Goal: Information Seeking & Learning: Learn about a topic

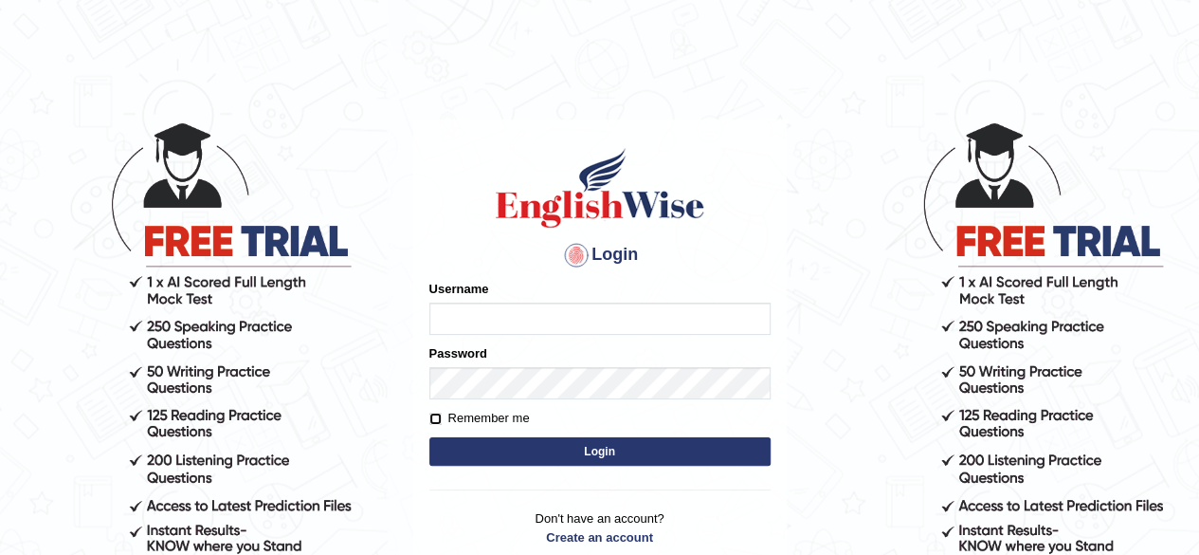
click at [435, 423] on form "Please fix the following errors: Username Password Remember me Login" at bounding box center [599, 375] width 341 height 191
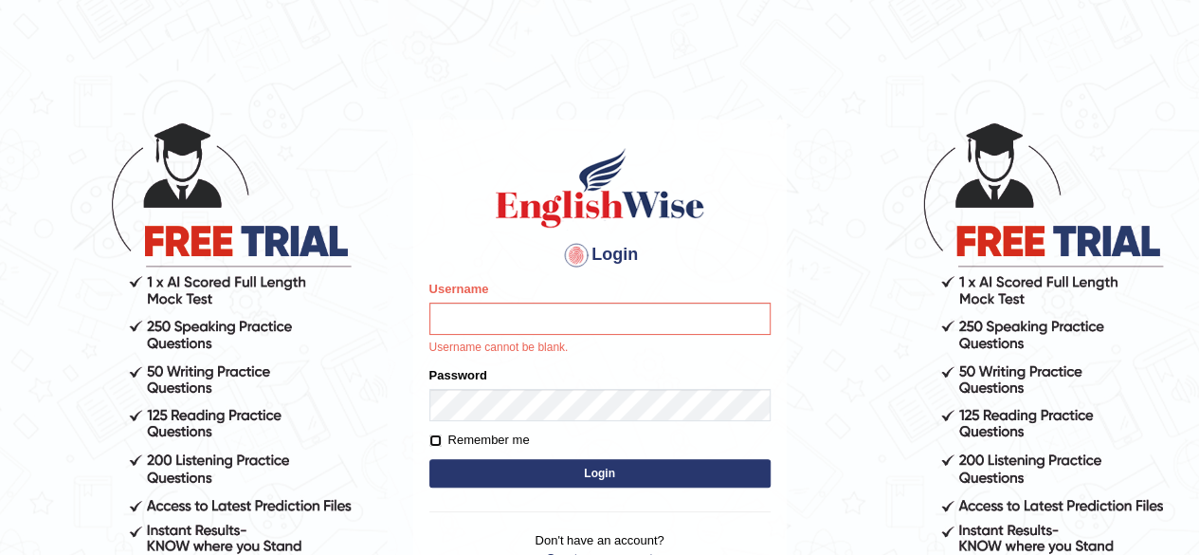
click at [437, 439] on input "Remember me" at bounding box center [435, 440] width 12 height 12
checkbox input "true"
click at [537, 325] on input "Username" at bounding box center [599, 318] width 341 height 32
type input "rizwinriyas5"
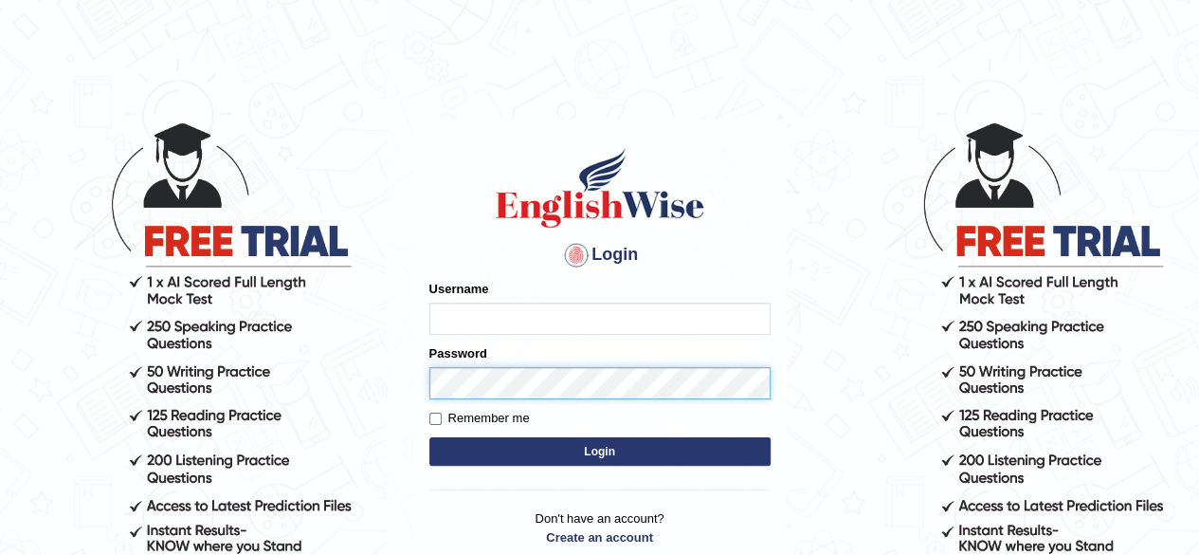
click at [574, 381] on div "Password" at bounding box center [599, 371] width 341 height 55
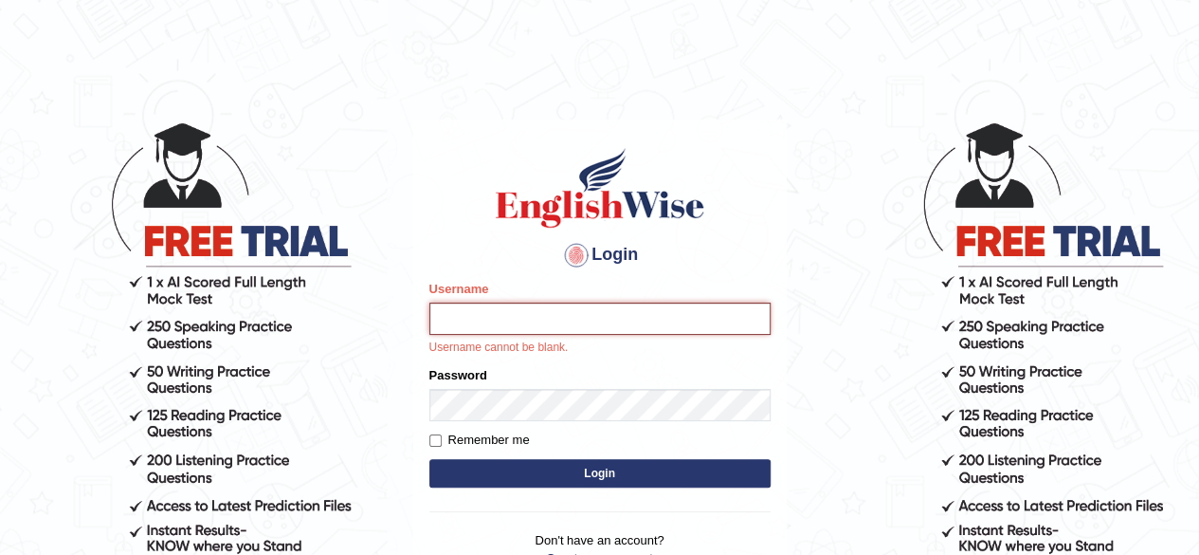
click at [611, 320] on input "Username" at bounding box center [599, 318] width 341 height 32
type input "rizwinriyas5"
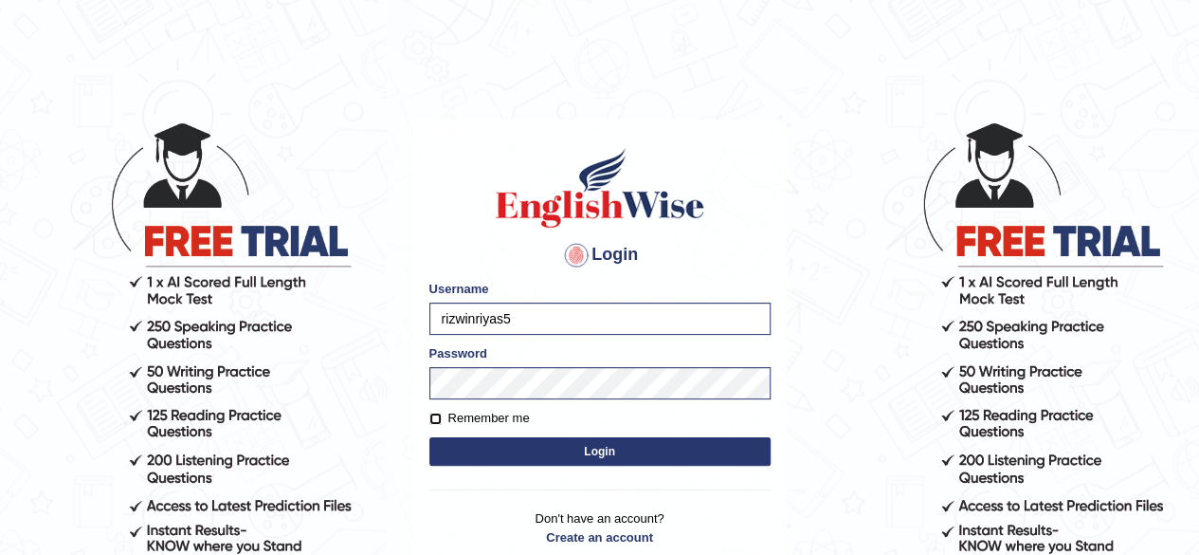
click at [429, 422] on input "Remember me" at bounding box center [435, 418] width 12 height 12
checkbox input "true"
click at [508, 443] on button "Login" at bounding box center [599, 451] width 341 height 28
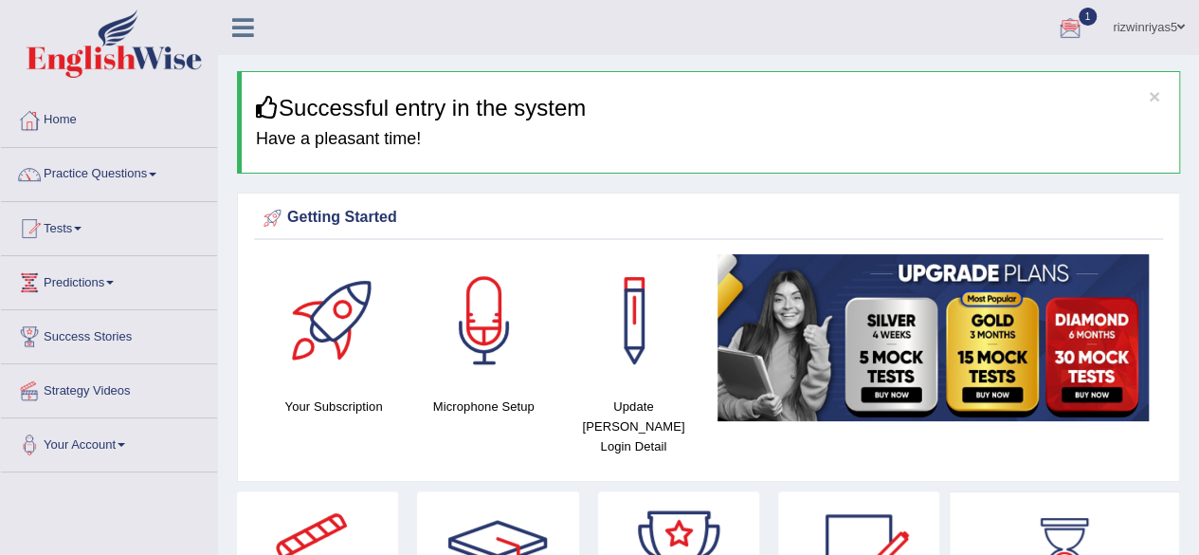
click at [1071, 24] on div at bounding box center [1070, 28] width 28 height 28
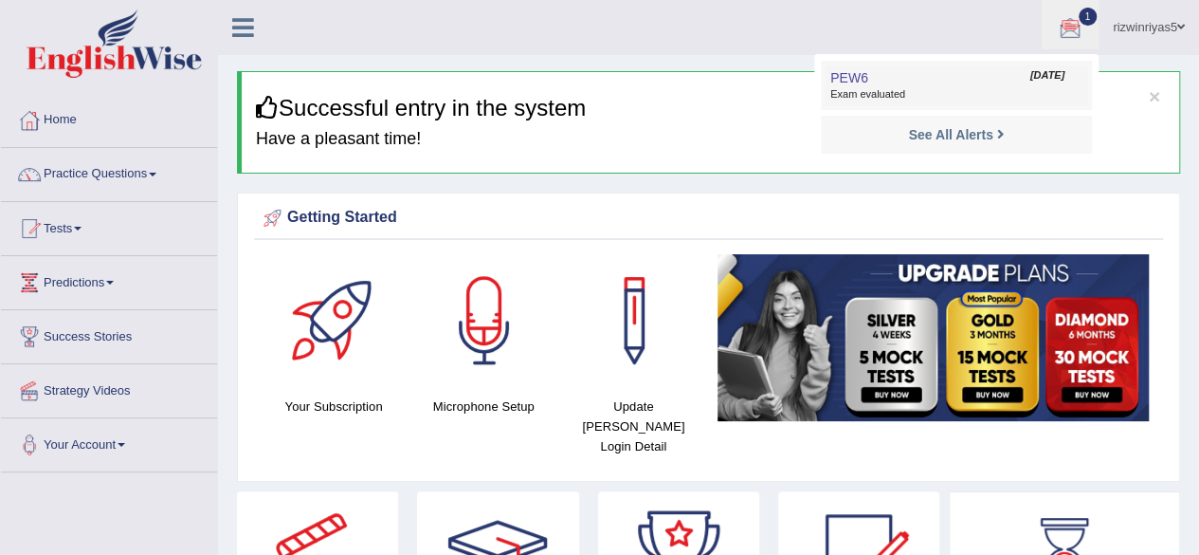
click at [1002, 83] on link "PEW6 Oct 9, 2025 Exam evaluated" at bounding box center [957, 85] width 262 height 40
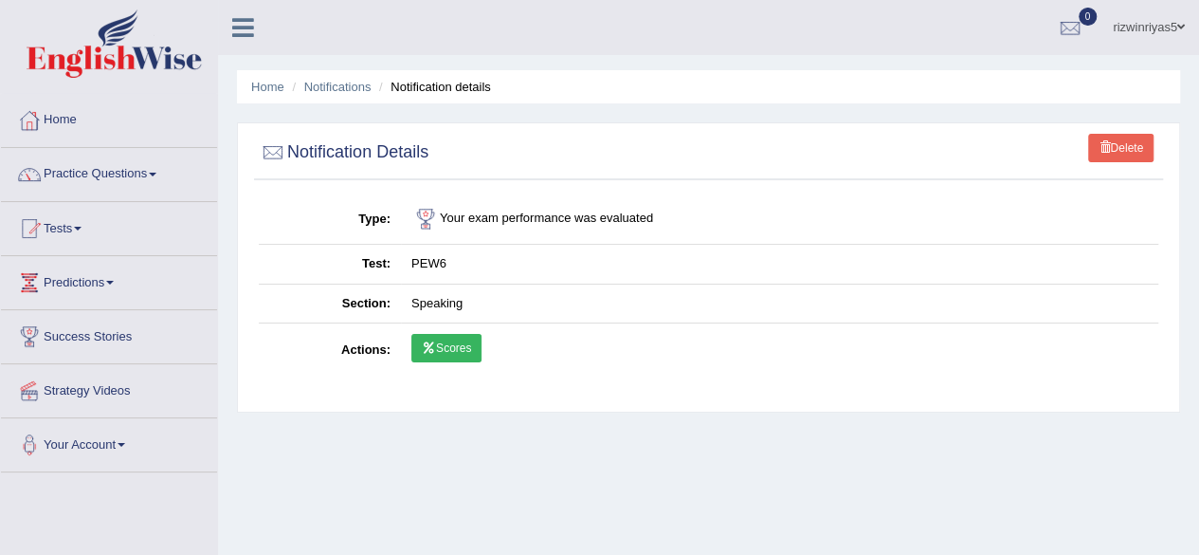
click at [451, 355] on link "Scores" at bounding box center [446, 348] width 70 height 28
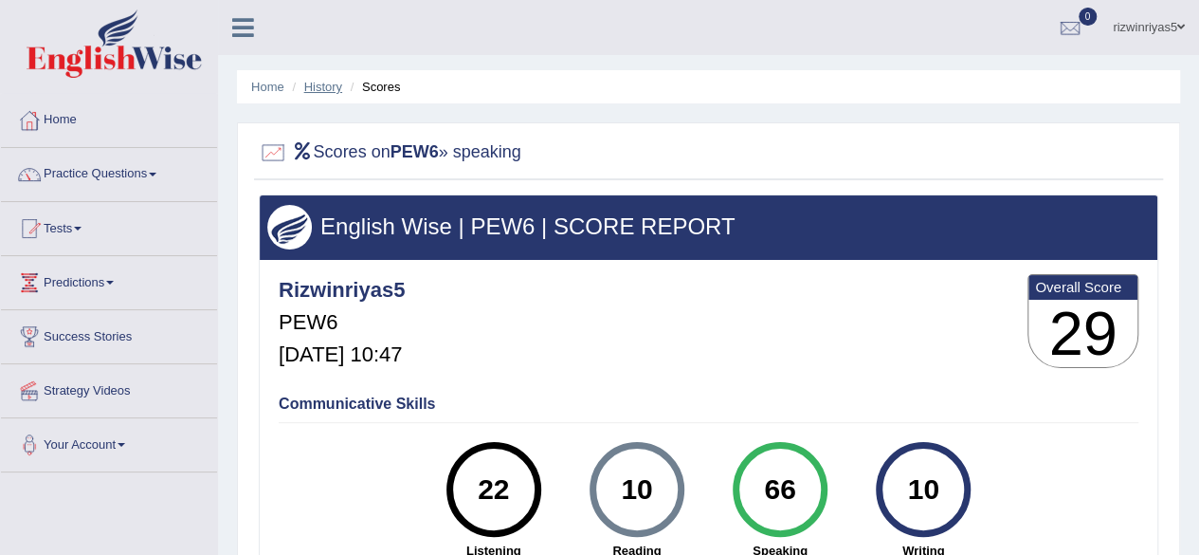
click at [311, 92] on link "History" at bounding box center [323, 87] width 38 height 14
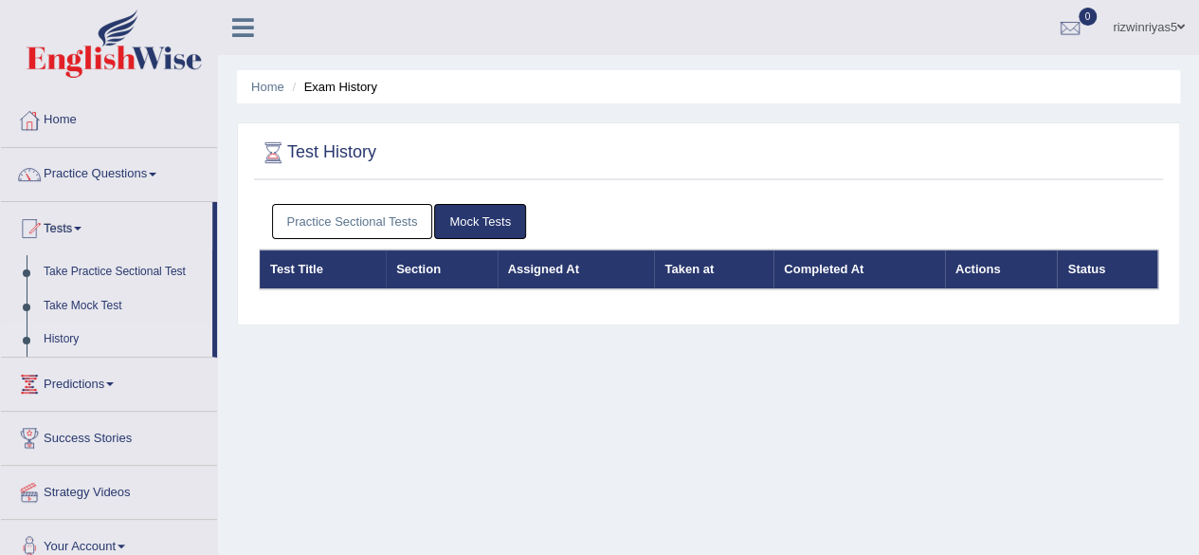
click at [273, 86] on link "Home" at bounding box center [267, 87] width 33 height 14
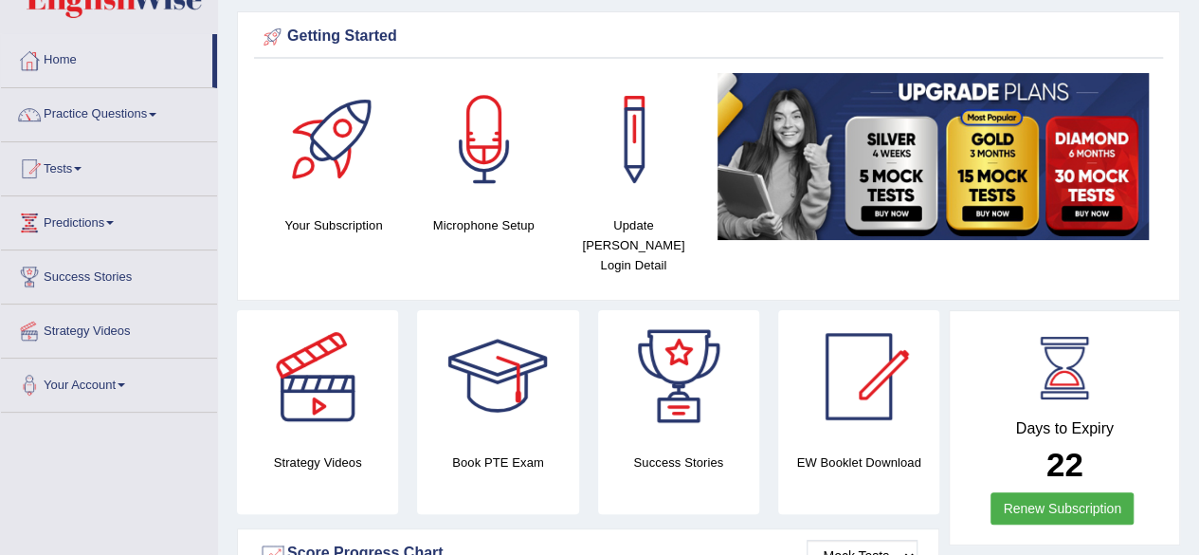
drag, startPoint x: 1212, startPoint y: 100, endPoint x: 1212, endPoint y: 113, distance: 13.3
click at [1198, 113] on html "Toggle navigation Home Practice Questions Speaking Practice Read Aloud Repeat S…" at bounding box center [599, 217] width 1199 height 555
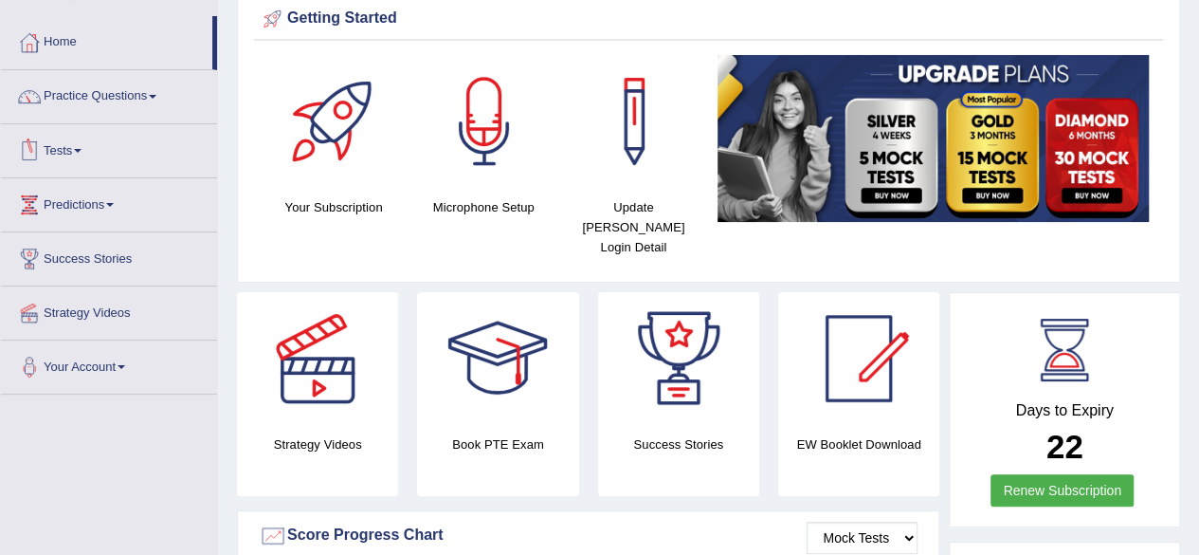
click at [61, 145] on link "Tests" at bounding box center [109, 147] width 216 height 47
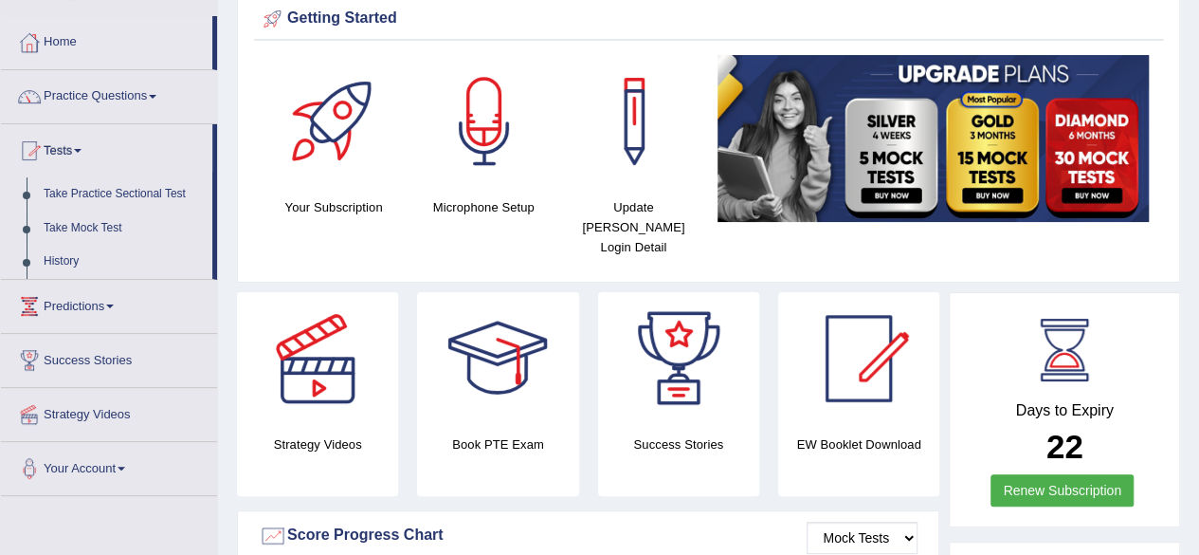
click at [61, 145] on link "Tests" at bounding box center [106, 147] width 211 height 47
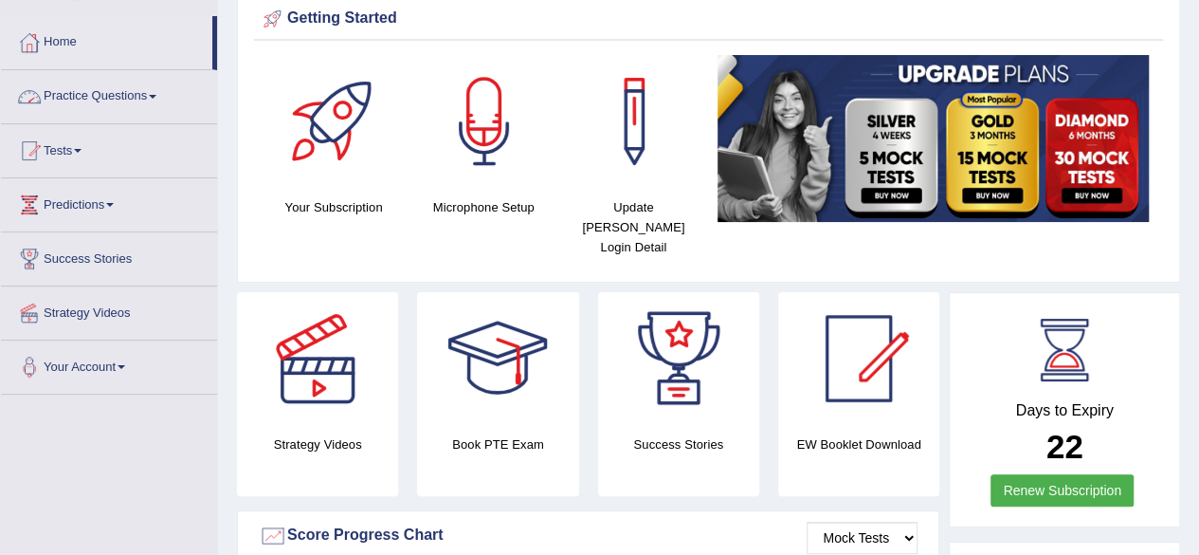
click at [123, 84] on link "Practice Questions" at bounding box center [109, 93] width 216 height 47
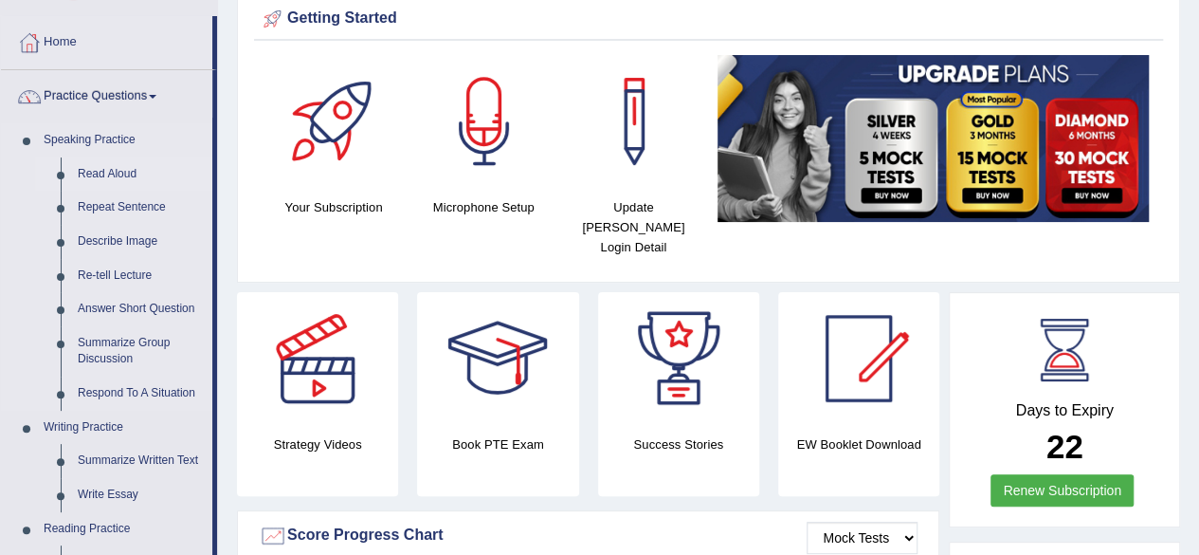
click at [125, 176] on link "Read Aloud" at bounding box center [140, 174] width 143 height 34
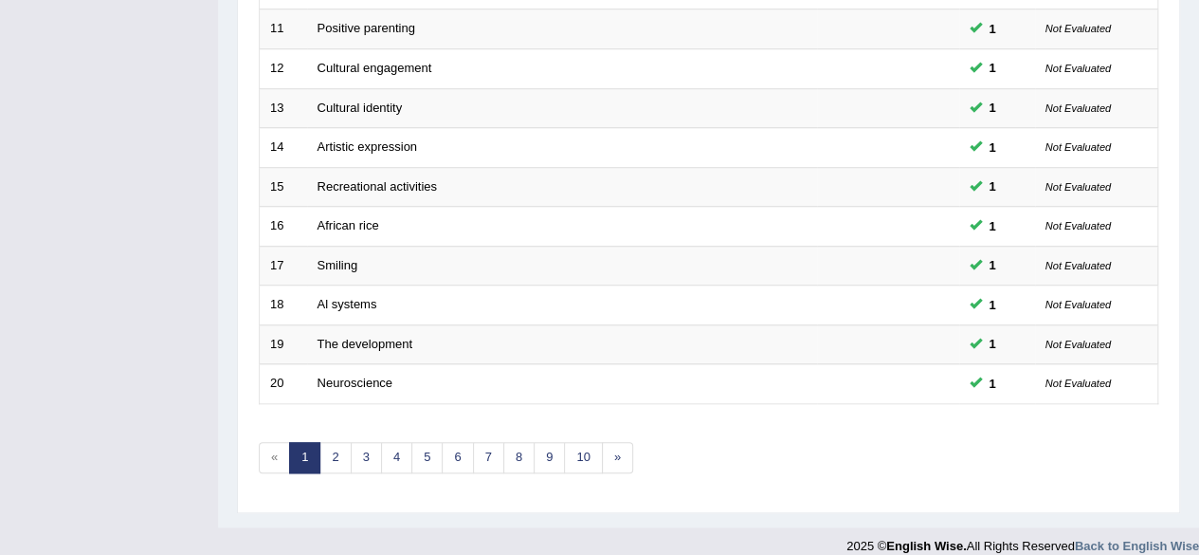
scroll to position [691, 0]
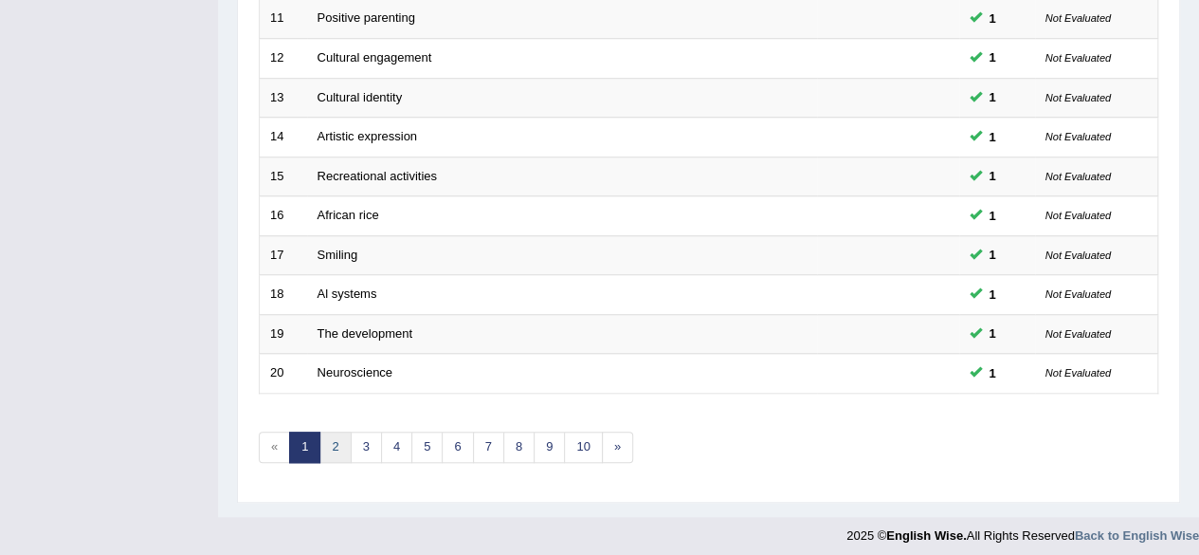
click at [330, 438] on link "2" at bounding box center [334, 446] width 31 height 31
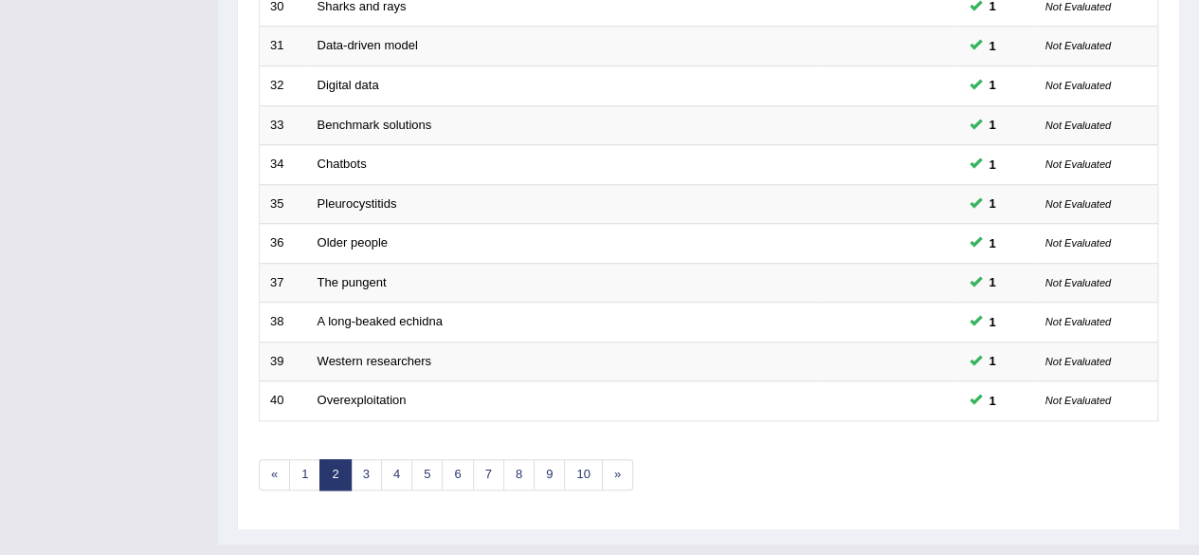
drag, startPoint x: 0, startPoint y: 0, endPoint x: 1212, endPoint y: 404, distance: 1277.9
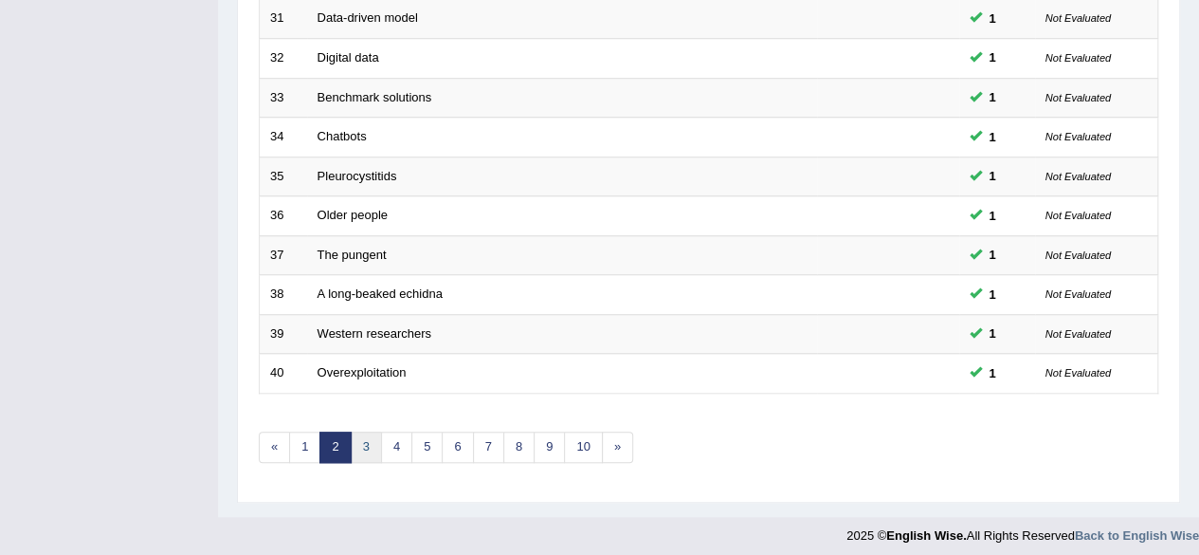
click at [373, 446] on link "3" at bounding box center [366, 446] width 31 height 31
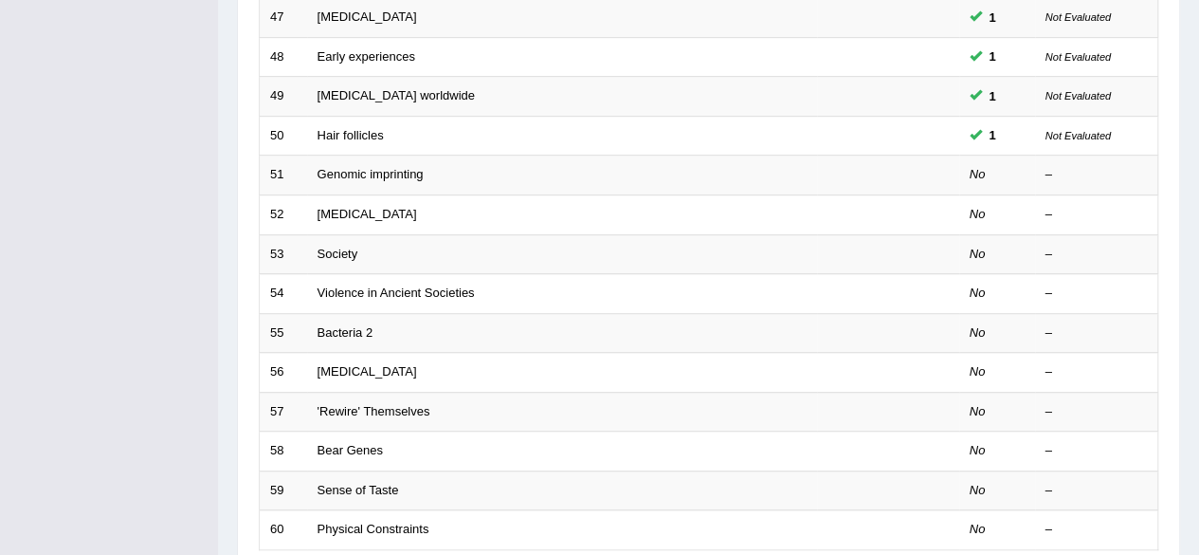
scroll to position [531, 0]
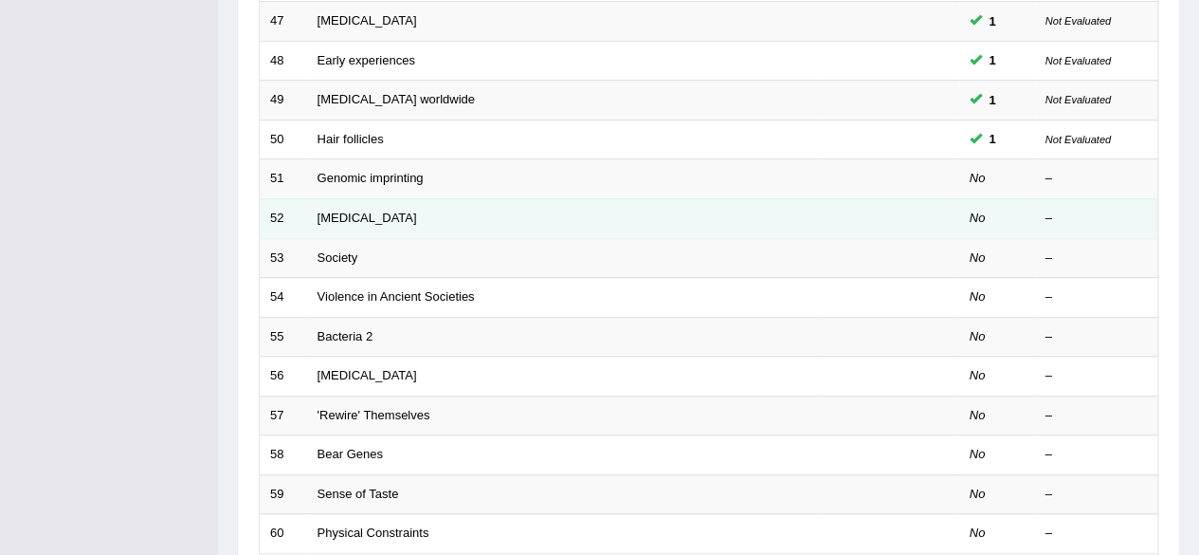
click at [722, 198] on td "Alzheimer's Disease" at bounding box center [562, 218] width 510 height 40
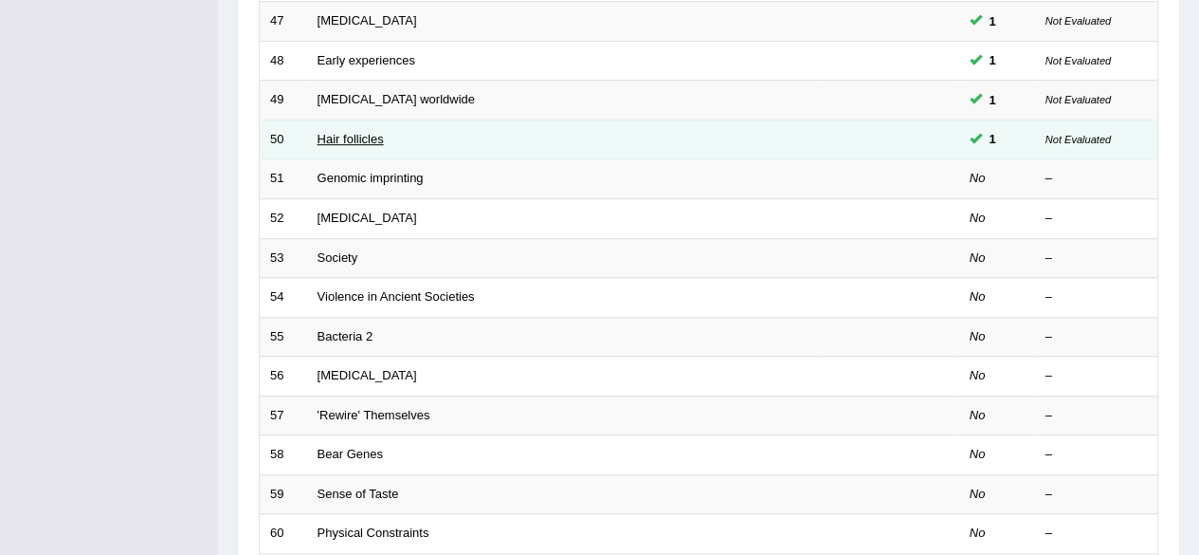
click at [372, 132] on link "Hair follicles" at bounding box center [351, 139] width 66 height 14
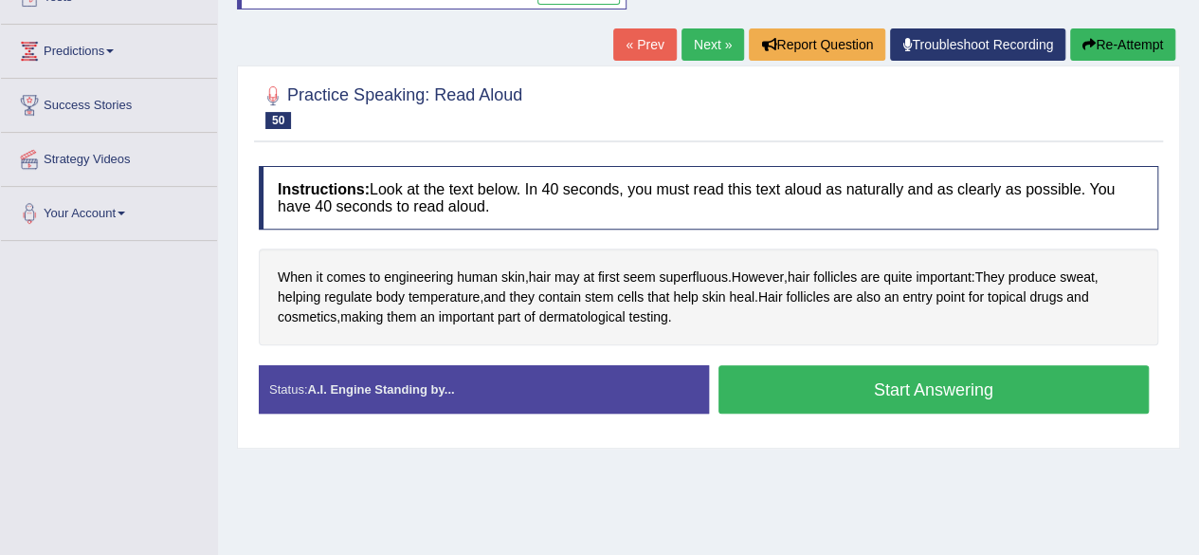
drag, startPoint x: 1212, startPoint y: 140, endPoint x: 1212, endPoint y: 263, distance: 122.3
click at [1198, 263] on html "Toggle navigation Home Practice Questions Speaking Practice Read Aloud Repeat S…" at bounding box center [599, 46] width 1199 height 555
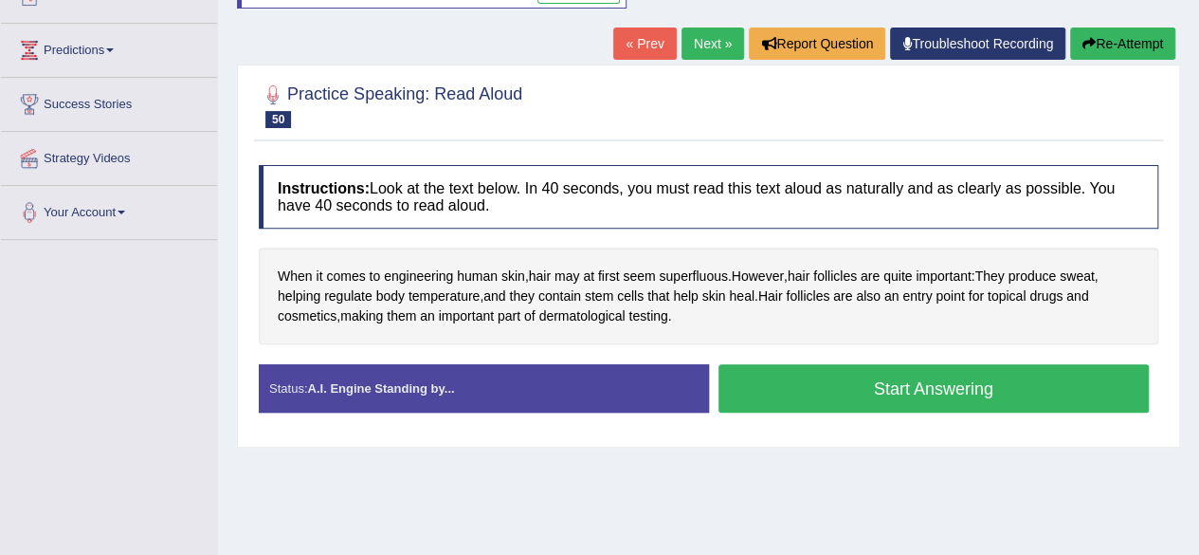
click at [907, 392] on button "Start Answering" at bounding box center [934, 388] width 431 height 48
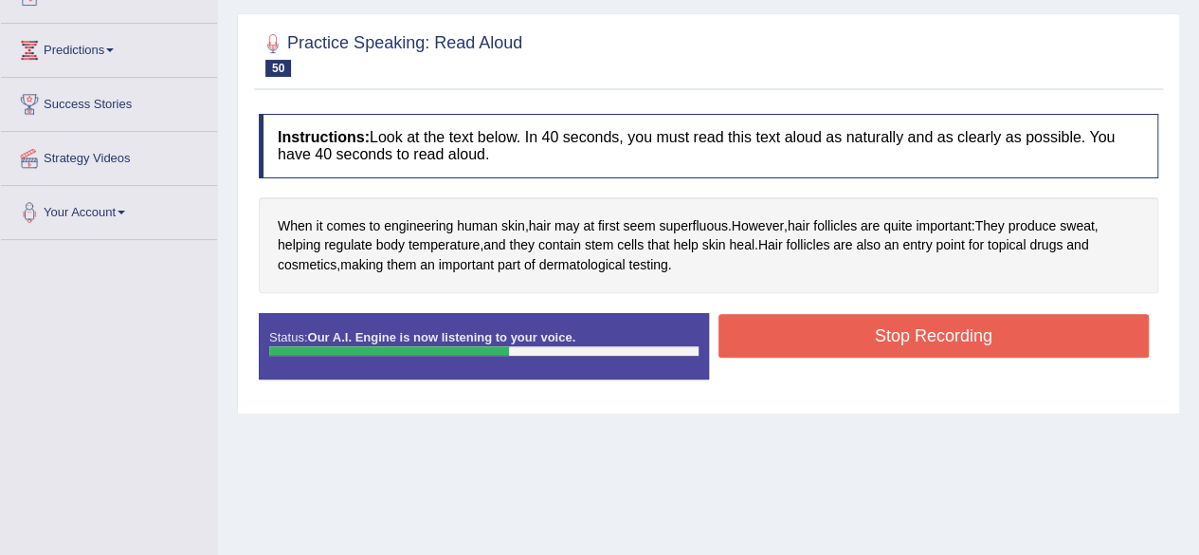
click at [938, 319] on button "Stop Recording" at bounding box center [934, 336] width 431 height 44
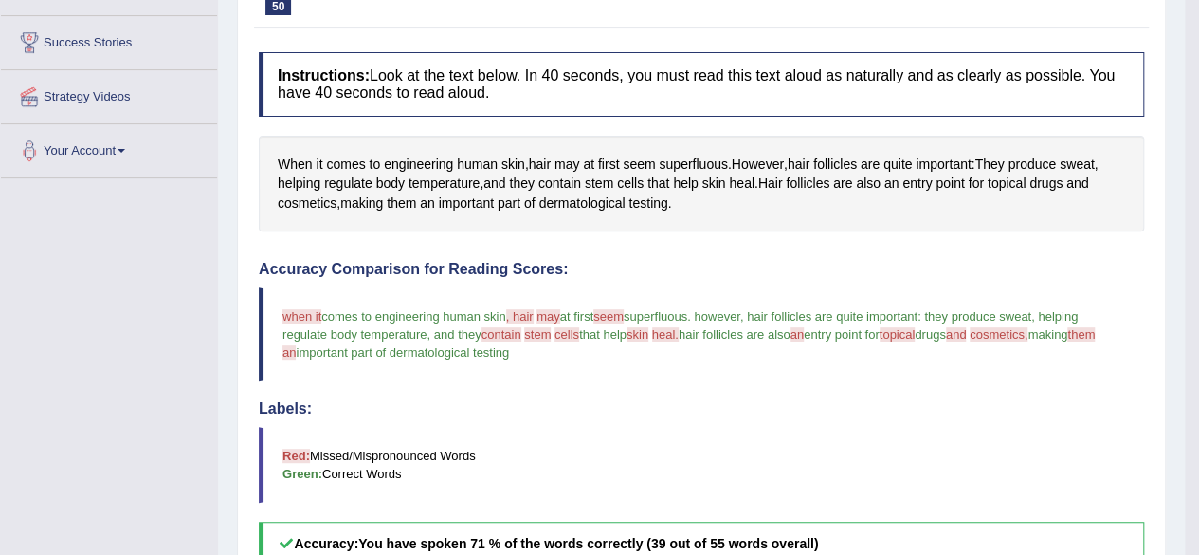
scroll to position [106, 0]
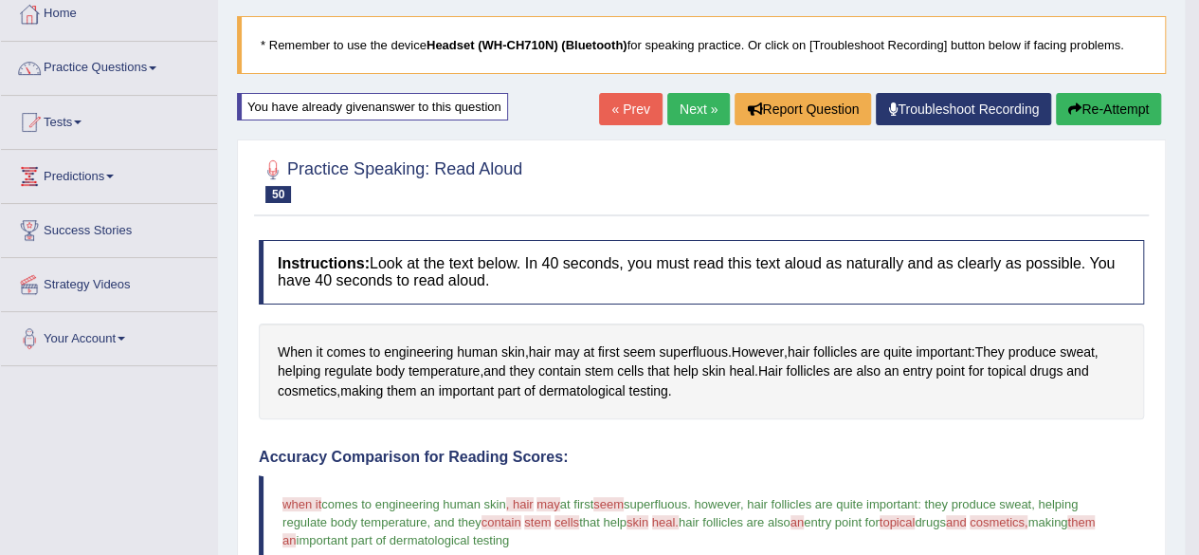
click at [709, 93] on link "Next »" at bounding box center [698, 109] width 63 height 32
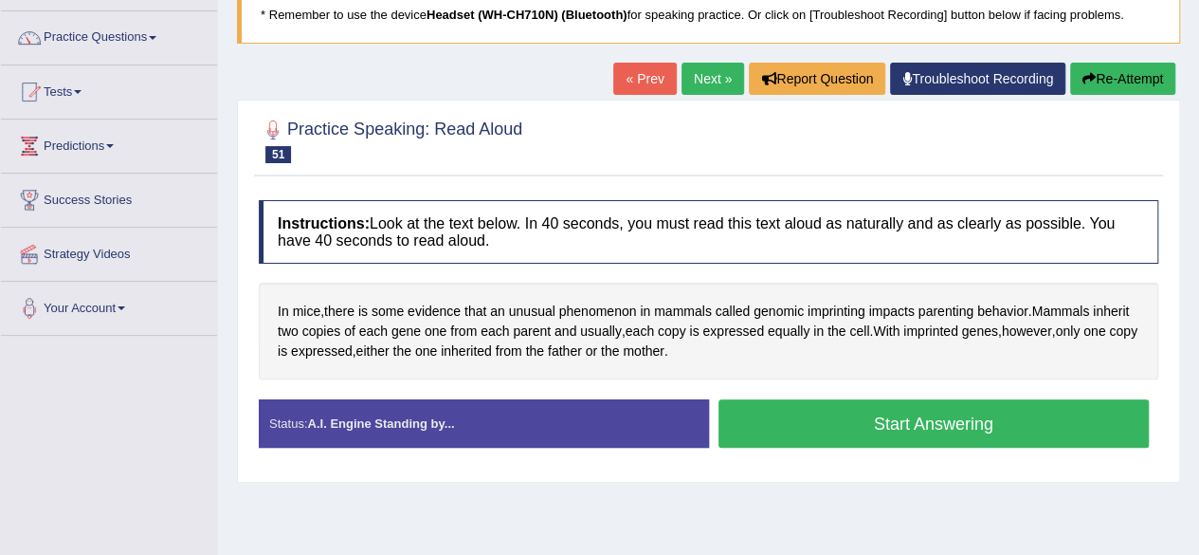
scroll to position [167, 0]
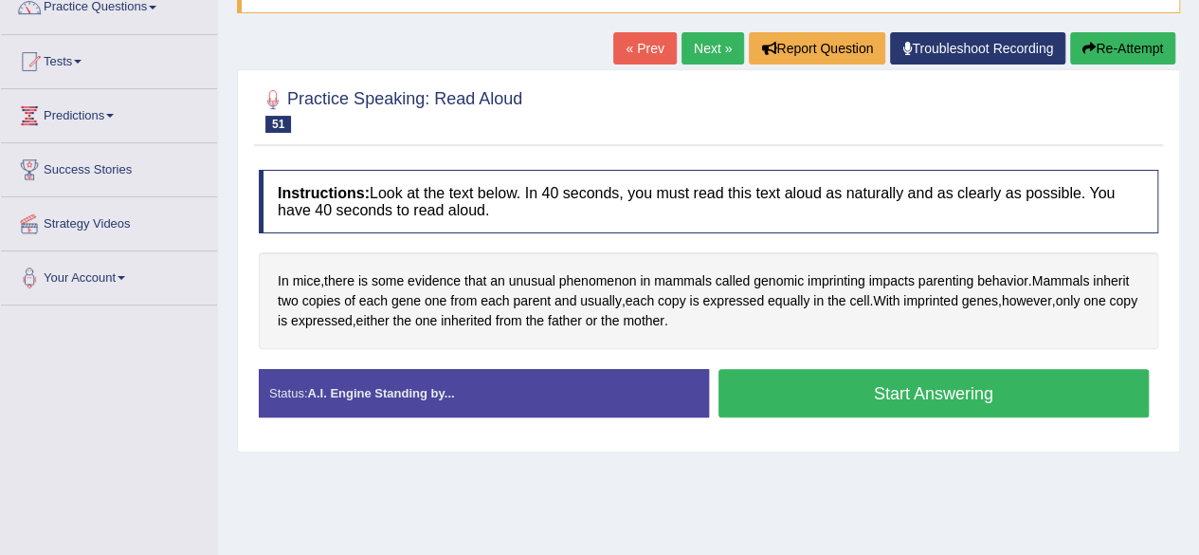
click at [829, 393] on button "Start Answering" at bounding box center [934, 393] width 431 height 48
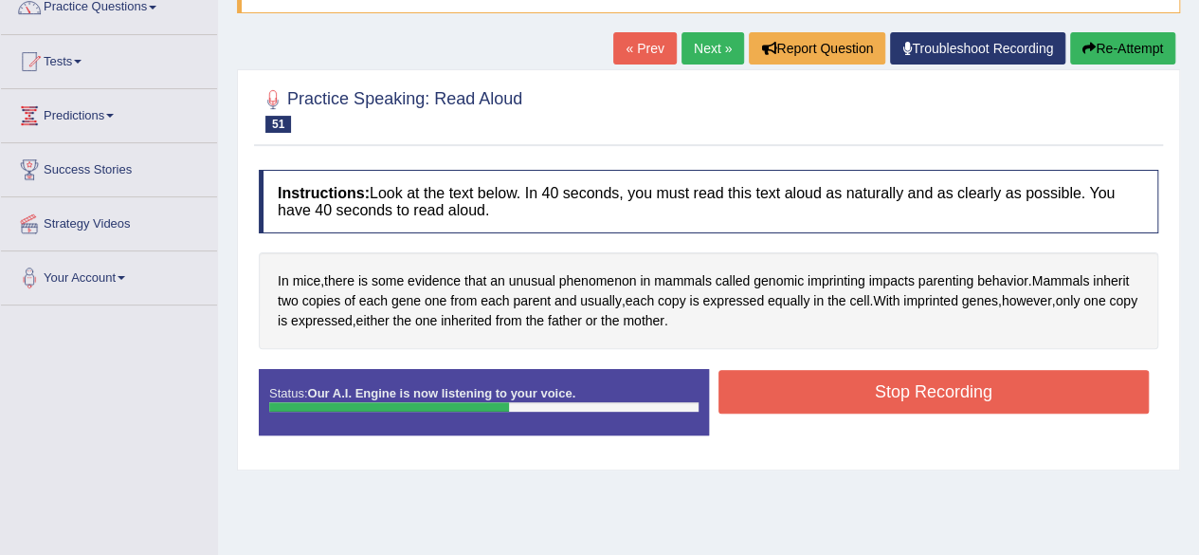
click at [890, 386] on button "Stop Recording" at bounding box center [934, 392] width 431 height 44
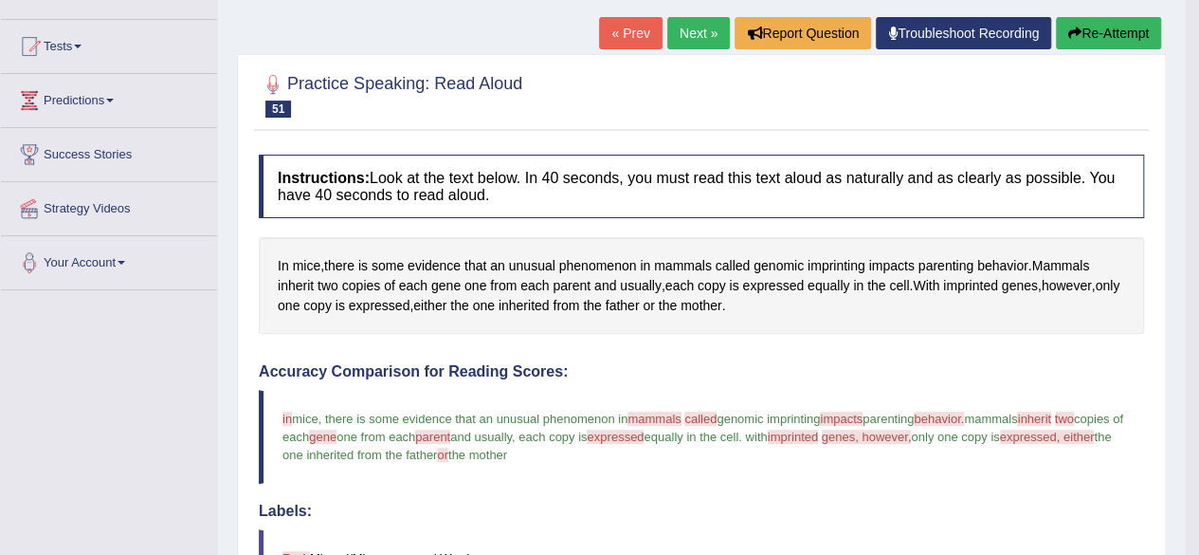
scroll to position [166, 0]
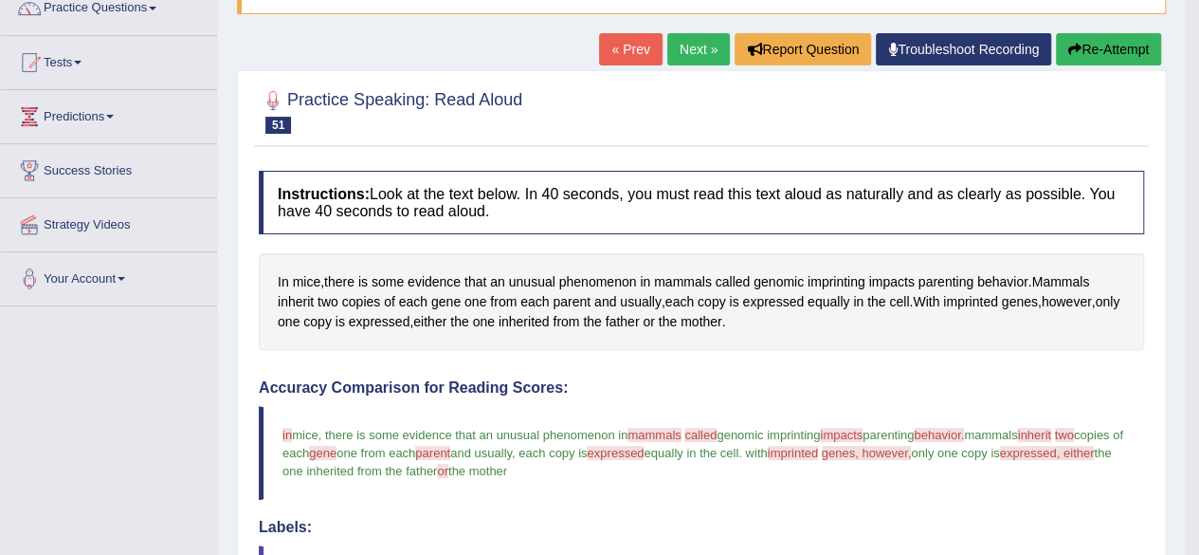
click at [700, 46] on link "Next »" at bounding box center [698, 49] width 63 height 32
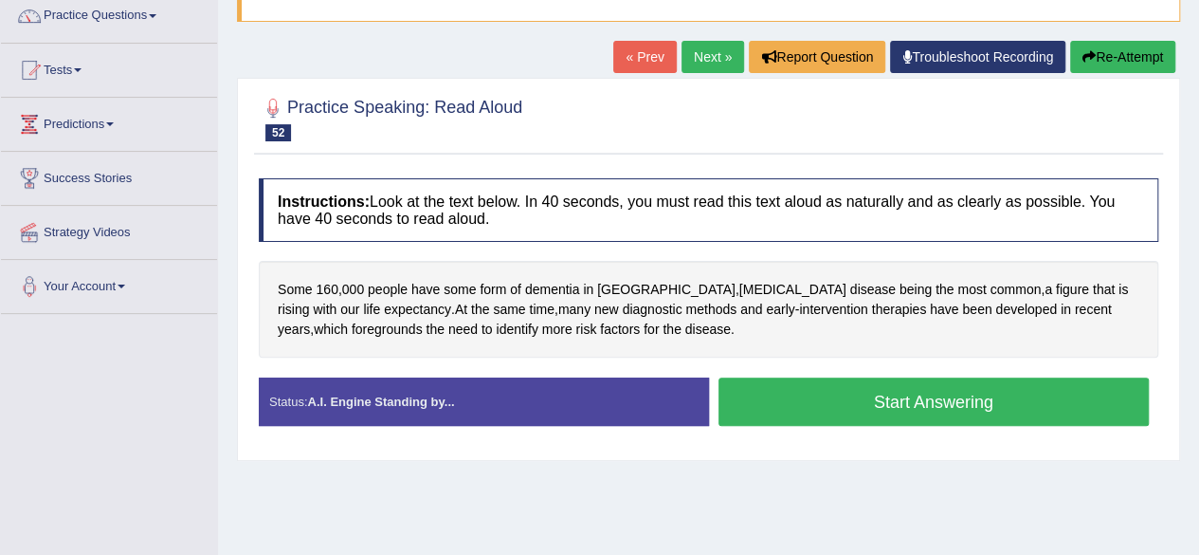
scroll to position [159, 0]
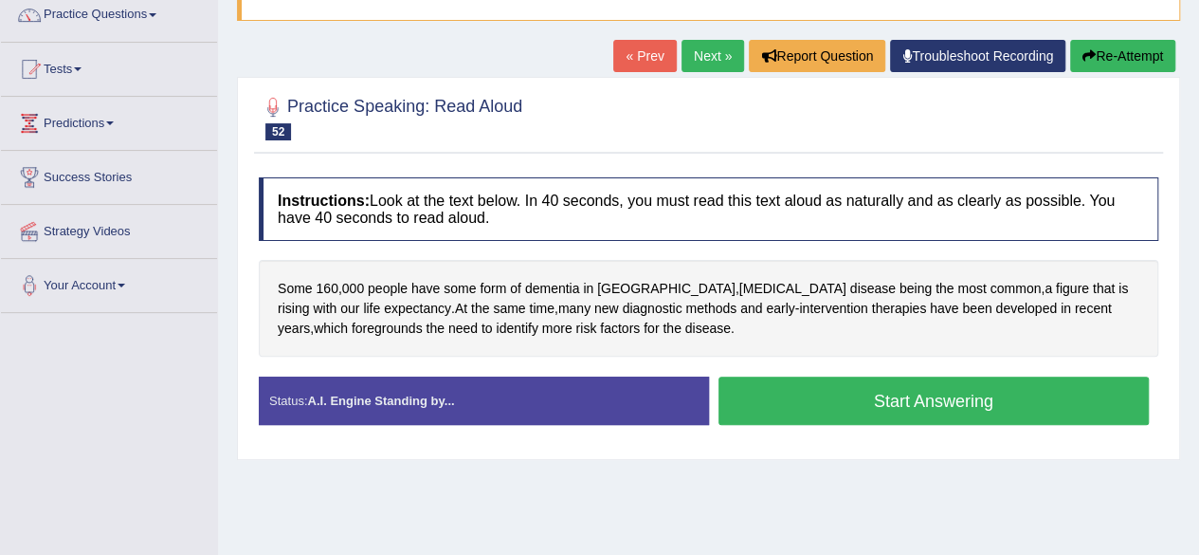
click at [859, 386] on button "Start Answering" at bounding box center [934, 400] width 431 height 48
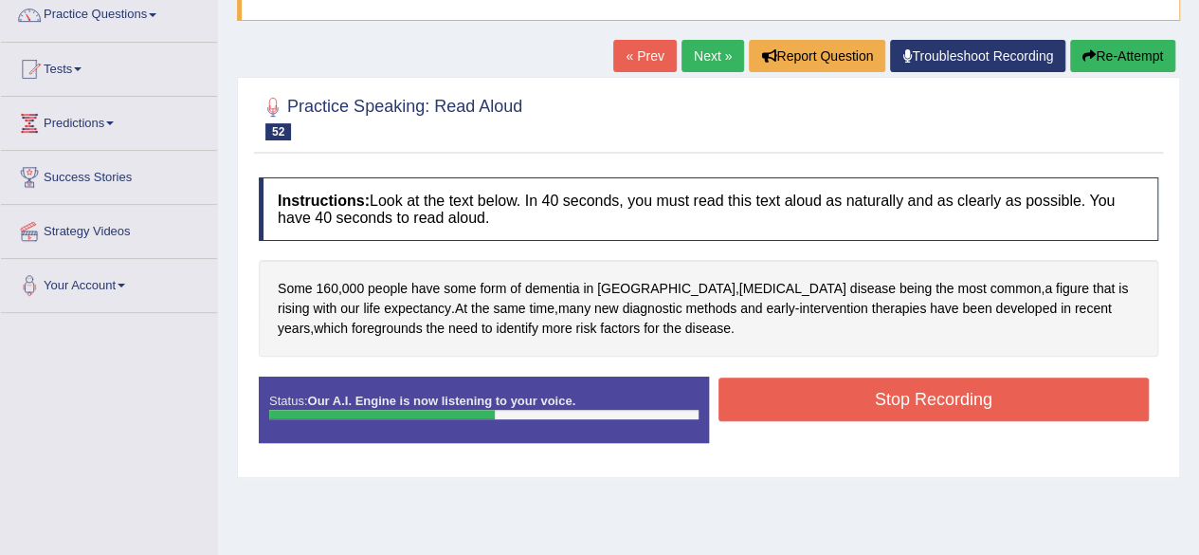
click at [880, 390] on button "Stop Recording" at bounding box center [934, 399] width 431 height 44
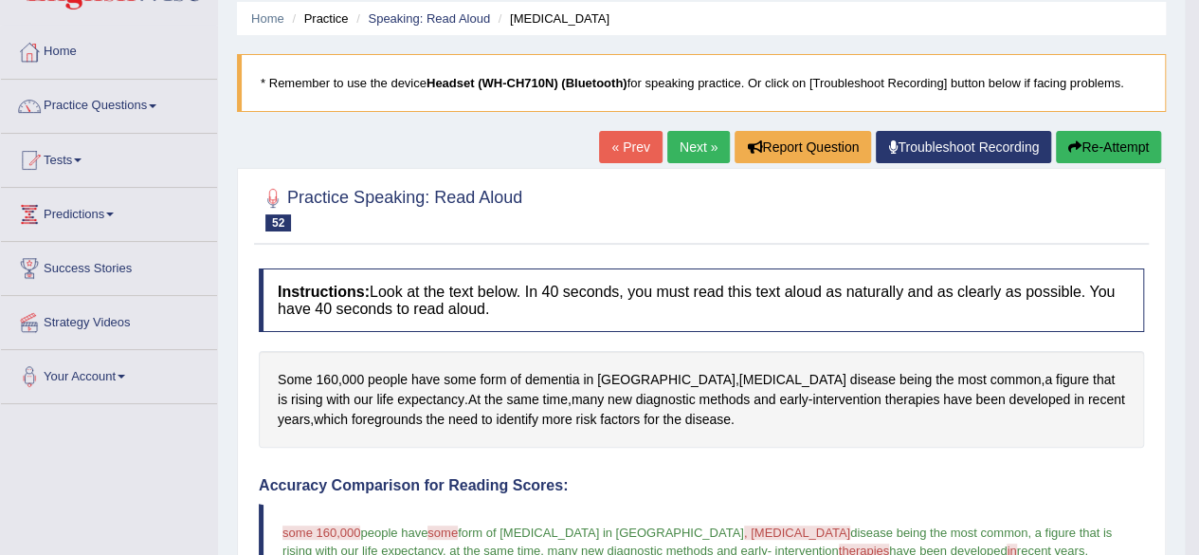
scroll to position [61, 0]
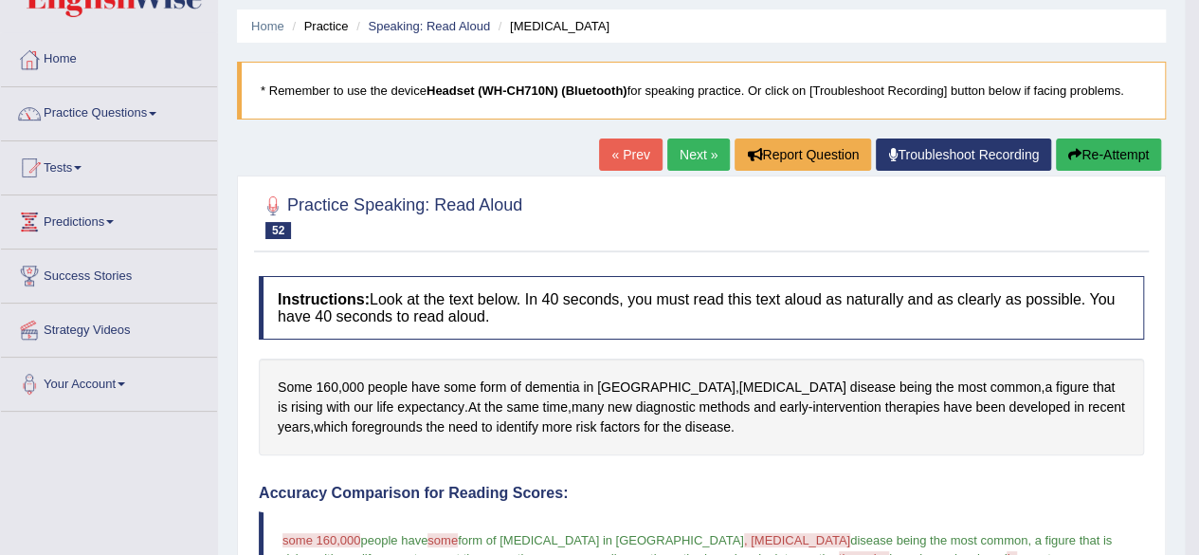
click at [701, 143] on link "Next »" at bounding box center [698, 154] width 63 height 32
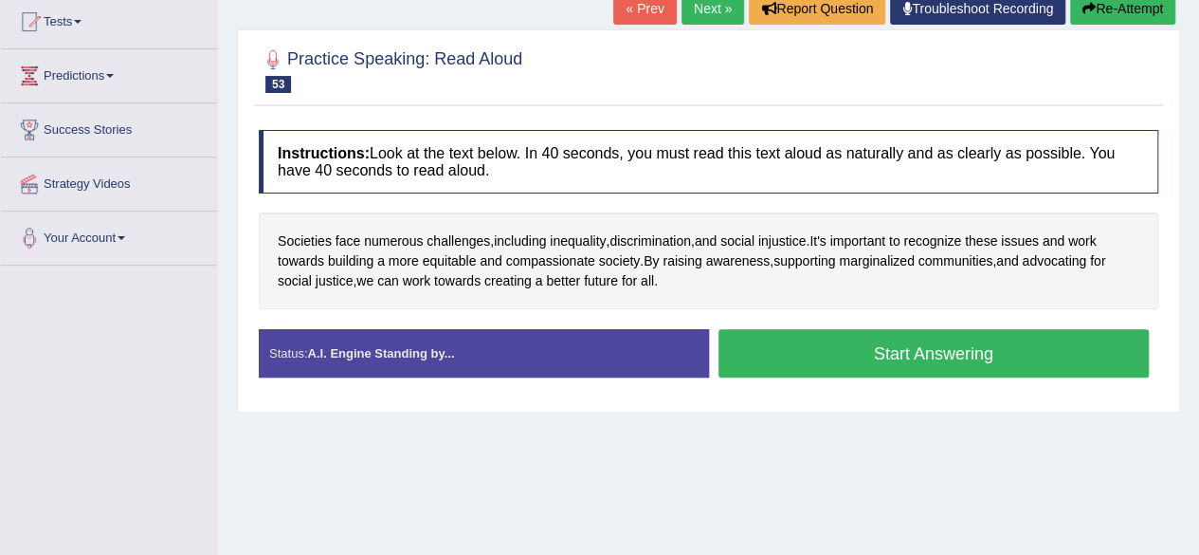
click at [842, 330] on button "Start Answering" at bounding box center [934, 353] width 431 height 48
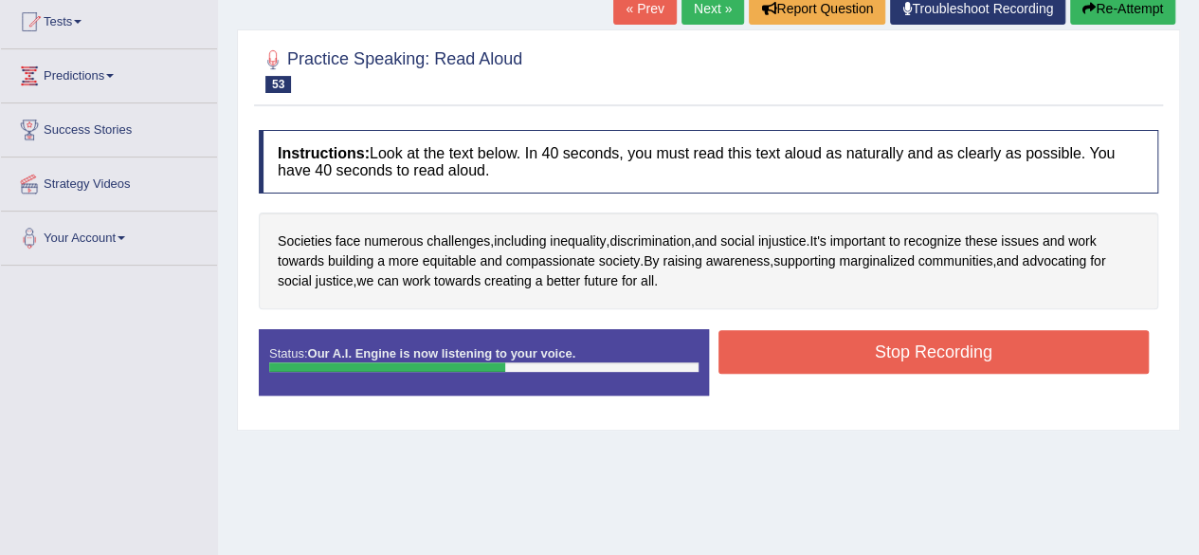
click at [997, 355] on button "Stop Recording" at bounding box center [934, 352] width 431 height 44
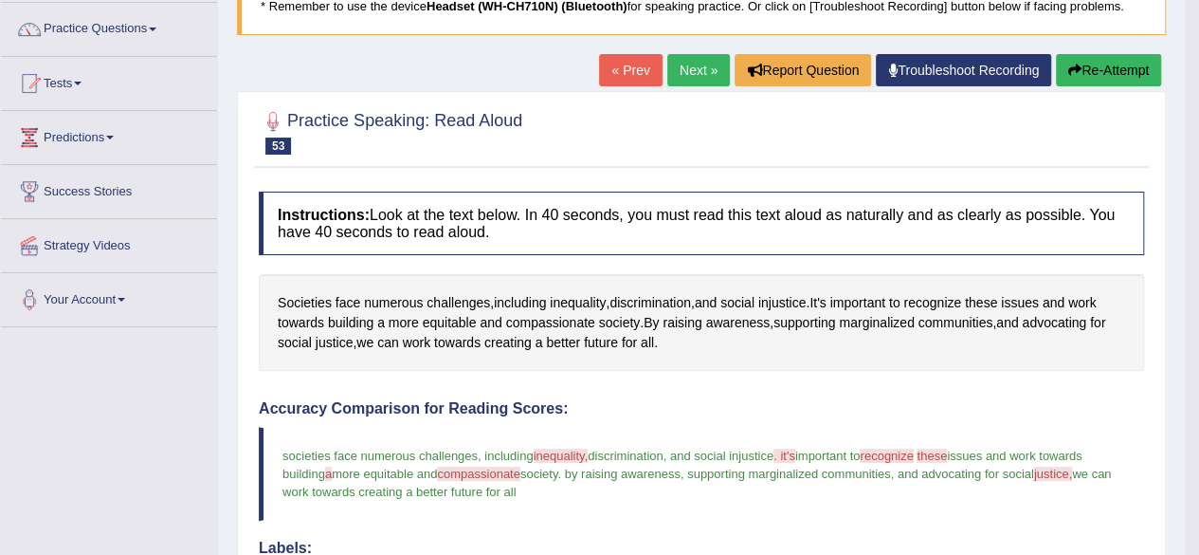
scroll to position [26, 0]
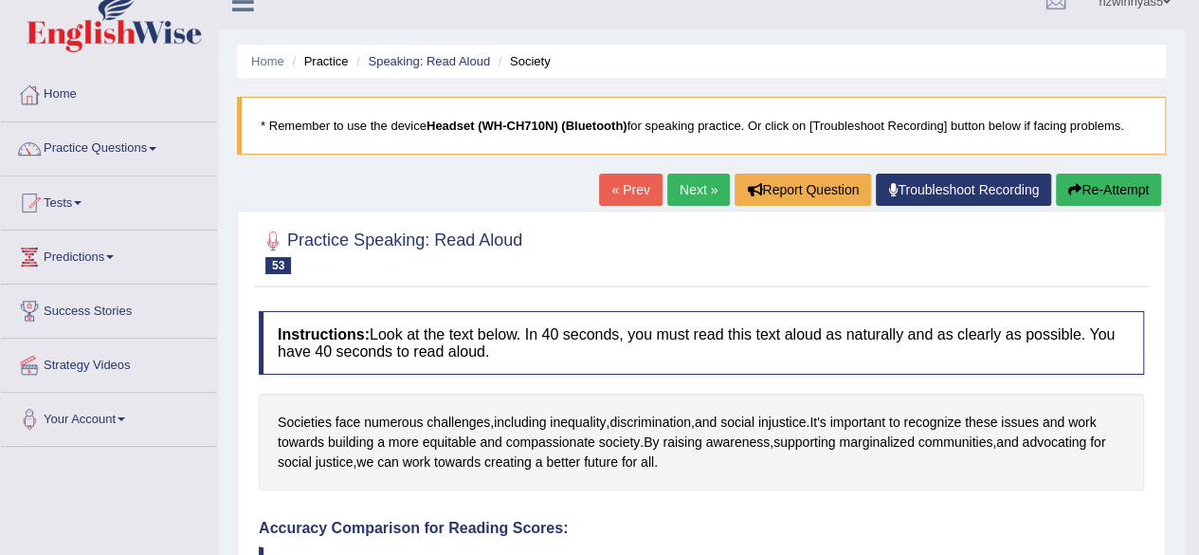
click at [706, 179] on link "Next »" at bounding box center [698, 189] width 63 height 32
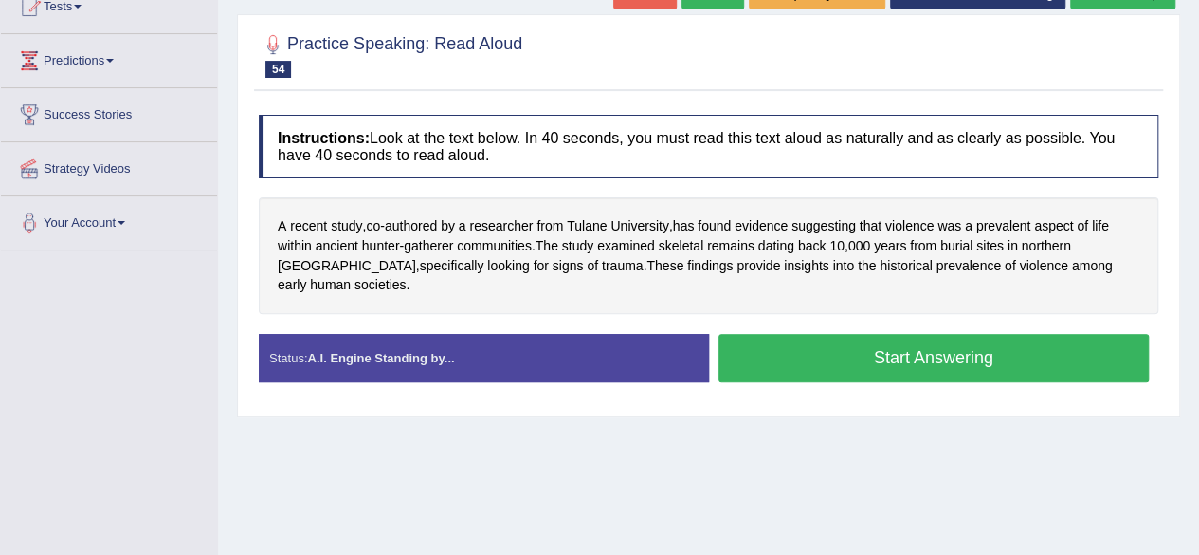
click at [952, 334] on button "Start Answering" at bounding box center [934, 358] width 431 height 48
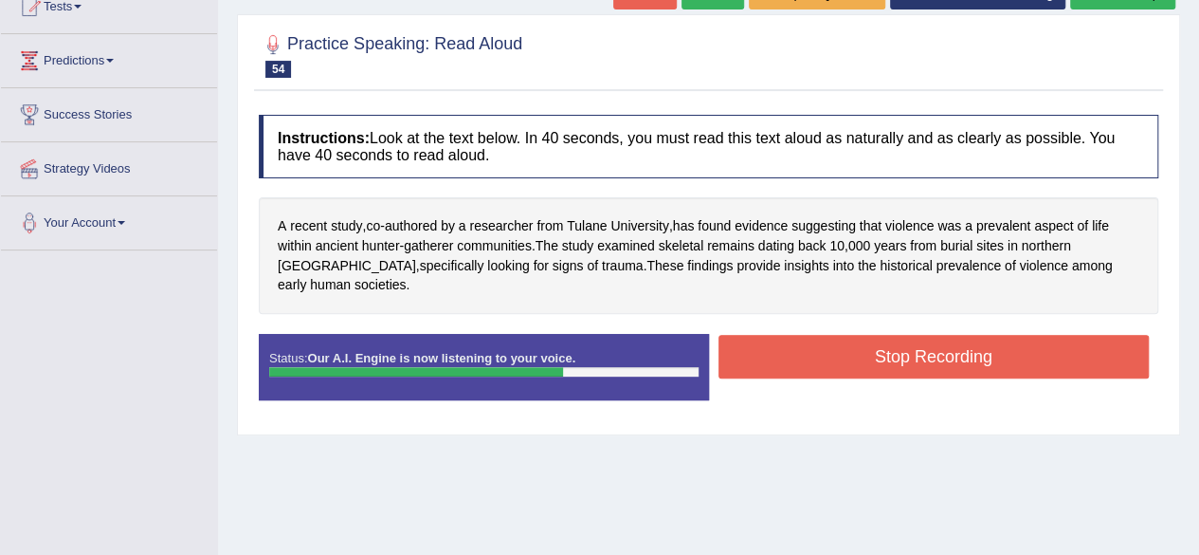
click at [926, 337] on button "Stop Recording" at bounding box center [934, 357] width 431 height 44
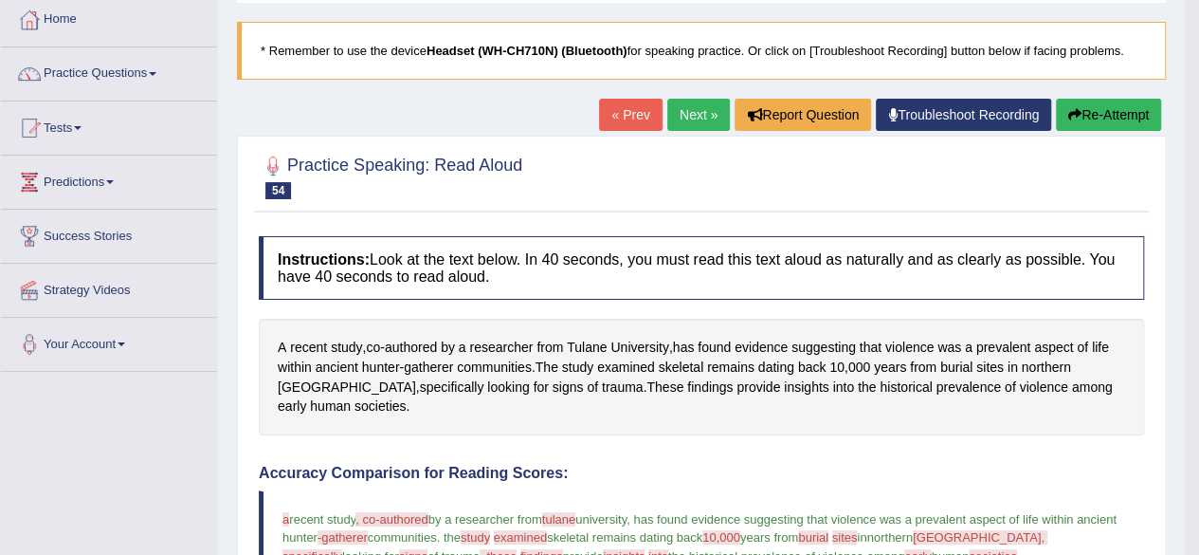
scroll to position [47, 0]
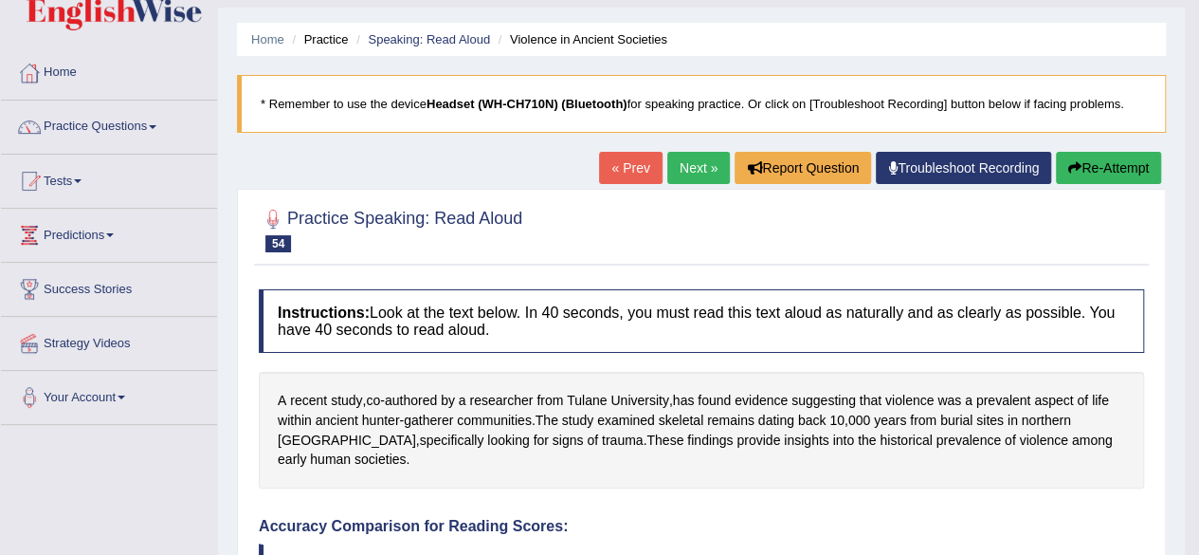
click at [682, 165] on link "Next »" at bounding box center [698, 168] width 63 height 32
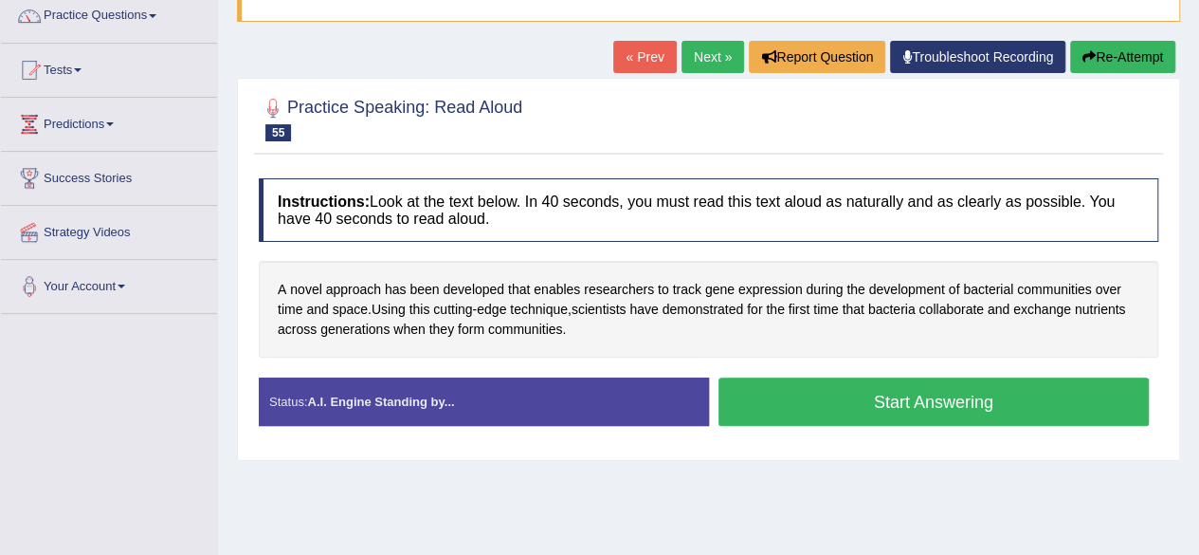
drag, startPoint x: 0, startPoint y: 0, endPoint x: 1212, endPoint y: 268, distance: 1241.8
click at [1198, 268] on html "Toggle navigation Home Practice Questions Speaking Practice Read Aloud Repeat S…" at bounding box center [599, 119] width 1199 height 555
click at [893, 392] on button "Start Answering" at bounding box center [934, 401] width 431 height 48
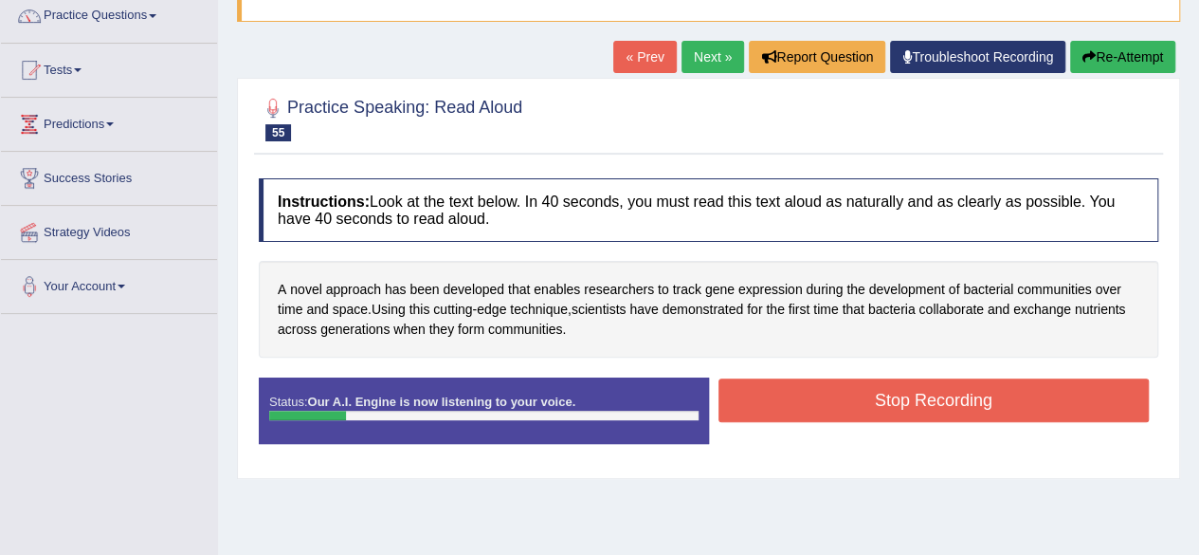
click at [663, 58] on link "« Prev" at bounding box center [644, 57] width 63 height 32
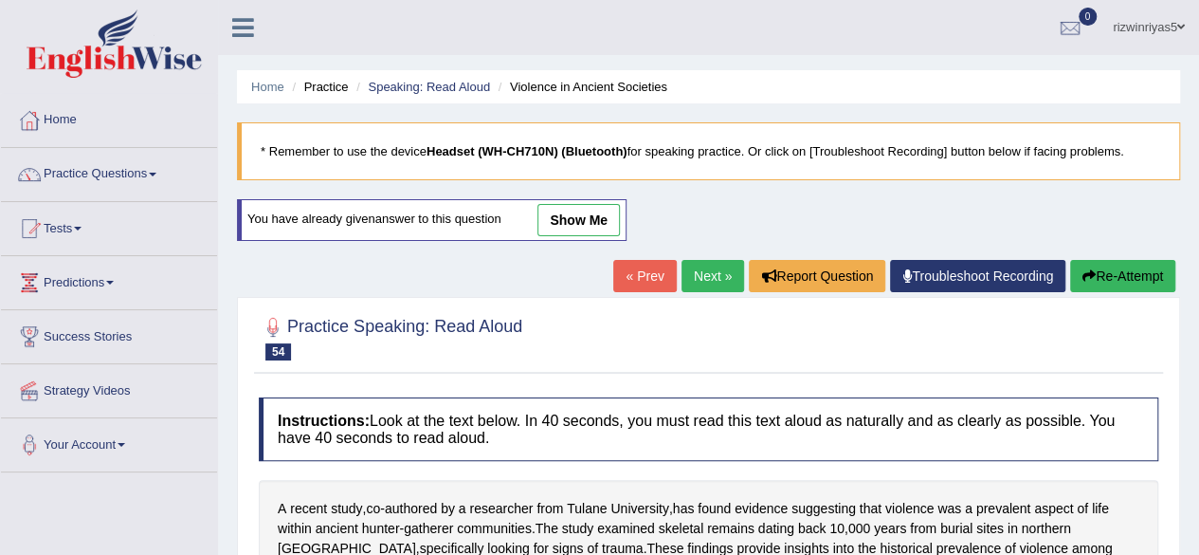
click at [719, 269] on link "Next »" at bounding box center [713, 276] width 63 height 32
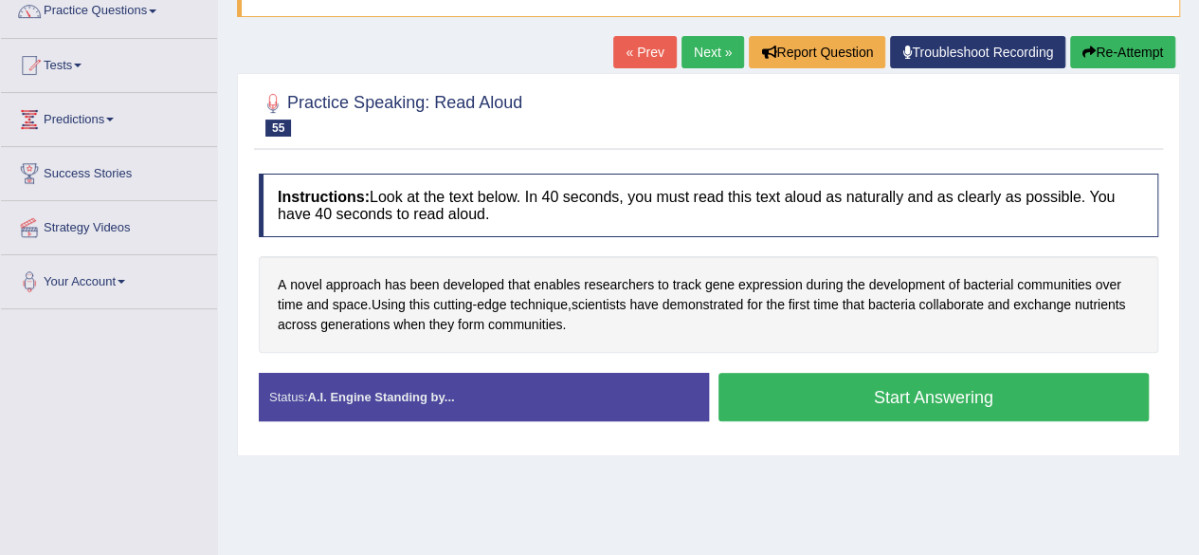
click at [945, 392] on button "Start Answering" at bounding box center [934, 397] width 431 height 48
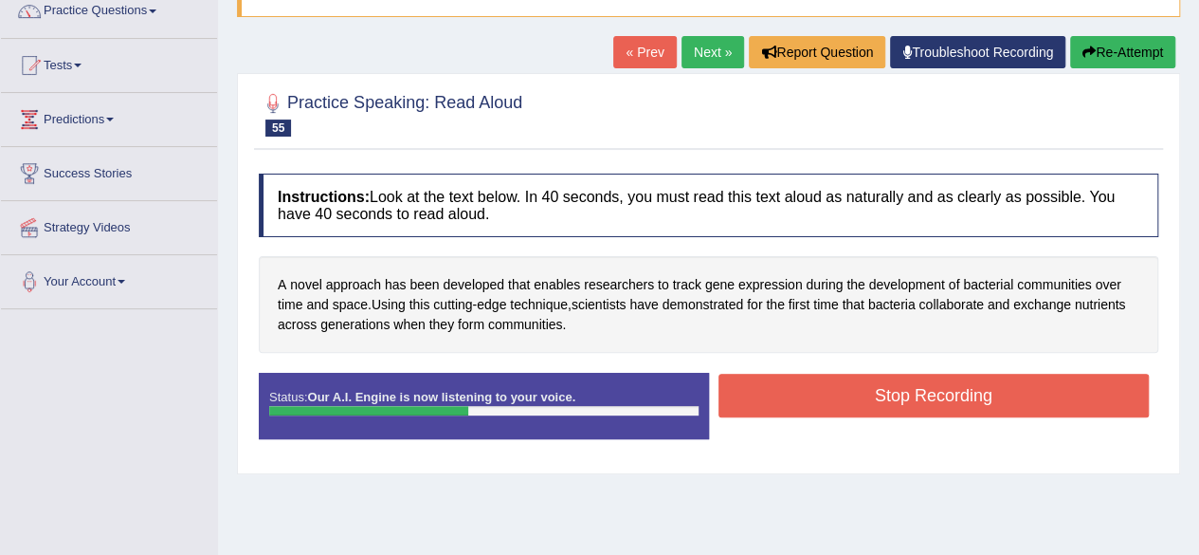
click at [937, 397] on button "Stop Recording" at bounding box center [934, 395] width 431 height 44
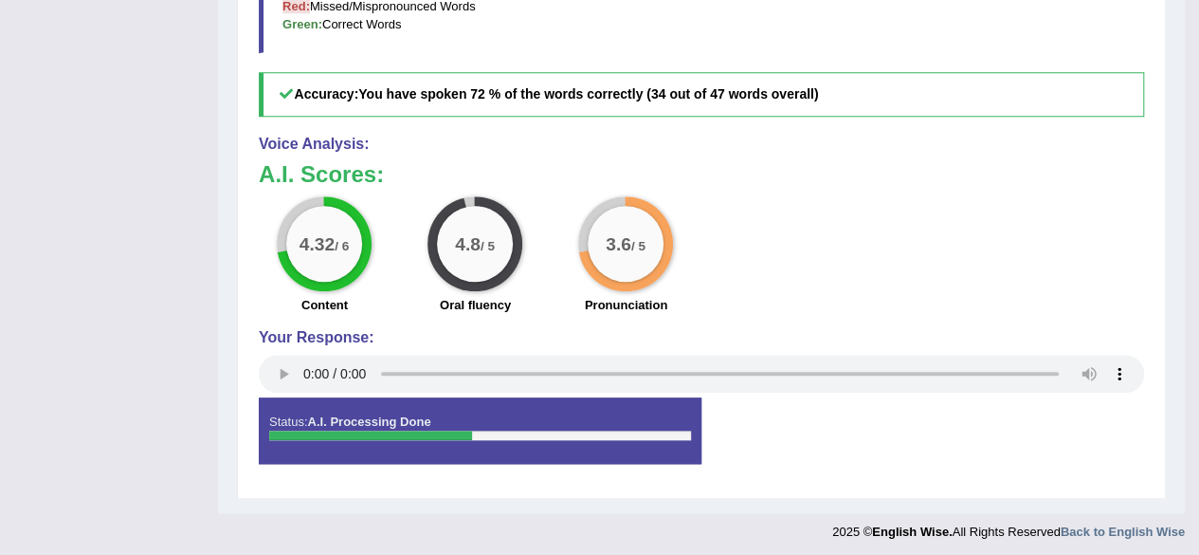
scroll to position [163, 0]
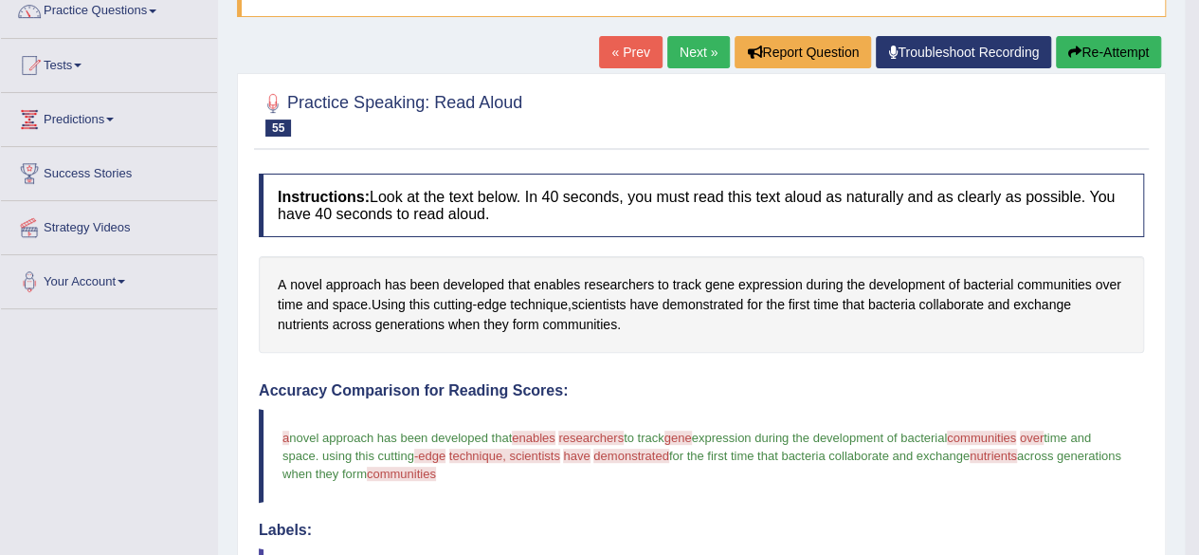
click at [704, 43] on link "Next »" at bounding box center [698, 52] width 63 height 32
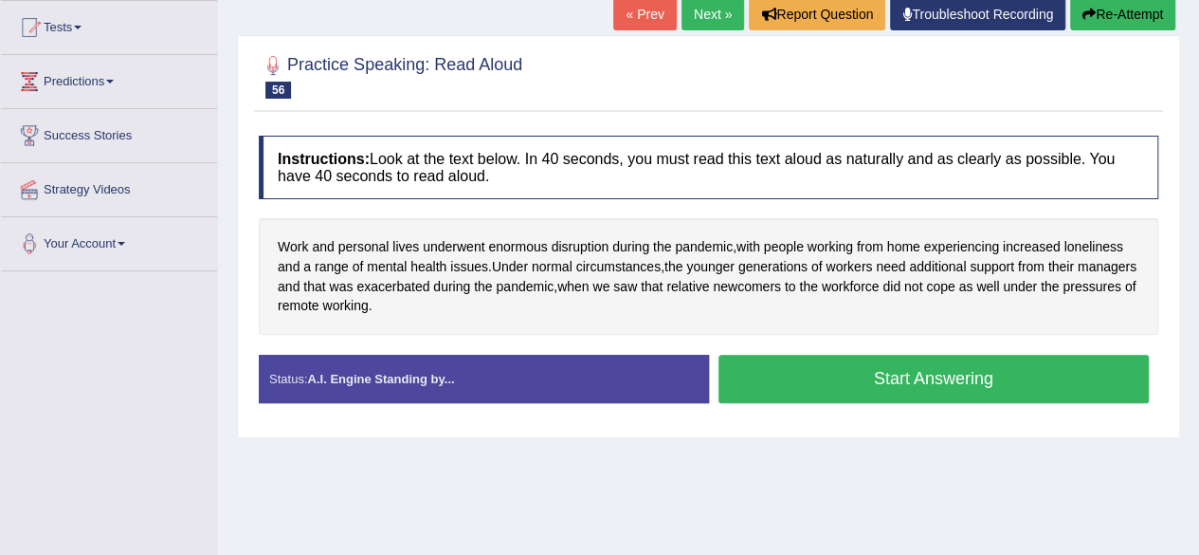
click at [846, 380] on button "Start Answering" at bounding box center [934, 379] width 431 height 48
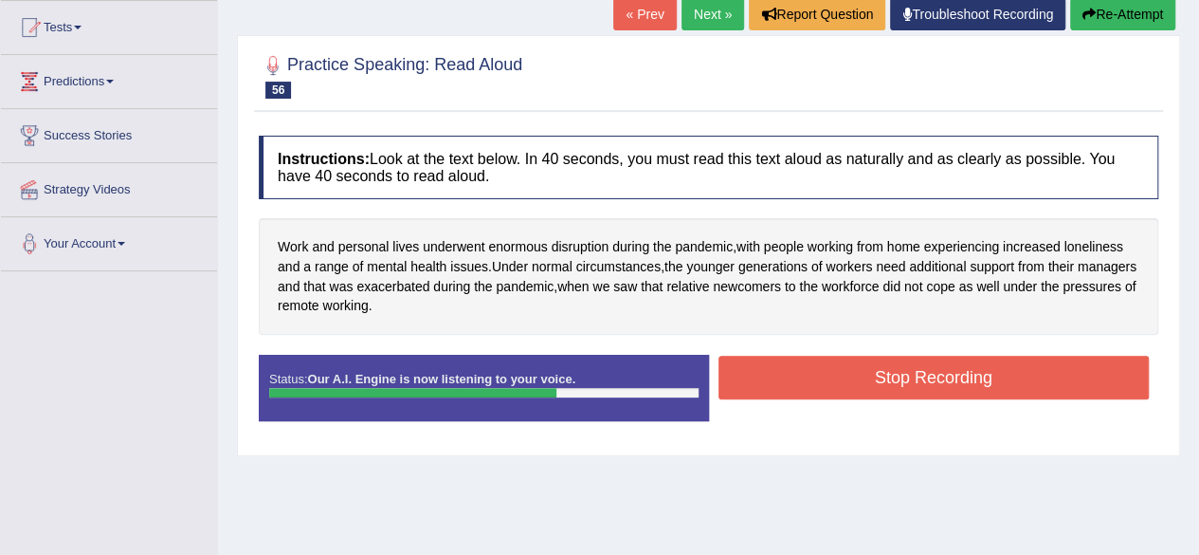
click at [929, 369] on button "Stop Recording" at bounding box center [934, 377] width 431 height 44
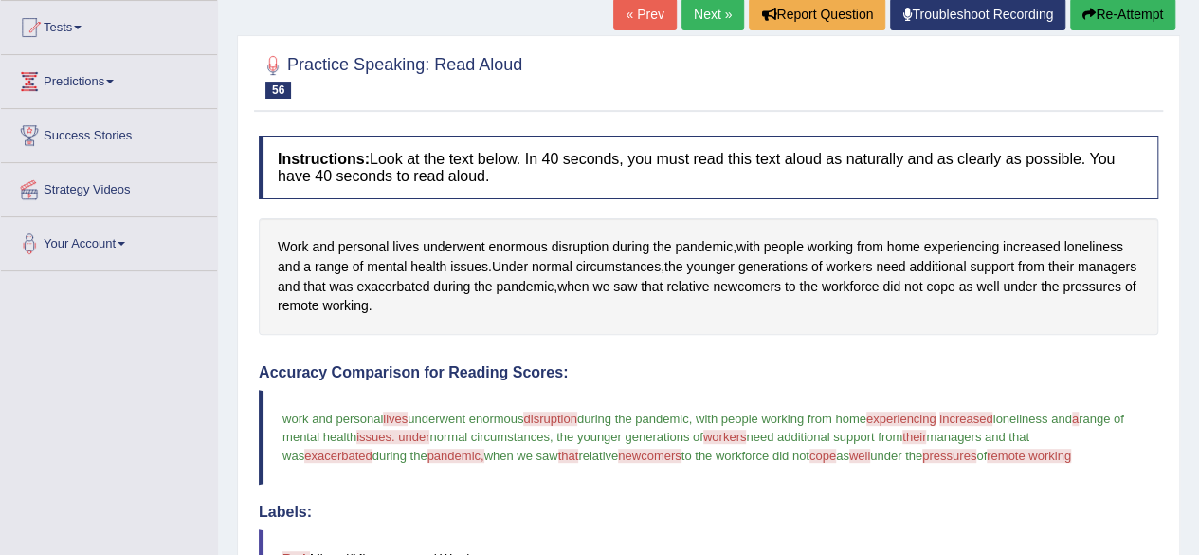
drag, startPoint x: 1211, startPoint y: 192, endPoint x: 1212, endPoint y: 273, distance: 80.6
click at [1198, 273] on html "Toggle navigation Home Practice Questions Speaking Practice Read Aloud Repeat S…" at bounding box center [599, 76] width 1199 height 555
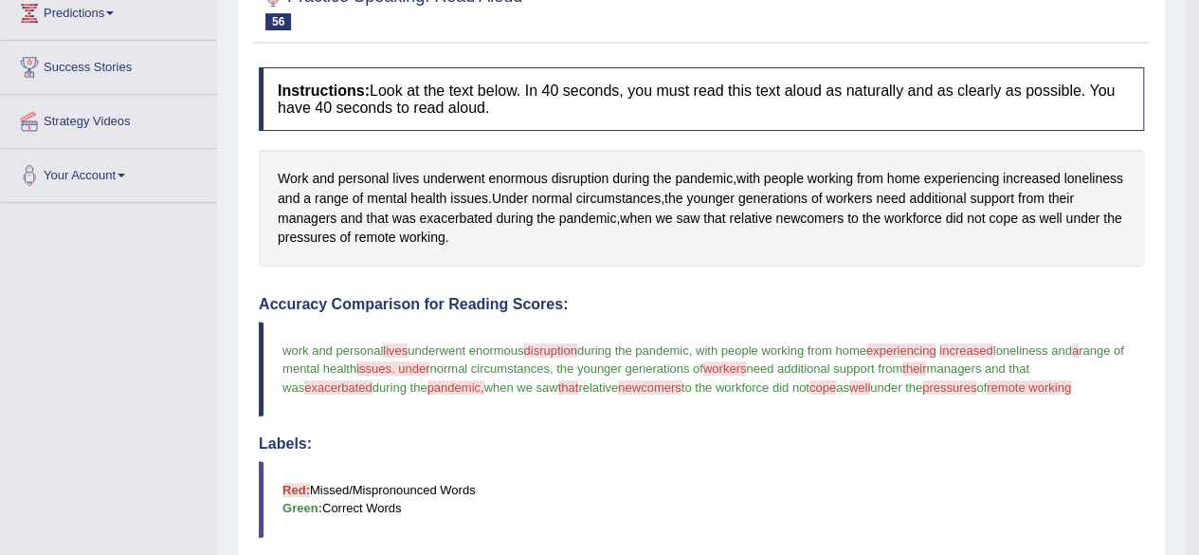
scroll to position [174, 0]
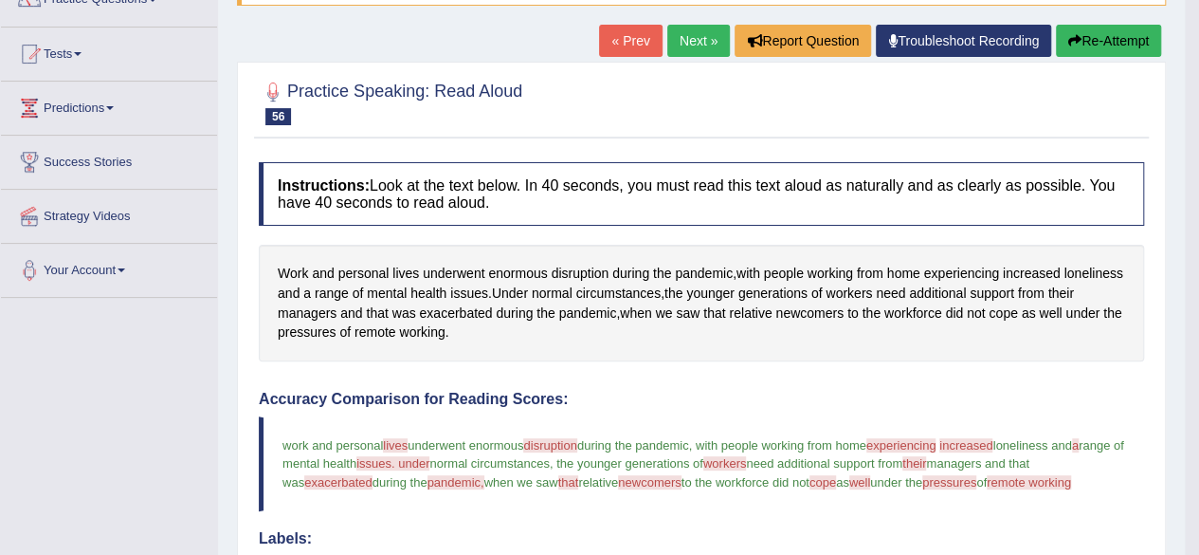
click at [692, 48] on link "Next »" at bounding box center [698, 41] width 63 height 32
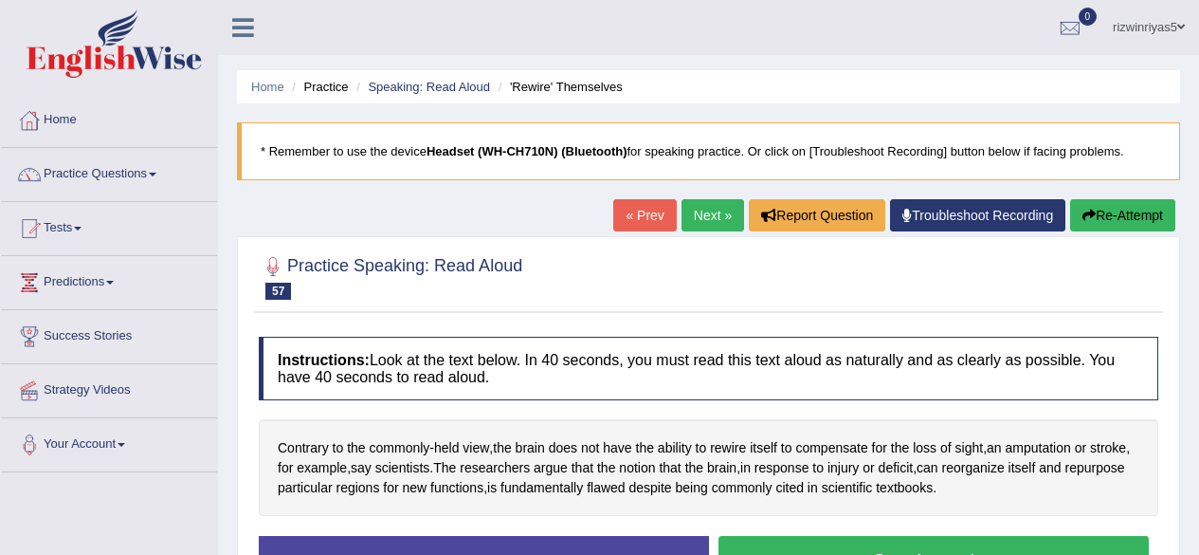
click at [1198, 233] on html "Toggle navigation Home Practice Questions Speaking Practice Read Aloud Repeat S…" at bounding box center [599, 277] width 1199 height 555
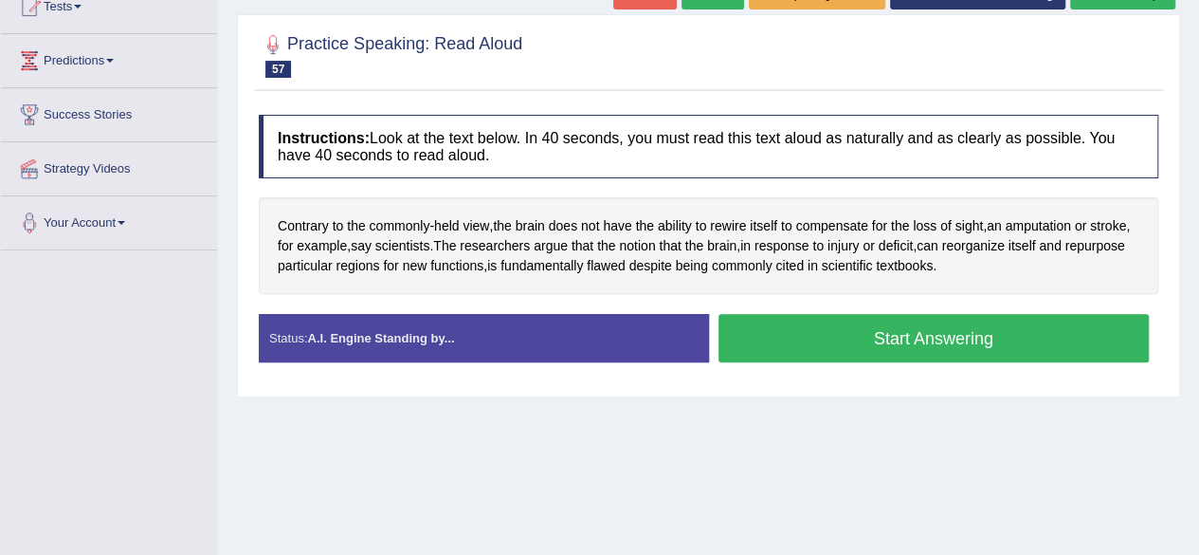
click at [904, 331] on button "Start Answering" at bounding box center [934, 338] width 431 height 48
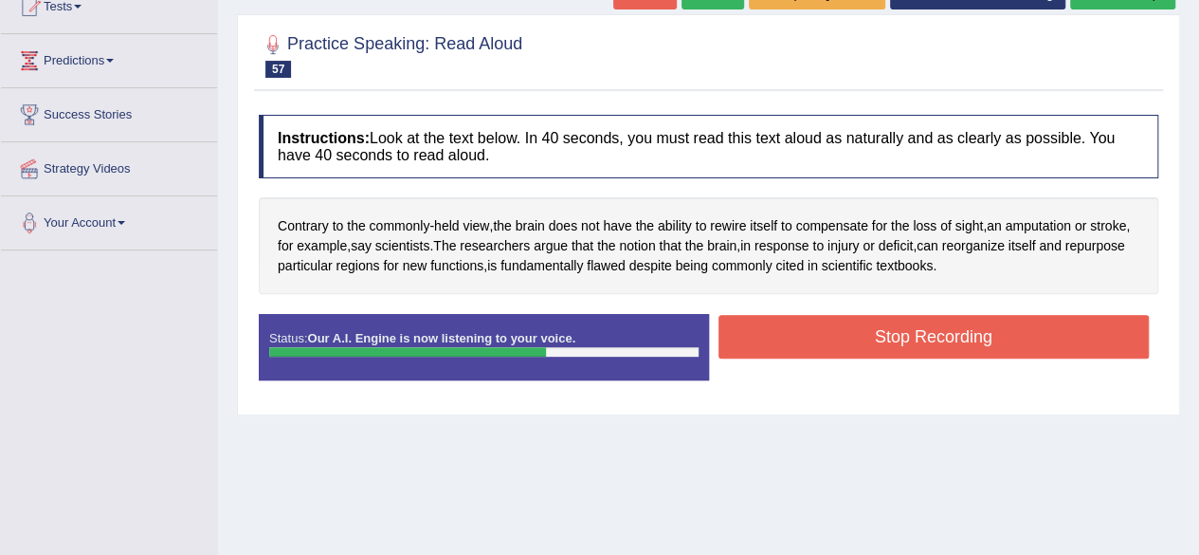
click at [904, 331] on button "Stop Recording" at bounding box center [934, 337] width 431 height 44
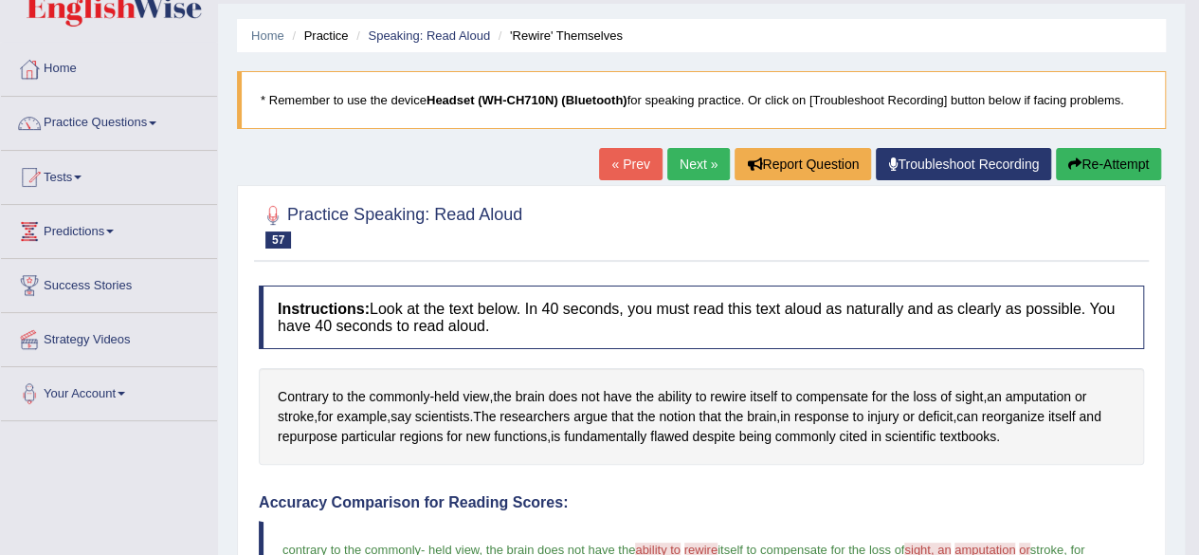
scroll to position [40, 0]
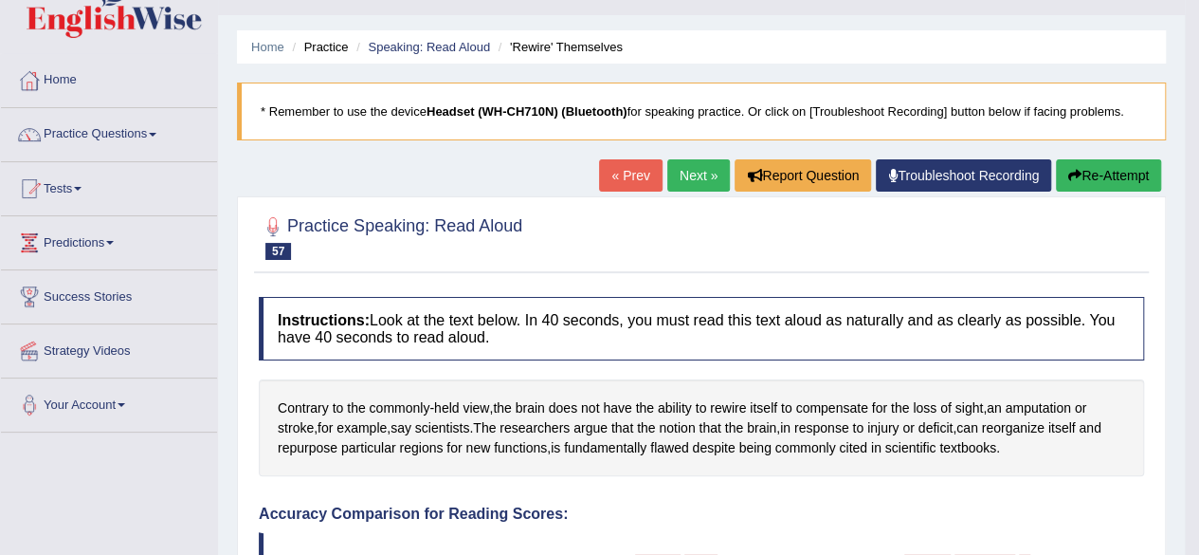
click at [697, 177] on link "Next »" at bounding box center [698, 175] width 63 height 32
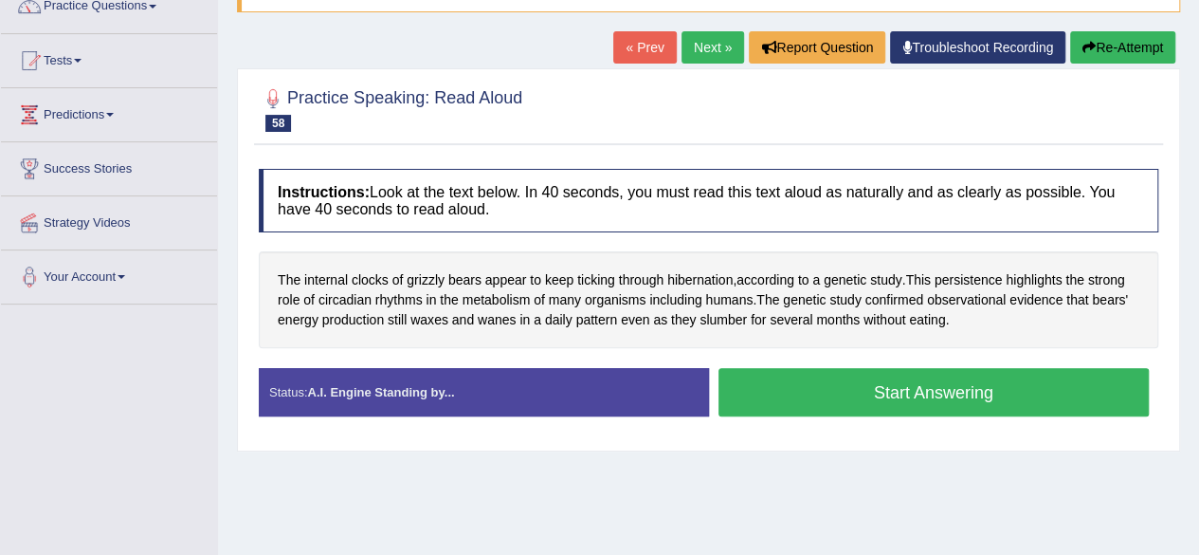
click at [889, 384] on button "Start Answering" at bounding box center [934, 392] width 431 height 48
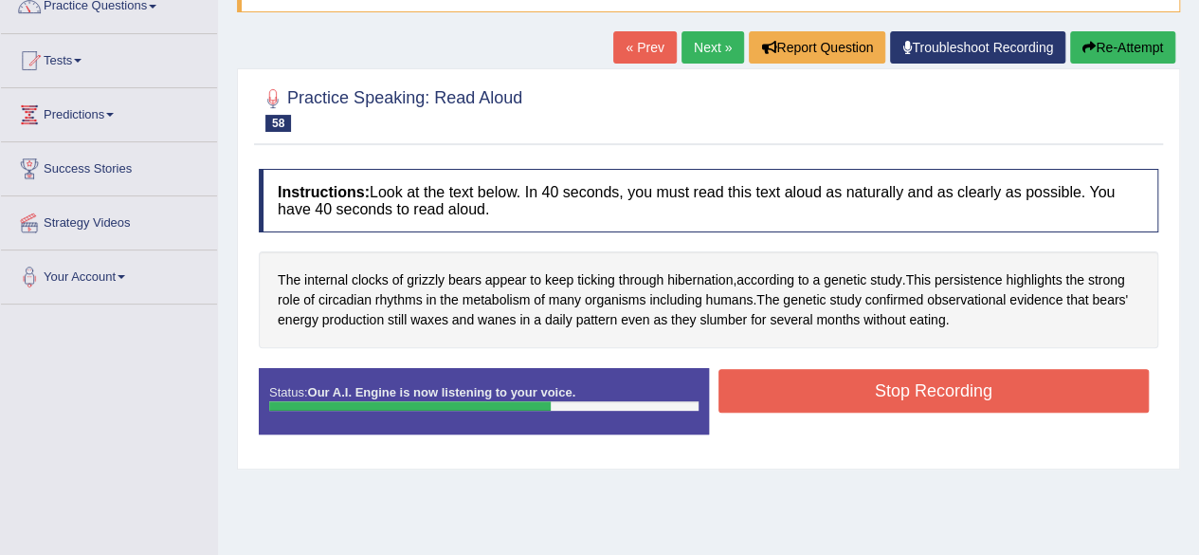
click at [896, 378] on button "Stop Recording" at bounding box center [934, 391] width 431 height 44
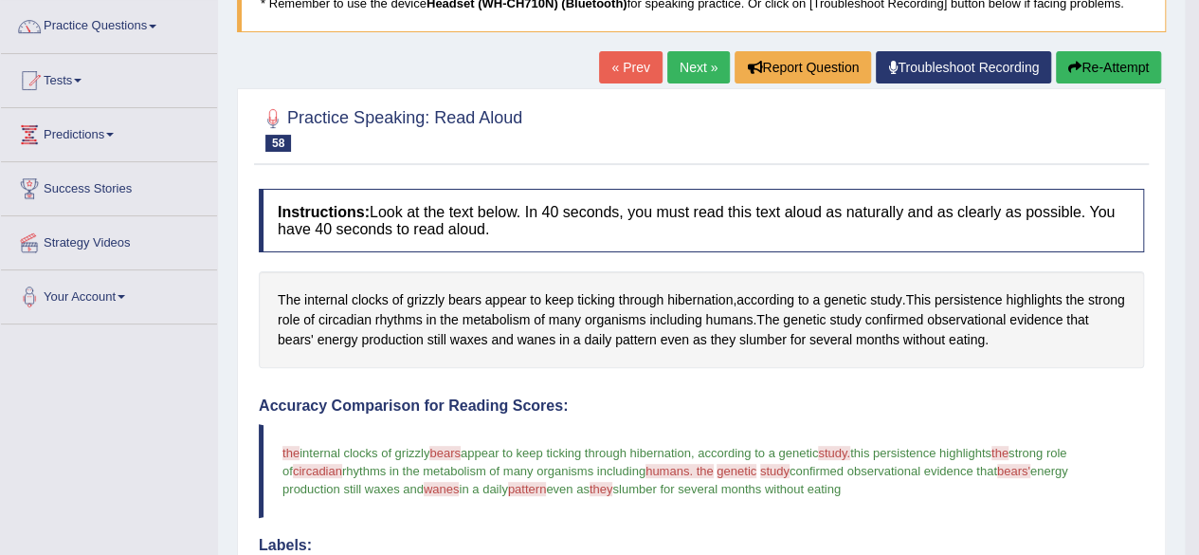
scroll to position [137, 0]
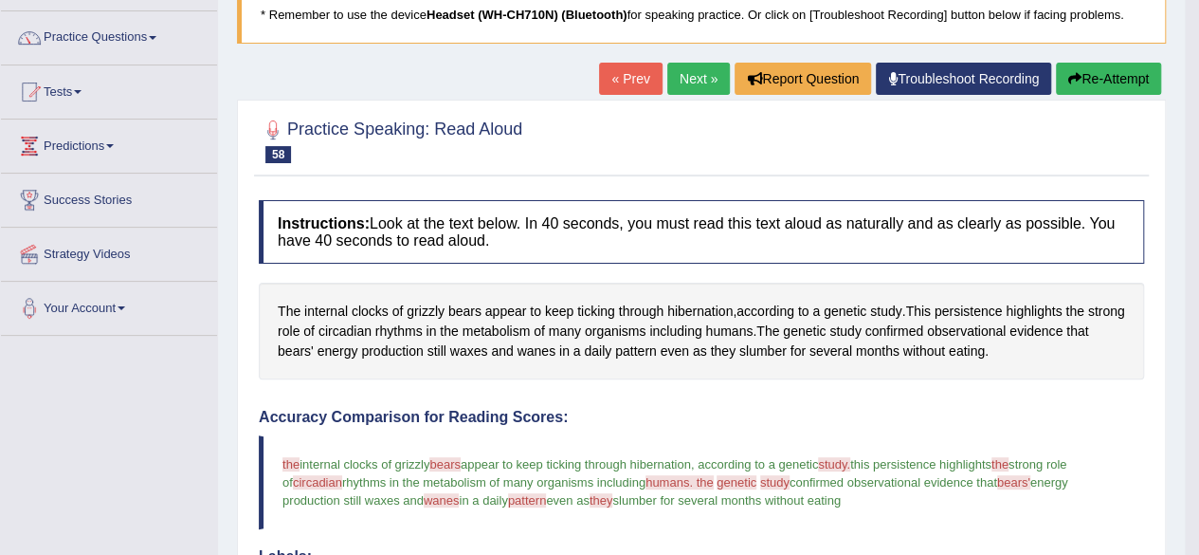
click at [694, 73] on link "Next »" at bounding box center [698, 79] width 63 height 32
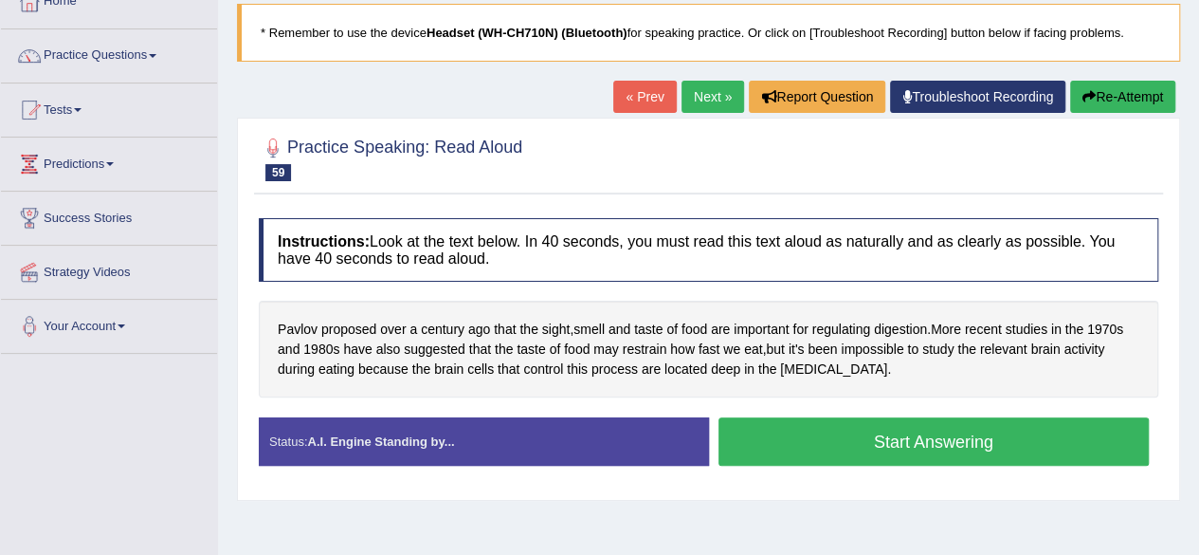
scroll to position [193, 0]
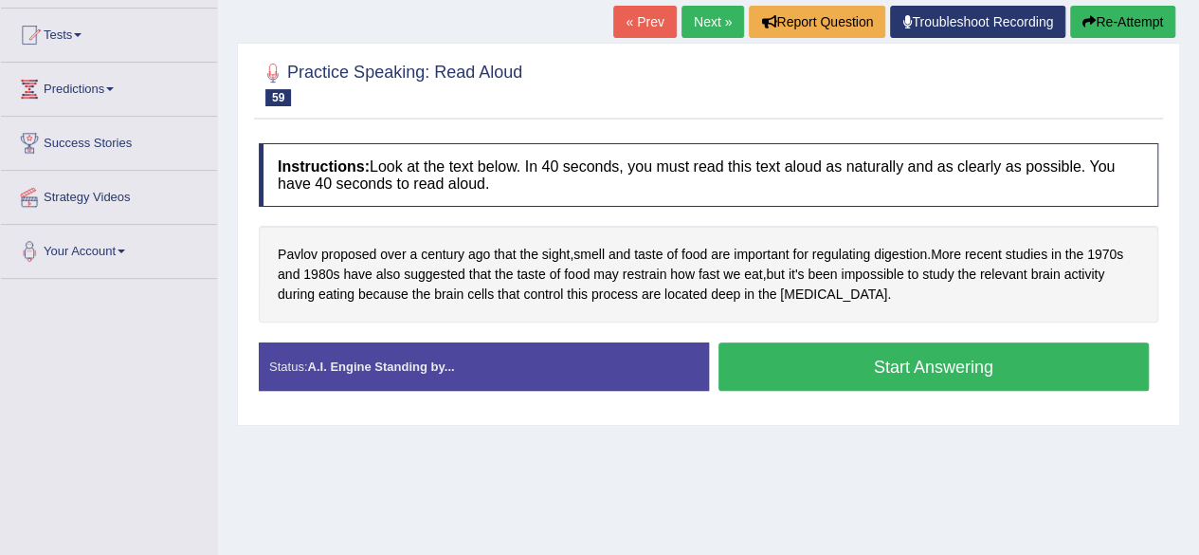
click at [1022, 369] on button "Start Answering" at bounding box center [934, 366] width 431 height 48
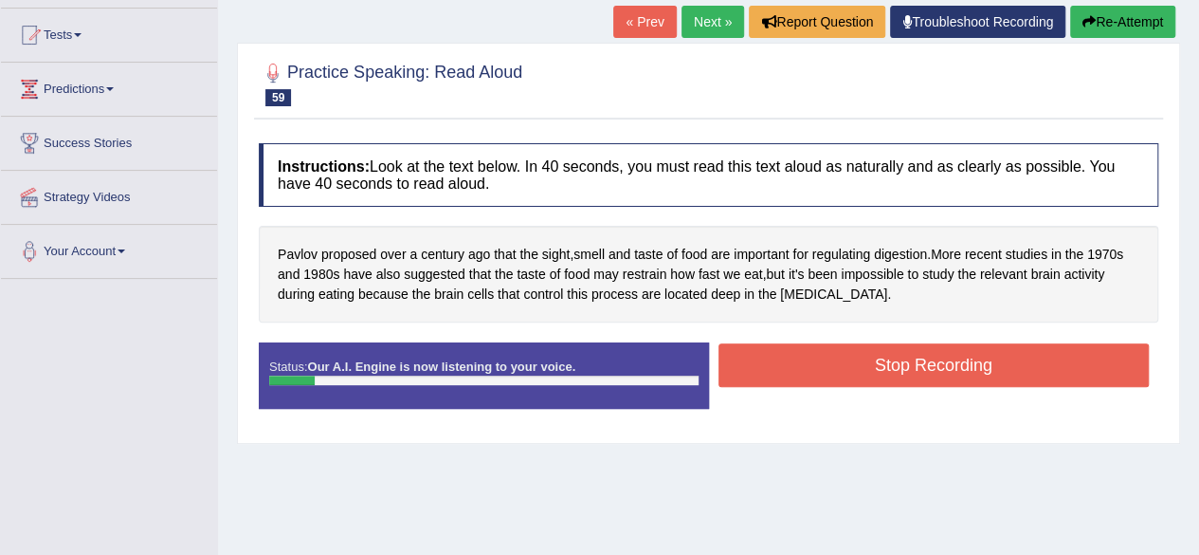
click at [661, 10] on link "« Prev" at bounding box center [644, 22] width 63 height 32
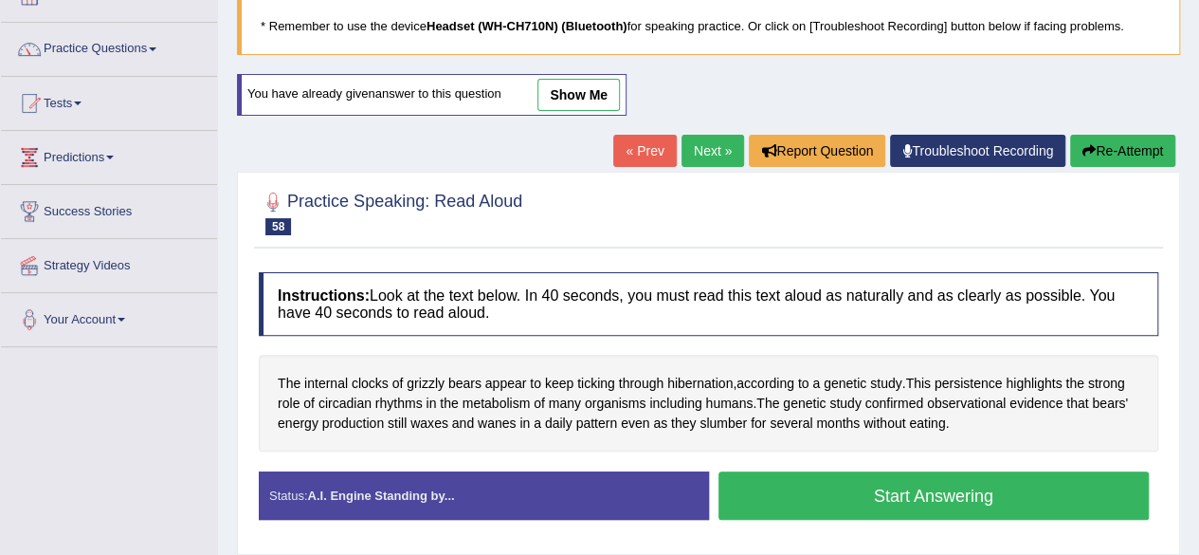
scroll to position [127, 0]
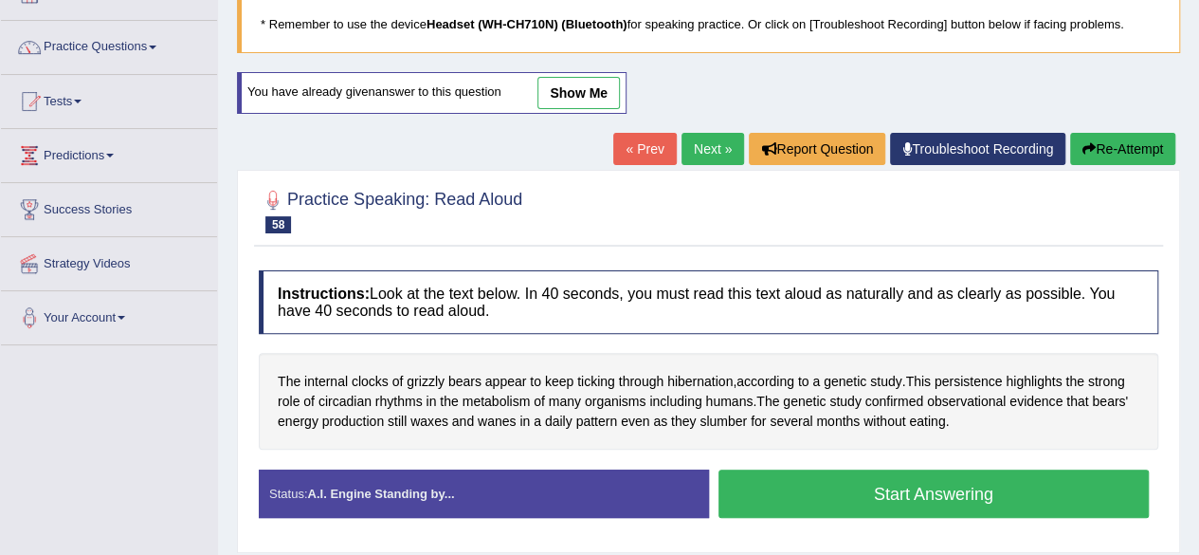
click at [906, 487] on button "Start Answering" at bounding box center [934, 493] width 431 height 48
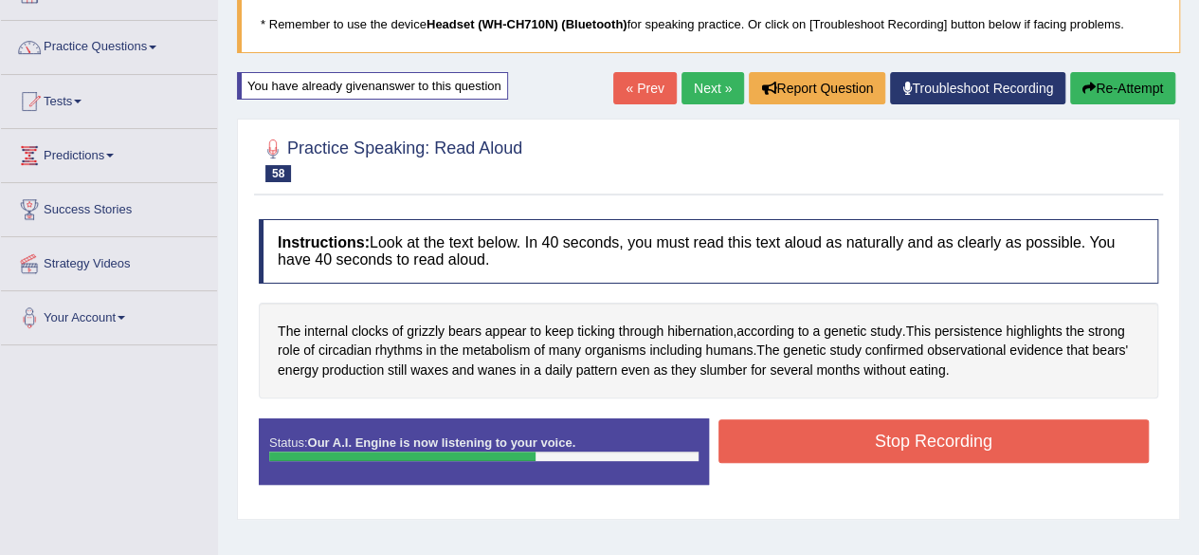
click at [892, 436] on button "Stop Recording" at bounding box center [934, 441] width 431 height 44
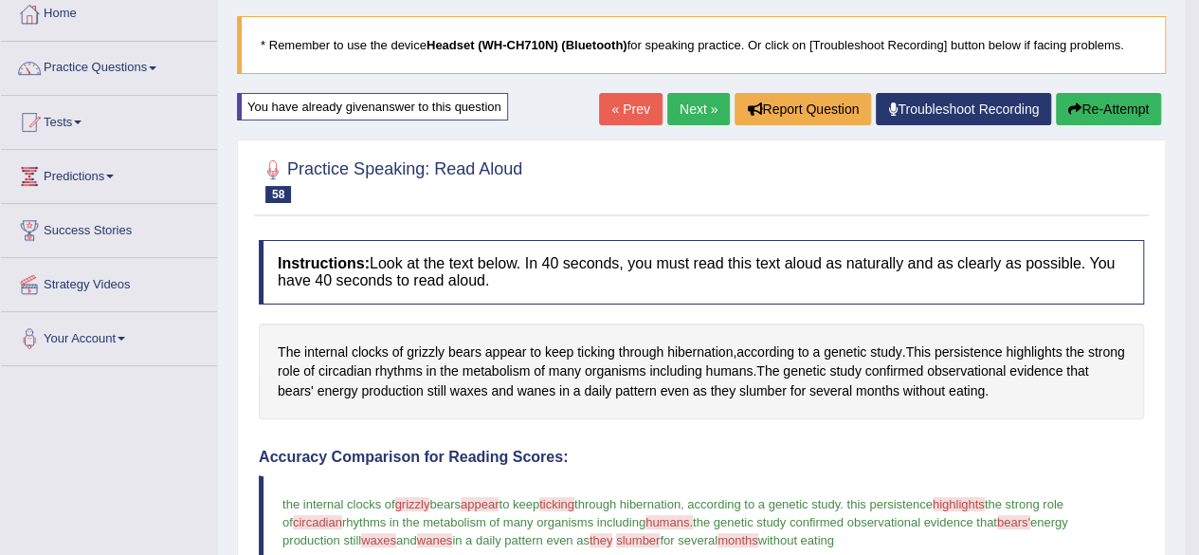
scroll to position [47, 0]
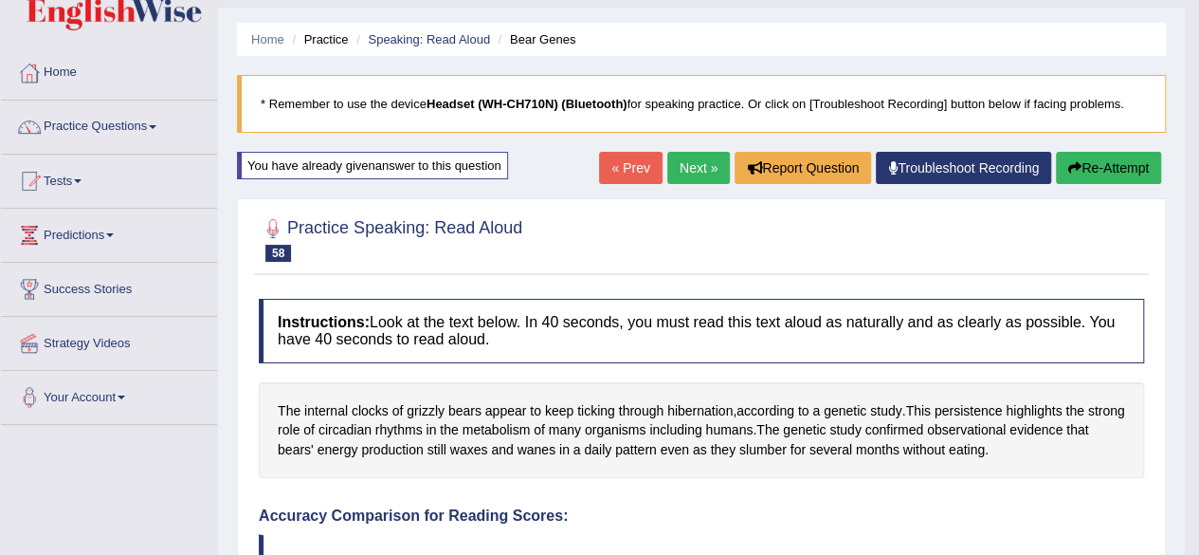
click at [694, 156] on link "Next »" at bounding box center [698, 168] width 63 height 32
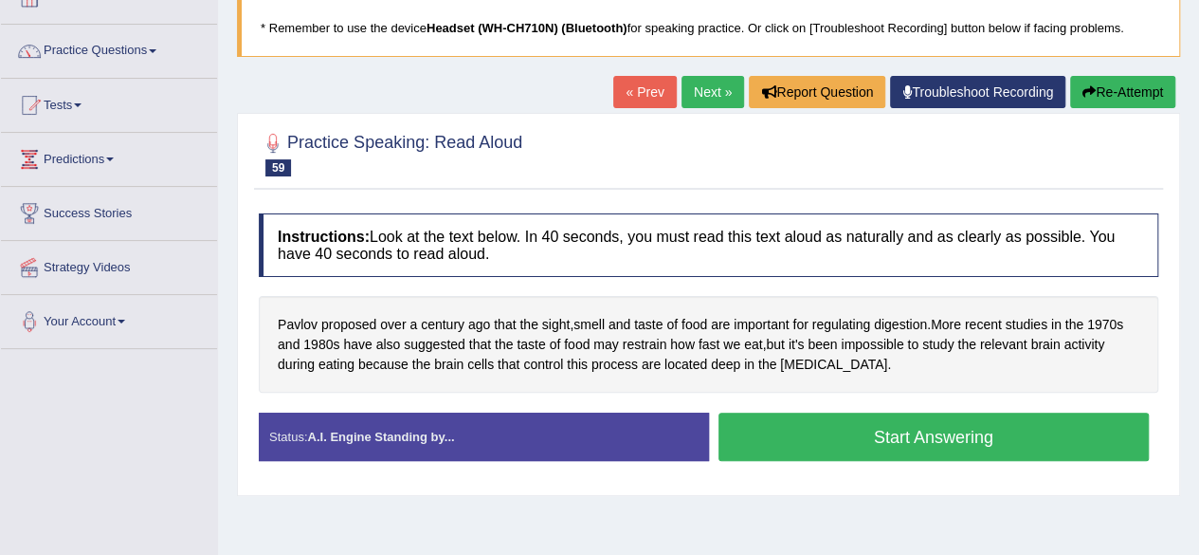
click at [948, 416] on button "Start Answering" at bounding box center [934, 436] width 431 height 48
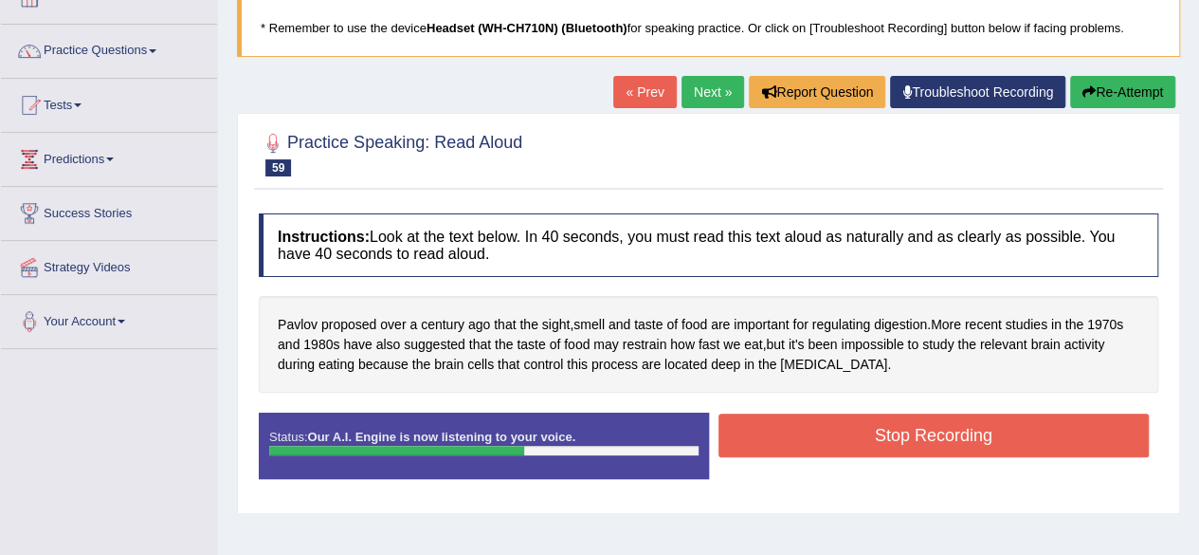
click at [829, 431] on button "Stop Recording" at bounding box center [934, 435] width 431 height 44
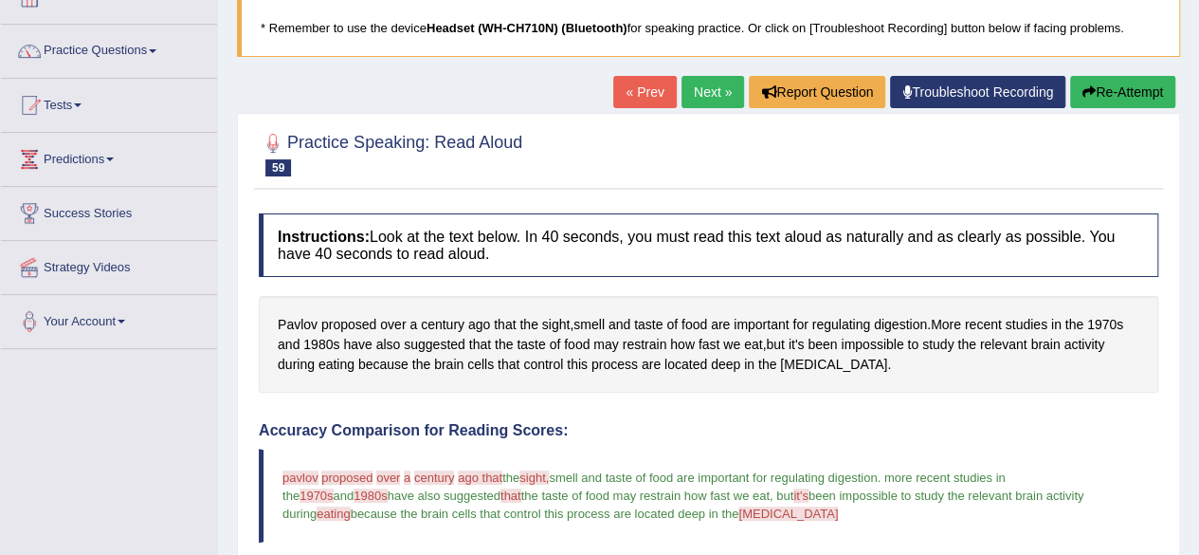
drag, startPoint x: 1212, startPoint y: 160, endPoint x: 1212, endPoint y: 264, distance: 104.3
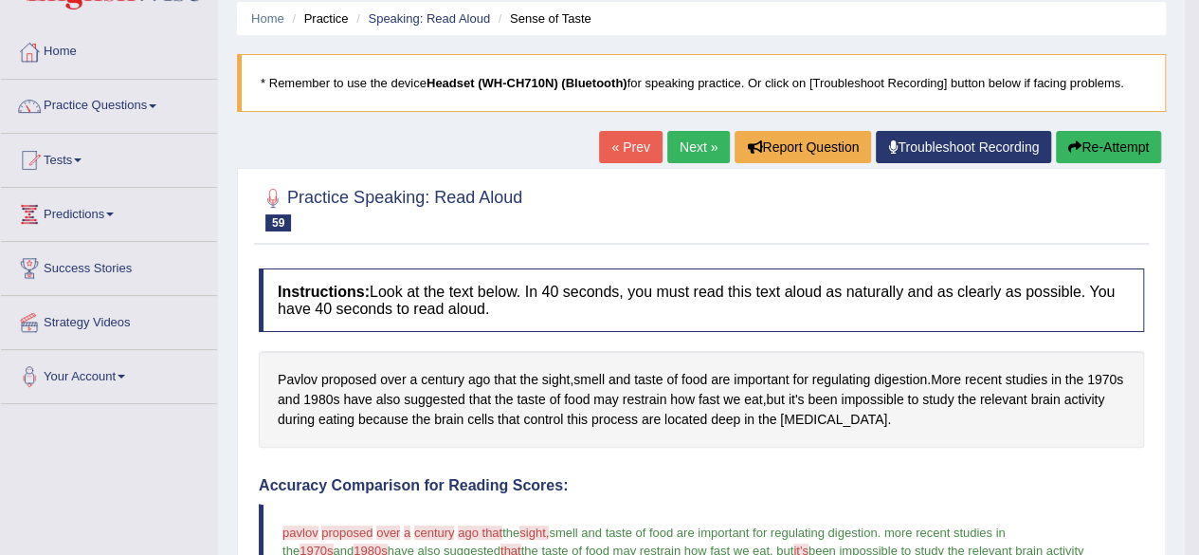
scroll to position [13, 0]
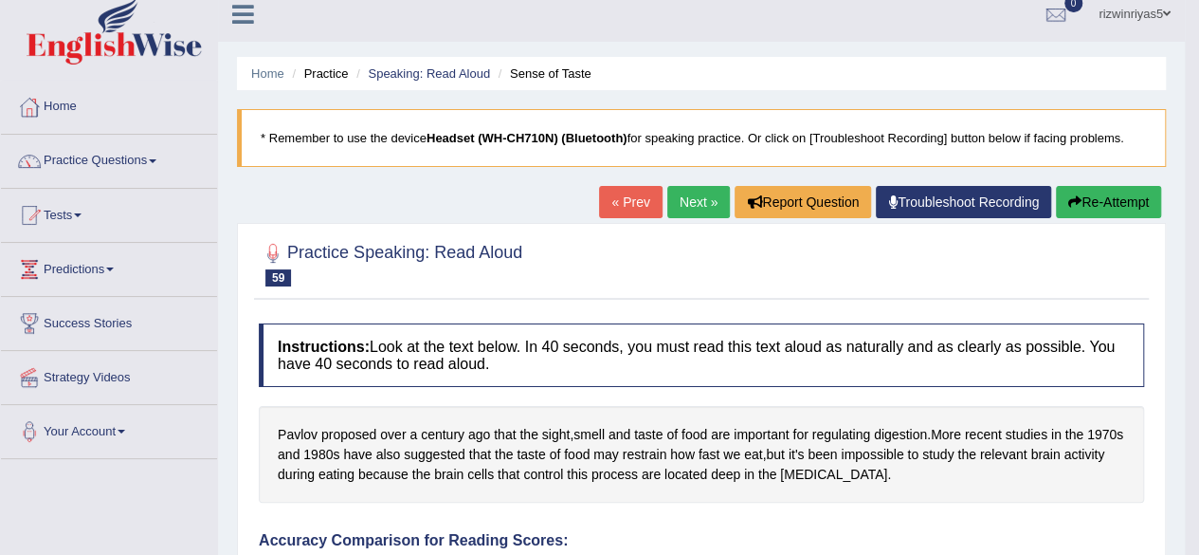
click at [692, 210] on link "Next »" at bounding box center [698, 202] width 63 height 32
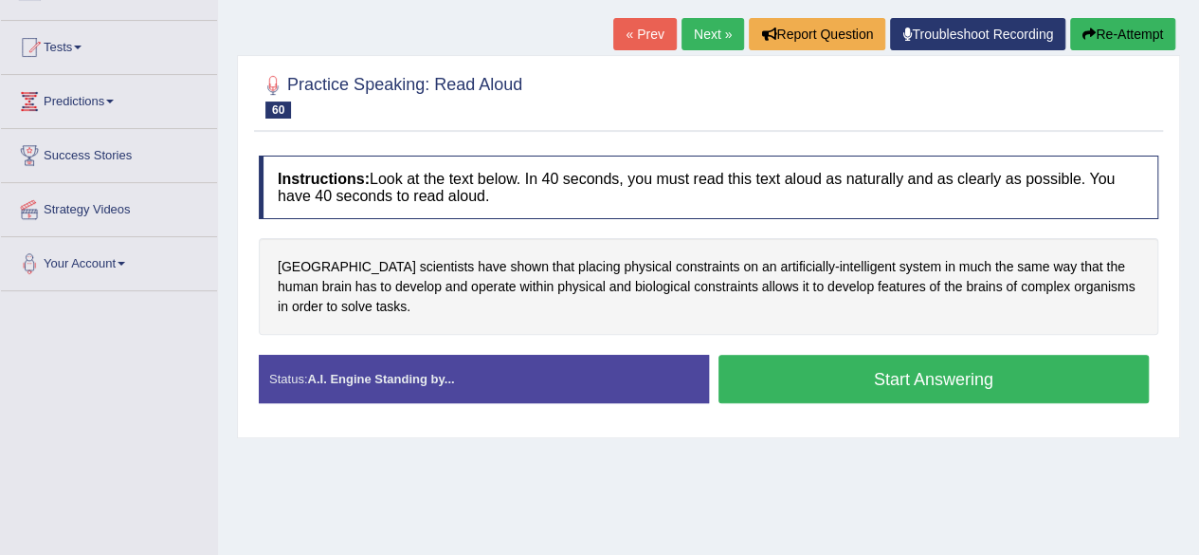
click at [927, 373] on button "Start Answering" at bounding box center [934, 379] width 431 height 48
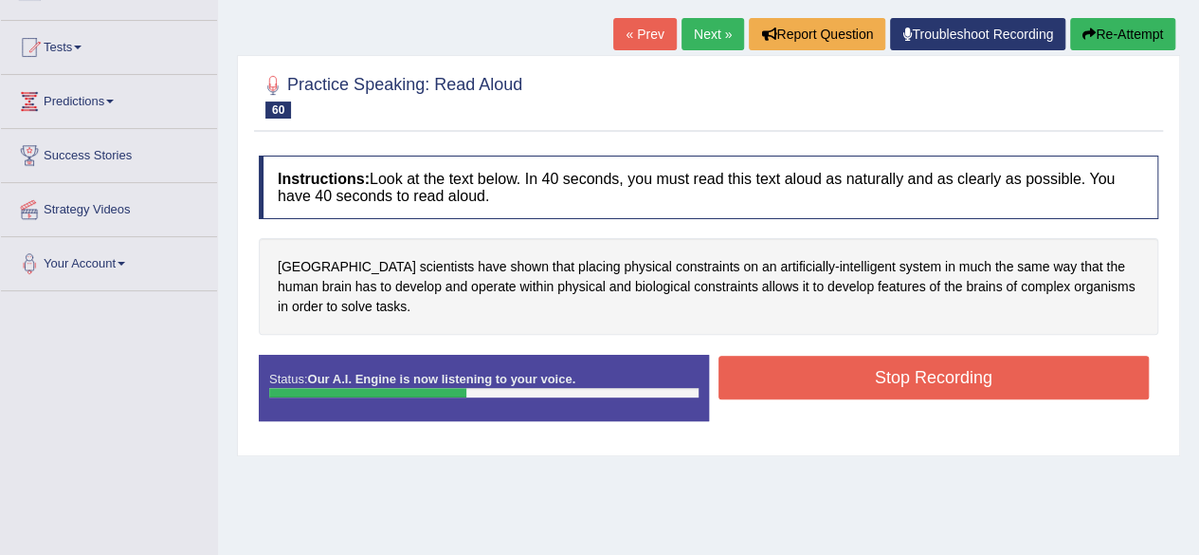
click at [834, 380] on button "Stop Recording" at bounding box center [934, 377] width 431 height 44
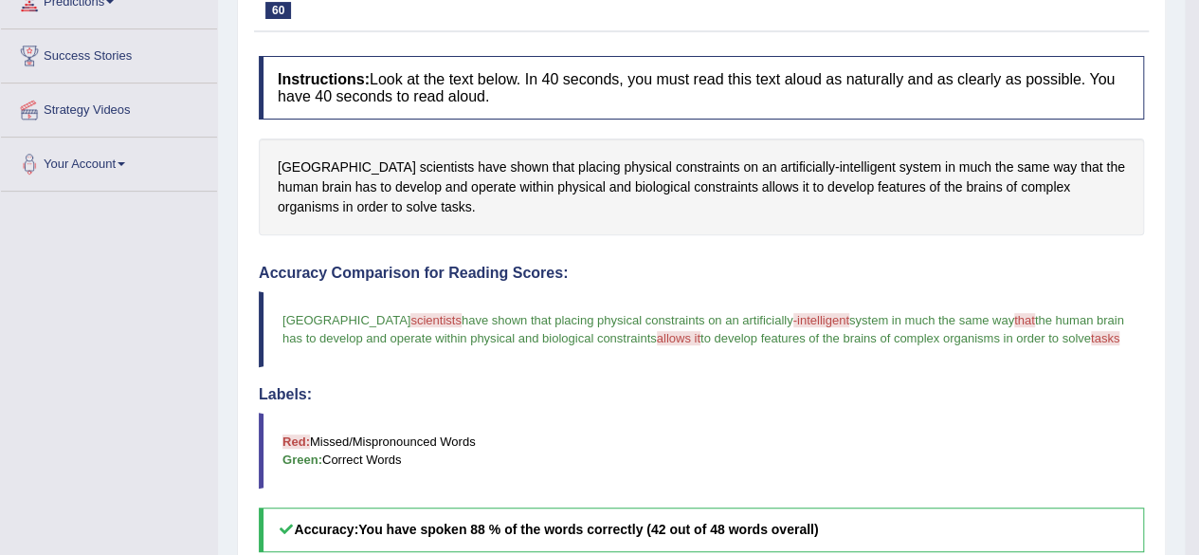
scroll to position [172, 0]
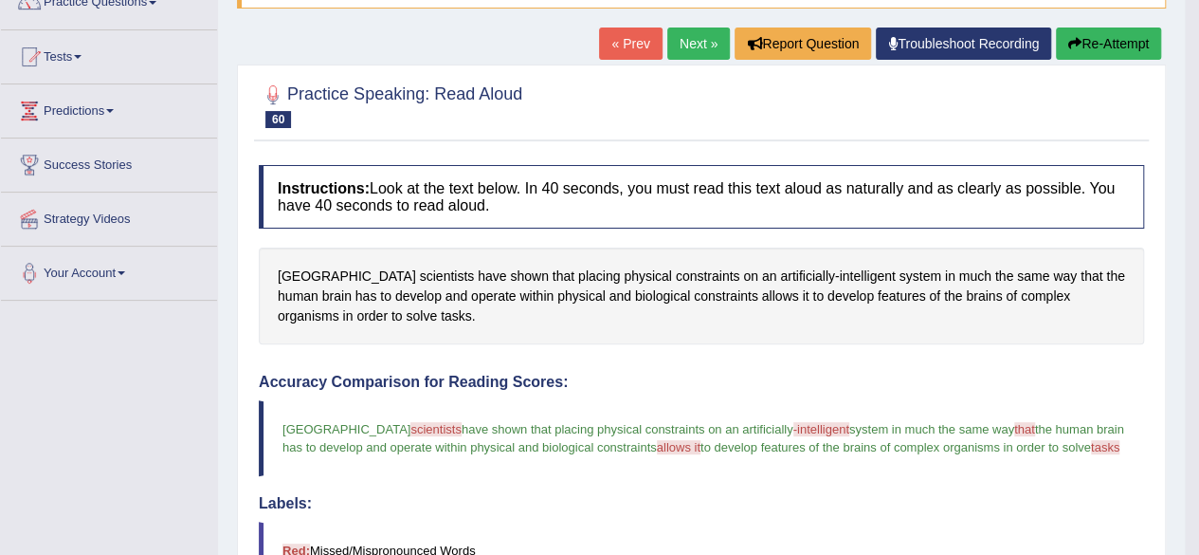
drag, startPoint x: 1181, startPoint y: 197, endPoint x: 1191, endPoint y: 117, distance: 81.1
click at [1191, 117] on body "Toggle navigation Home Practice Questions Speaking Practice Read Aloud Repeat S…" at bounding box center [599, 105] width 1199 height 555
drag, startPoint x: 1192, startPoint y: 141, endPoint x: 1201, endPoint y: 31, distance: 110.4
click at [1198, 31] on html "Toggle navigation Home Practice Questions Speaking Practice Read Aloud Repeat S…" at bounding box center [599, 105] width 1199 height 555
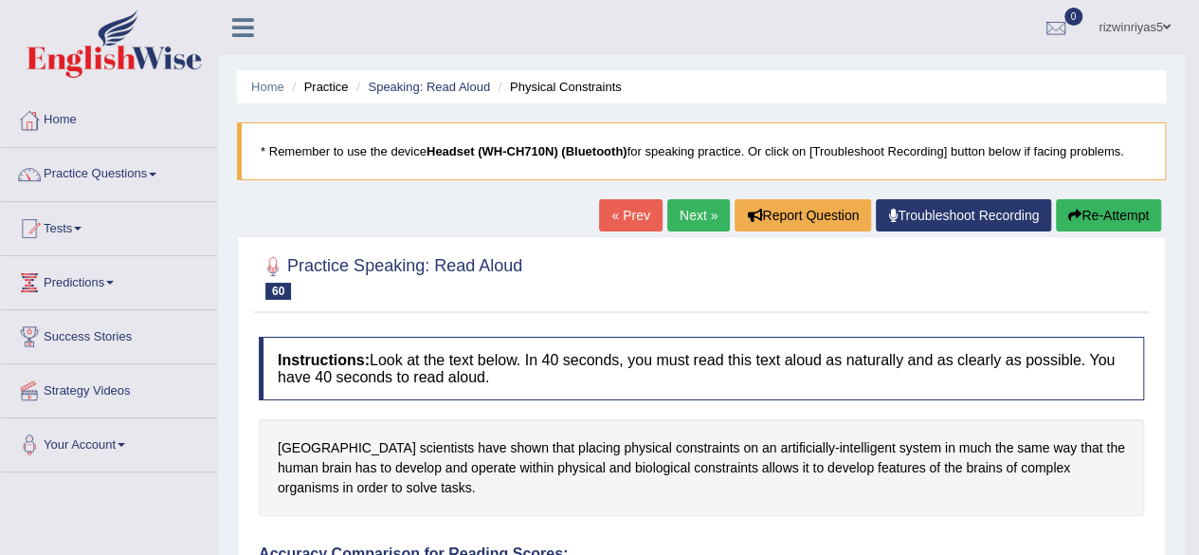
click at [100, 164] on link "Practice Questions" at bounding box center [109, 171] width 216 height 47
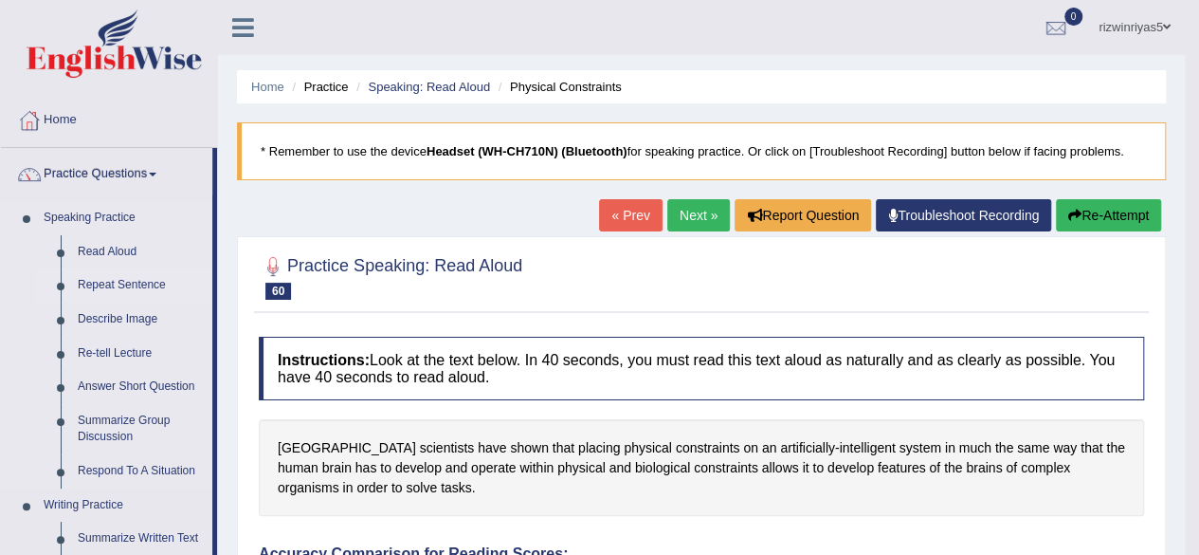
click at [108, 278] on link "Repeat Sentence" at bounding box center [140, 285] width 143 height 34
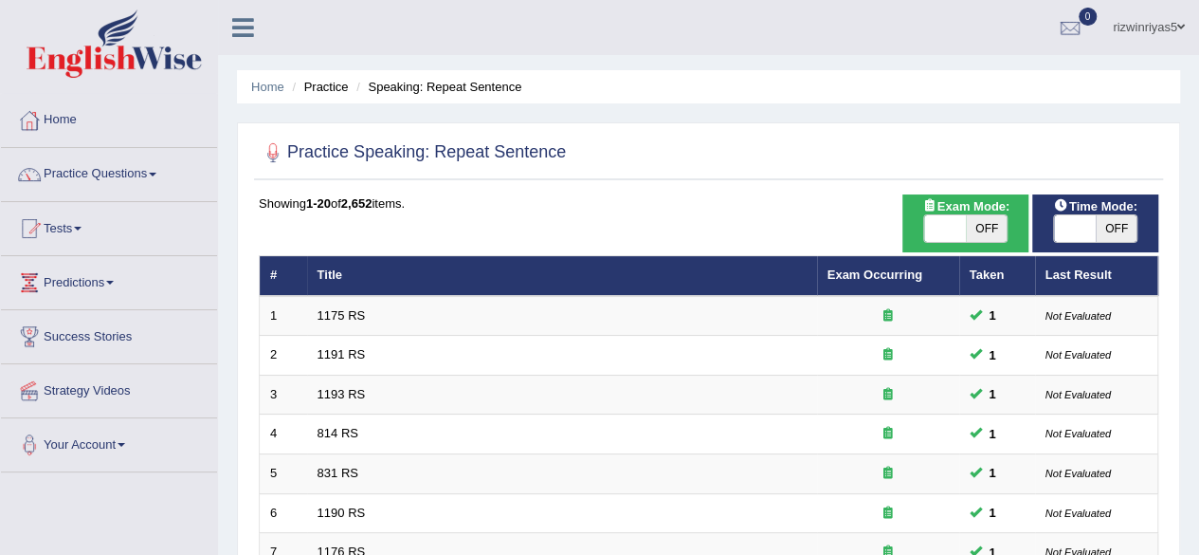
drag, startPoint x: 978, startPoint y: 215, endPoint x: 1088, endPoint y: 228, distance: 110.8
click at [1088, 228] on span at bounding box center [1075, 228] width 42 height 27
checkbox input "true"
click at [992, 230] on span "OFF" at bounding box center [987, 228] width 42 height 27
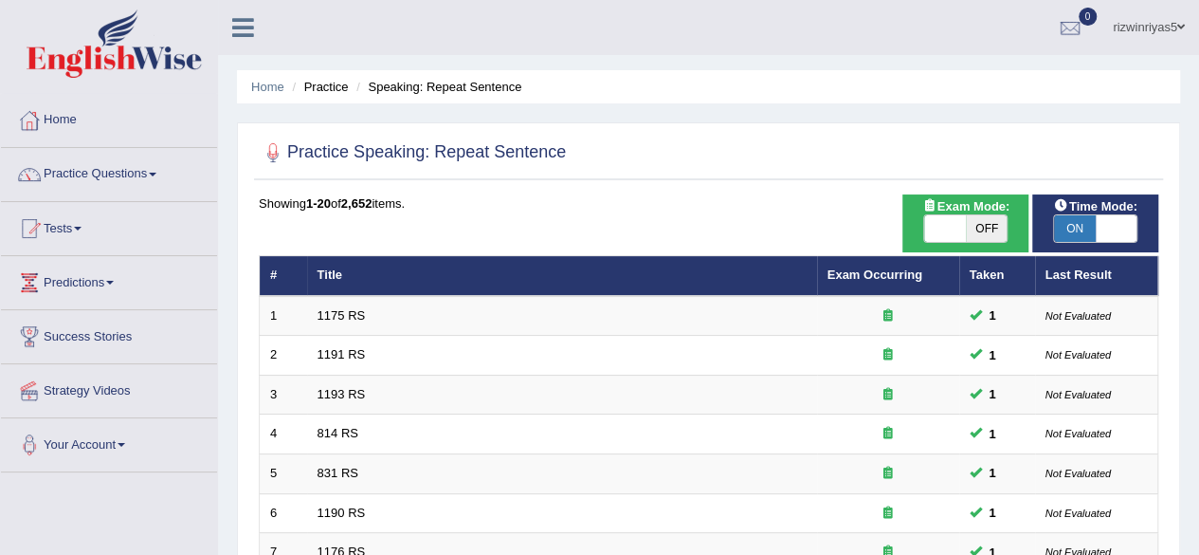
checkbox input "true"
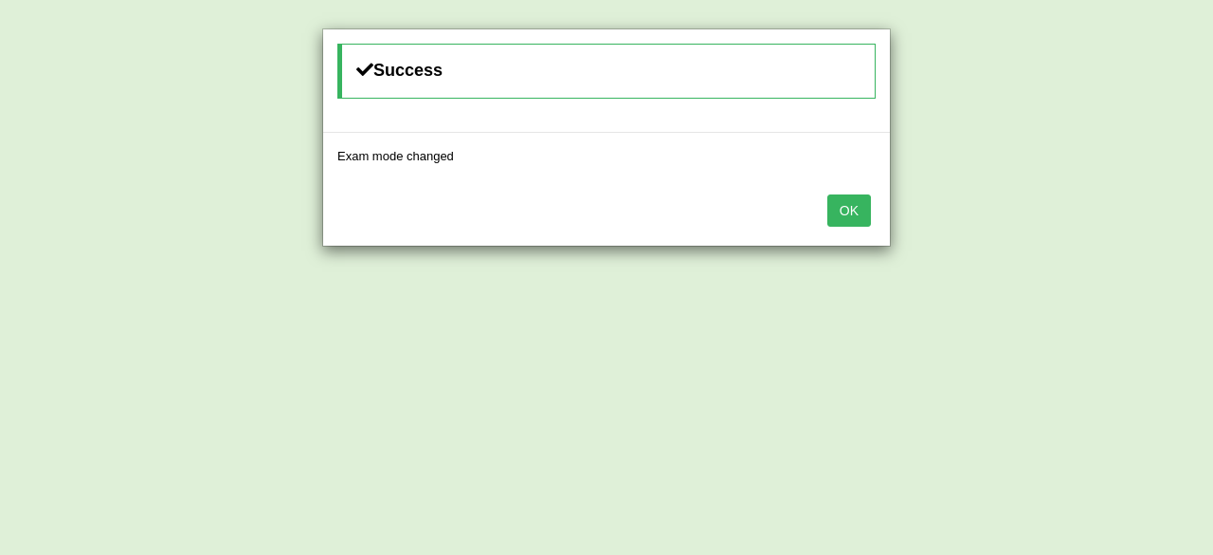
click at [850, 204] on button "OK" at bounding box center [850, 210] width 44 height 32
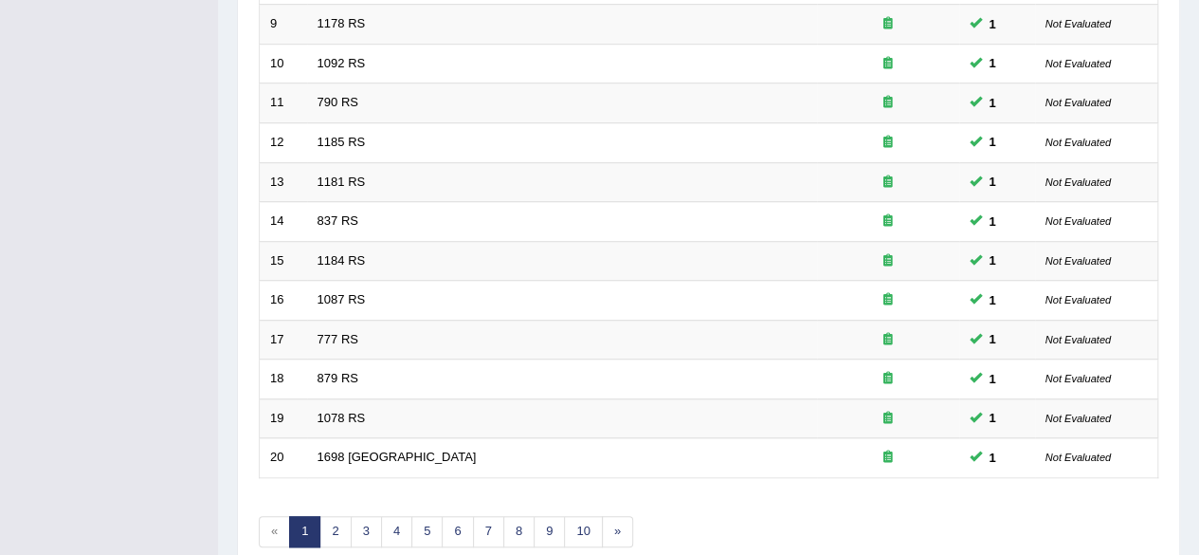
scroll to position [691, 0]
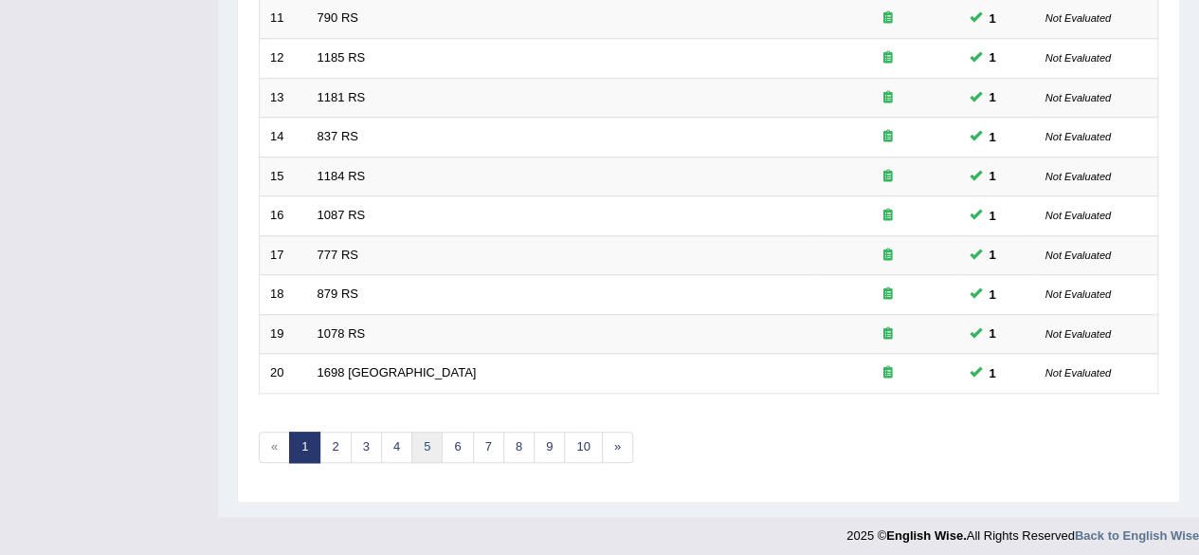
click at [425, 433] on link "5" at bounding box center [426, 446] width 31 height 31
click at [446, 436] on link "6" at bounding box center [457, 446] width 31 height 31
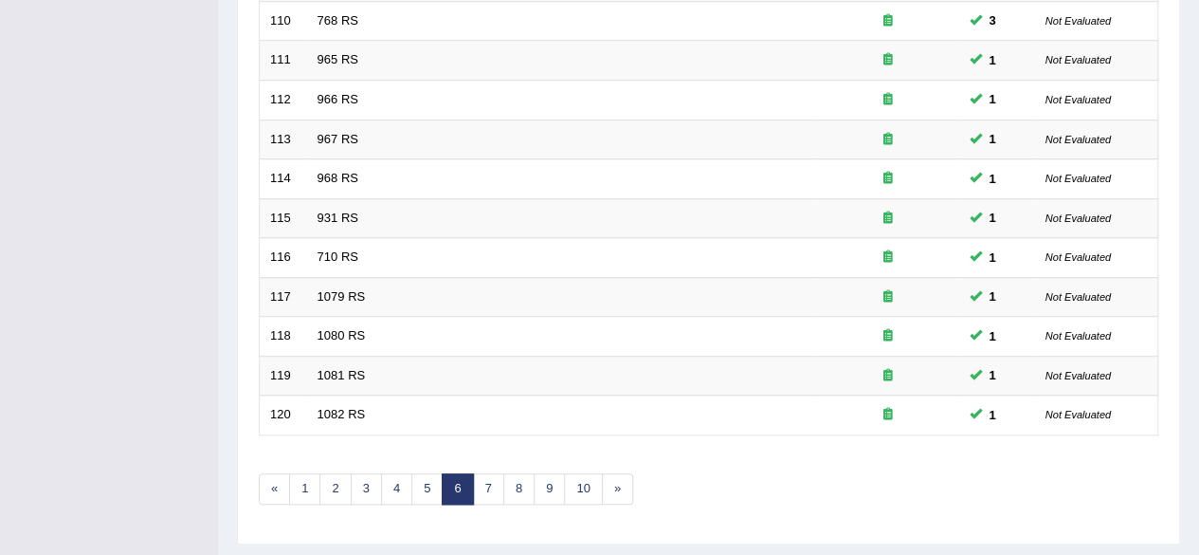
scroll to position [691, 0]
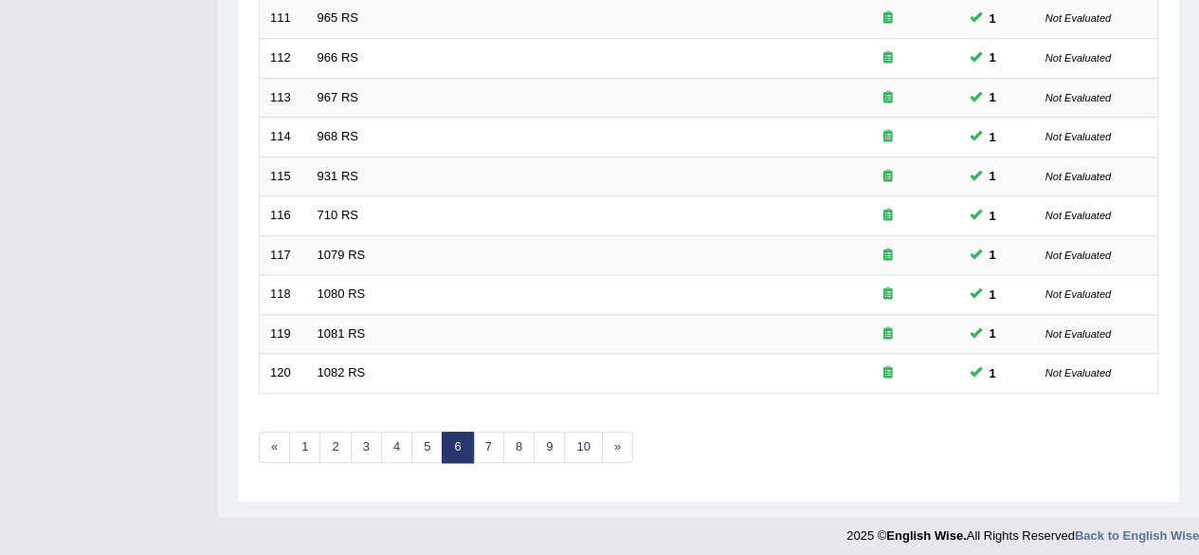
drag, startPoint x: 0, startPoint y: 0, endPoint x: 1212, endPoint y: 563, distance: 1336.8
click at [492, 431] on link "7" at bounding box center [488, 446] width 31 height 31
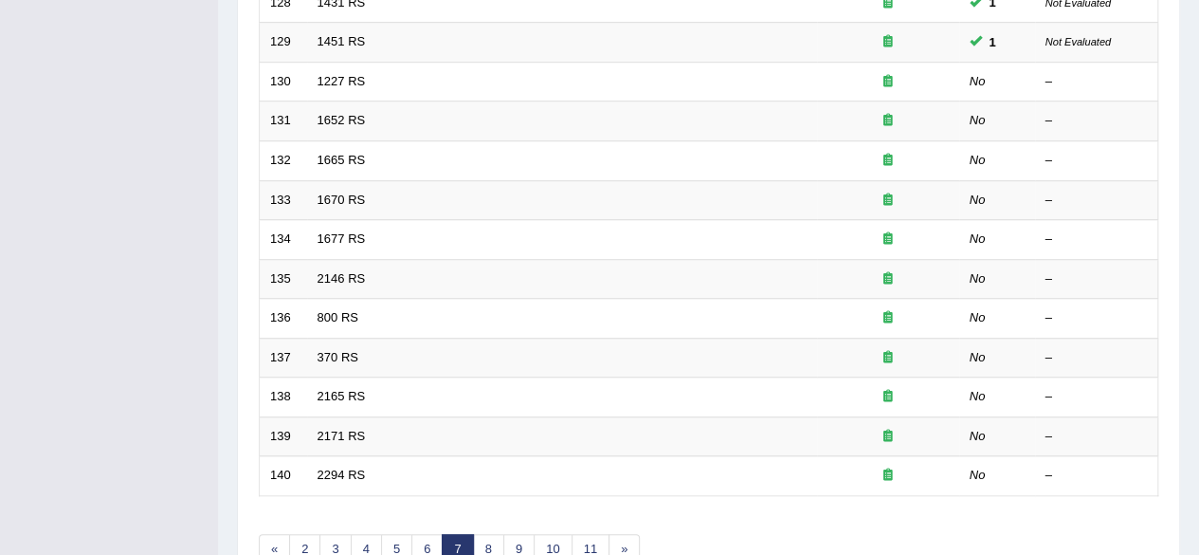
scroll to position [604, 0]
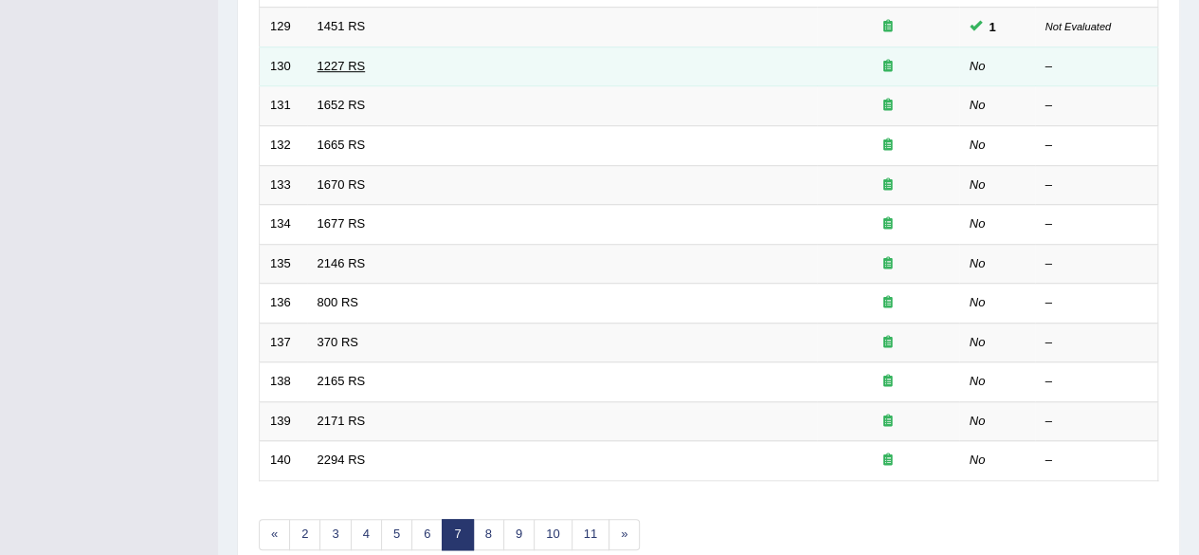
click at [353, 59] on link "1227 RS" at bounding box center [342, 66] width 48 height 14
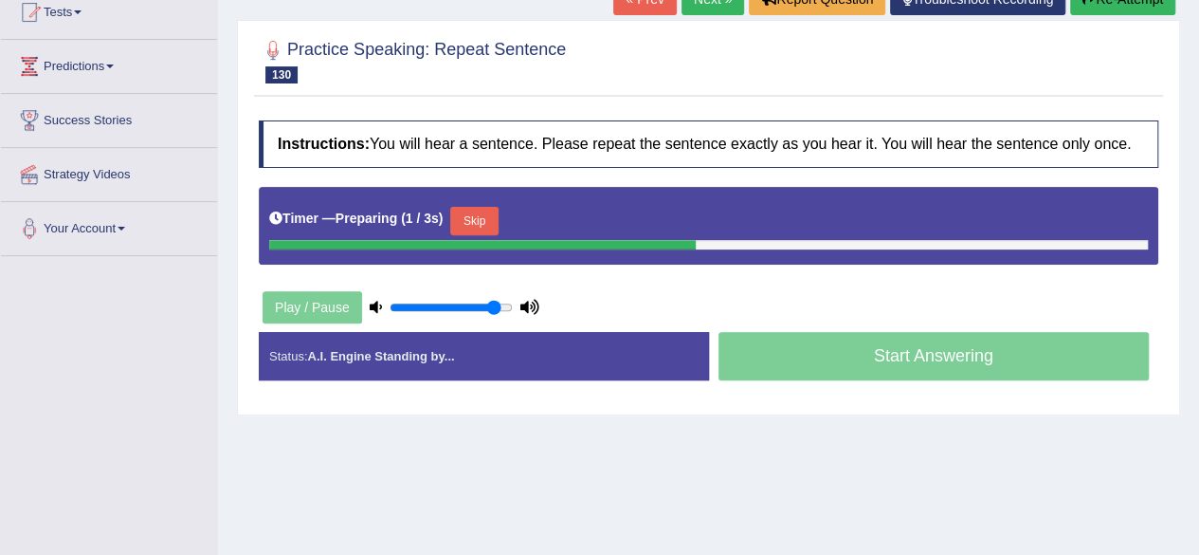
drag, startPoint x: 1212, startPoint y: 165, endPoint x: 1212, endPoint y: 284, distance: 119.4
click at [1198, 284] on html "Toggle navigation Home Practice Questions Speaking Practice Read Aloud Repeat S…" at bounding box center [599, 61] width 1199 height 555
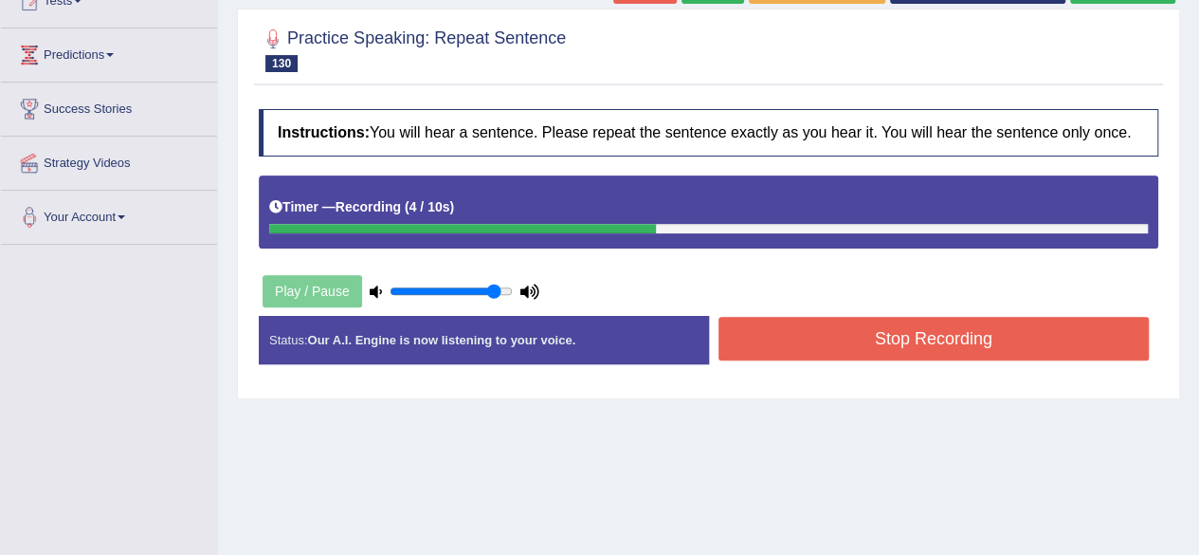
click at [1014, 343] on button "Stop Recording" at bounding box center [934, 339] width 431 height 44
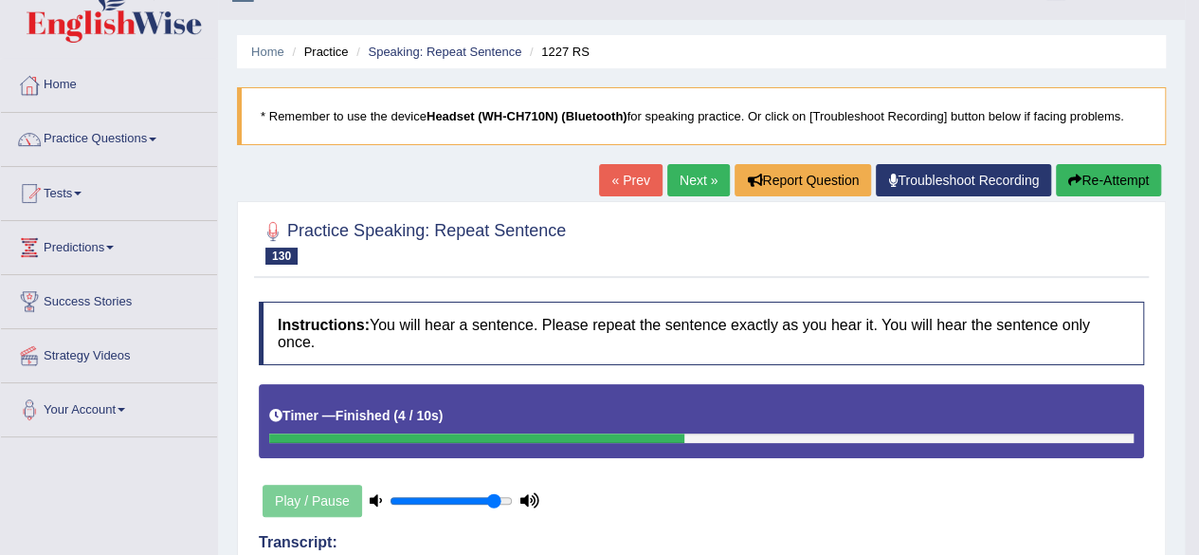
scroll to position [33, 0]
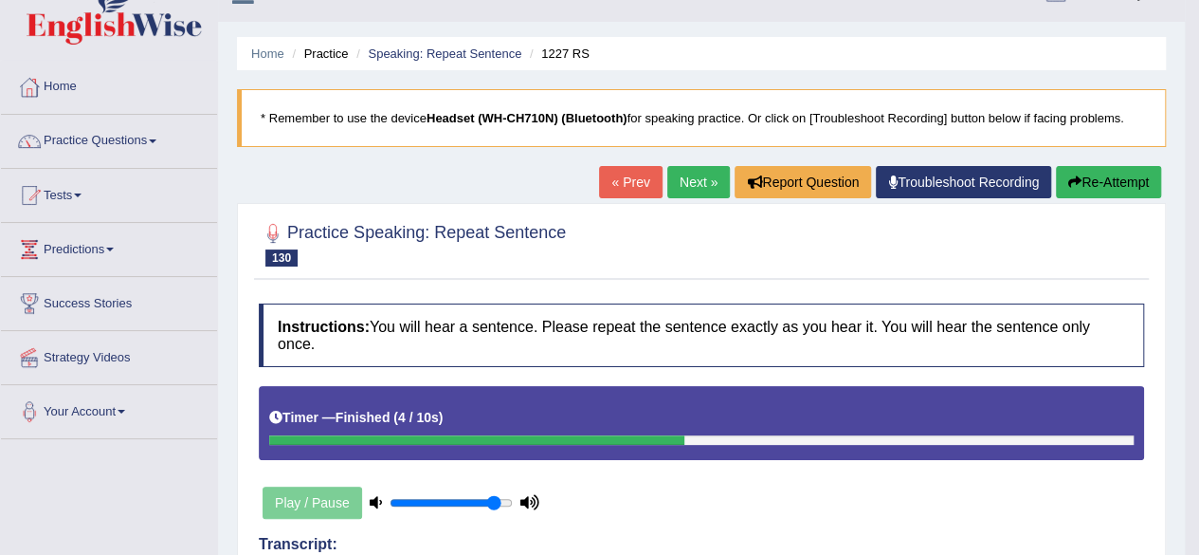
click at [700, 167] on link "Next »" at bounding box center [698, 182] width 63 height 32
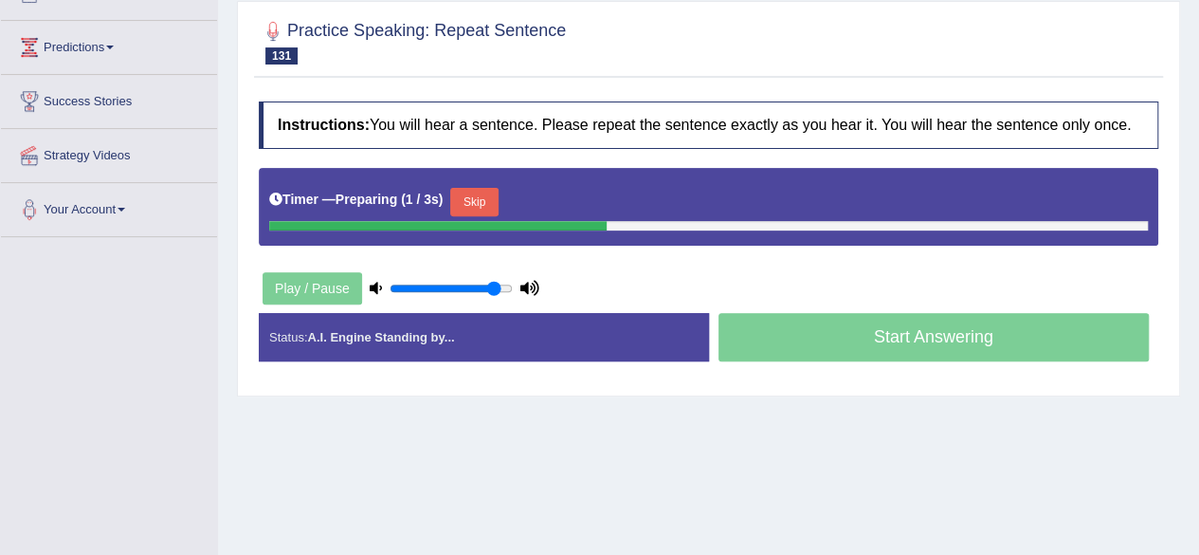
scroll to position [129, 0]
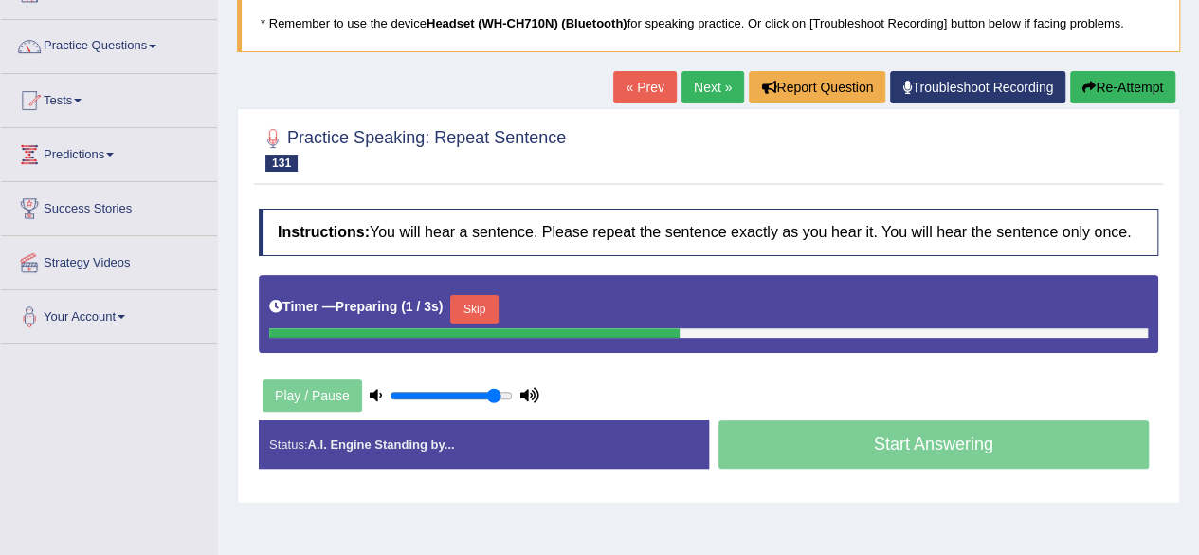
click at [1198, 205] on html "Toggle navigation Home Practice Questions Speaking Practice Read Aloud Repeat S…" at bounding box center [599, 149] width 1199 height 555
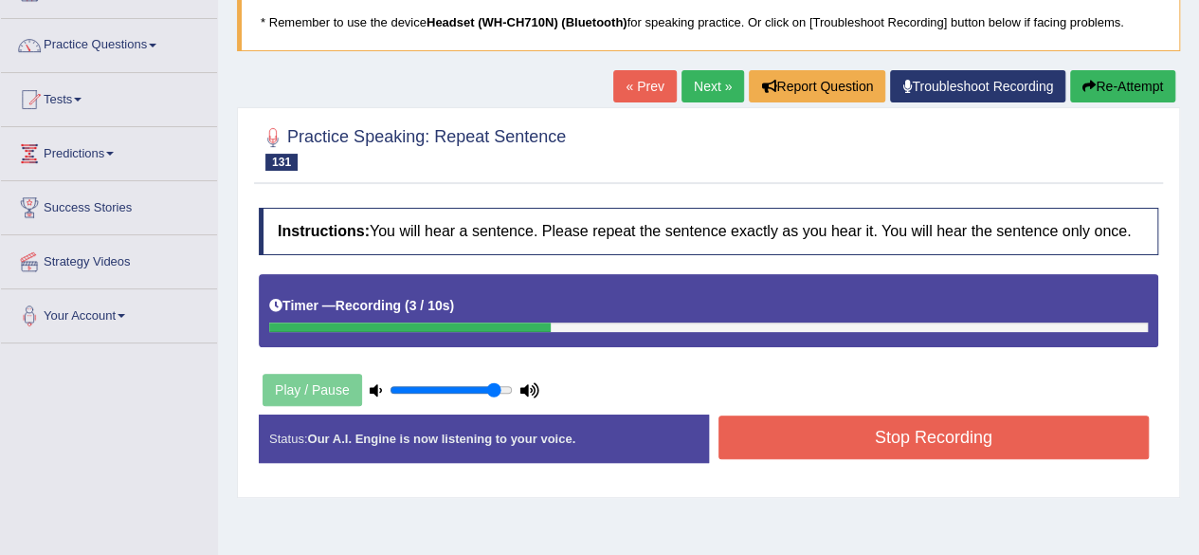
click at [904, 416] on button "Stop Recording" at bounding box center [934, 437] width 431 height 44
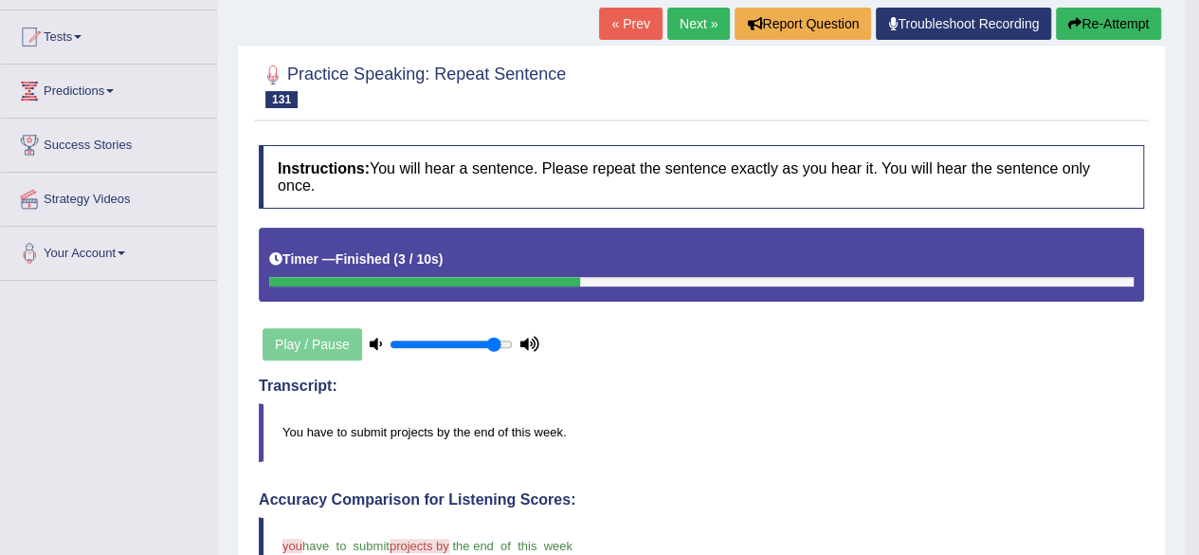
scroll to position [180, 0]
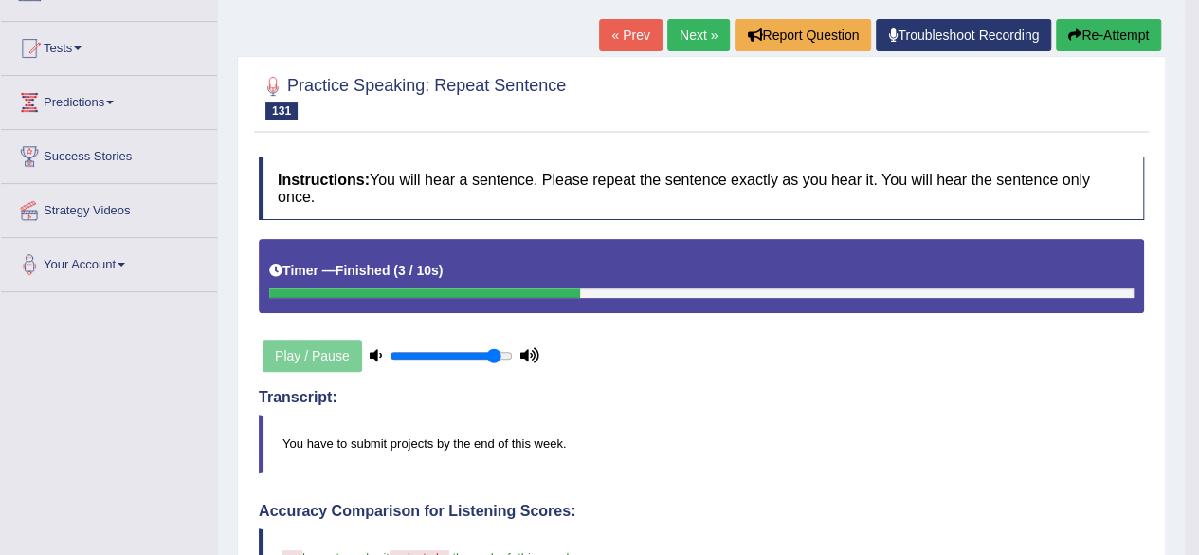
click at [704, 35] on link "Next »" at bounding box center [698, 35] width 63 height 32
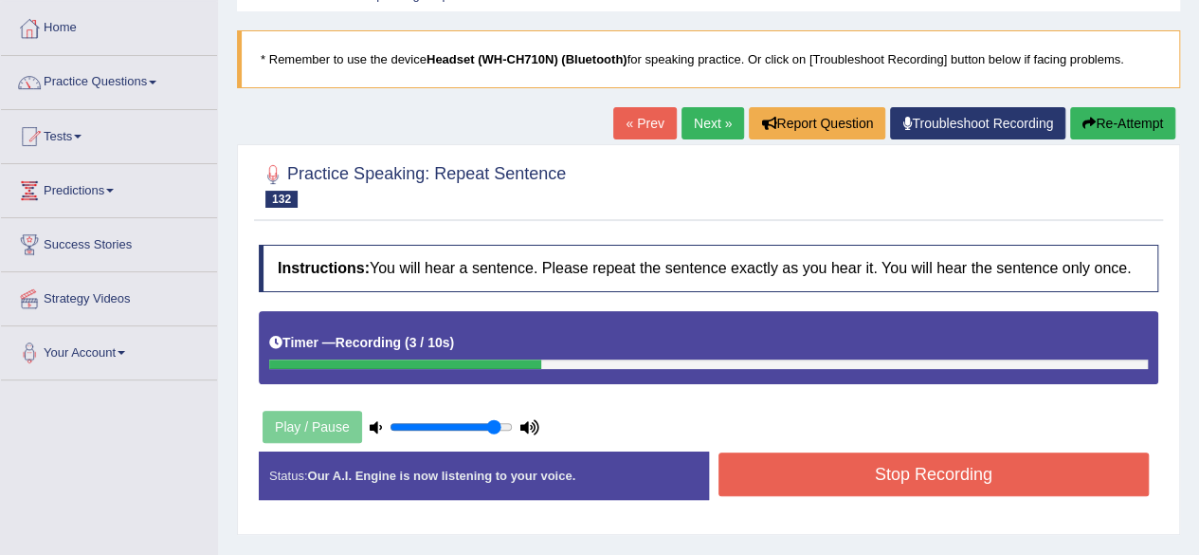
click at [715, 122] on link "Next »" at bounding box center [713, 123] width 63 height 32
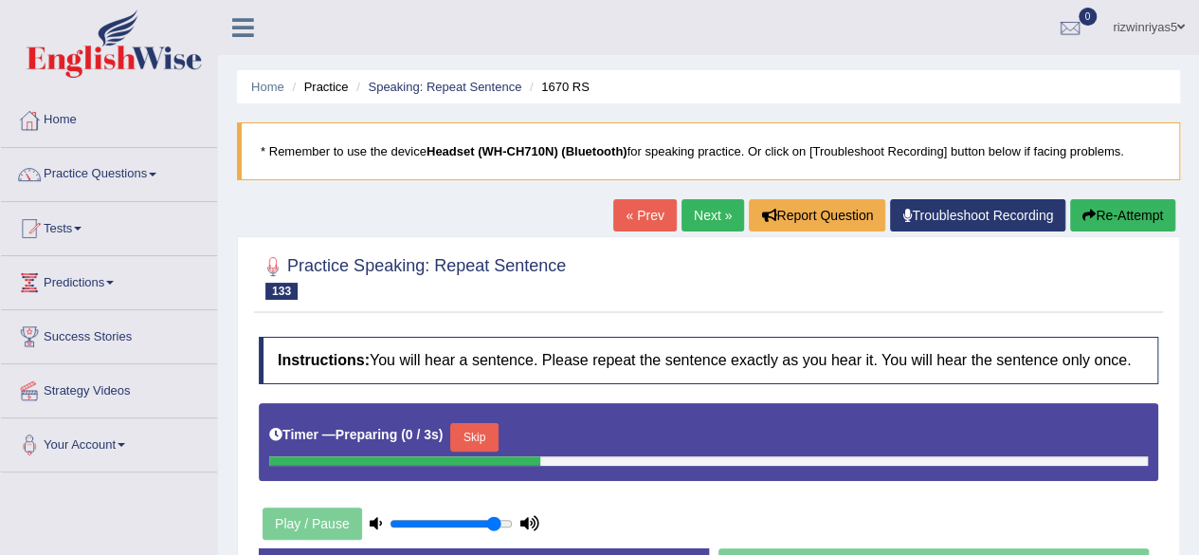
click at [641, 213] on link "« Prev" at bounding box center [644, 215] width 63 height 32
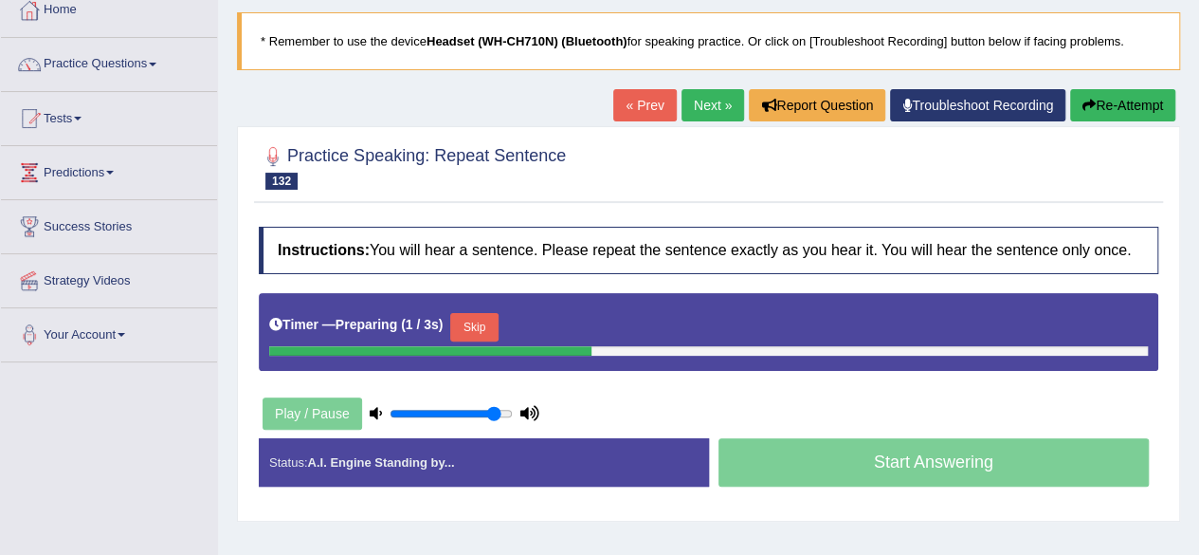
scroll to position [122, 0]
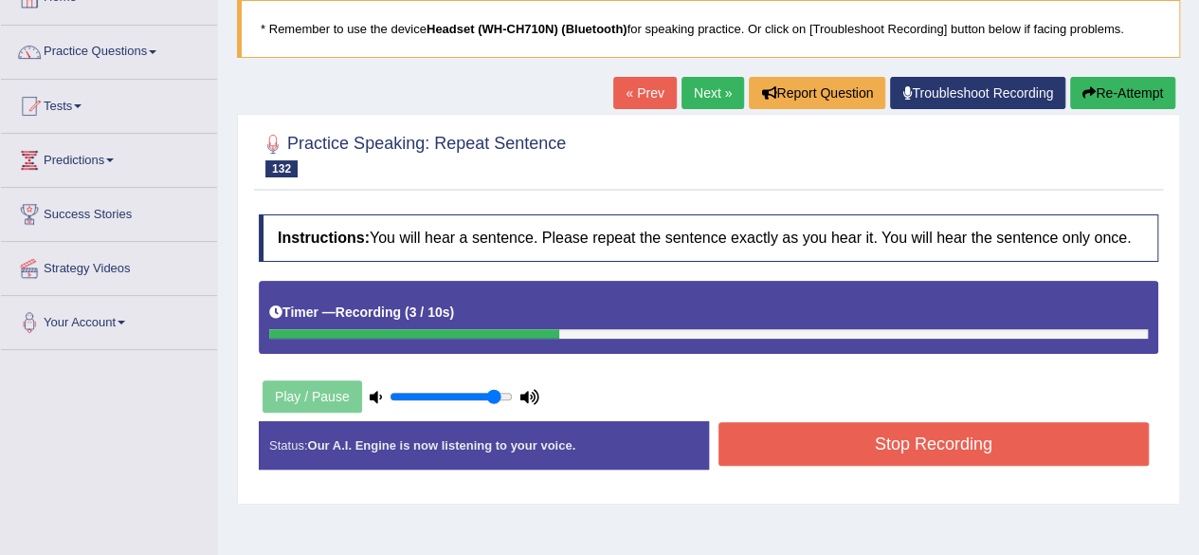
click at [942, 441] on button "Stop Recording" at bounding box center [934, 444] width 431 height 44
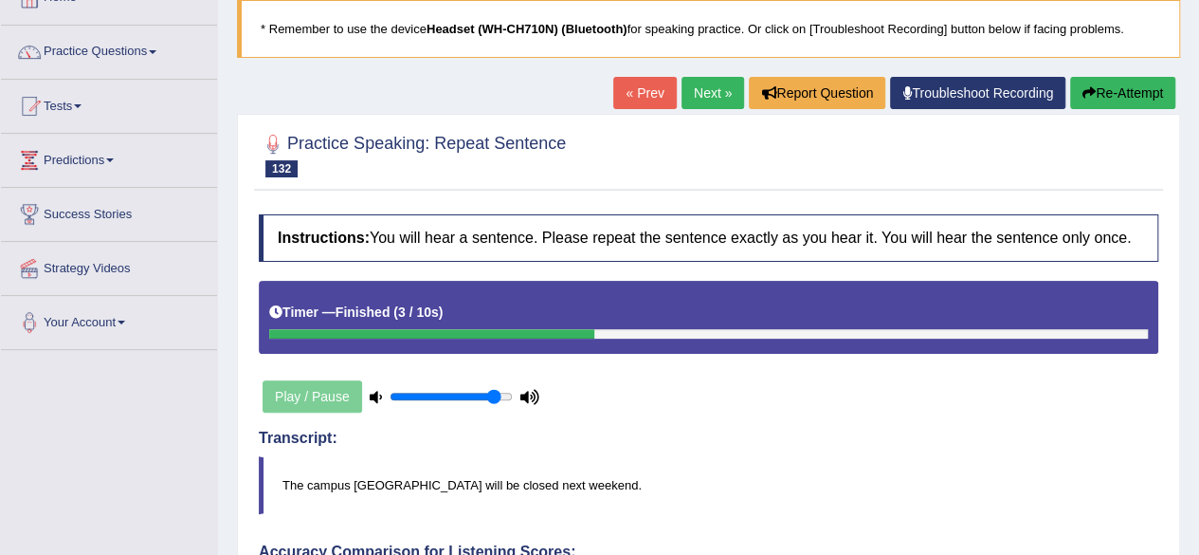
drag, startPoint x: 1212, startPoint y: 230, endPoint x: 1212, endPoint y: 380, distance: 149.8
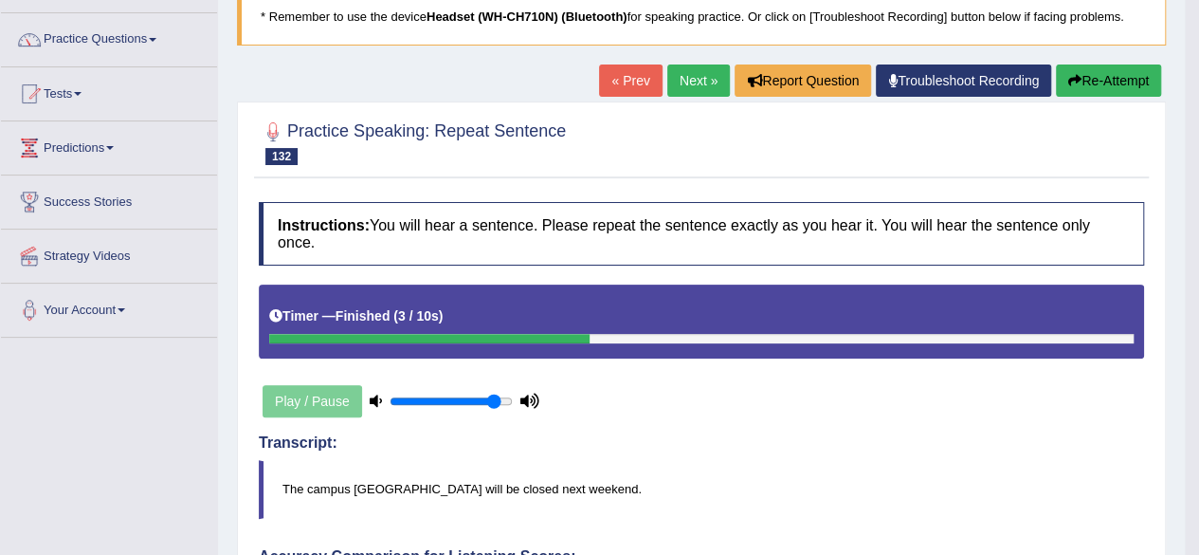
scroll to position [113, 0]
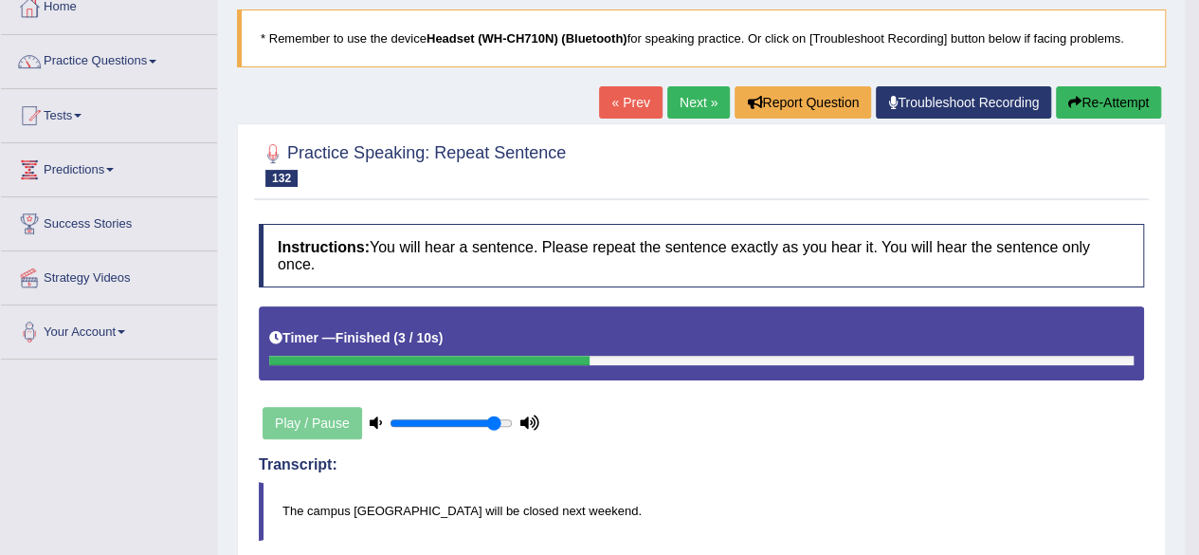
click at [697, 94] on link "Next »" at bounding box center [698, 102] width 63 height 32
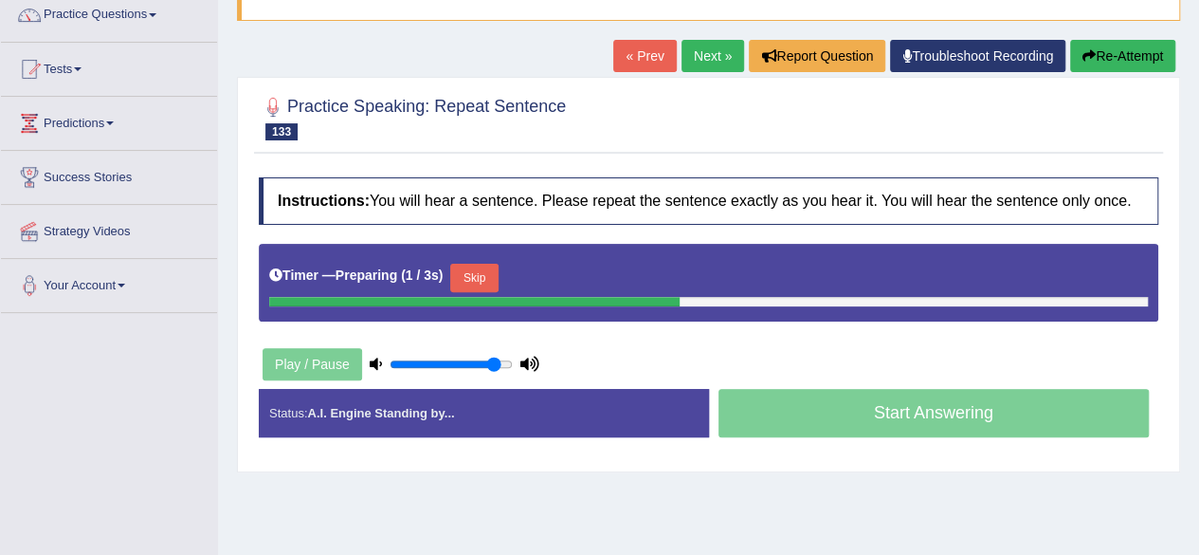
scroll to position [166, 0]
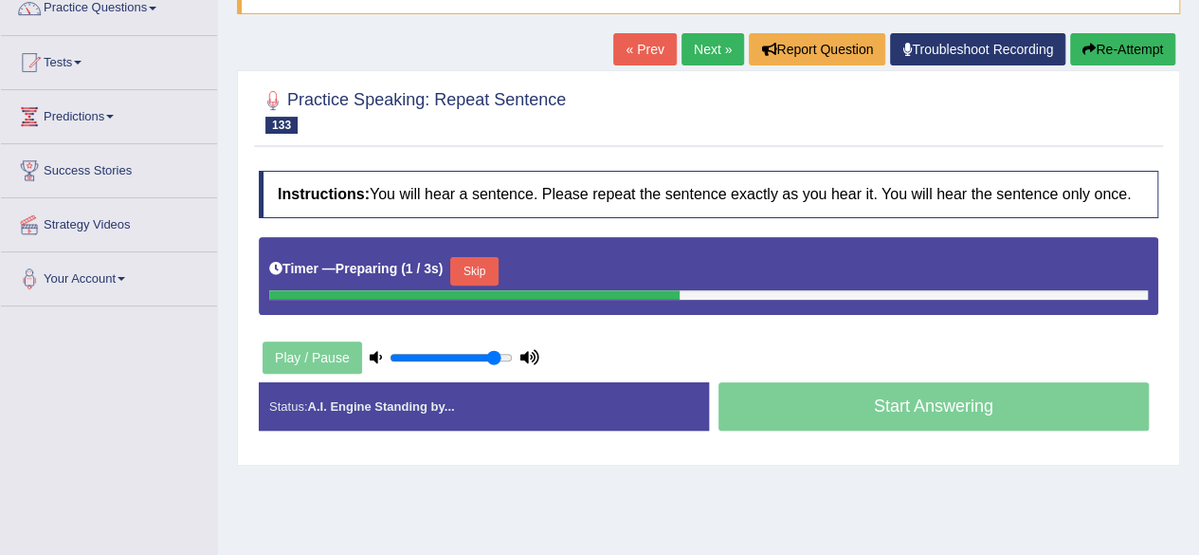
click at [1198, 217] on html "Toggle navigation Home Practice Questions Speaking Practice Read Aloud Repeat S…" at bounding box center [599, 111] width 1199 height 555
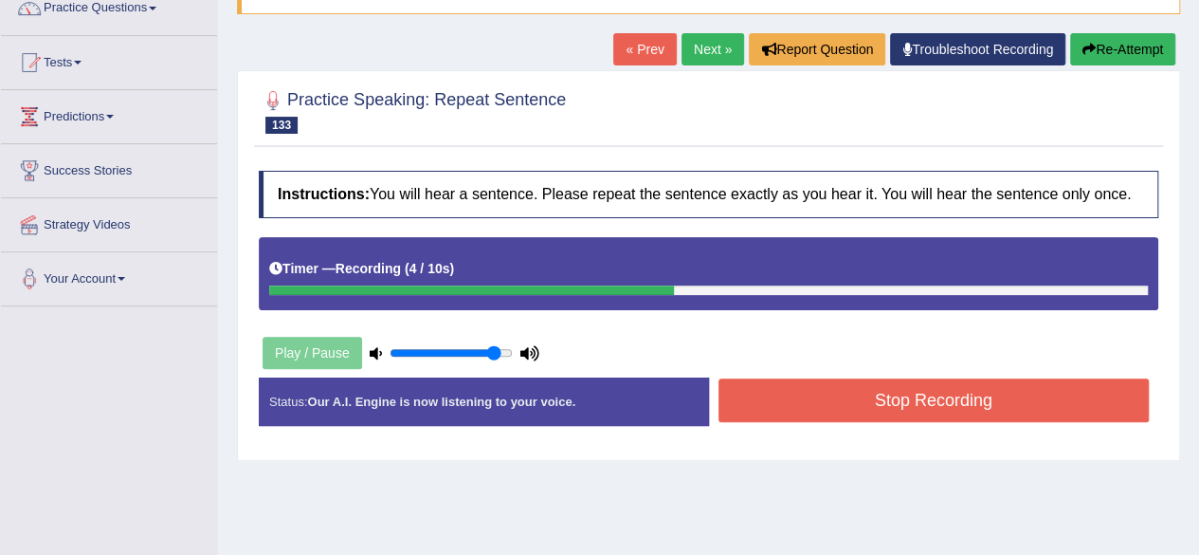
click at [921, 388] on button "Stop Recording" at bounding box center [934, 400] width 431 height 44
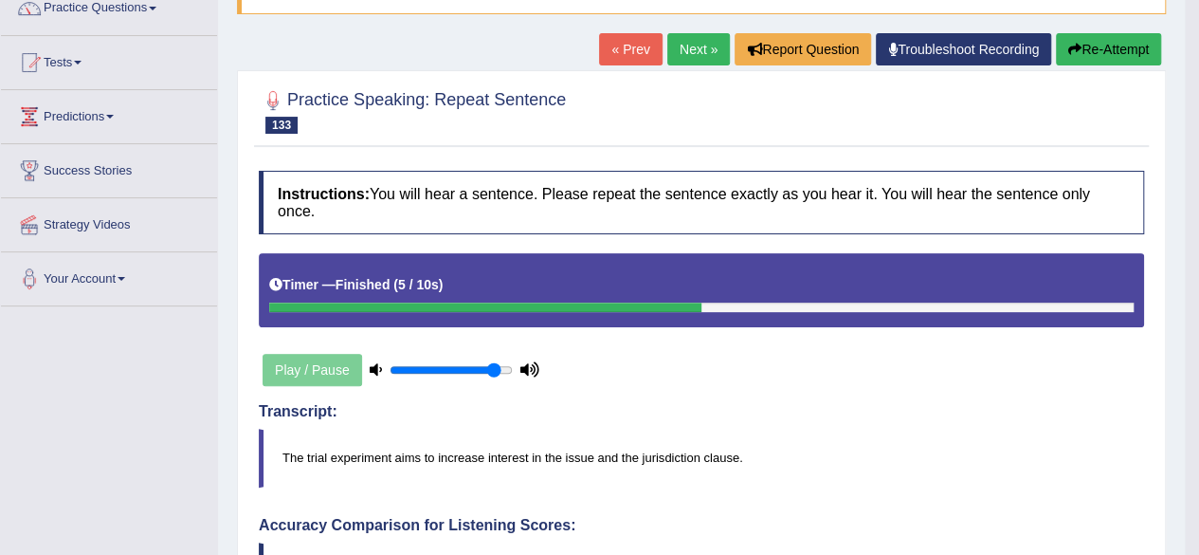
drag, startPoint x: 1212, startPoint y: 197, endPoint x: 1212, endPoint y: 329, distance: 131.8
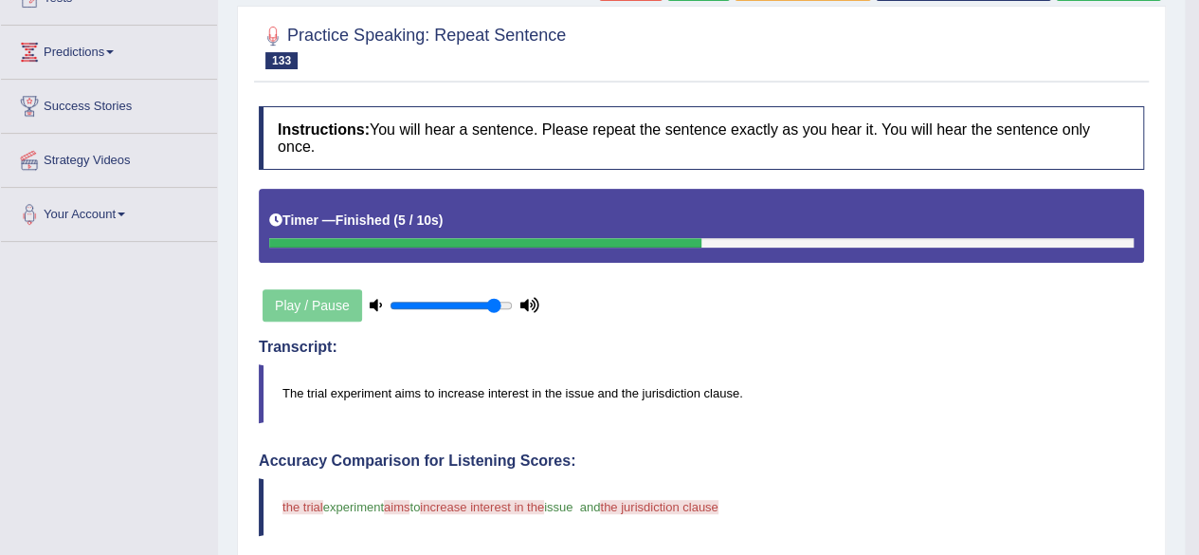
scroll to position [209, 0]
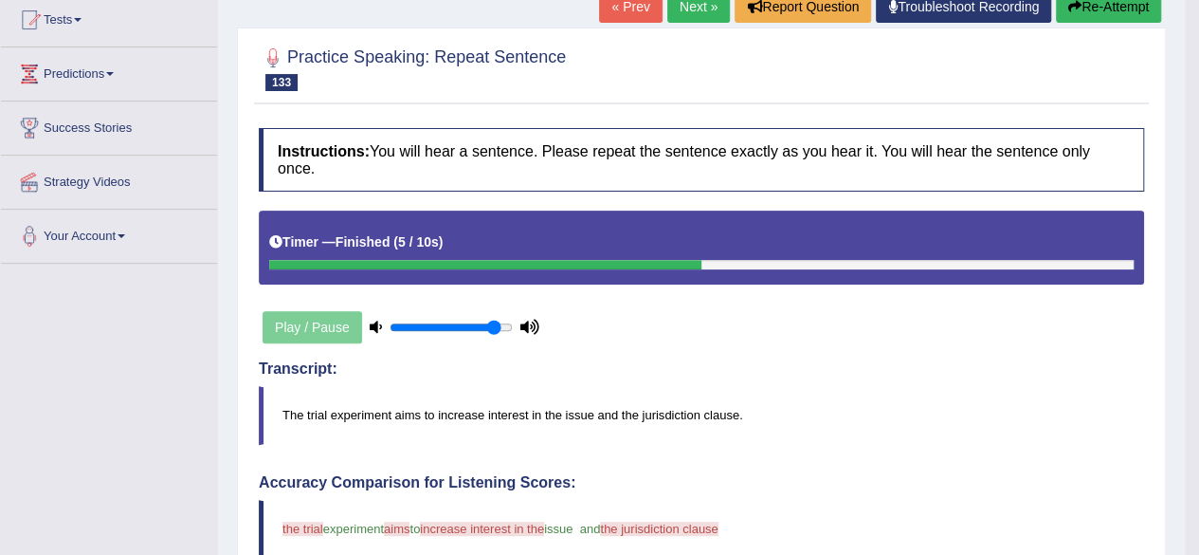
click at [710, 9] on link "Next »" at bounding box center [698, 7] width 63 height 32
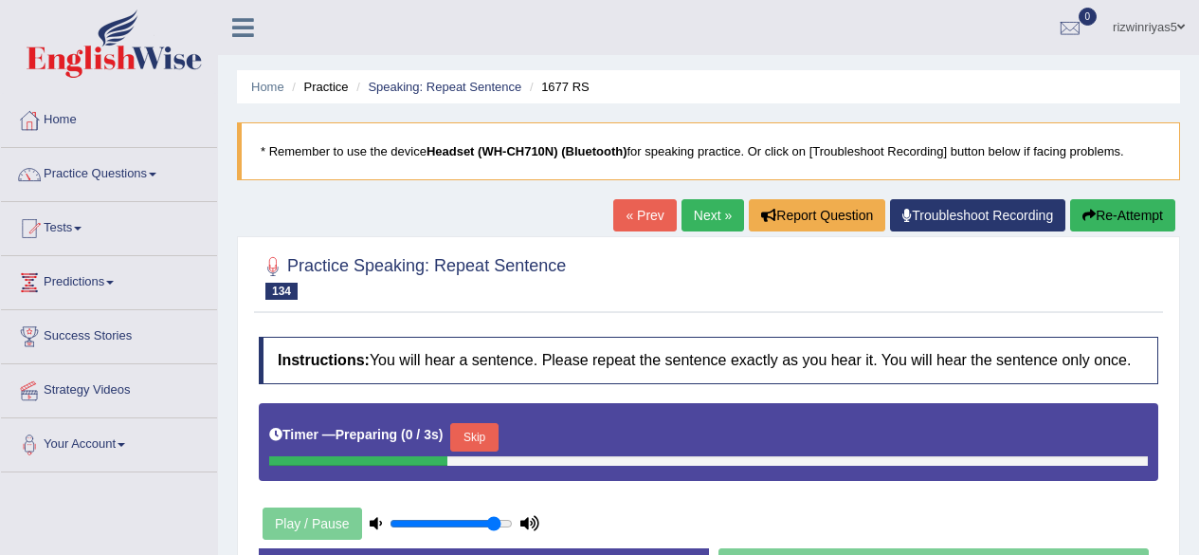
scroll to position [161, 0]
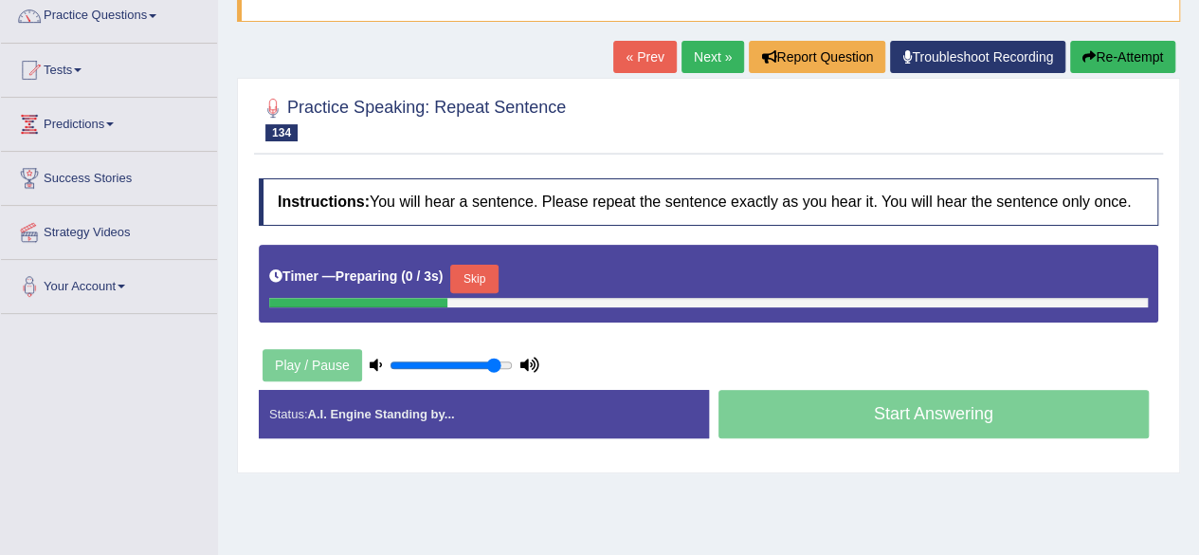
click at [1198, 227] on html "Toggle navigation Home Practice Questions Speaking Practice Read Aloud Repeat S…" at bounding box center [599, 119] width 1199 height 555
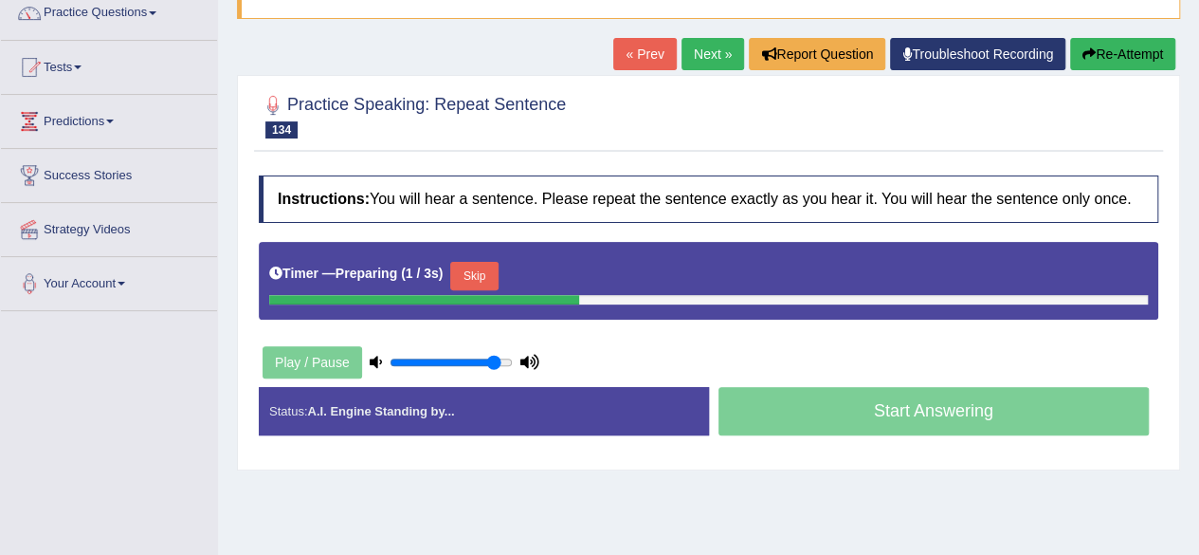
scroll to position [0, 0]
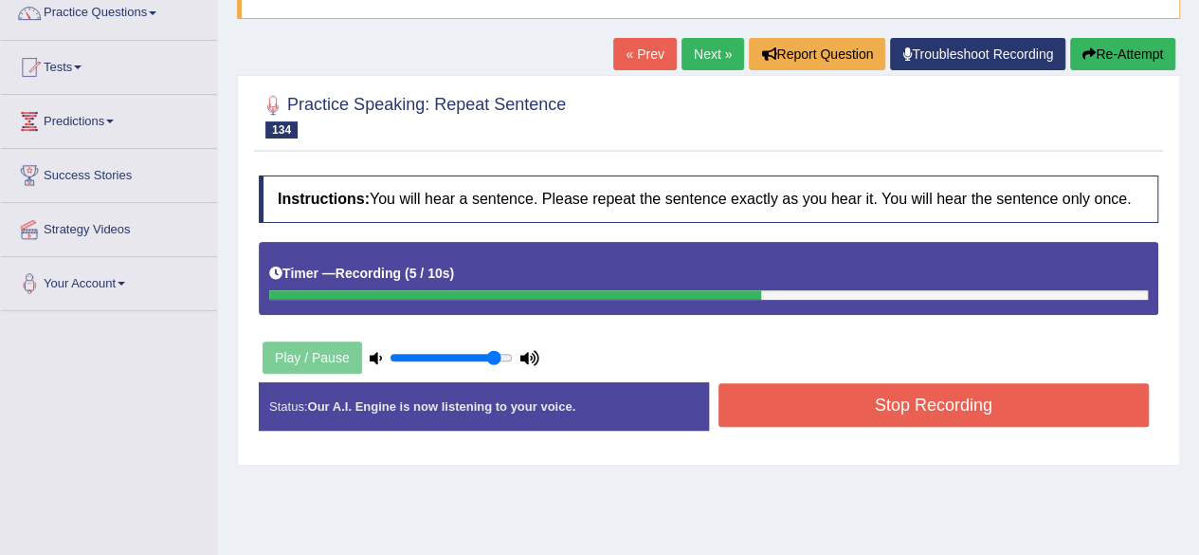
click at [1005, 403] on button "Stop Recording" at bounding box center [934, 405] width 431 height 44
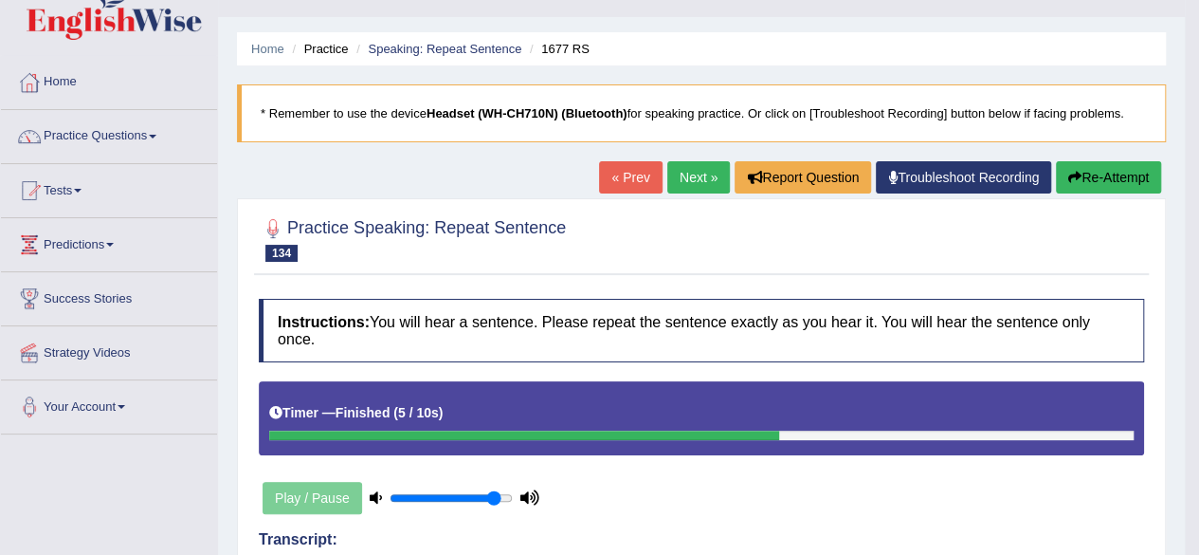
scroll to position [36, 0]
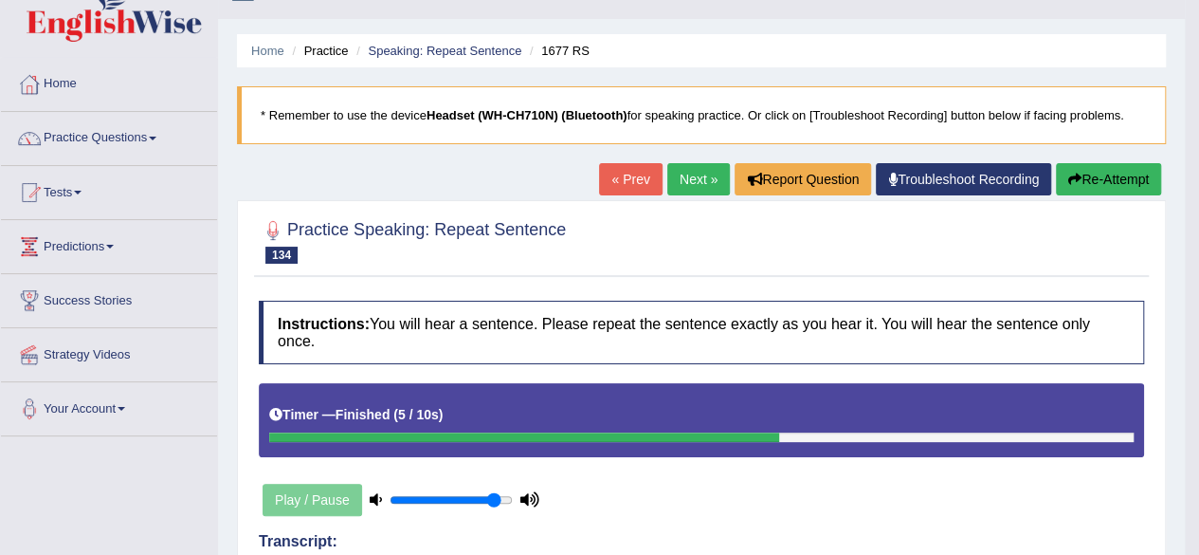
click at [705, 185] on link "Next »" at bounding box center [698, 179] width 63 height 32
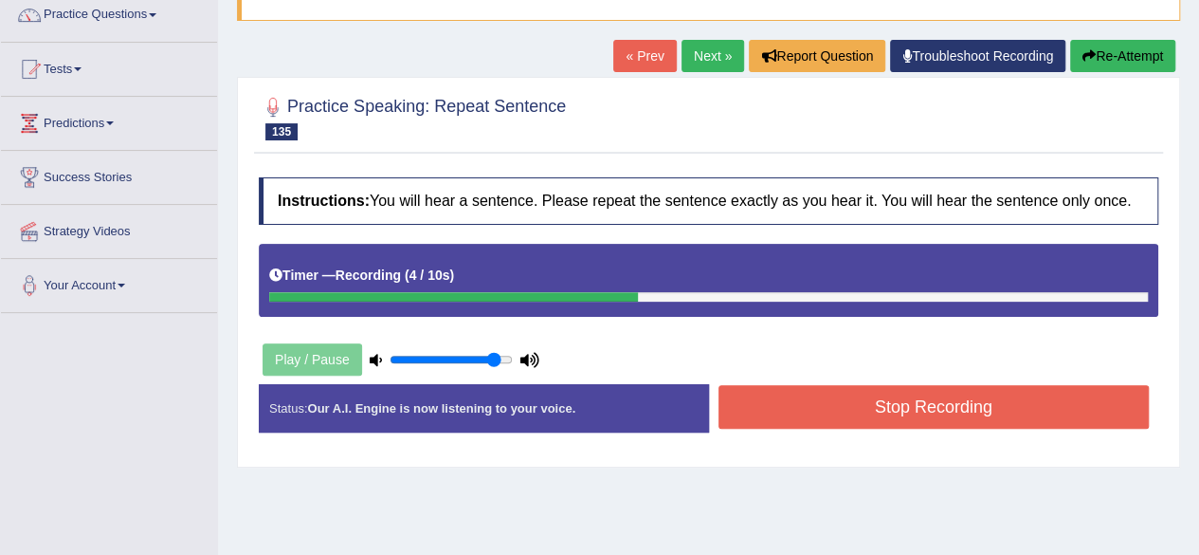
click at [999, 395] on button "Stop Recording" at bounding box center [934, 407] width 431 height 44
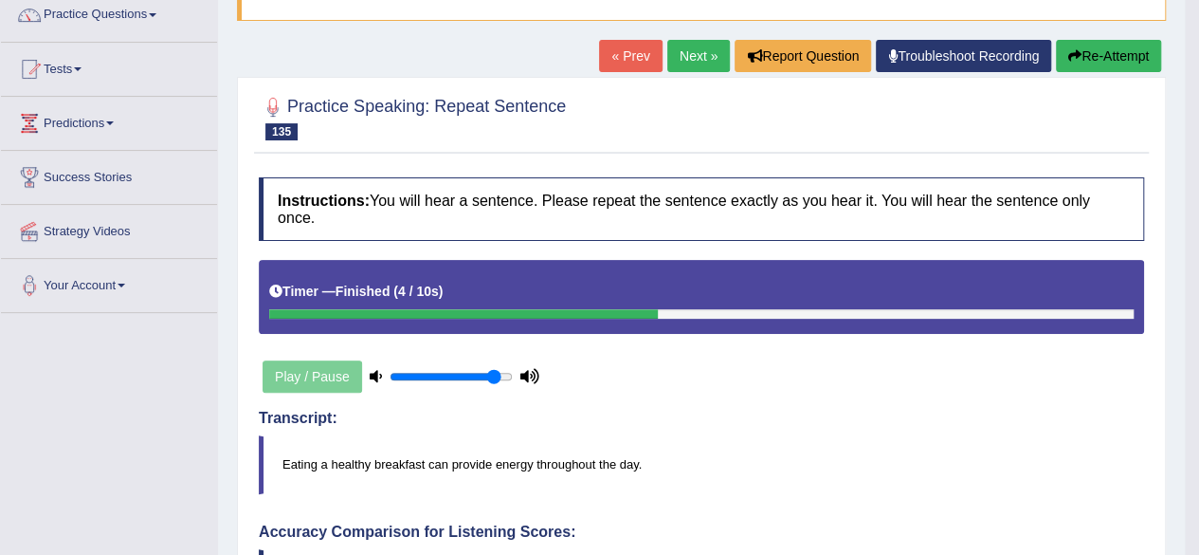
drag, startPoint x: 1212, startPoint y: 215, endPoint x: 1212, endPoint y: 361, distance: 146.0
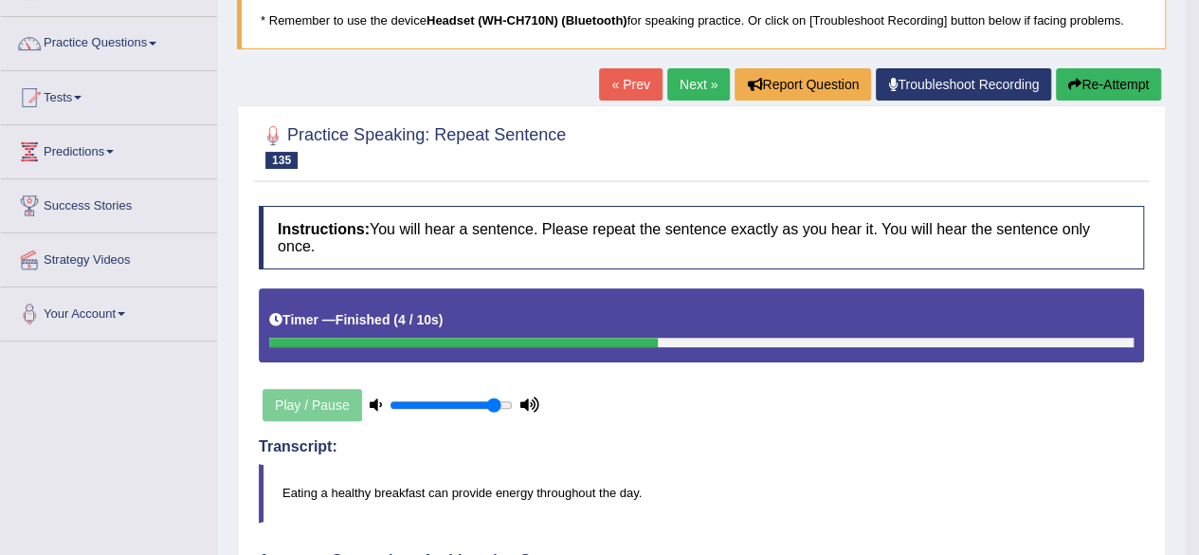
scroll to position [130, 0]
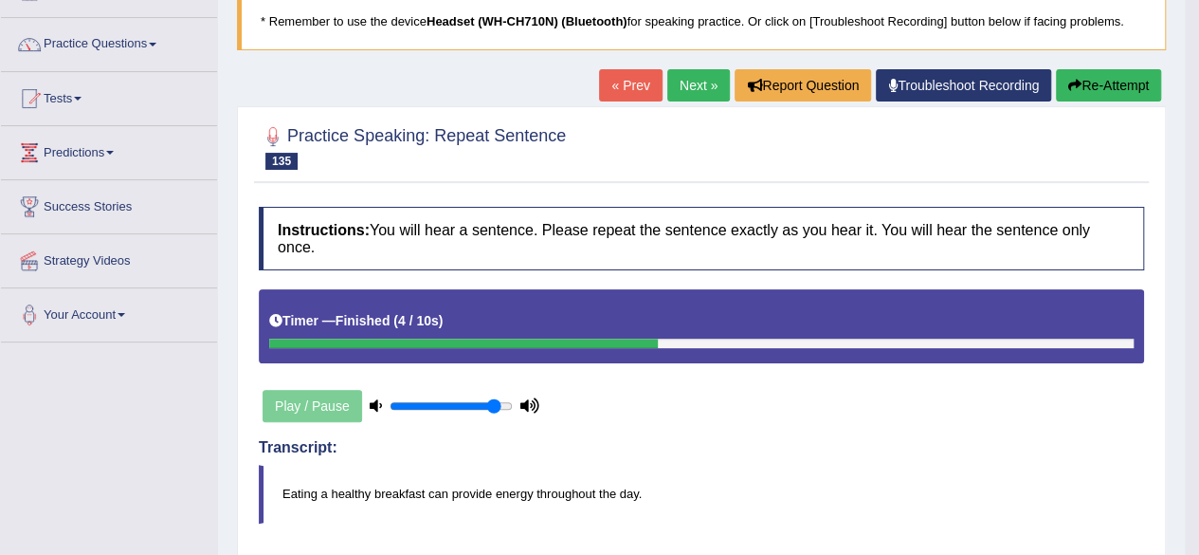
click at [689, 83] on link "Next »" at bounding box center [698, 85] width 63 height 32
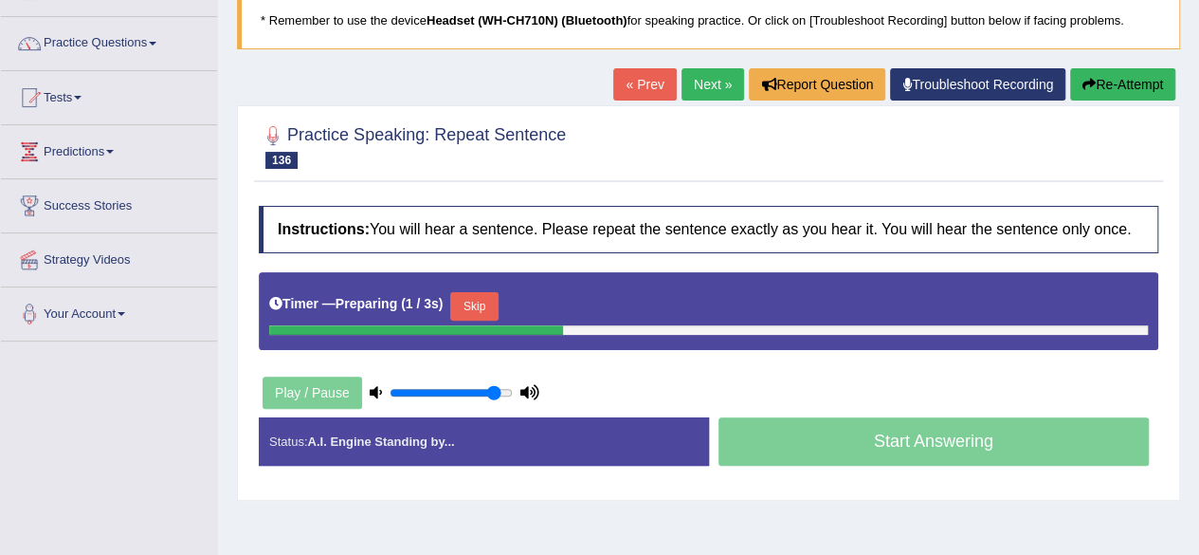
click at [1198, 179] on html "Toggle navigation Home Practice Questions Speaking Practice Read Aloud Repeat S…" at bounding box center [599, 146] width 1199 height 555
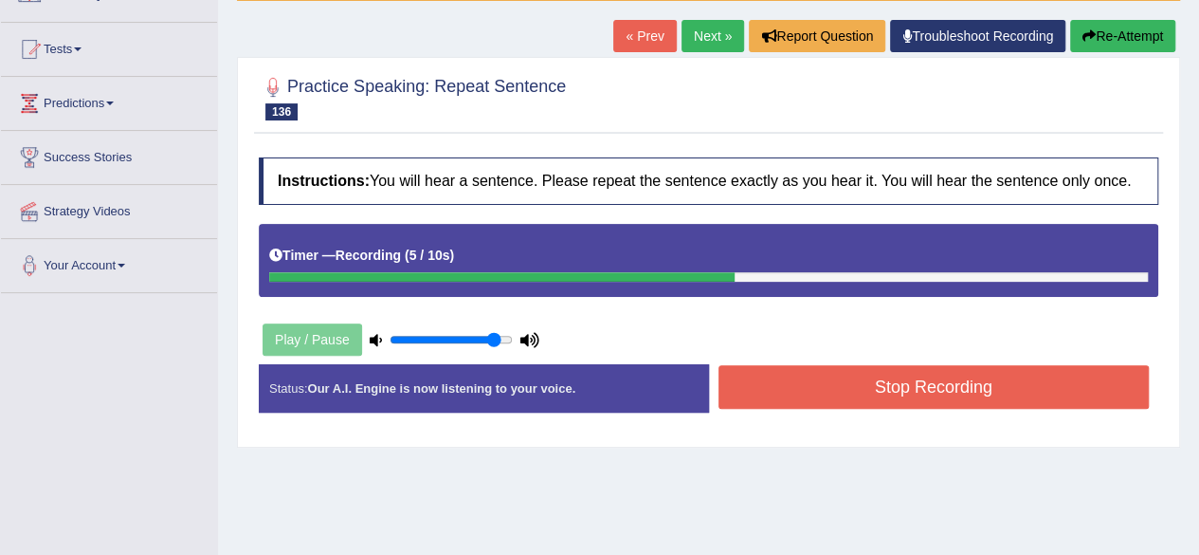
click at [870, 376] on button "Stop Recording" at bounding box center [934, 387] width 431 height 44
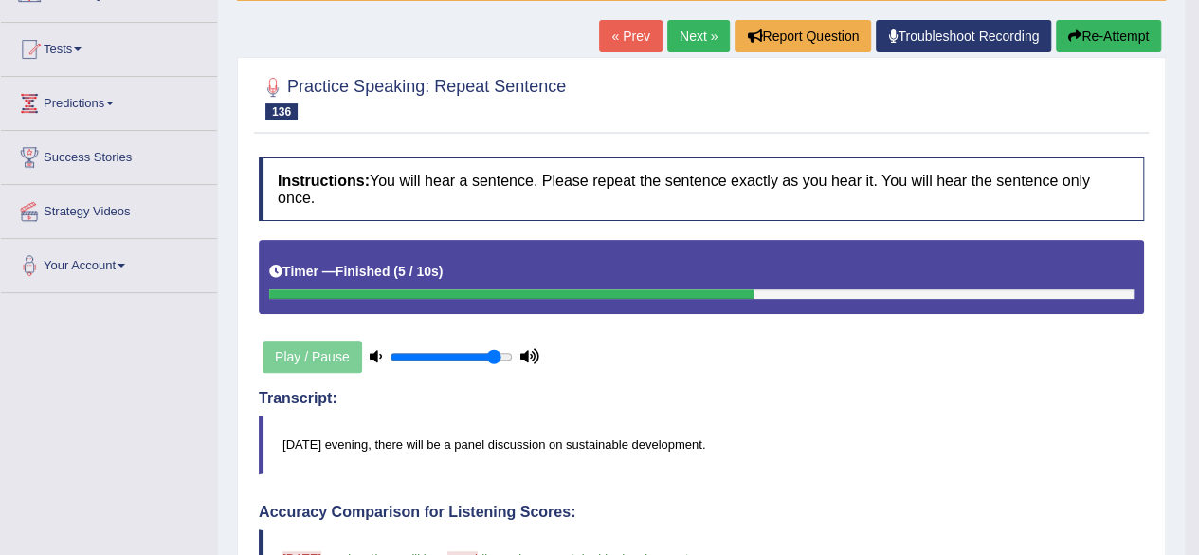
drag, startPoint x: 1212, startPoint y: 173, endPoint x: 1211, endPoint y: 236, distance: 63.5
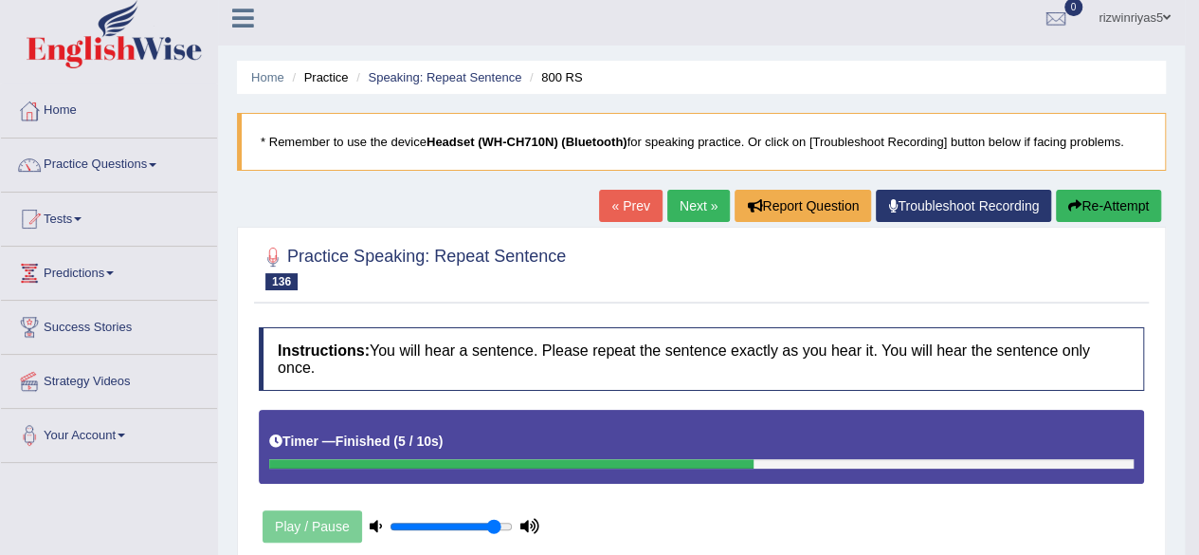
scroll to position [0, 0]
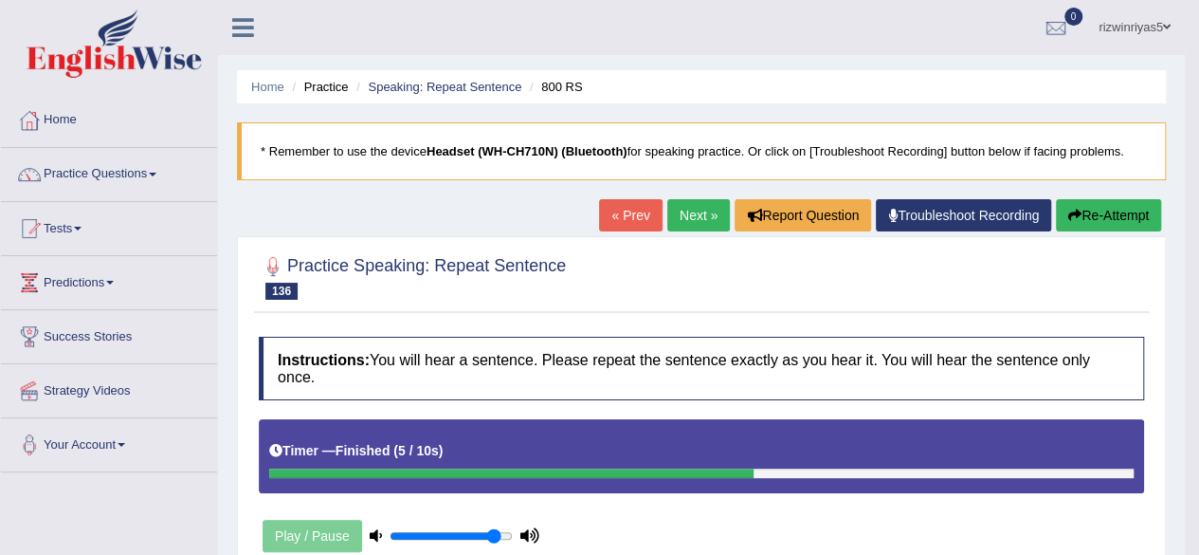
click at [698, 204] on link "Next »" at bounding box center [698, 215] width 63 height 32
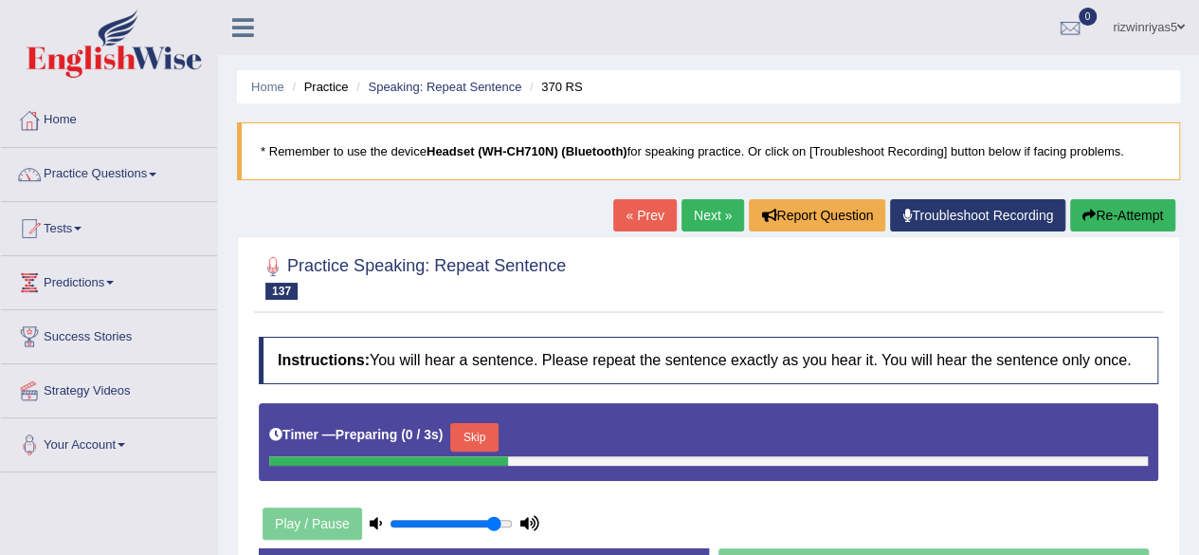
scroll to position [322, 0]
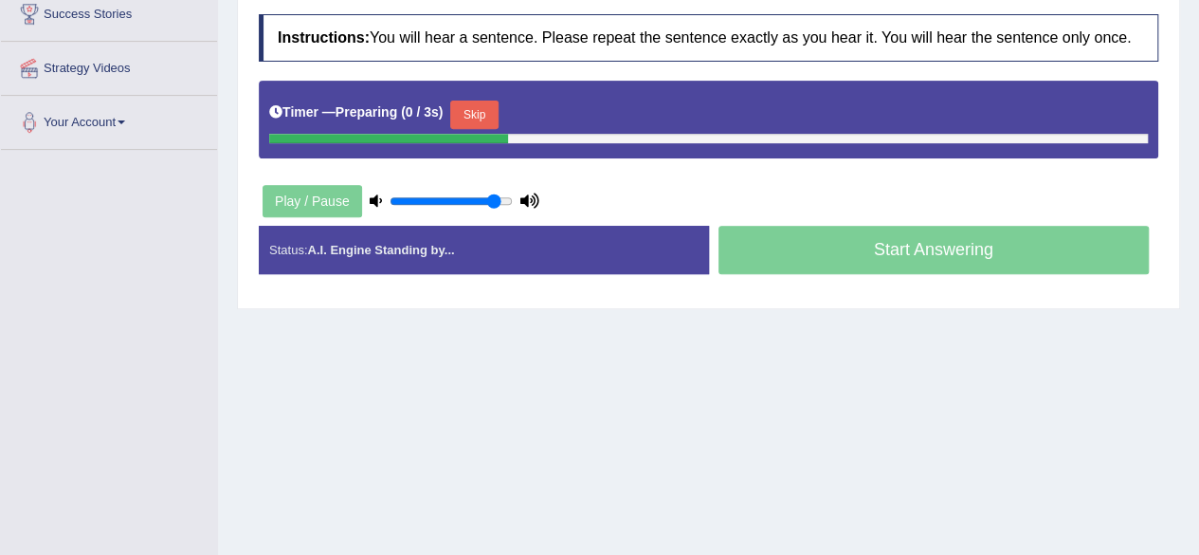
drag, startPoint x: 0, startPoint y: 0, endPoint x: 1212, endPoint y: 242, distance: 1236.3
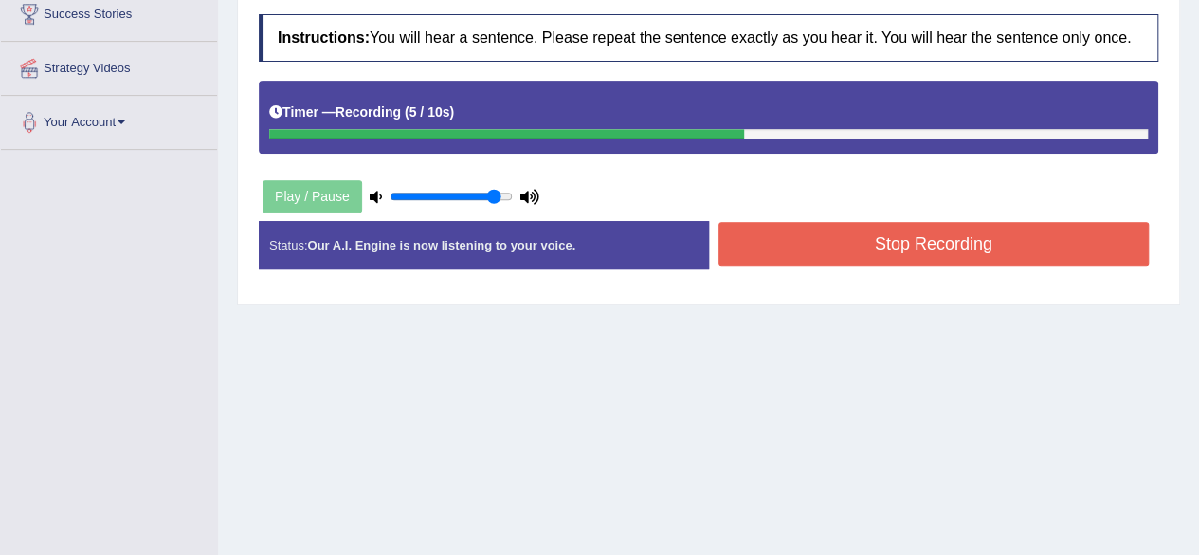
click at [955, 236] on button "Stop Recording" at bounding box center [934, 244] width 431 height 44
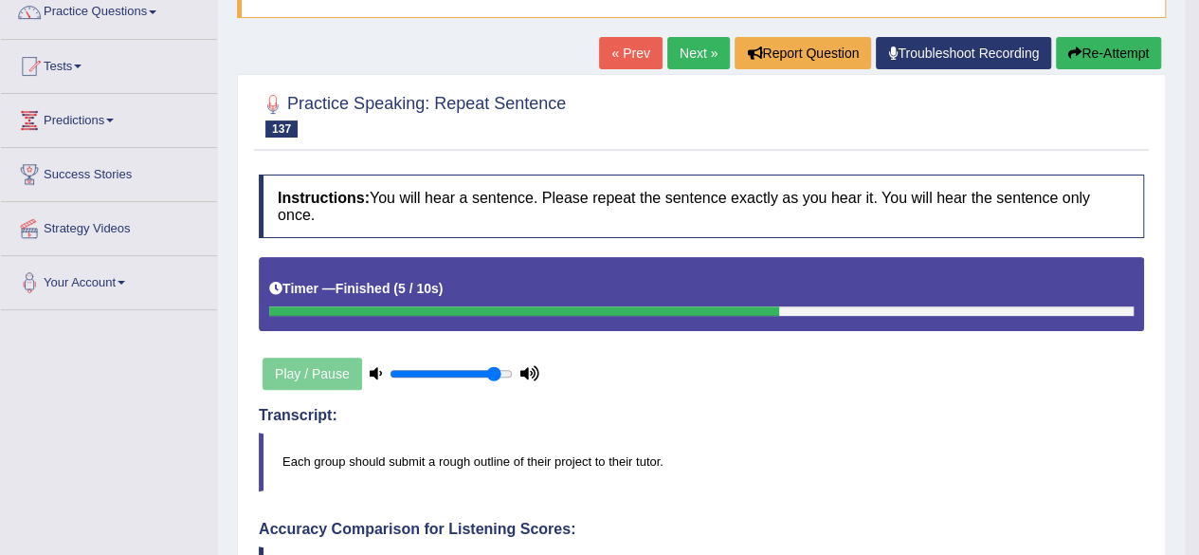
scroll to position [160, 0]
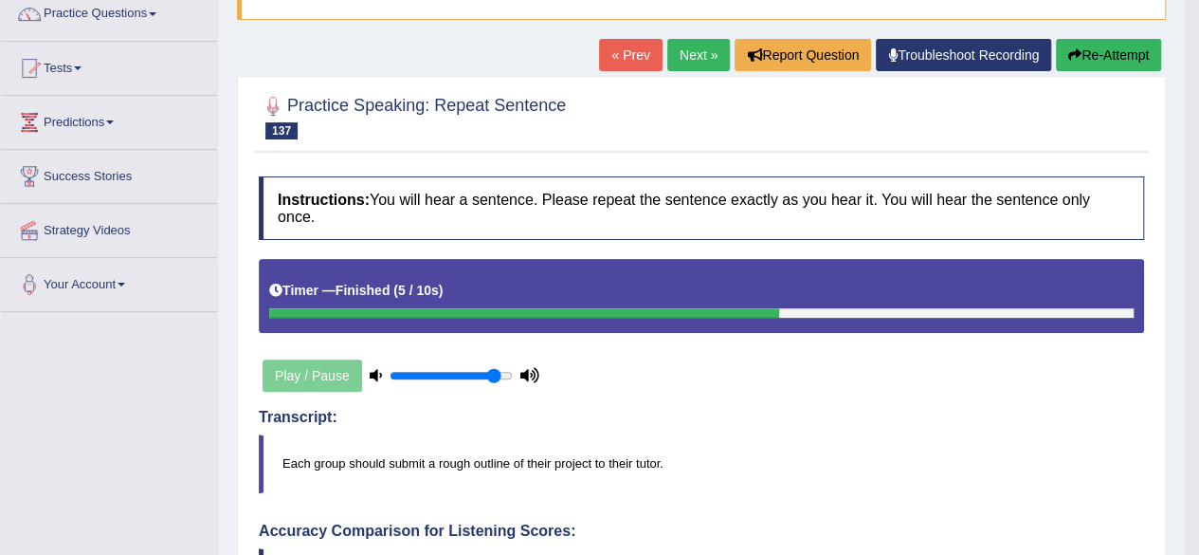
click at [698, 42] on link "Next »" at bounding box center [698, 55] width 63 height 32
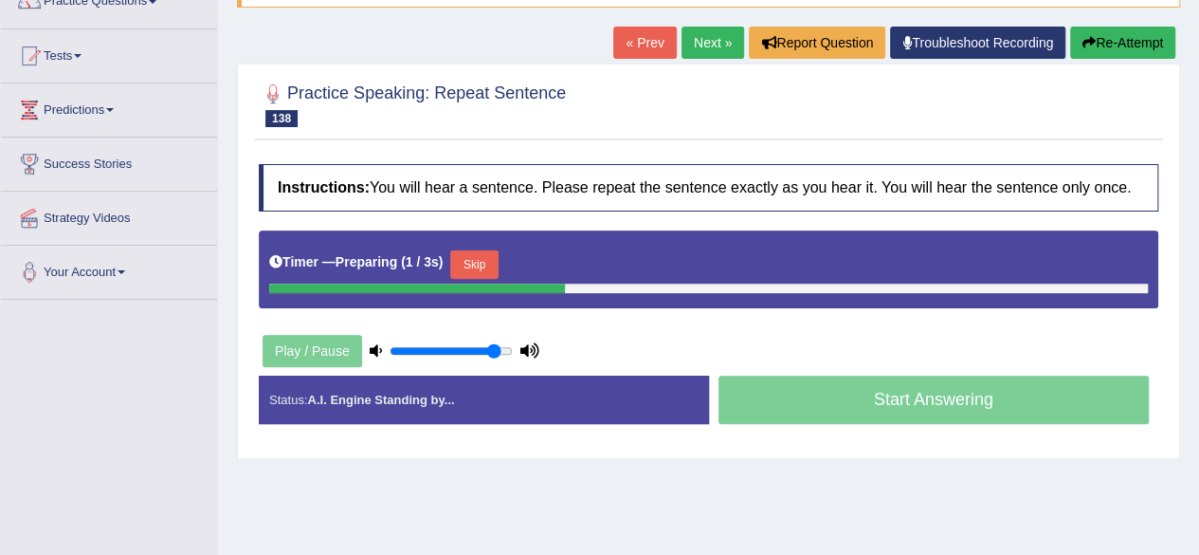
scroll to position [182, 0]
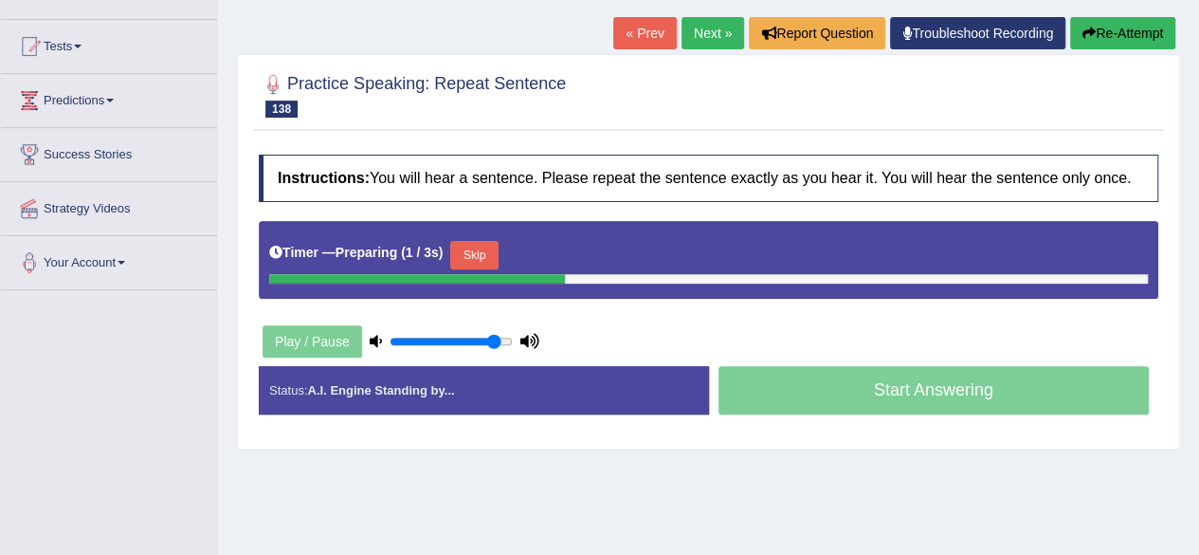
click at [1198, 209] on html "Toggle navigation Home Practice Questions Speaking Practice Read Aloud Repeat S…" at bounding box center [599, 95] width 1199 height 555
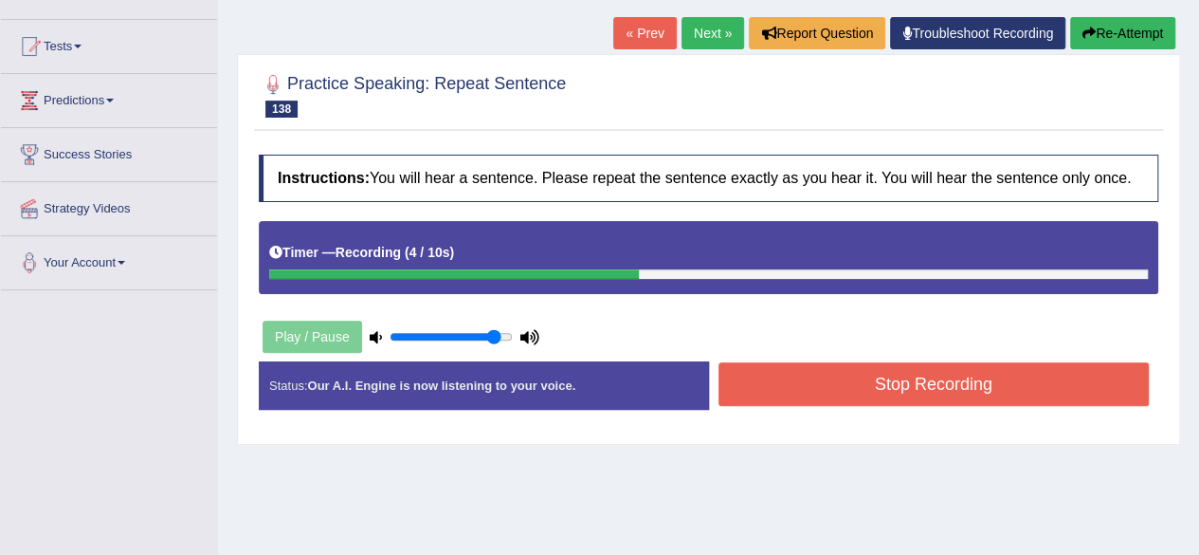
click at [823, 373] on button "Stop Recording" at bounding box center [934, 384] width 431 height 44
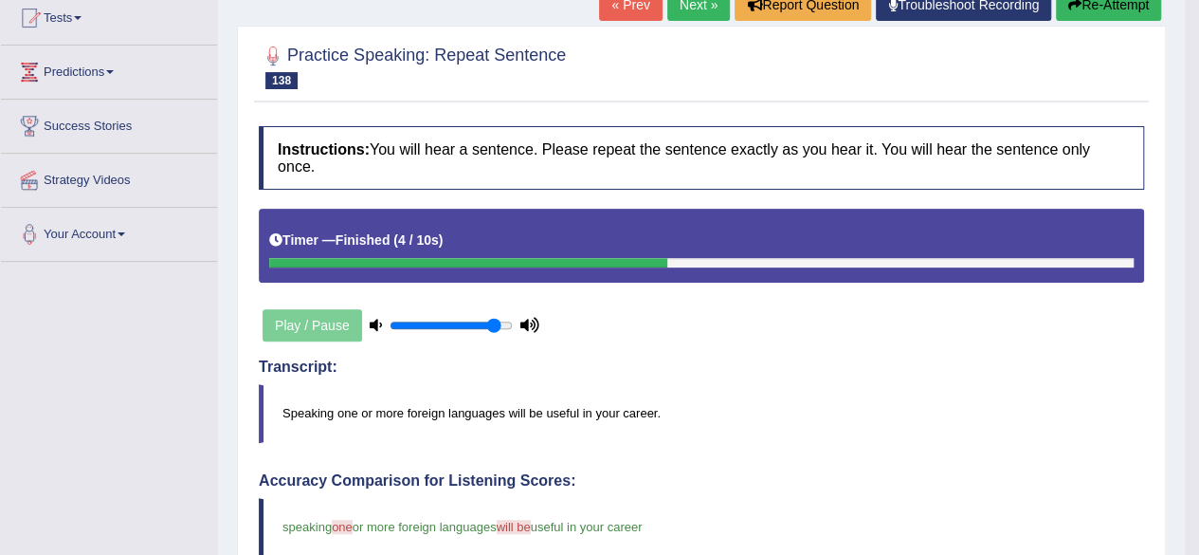
scroll to position [174, 0]
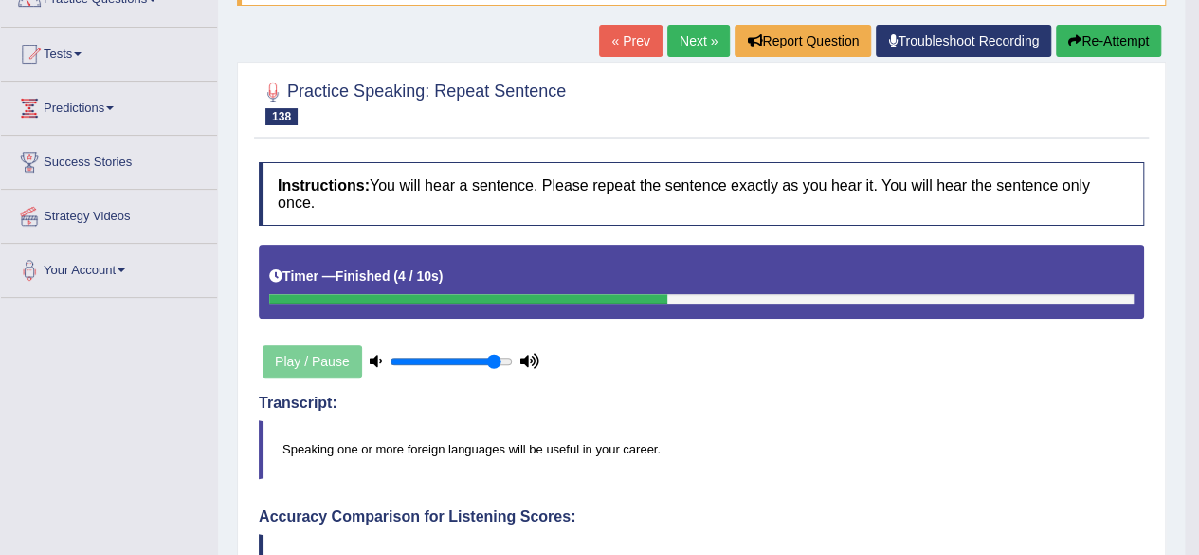
click at [686, 35] on link "Next »" at bounding box center [698, 41] width 63 height 32
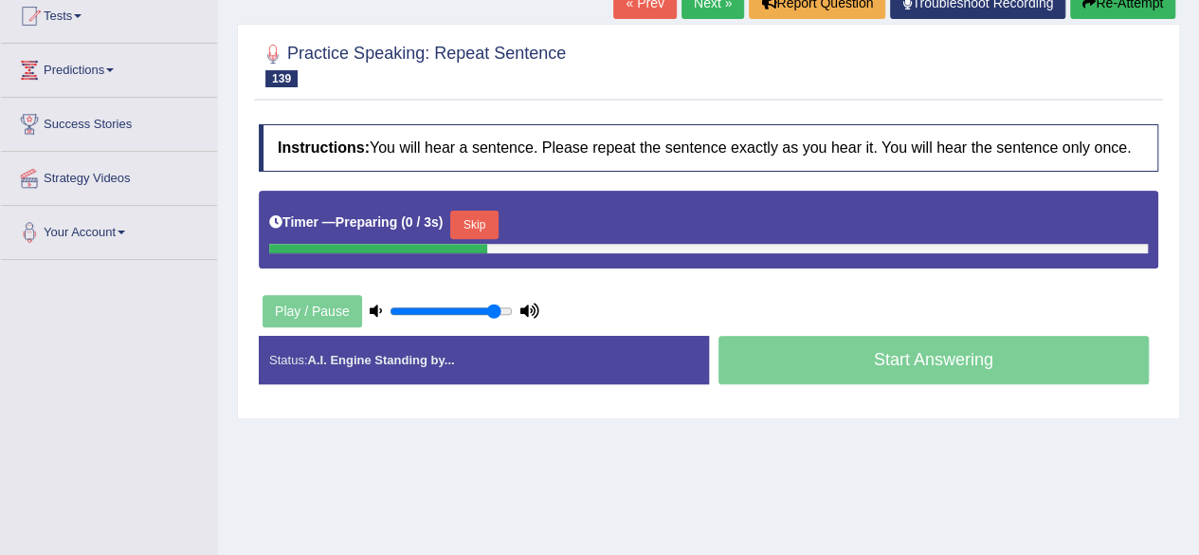
scroll to position [188, 0]
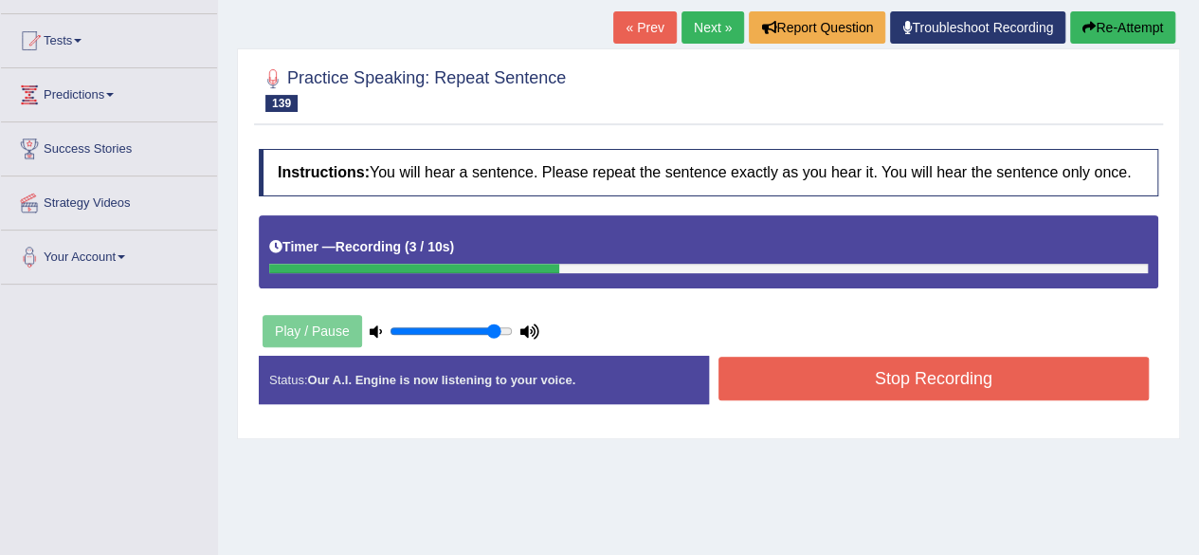
click at [938, 386] on button "Stop Recording" at bounding box center [934, 378] width 431 height 44
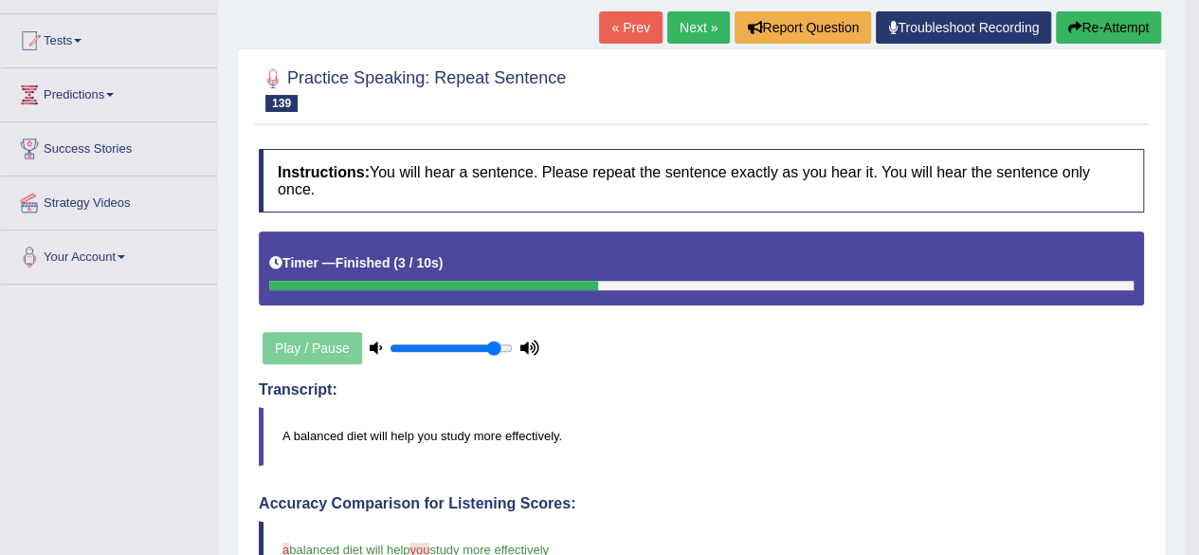
drag, startPoint x: 1212, startPoint y: 276, endPoint x: 1212, endPoint y: 367, distance: 91.0
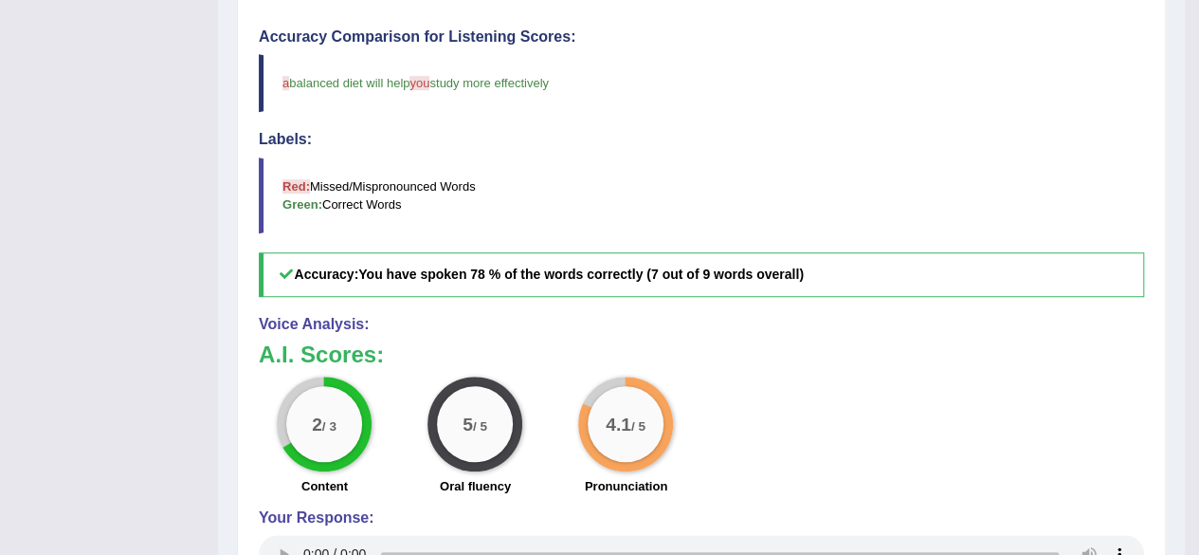
scroll to position [0, 0]
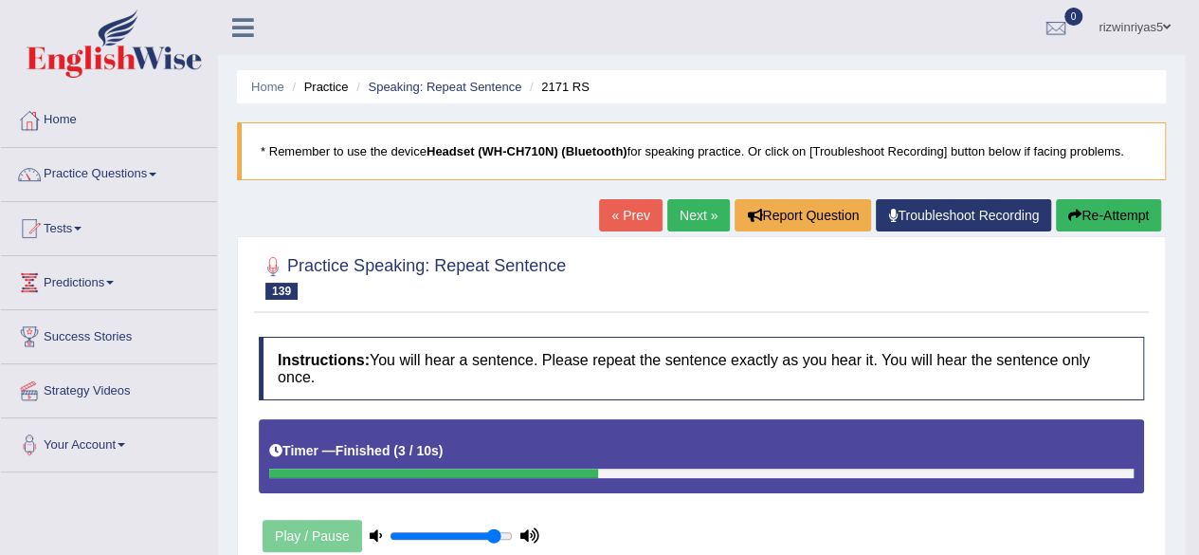
click at [701, 225] on link "Next »" at bounding box center [698, 215] width 63 height 32
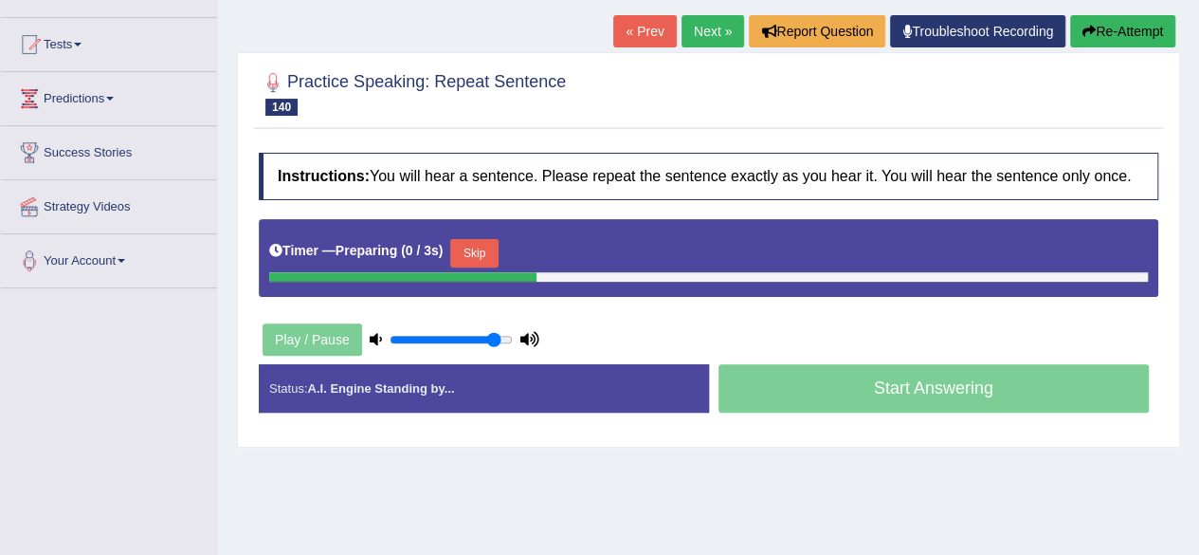
scroll to position [184, 0]
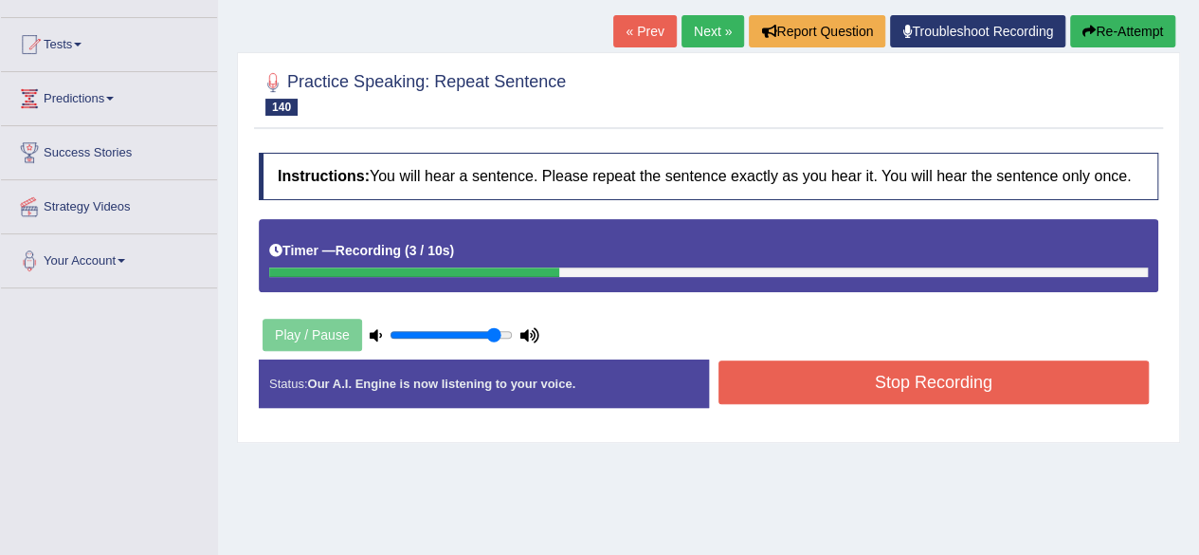
click at [883, 382] on button "Stop Recording" at bounding box center [934, 382] width 431 height 44
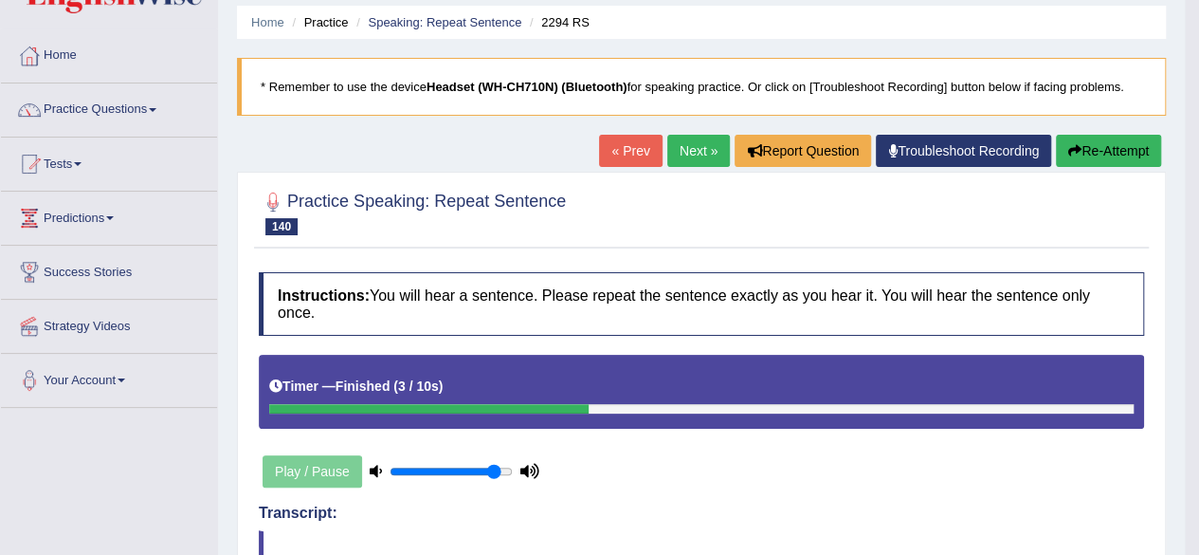
scroll to position [0, 0]
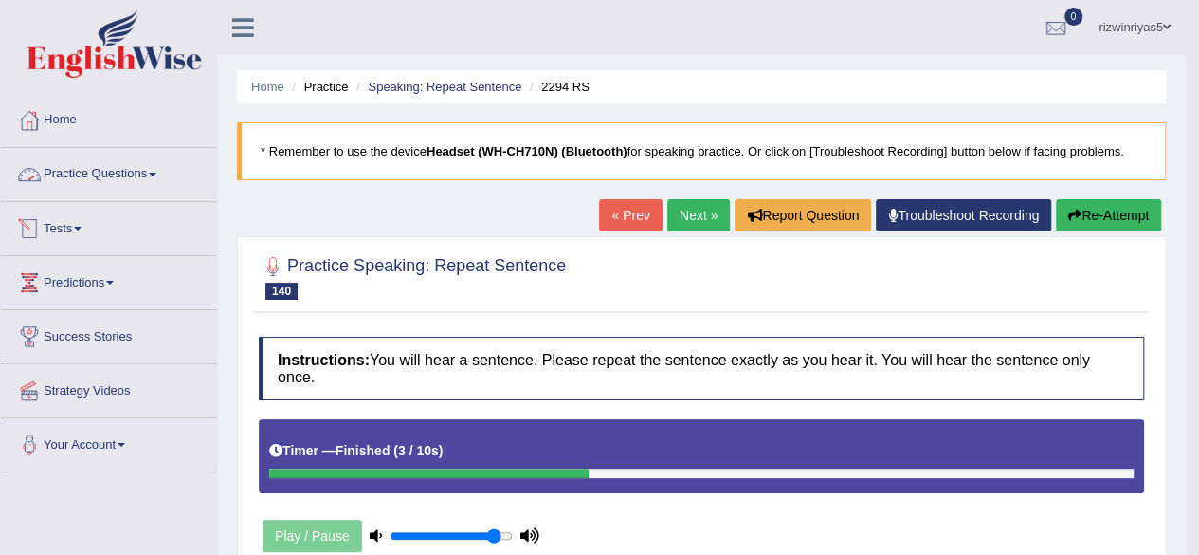
click at [118, 182] on link "Practice Questions" at bounding box center [109, 171] width 216 height 47
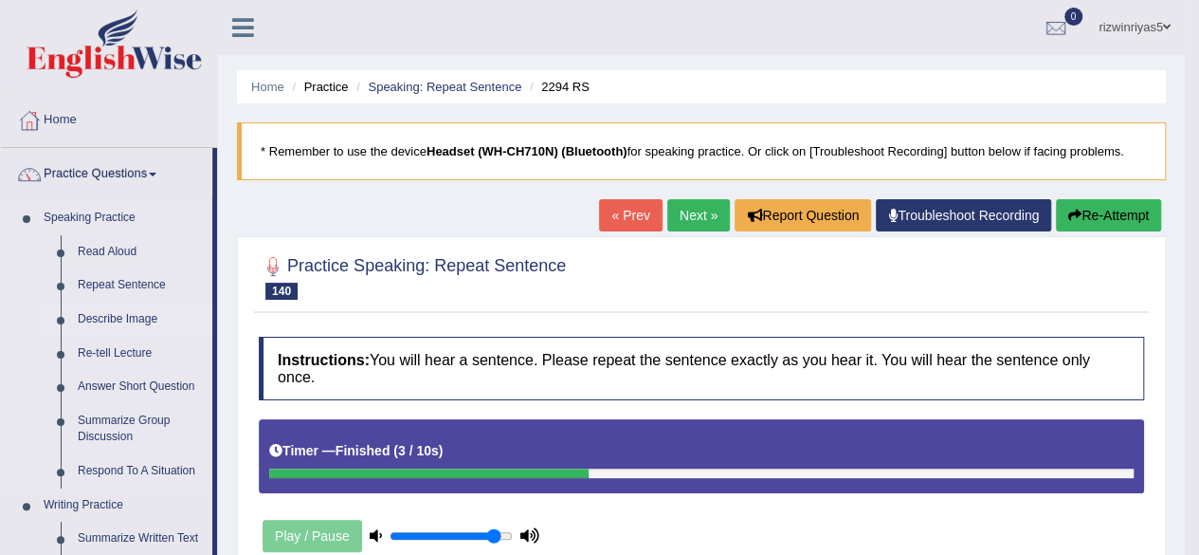
click at [142, 314] on link "Describe Image" at bounding box center [140, 319] width 143 height 34
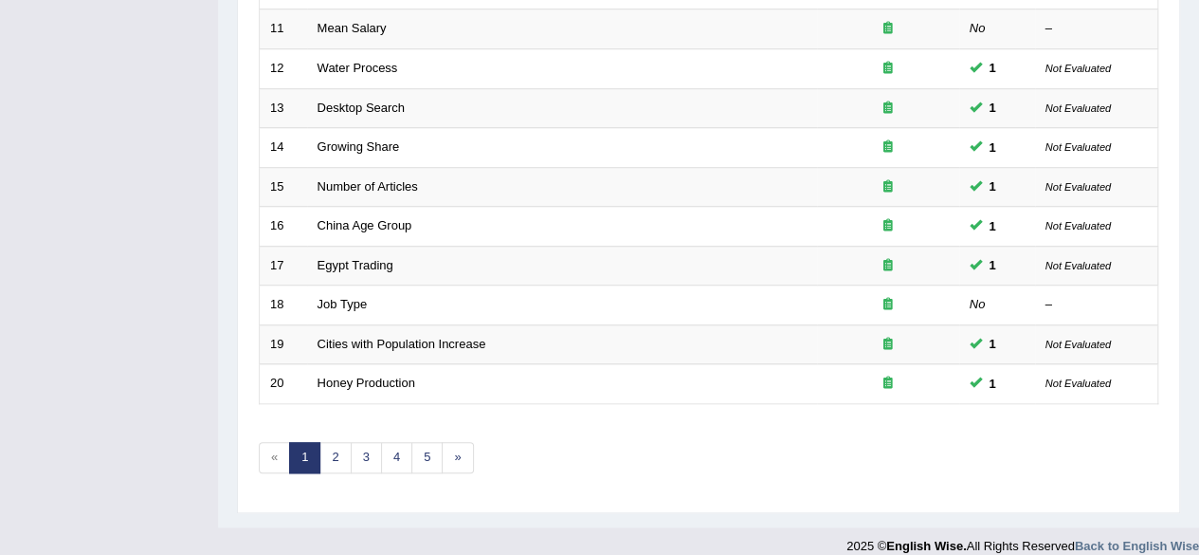
scroll to position [691, 0]
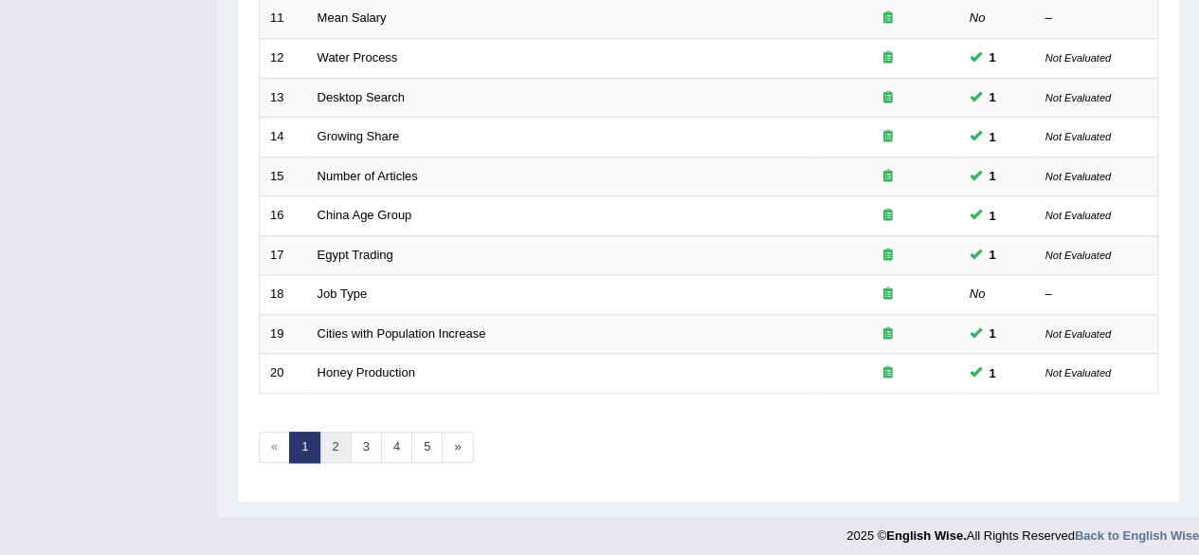
click at [329, 435] on link "2" at bounding box center [334, 446] width 31 height 31
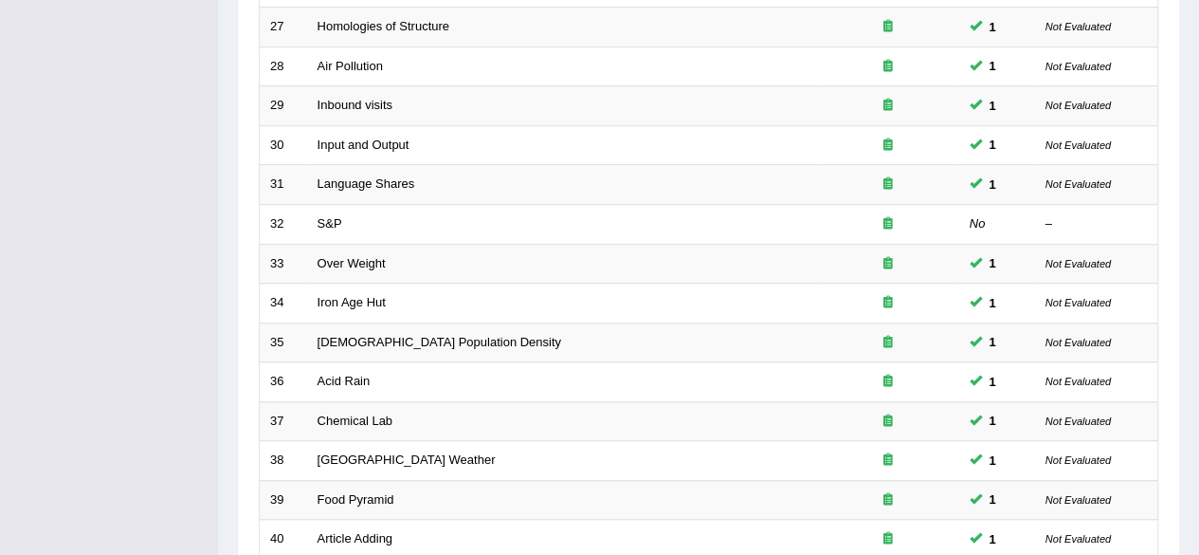
scroll to position [691, 0]
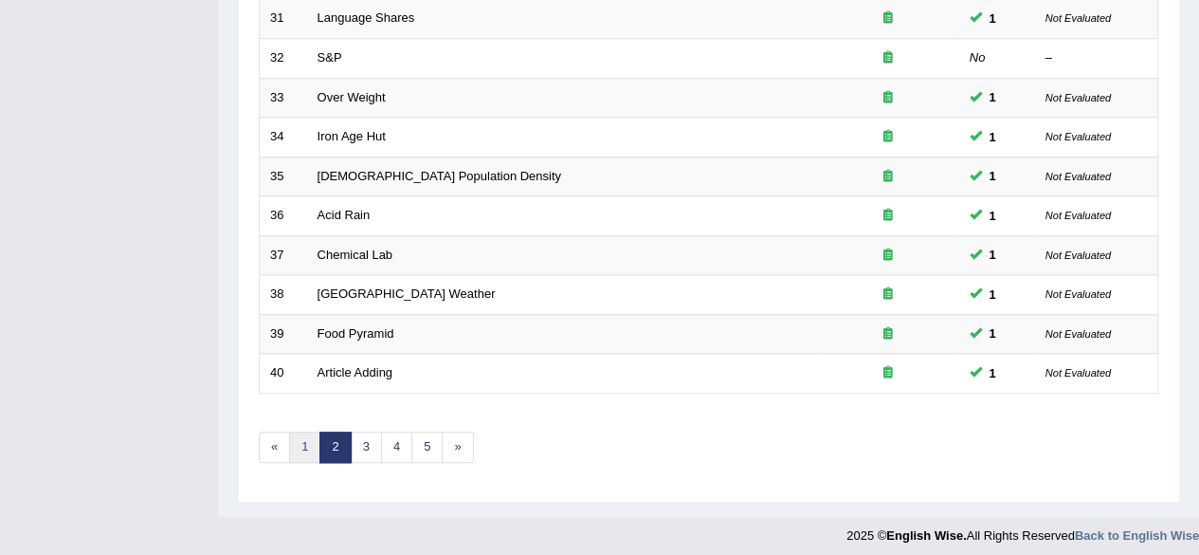
click at [300, 433] on link "1" at bounding box center [304, 446] width 31 height 31
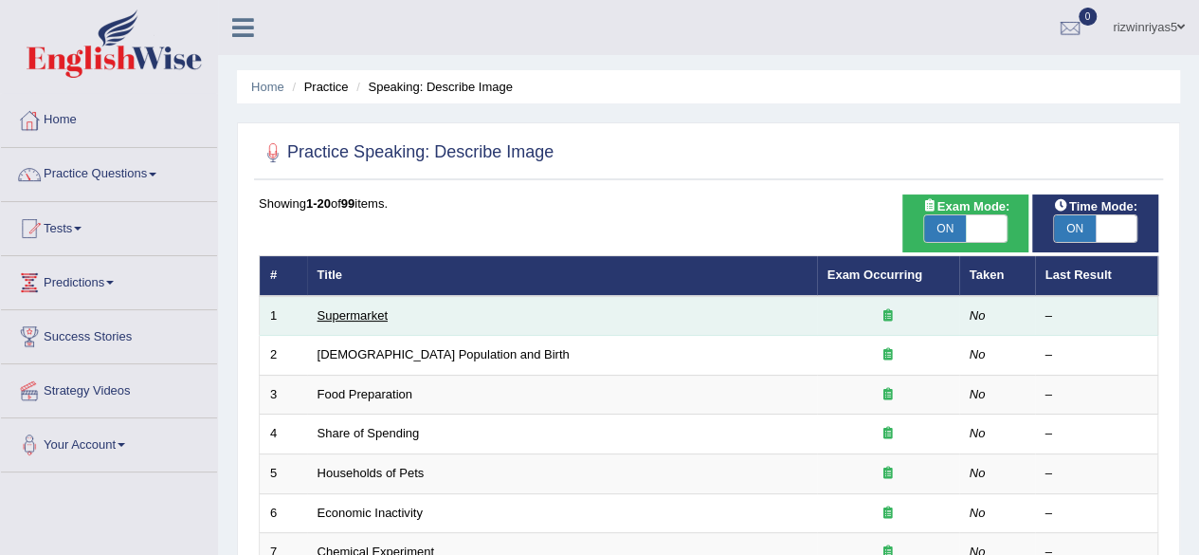
click at [377, 308] on link "Supermarket" at bounding box center [353, 315] width 70 height 14
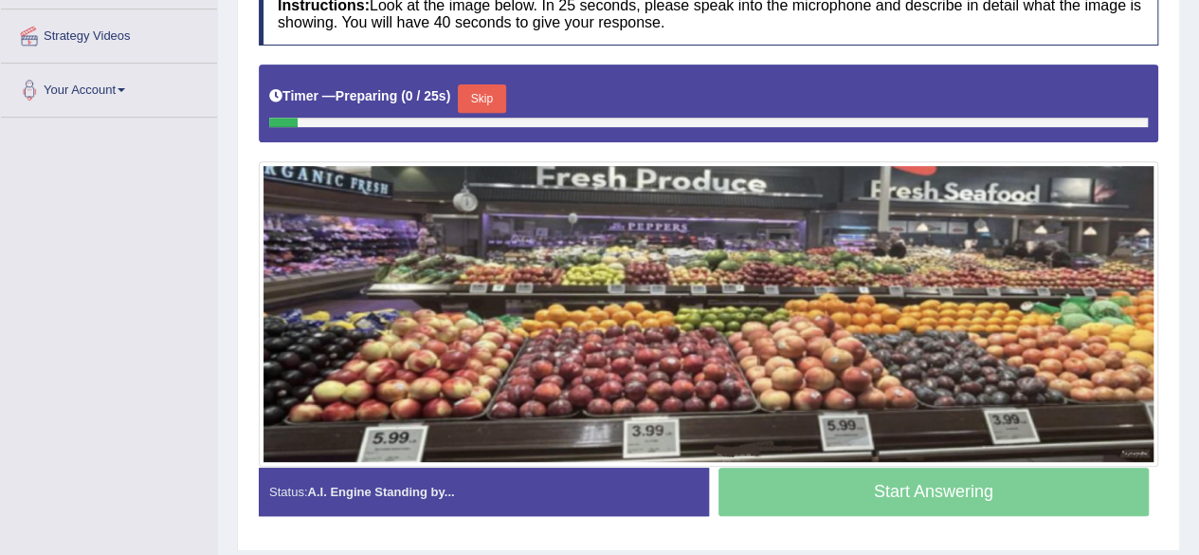
scroll to position [377, 0]
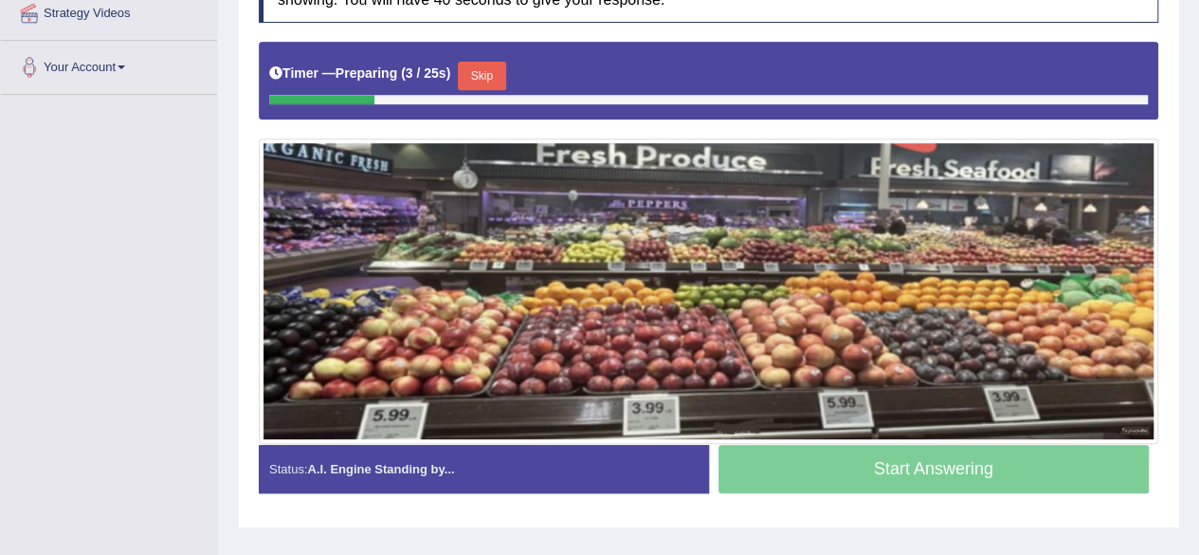
click at [491, 64] on button "Skip" at bounding box center [481, 76] width 47 height 28
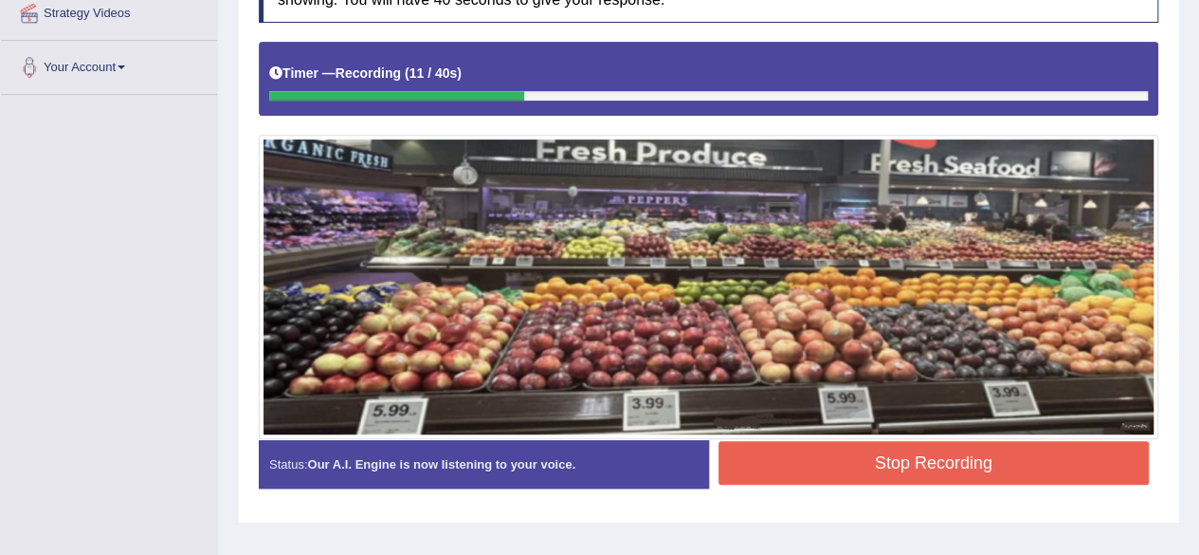
click at [584, 434] on div at bounding box center [709, 287] width 900 height 304
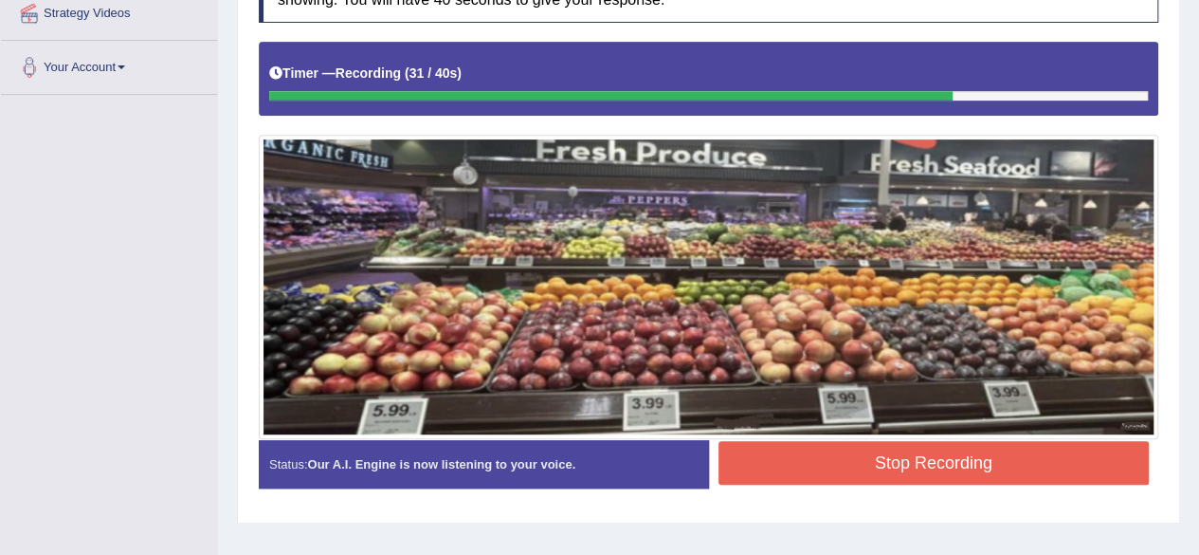
click at [801, 461] on button "Stop Recording" at bounding box center [934, 463] width 431 height 44
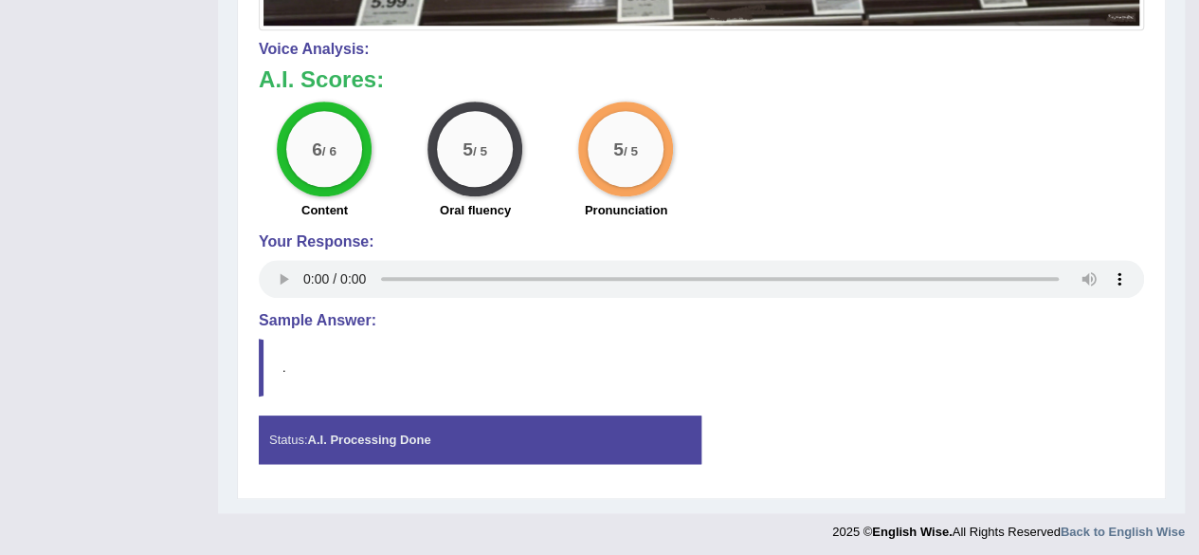
scroll to position [0, 0]
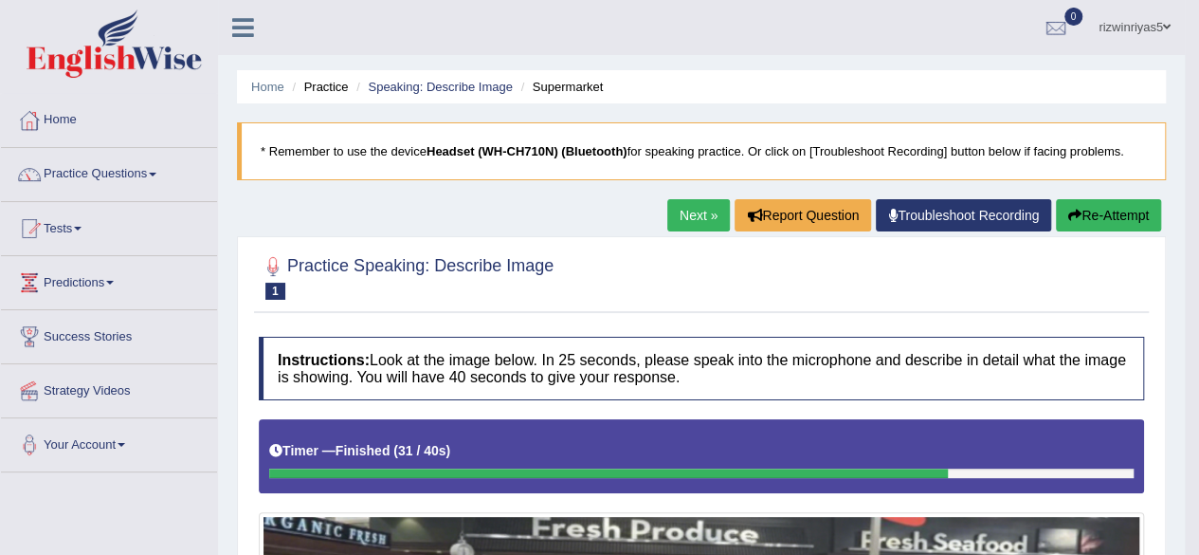
click at [702, 210] on link "Next »" at bounding box center [698, 215] width 63 height 32
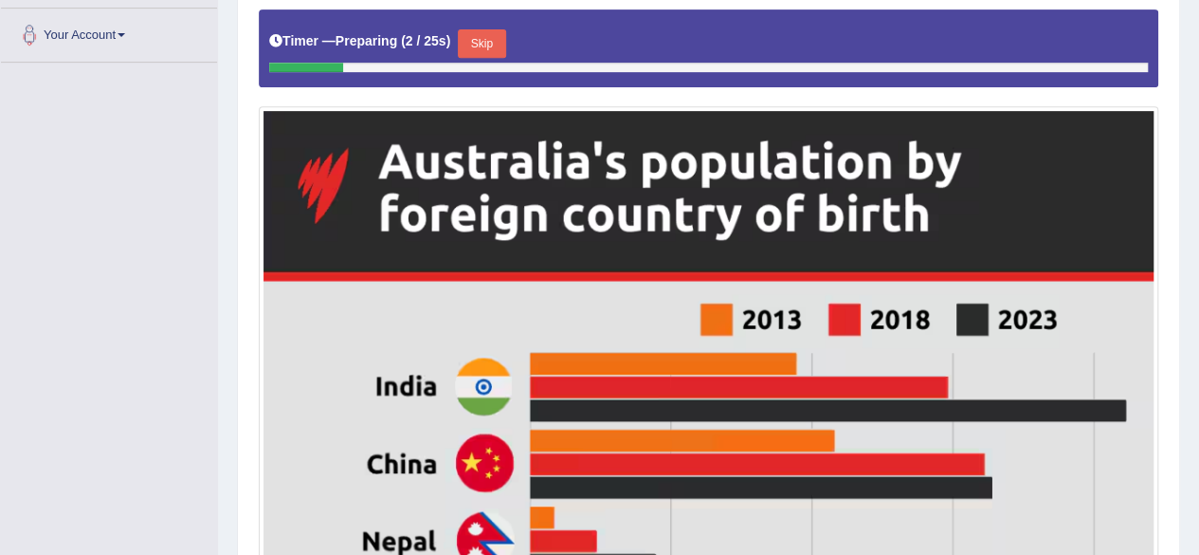
scroll to position [421, 0]
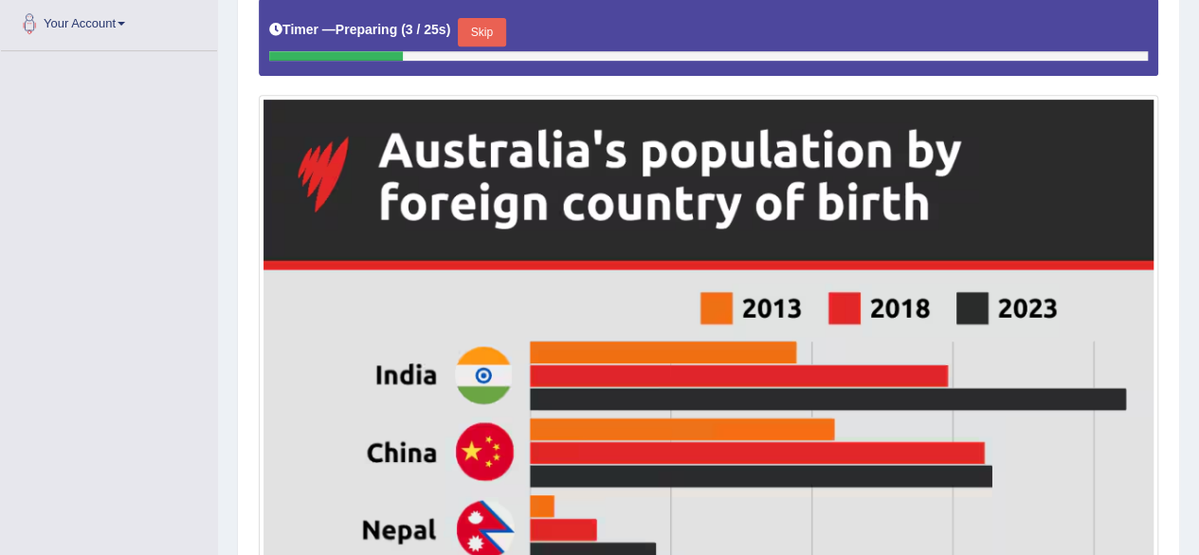
click at [505, 39] on button "Skip" at bounding box center [481, 32] width 47 height 28
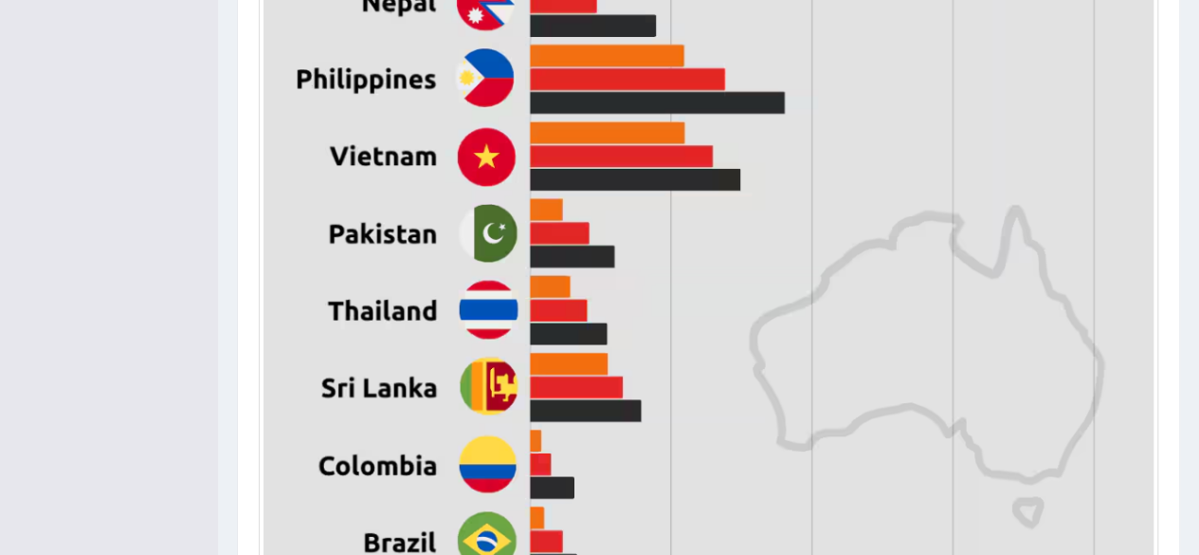
scroll to position [1219, 0]
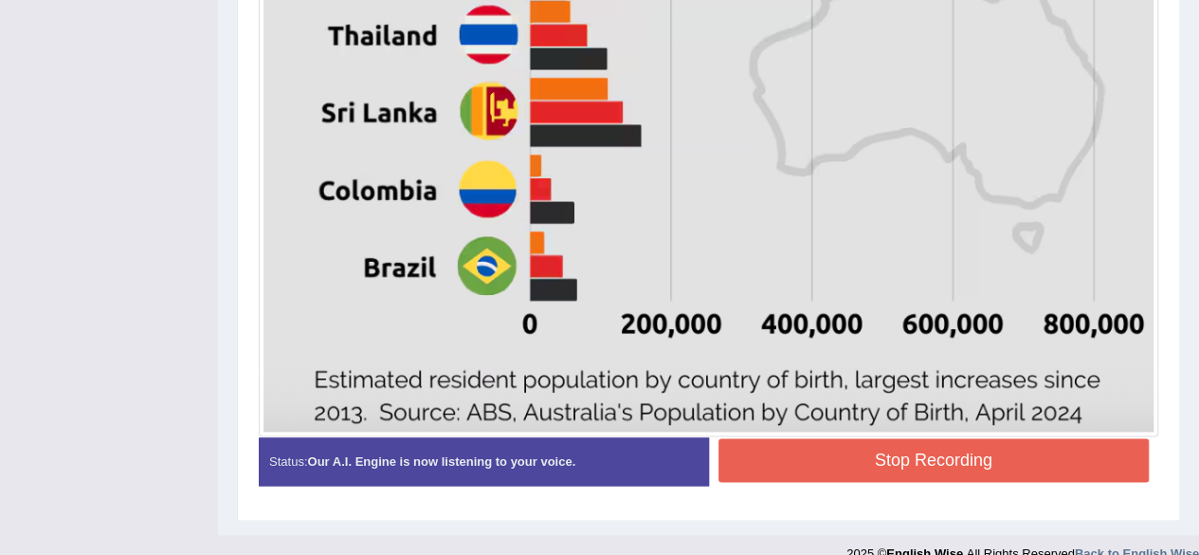
click at [999, 448] on button "Stop Recording" at bounding box center [934, 460] width 431 height 44
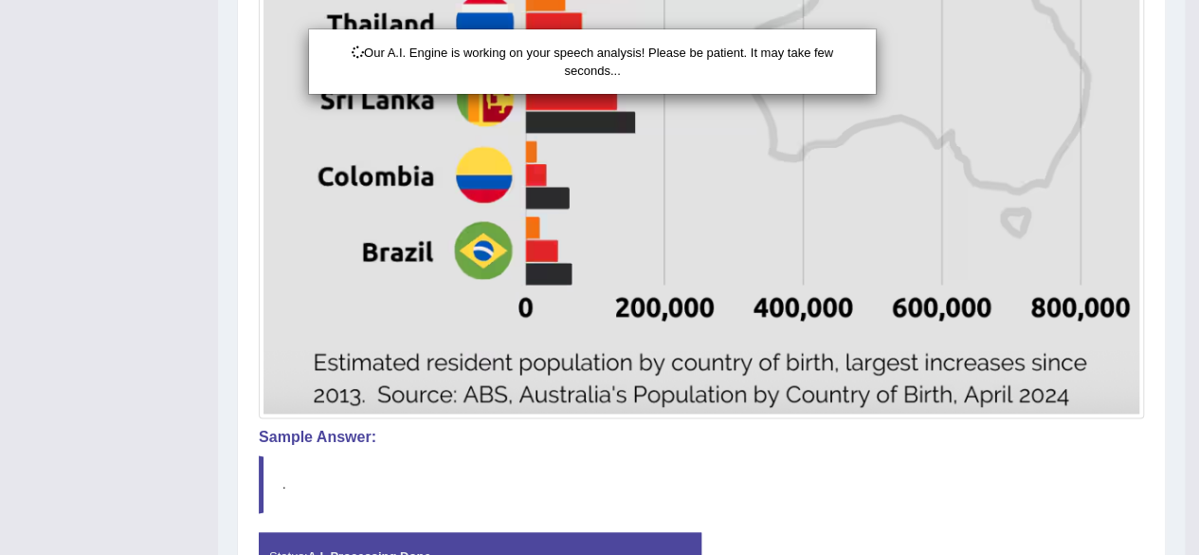
scroll to position [1272, 0]
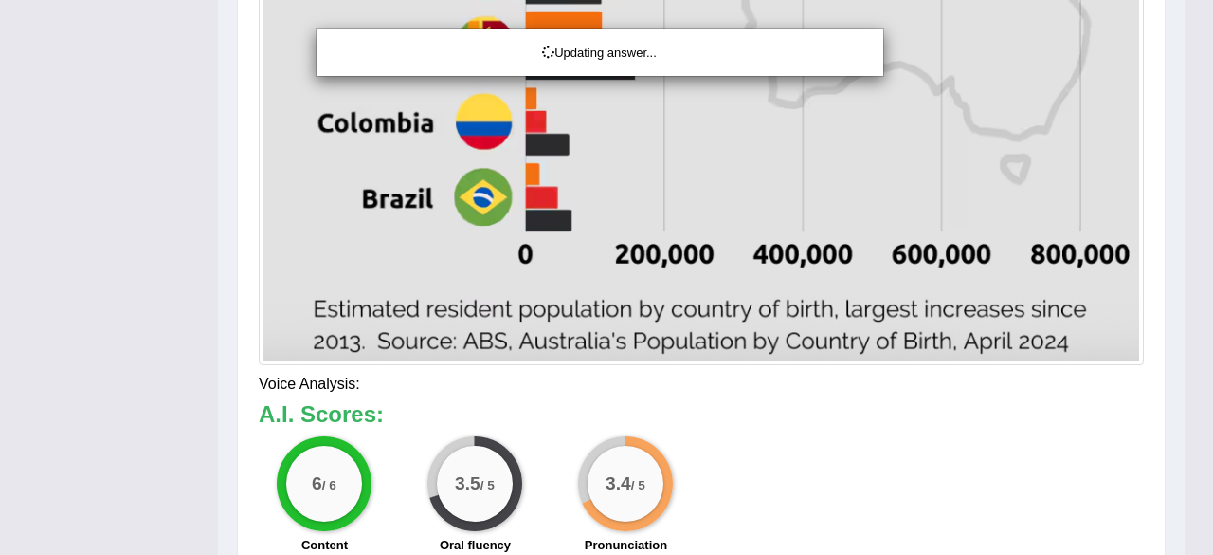
drag, startPoint x: 1212, startPoint y: 410, endPoint x: 1212, endPoint y: 442, distance: 31.3
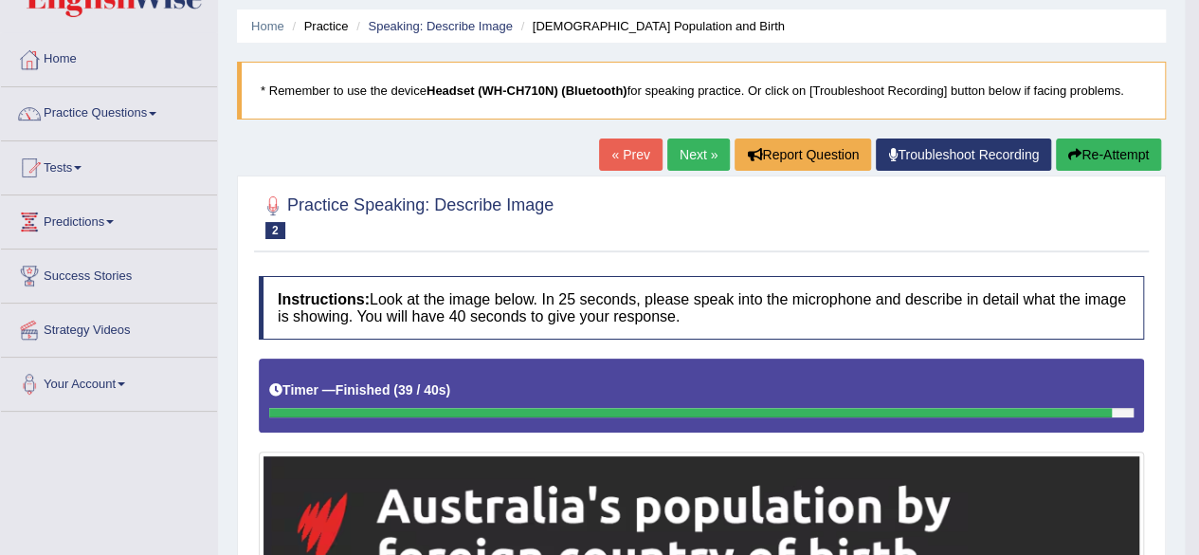
scroll to position [0, 0]
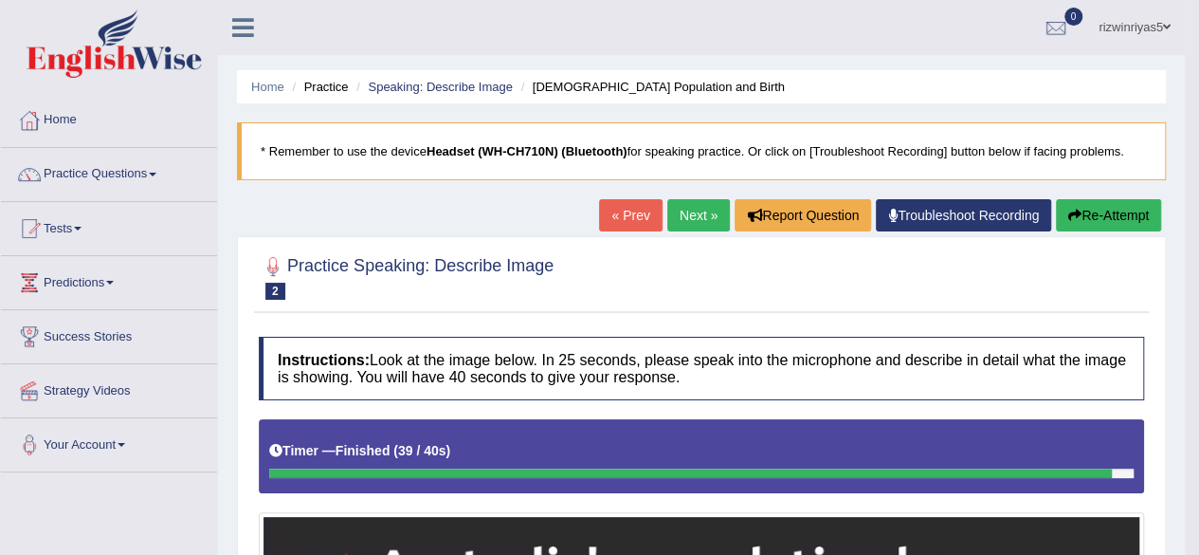
click at [698, 218] on link "Next »" at bounding box center [698, 215] width 63 height 32
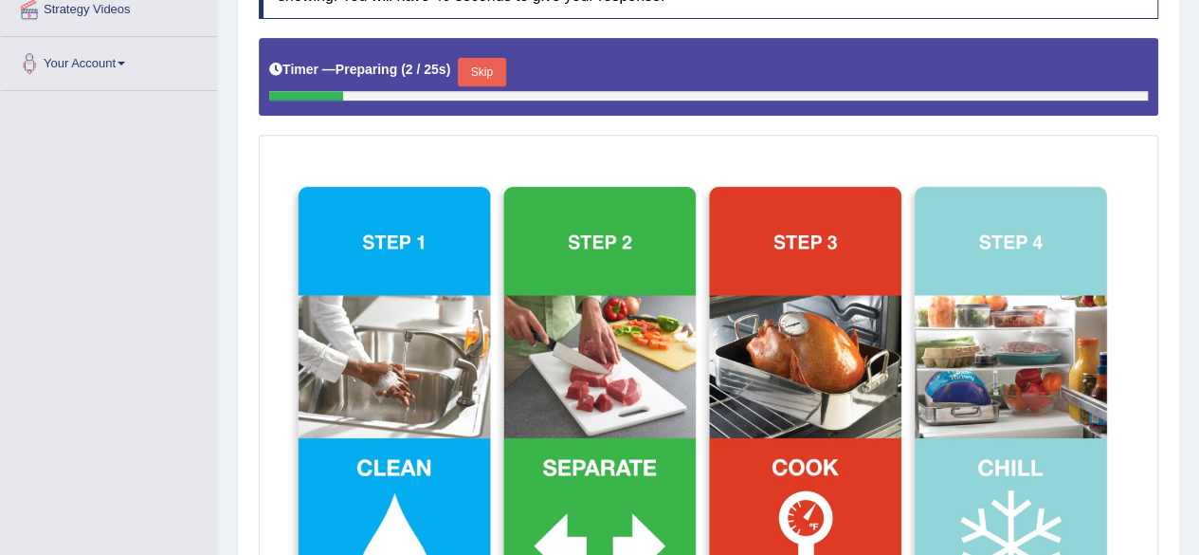
click at [498, 79] on button "Skip" at bounding box center [481, 72] width 47 height 28
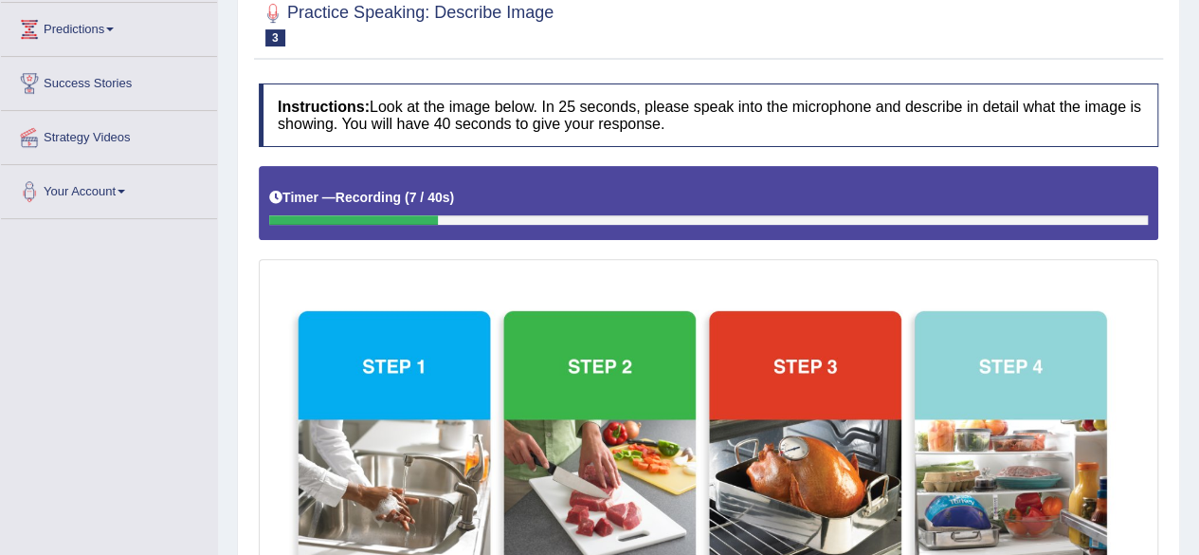
scroll to position [0, 0]
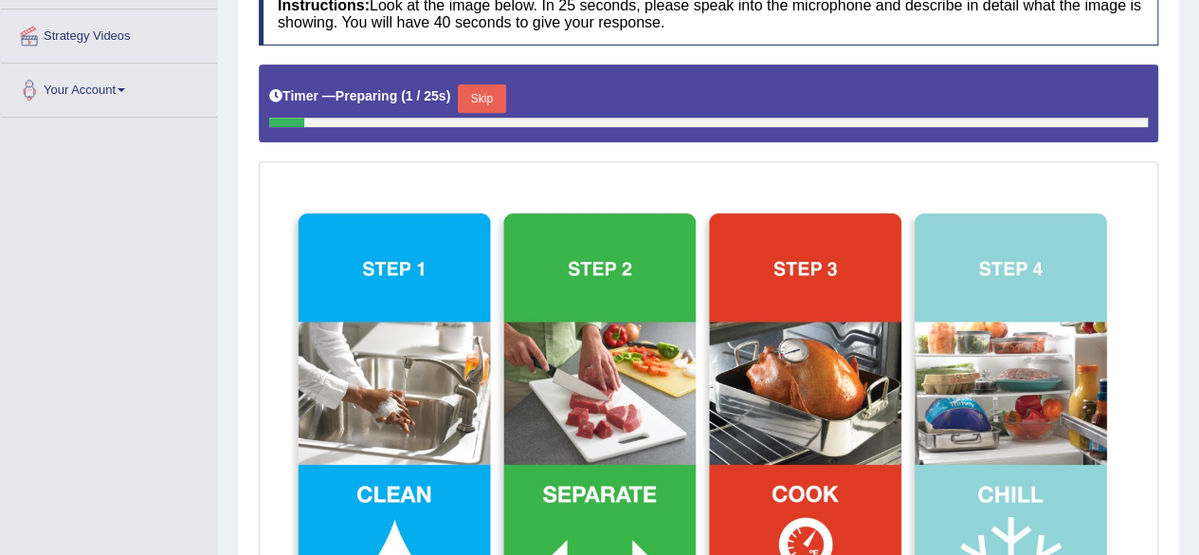
scroll to position [361, 0]
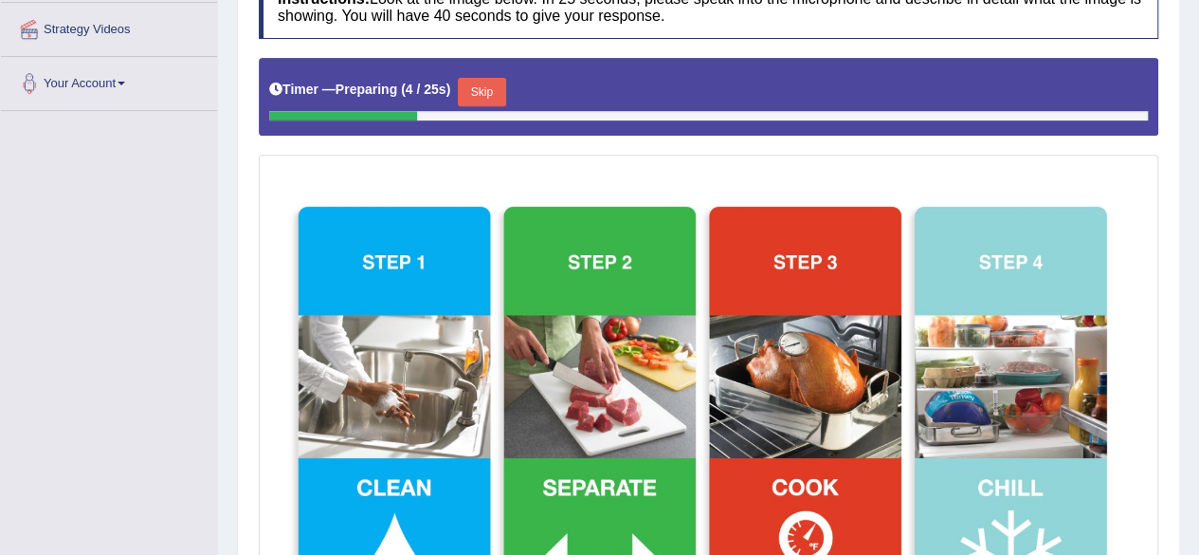
click at [487, 95] on button "Skip" at bounding box center [481, 92] width 47 height 28
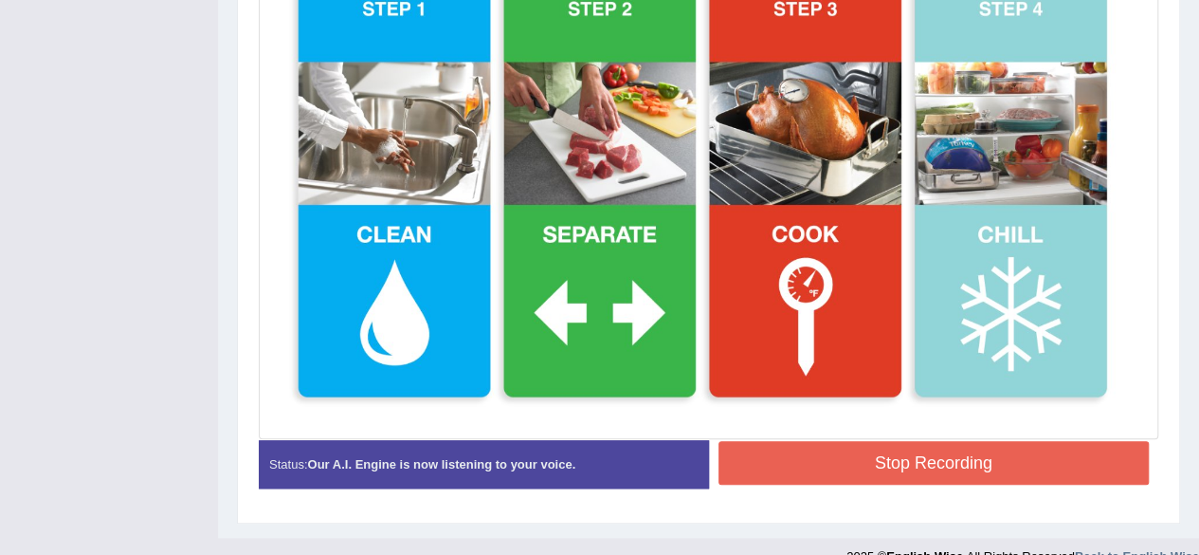
scroll to position [637, 0]
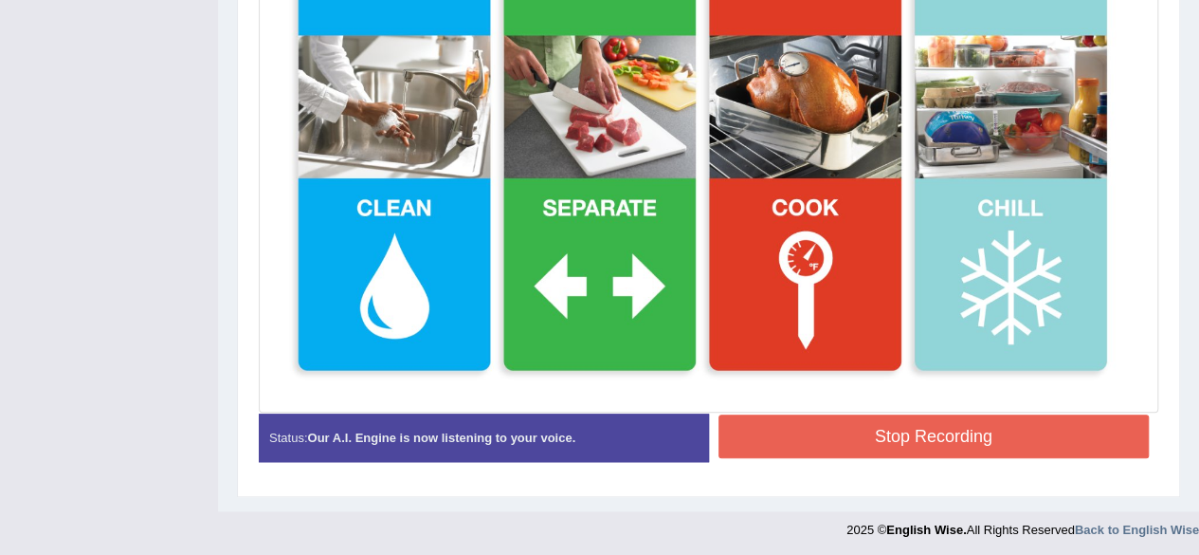
click at [1043, 420] on button "Stop Recording" at bounding box center [934, 436] width 431 height 44
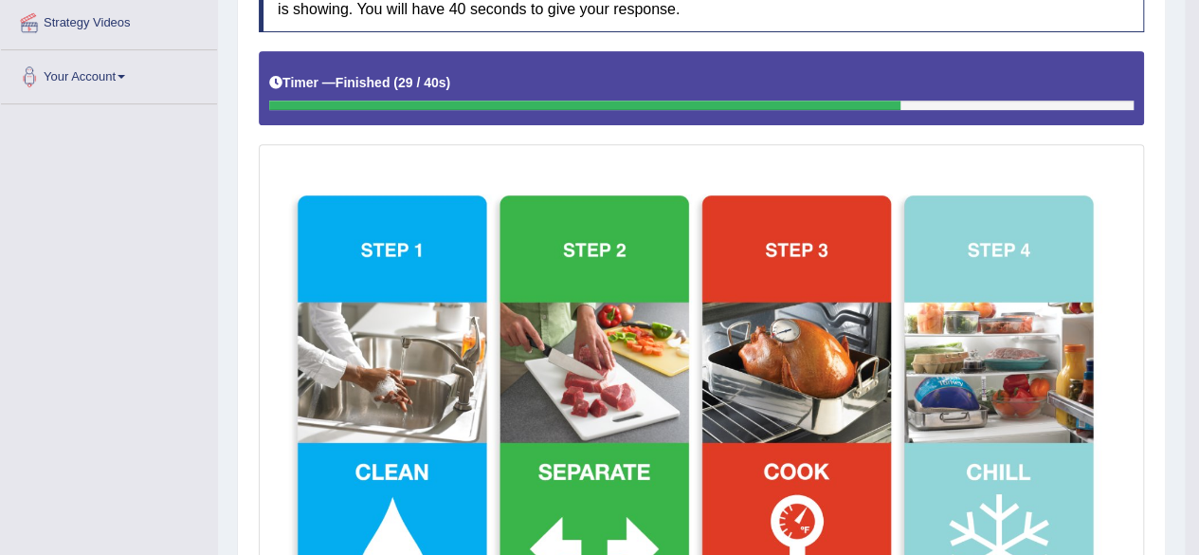
scroll to position [182, 0]
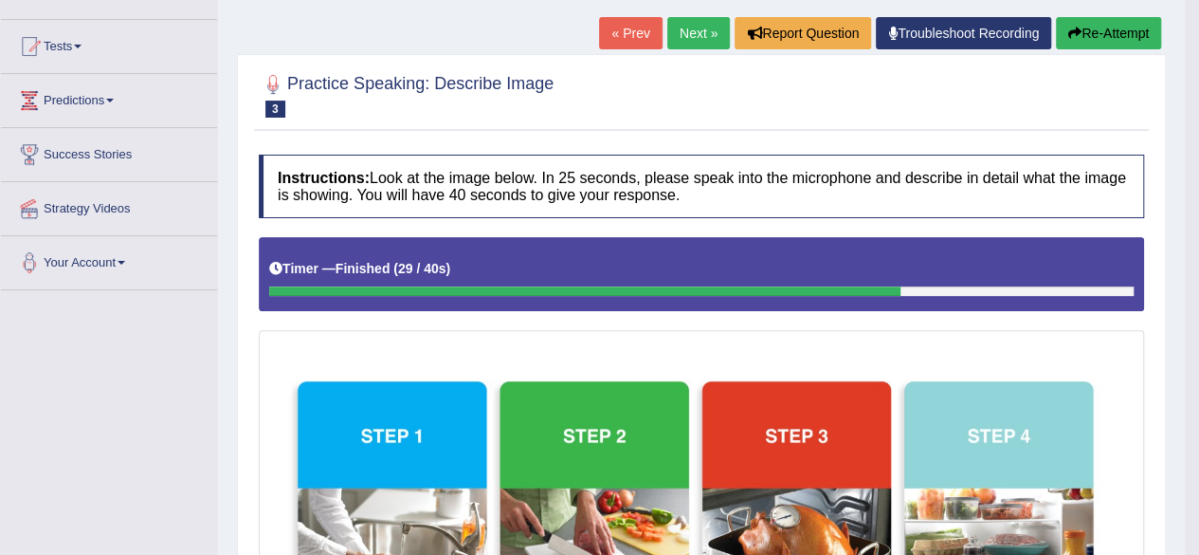
click at [700, 37] on link "Next »" at bounding box center [698, 33] width 63 height 32
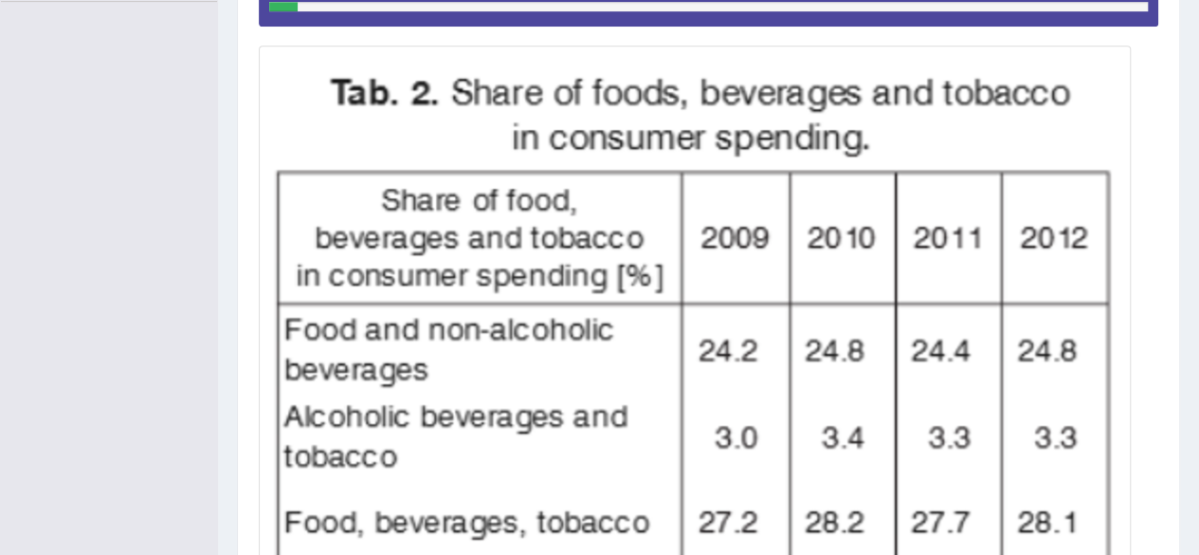
drag, startPoint x: 0, startPoint y: 0, endPoint x: 1212, endPoint y: 398, distance: 1276.1
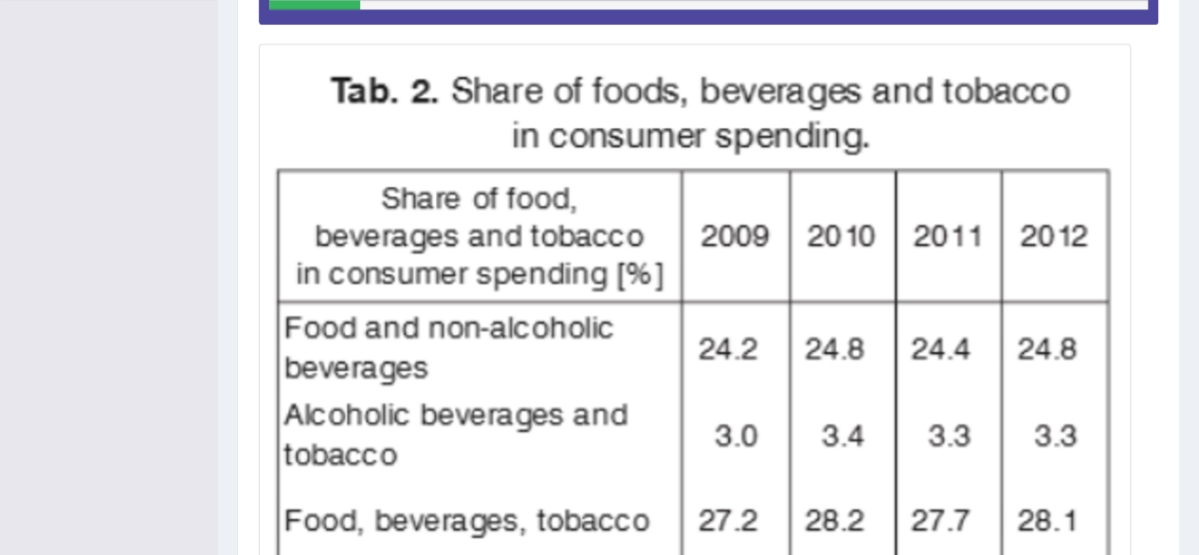
scroll to position [311, 0]
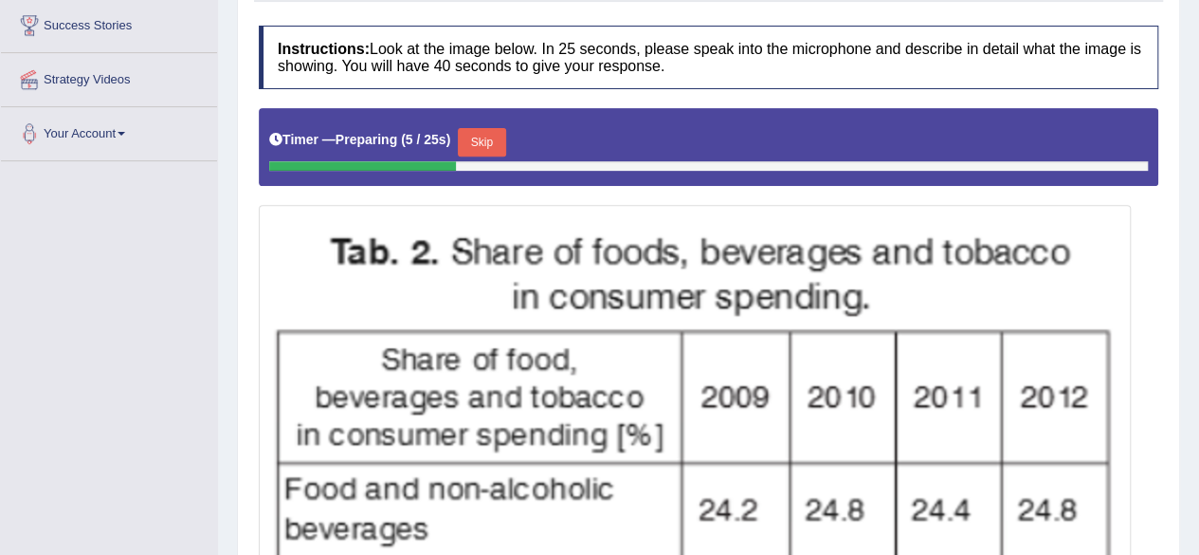
click at [501, 138] on button "Skip" at bounding box center [481, 142] width 47 height 28
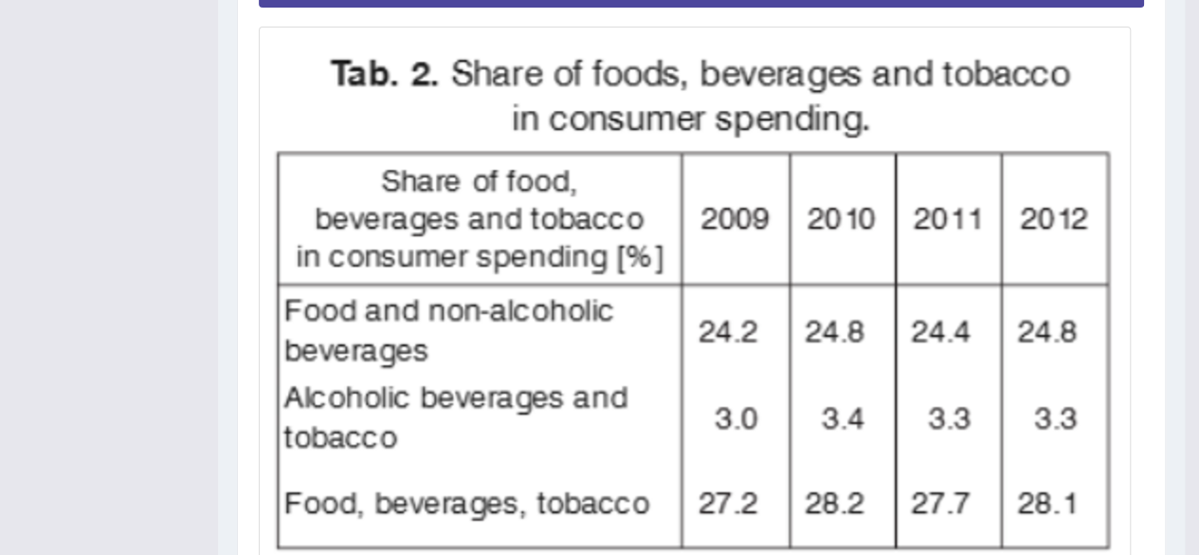
scroll to position [478, 0]
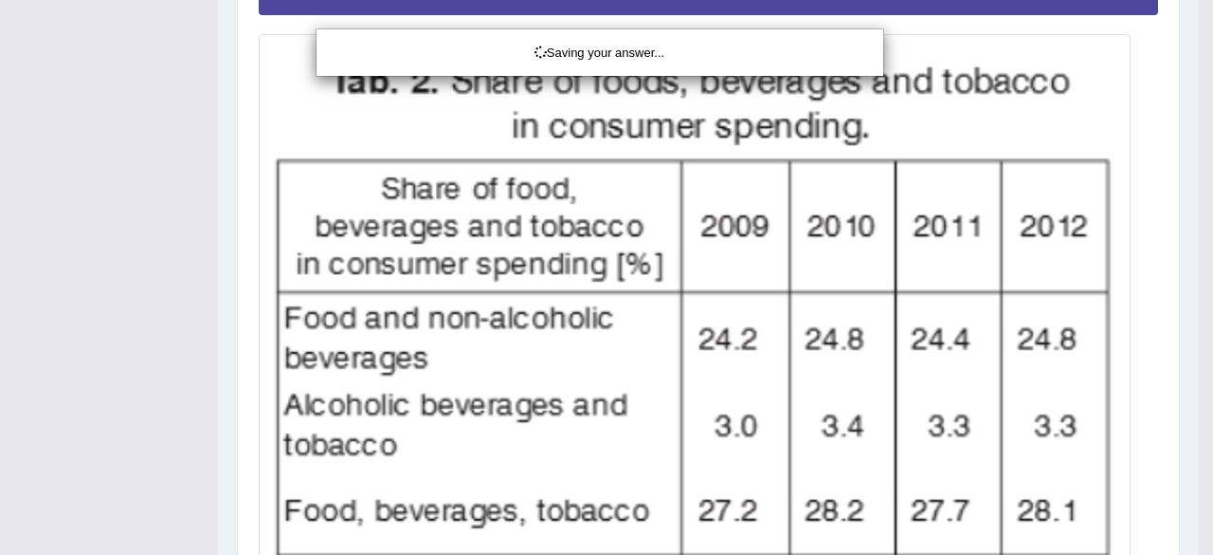
drag, startPoint x: 1212, startPoint y: 257, endPoint x: 1207, endPoint y: 242, distance: 16.2
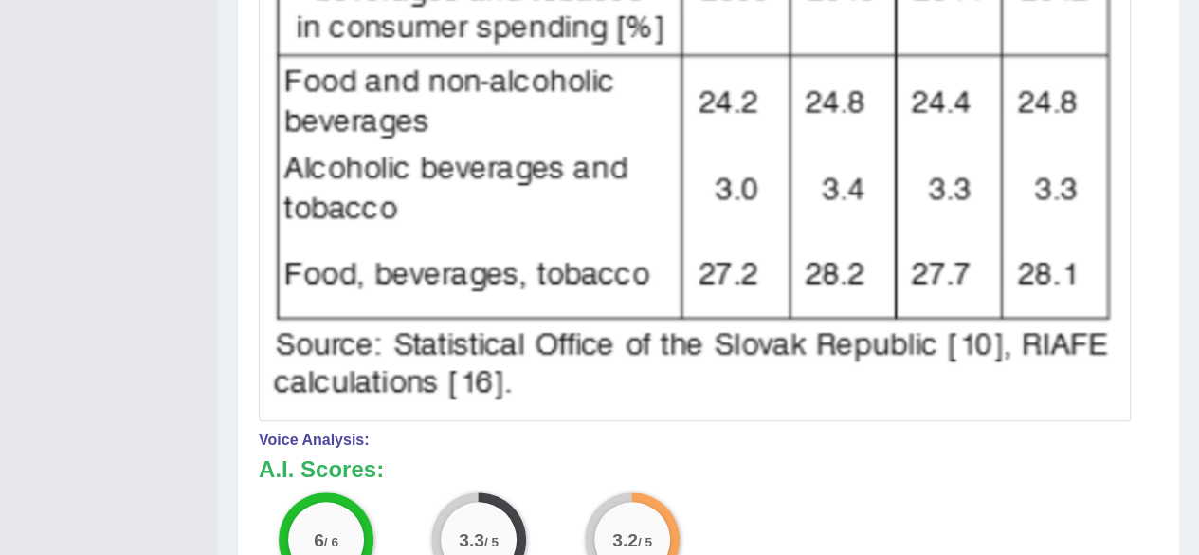
drag, startPoint x: 1206, startPoint y: 357, endPoint x: 1212, endPoint y: 547, distance: 189.7
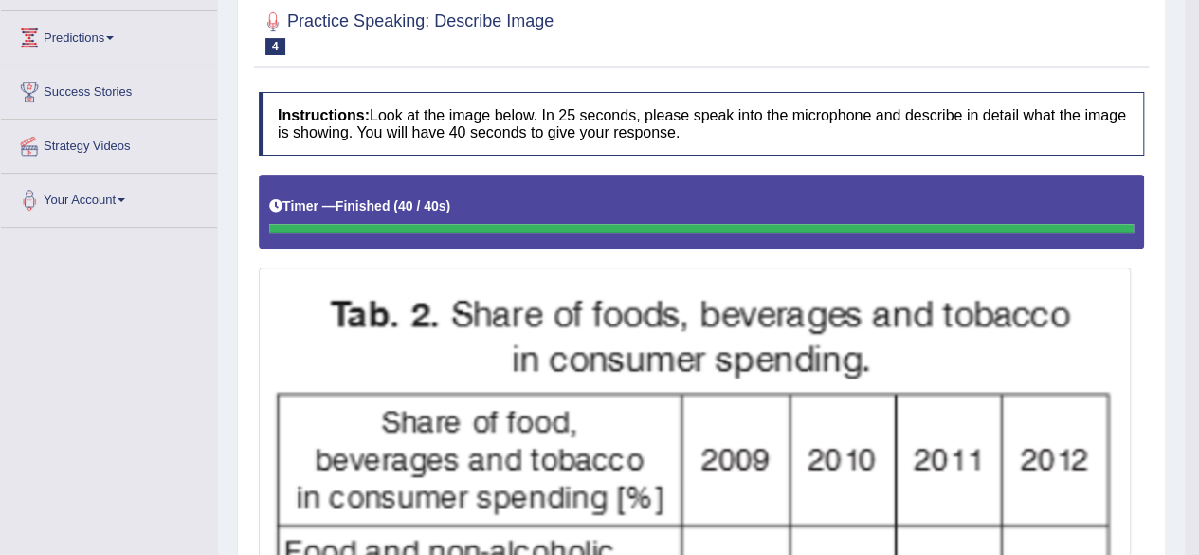
scroll to position [143, 0]
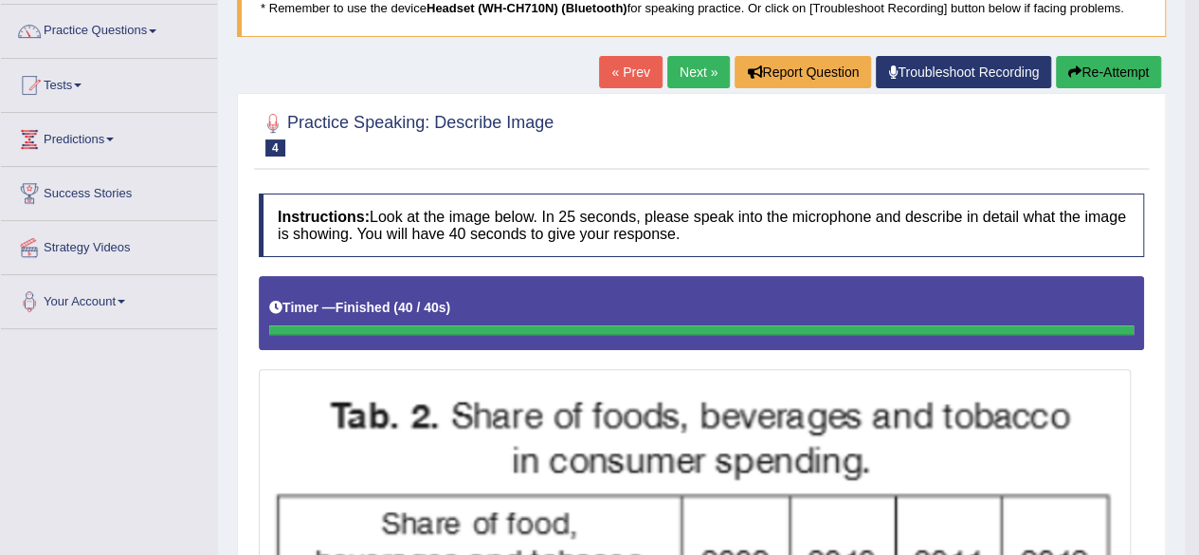
click at [689, 68] on link "Next »" at bounding box center [698, 72] width 63 height 32
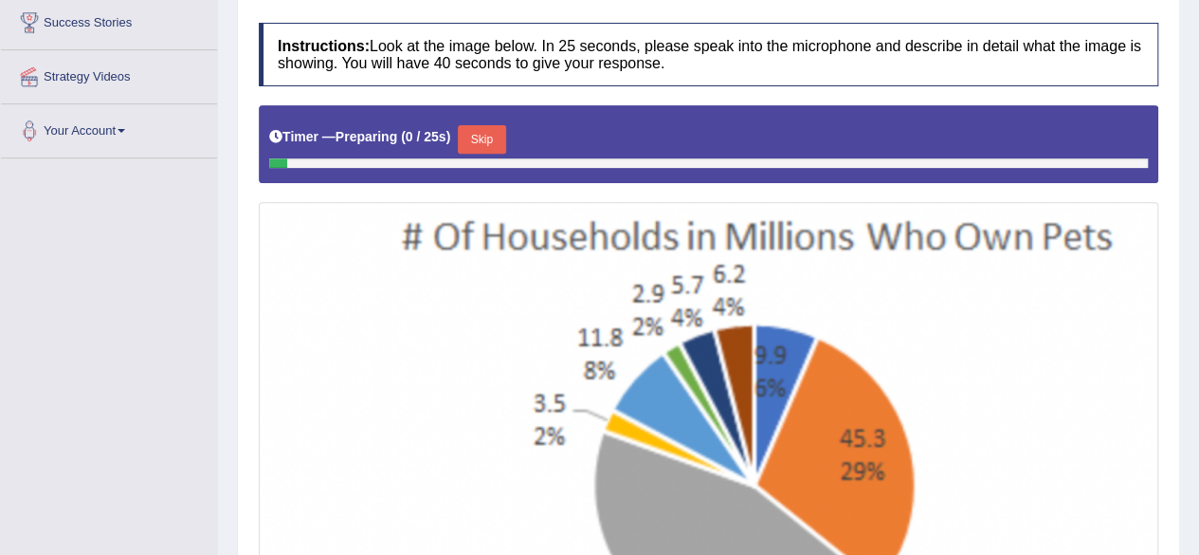
scroll to position [398, 0]
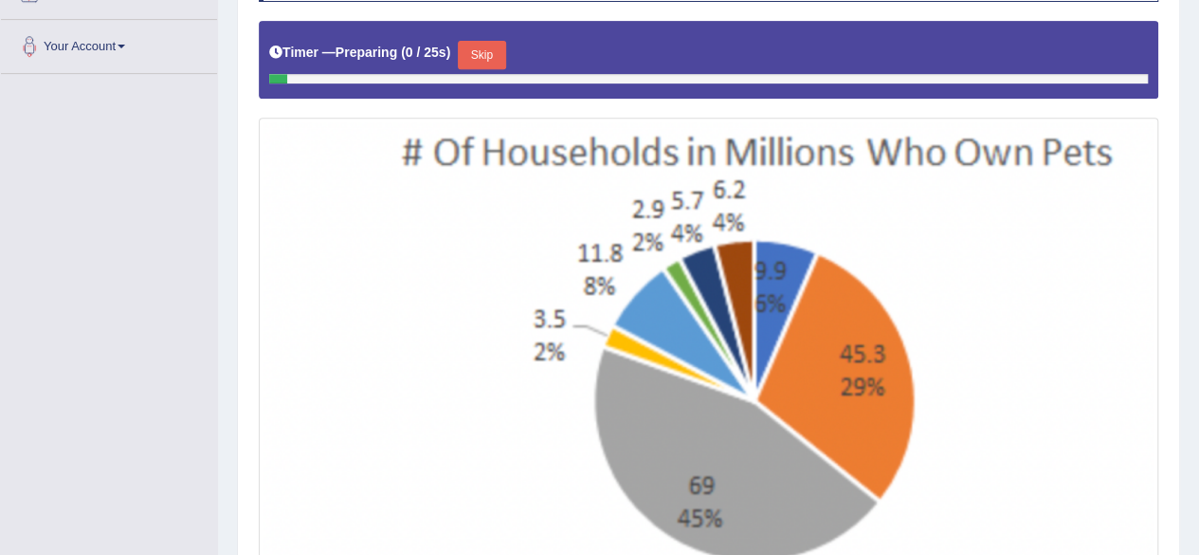
drag, startPoint x: 0, startPoint y: 0, endPoint x: 1212, endPoint y: 397, distance: 1275.8
click at [491, 58] on button "Skip" at bounding box center [481, 55] width 47 height 28
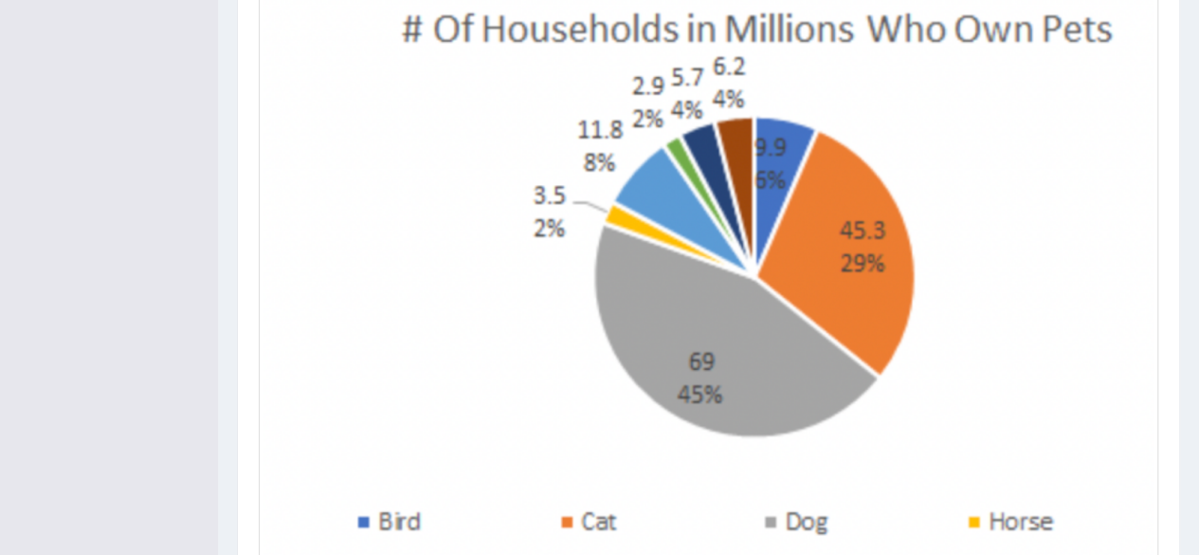
scroll to position [698, 0]
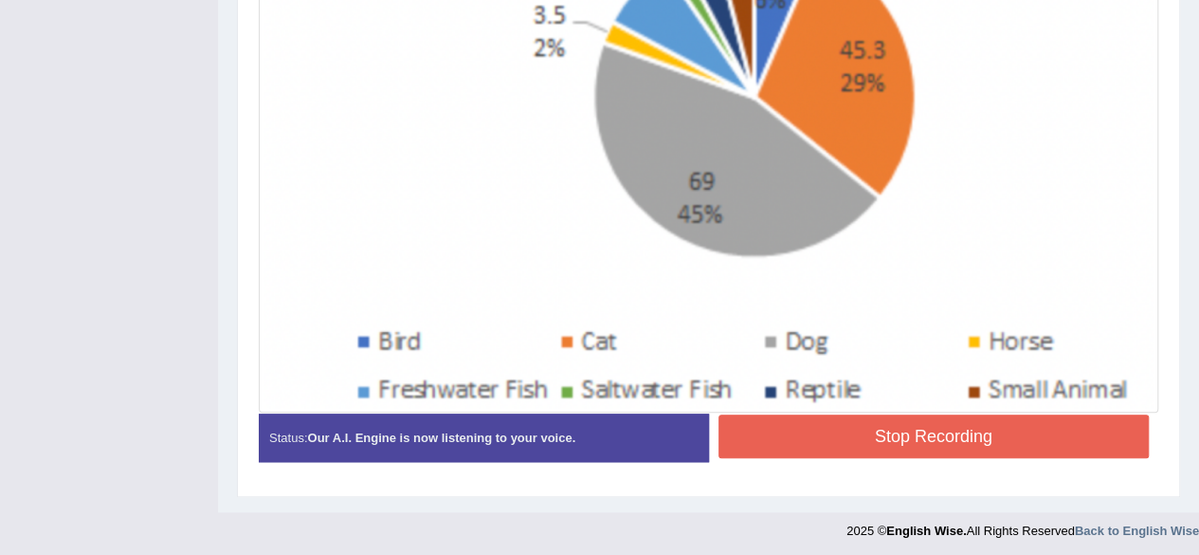
click at [1064, 428] on button "Stop Recording" at bounding box center [934, 436] width 431 height 44
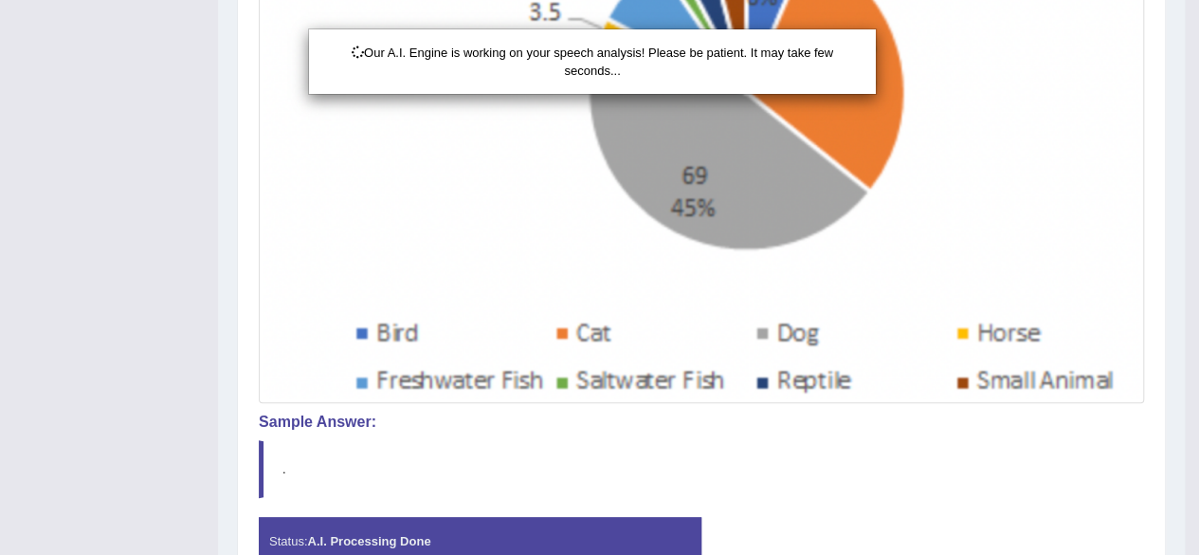
scroll to position [800, 0]
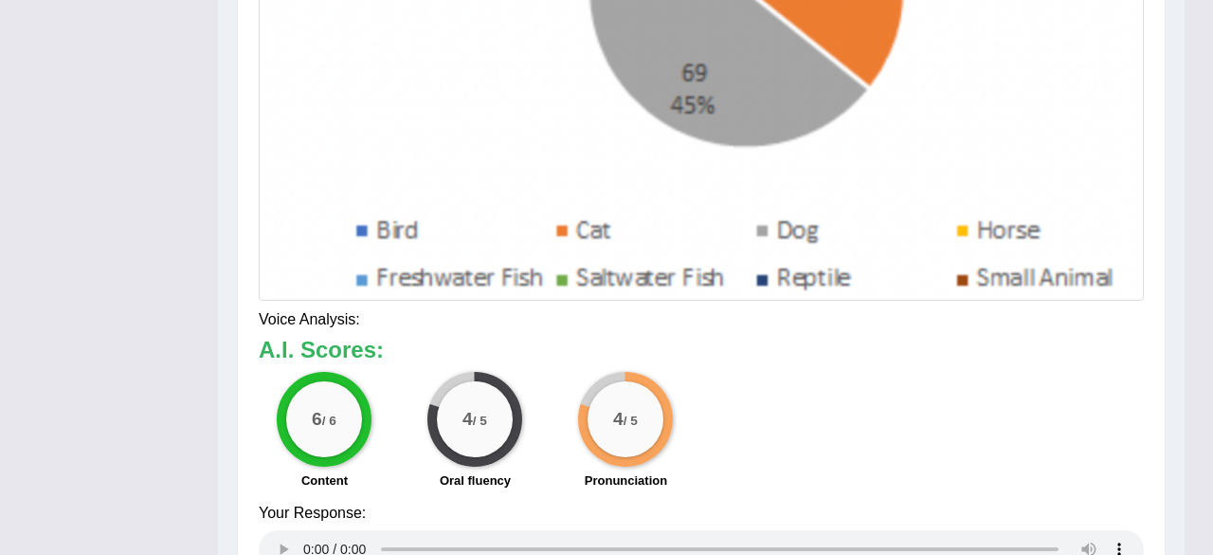
drag, startPoint x: 1212, startPoint y: 328, endPoint x: 1212, endPoint y: 467, distance: 139.4
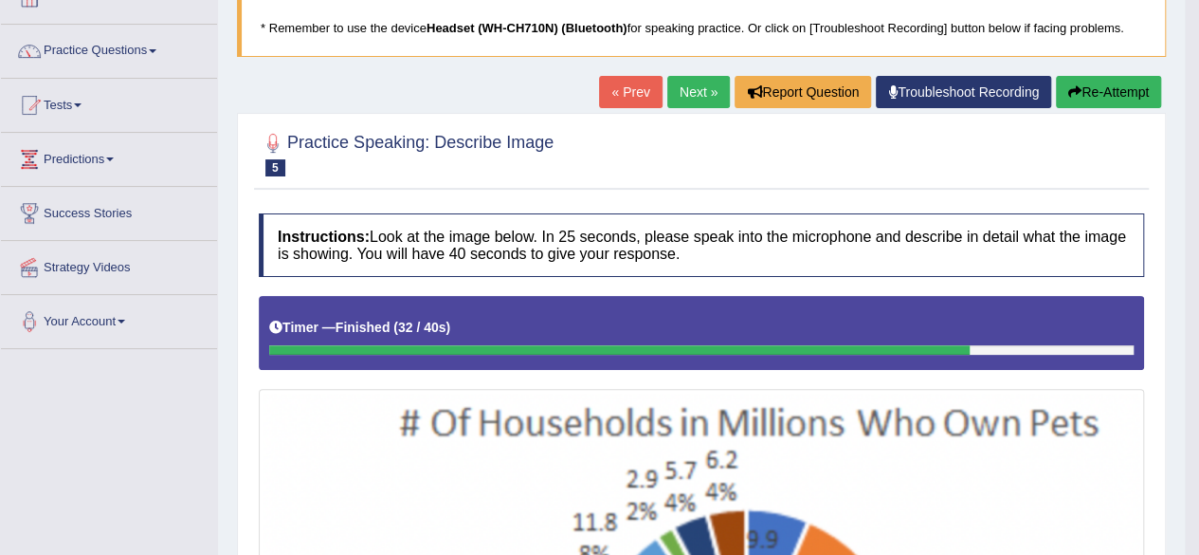
scroll to position [56, 0]
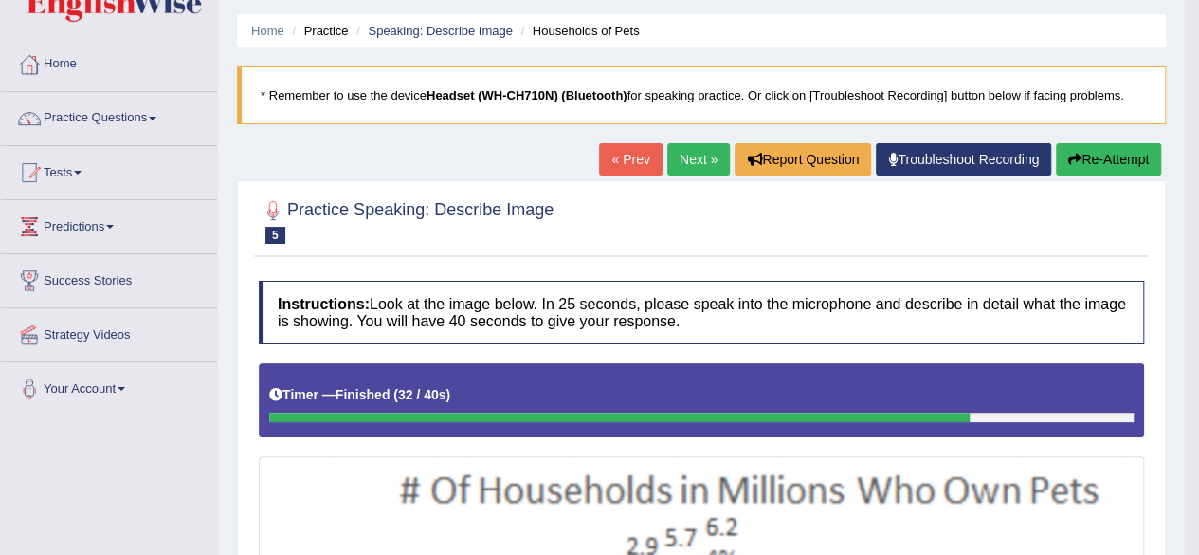
click at [699, 147] on link "Next »" at bounding box center [698, 159] width 63 height 32
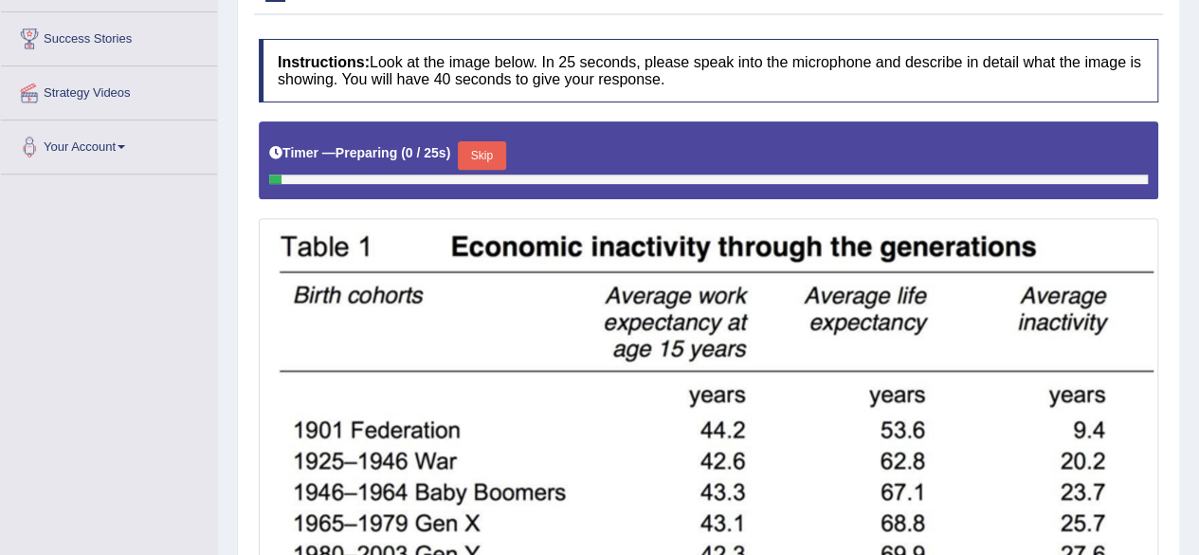
drag, startPoint x: 1212, startPoint y: 145, endPoint x: 1212, endPoint y: 315, distance: 169.7
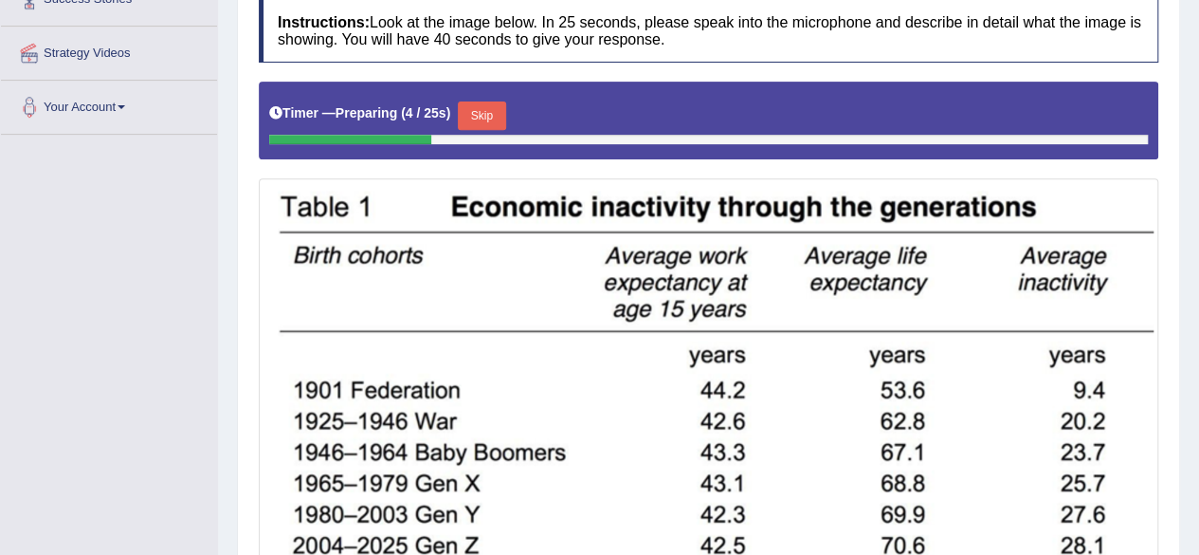
click at [473, 114] on button "Skip" at bounding box center [481, 115] width 47 height 28
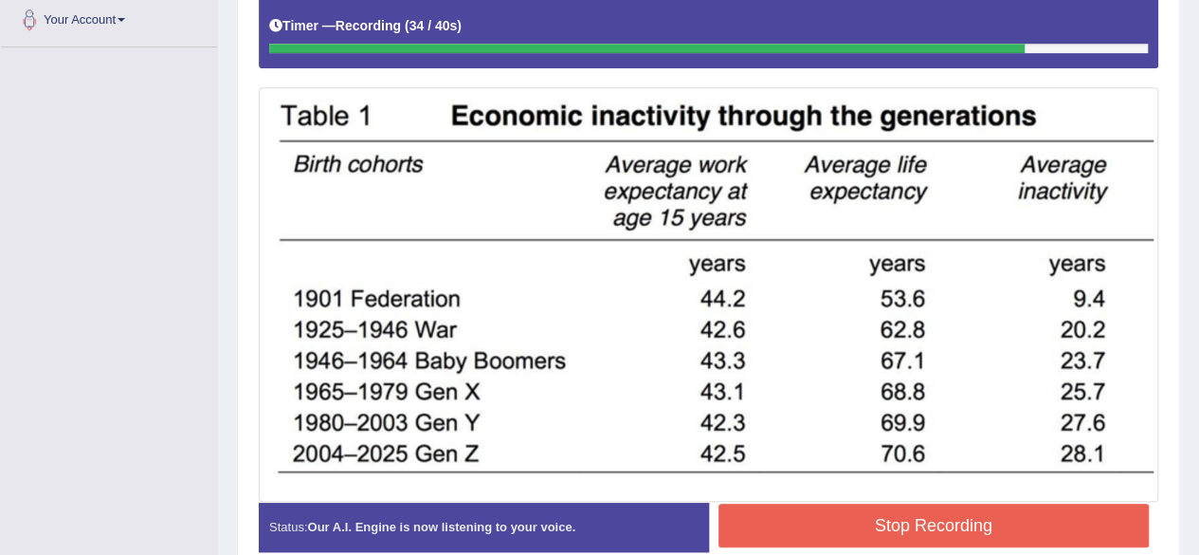
scroll to position [514, 0]
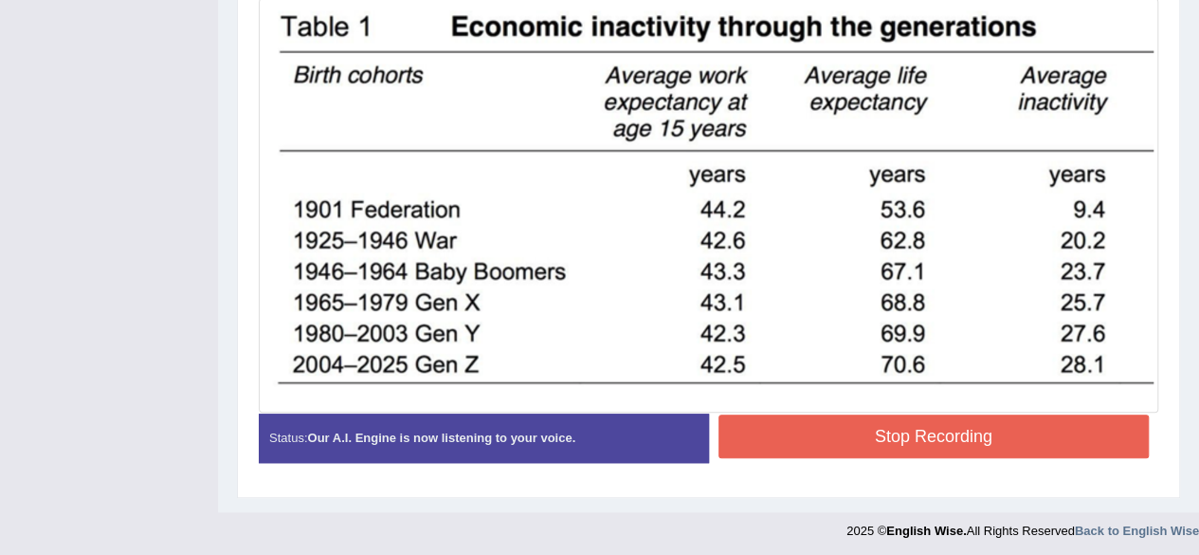
click at [1042, 433] on button "Stop Recording" at bounding box center [934, 436] width 431 height 44
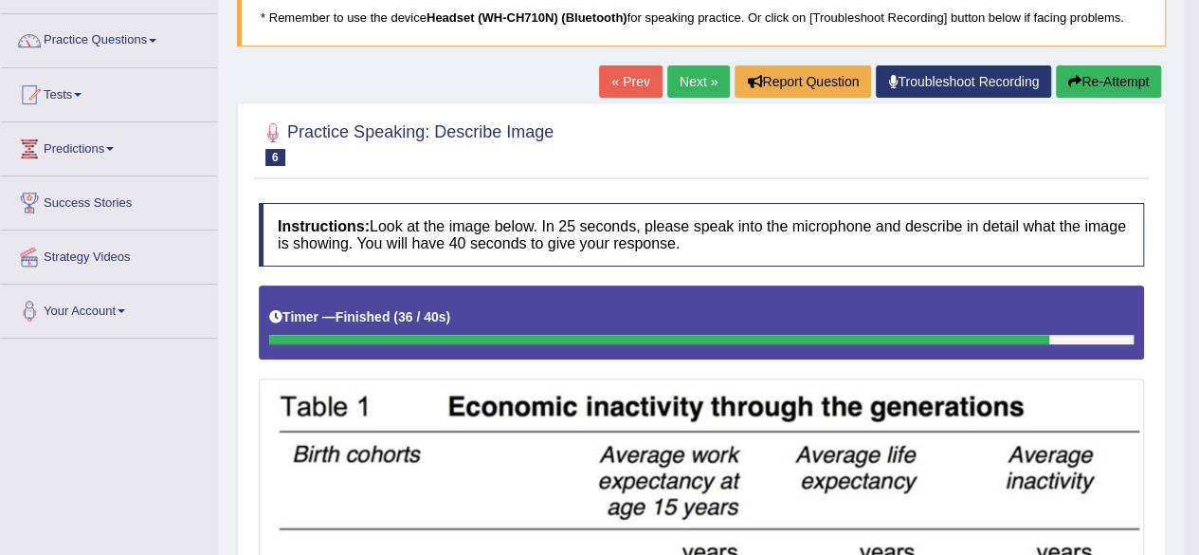
scroll to position [119, 0]
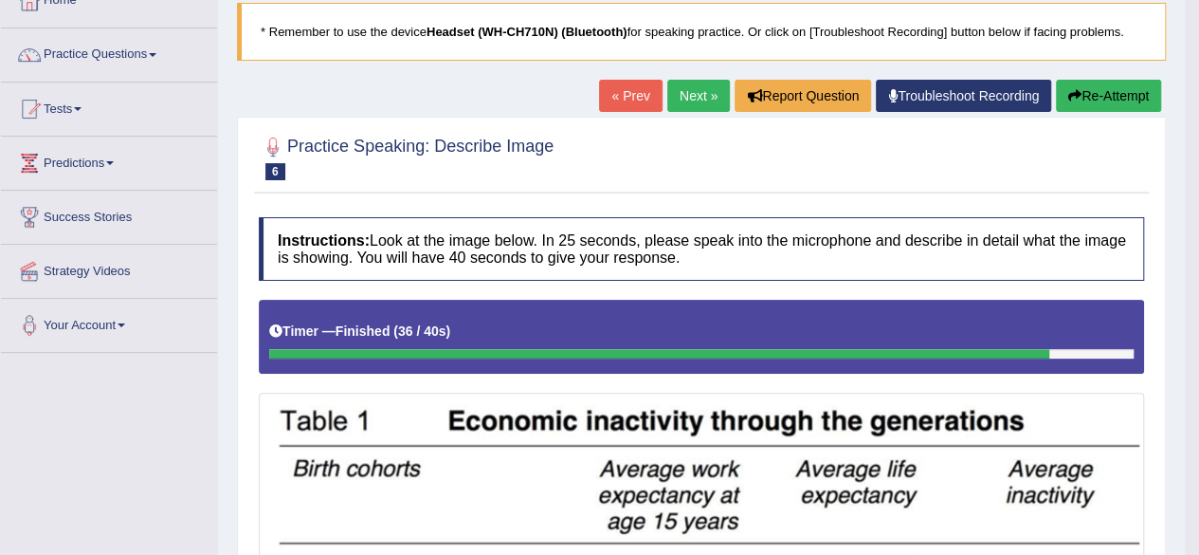
click at [715, 98] on link "Next »" at bounding box center [698, 96] width 63 height 32
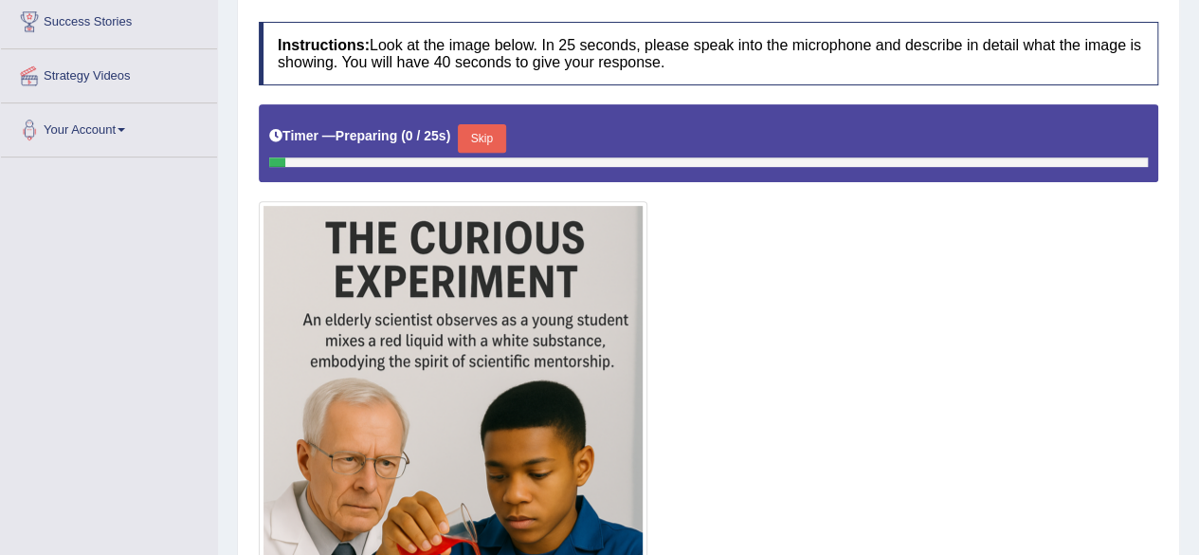
scroll to position [394, 0]
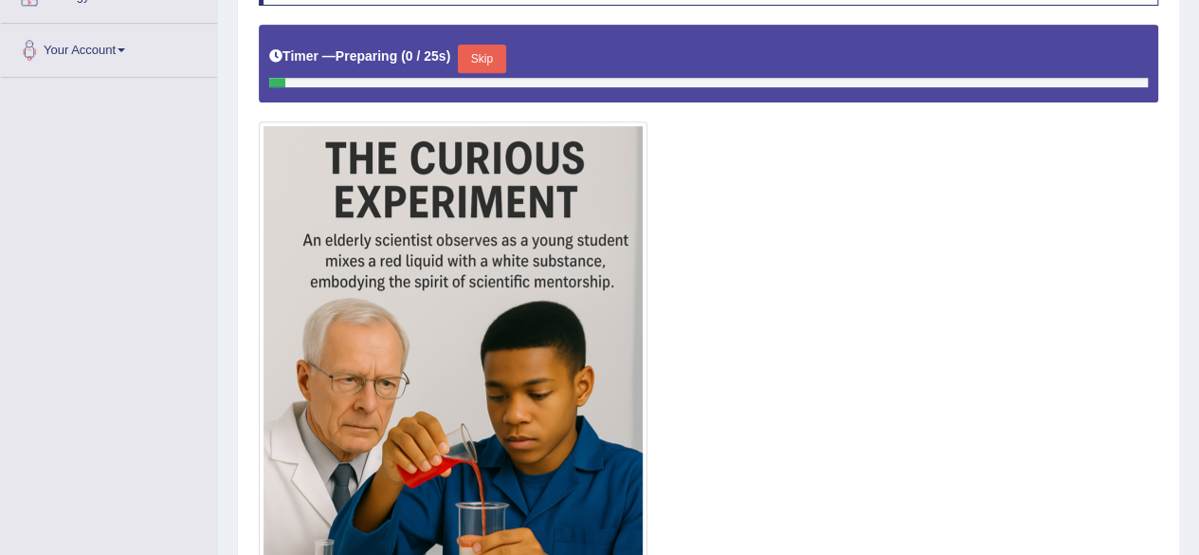
click at [499, 49] on button "Skip" at bounding box center [481, 59] width 47 height 28
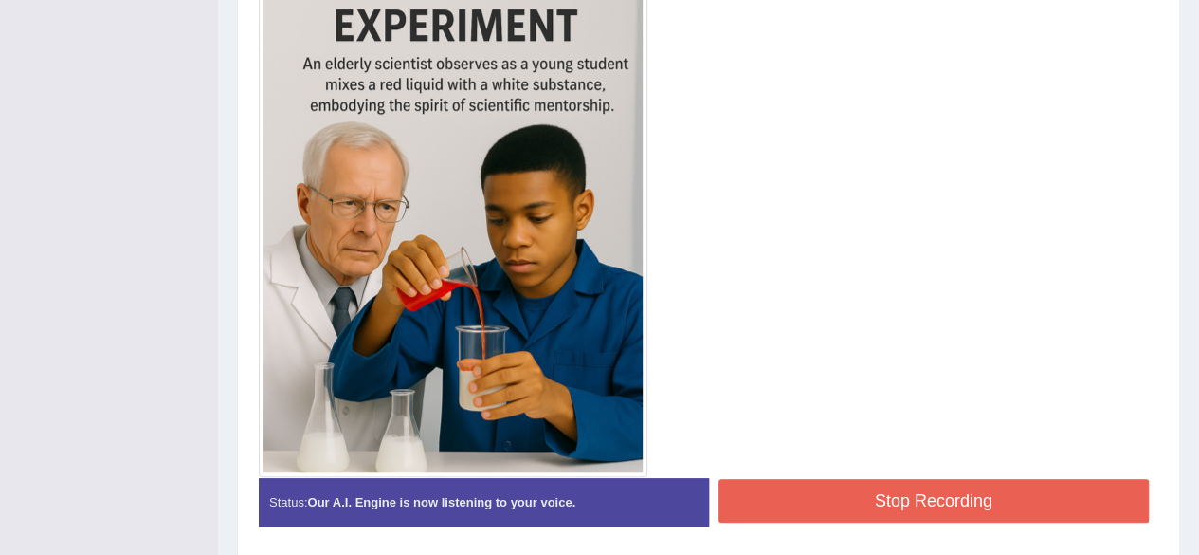
scroll to position [630, 0]
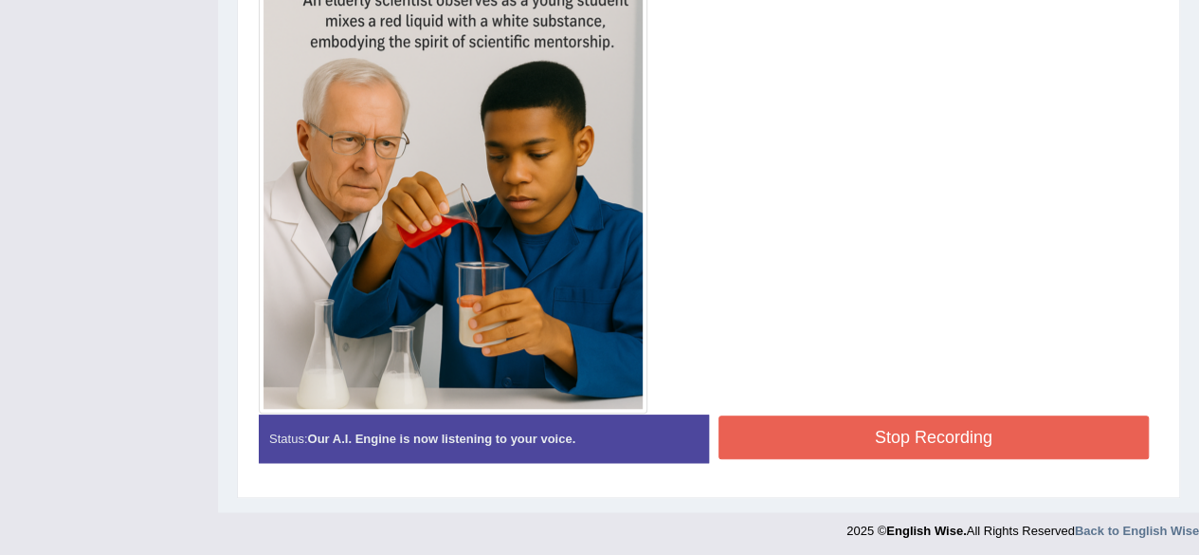
click at [1046, 428] on button "Stop Recording" at bounding box center [934, 437] width 431 height 44
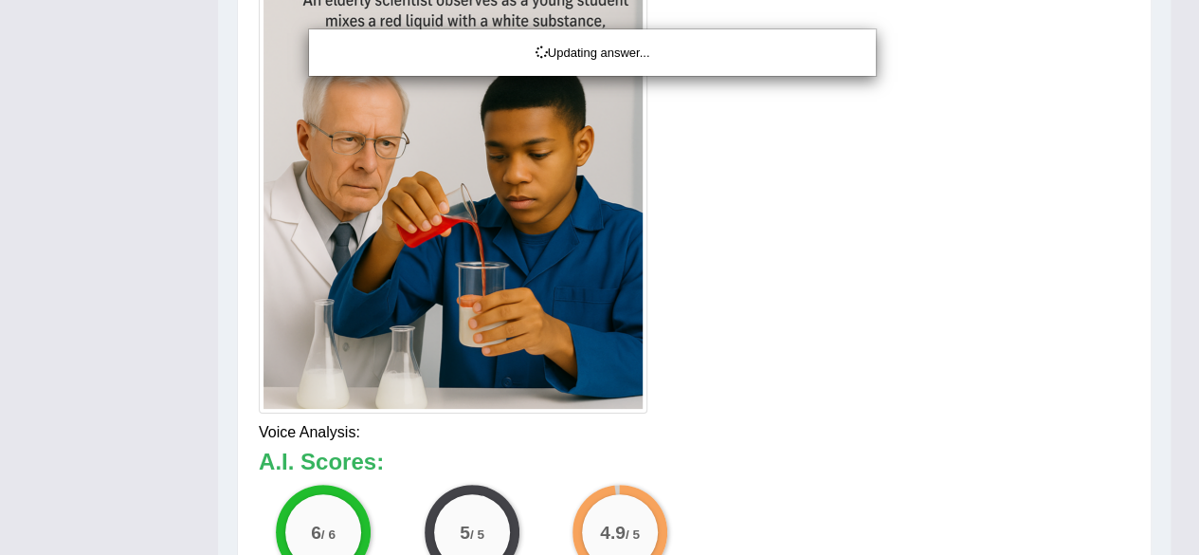
drag, startPoint x: 1212, startPoint y: 341, endPoint x: 1212, endPoint y: 434, distance: 92.9
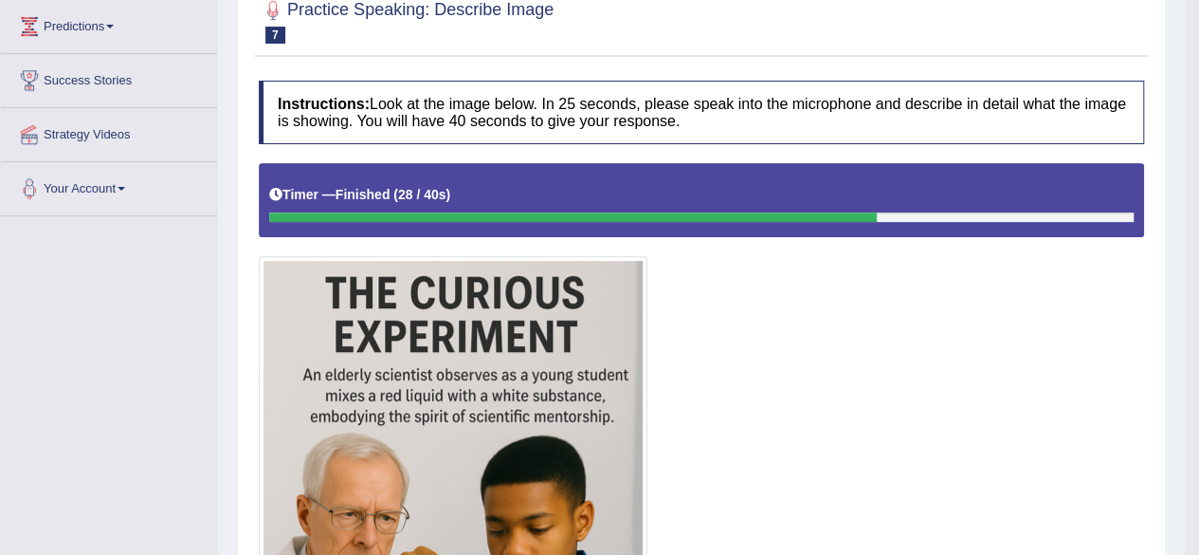
scroll to position [83, 0]
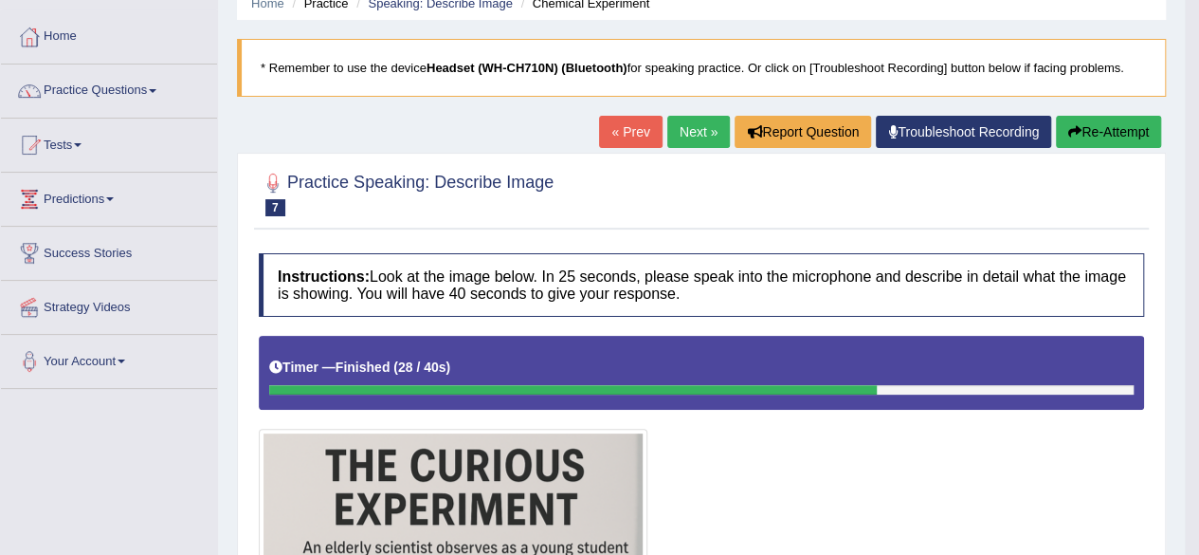
click at [690, 128] on link "Next »" at bounding box center [698, 132] width 63 height 32
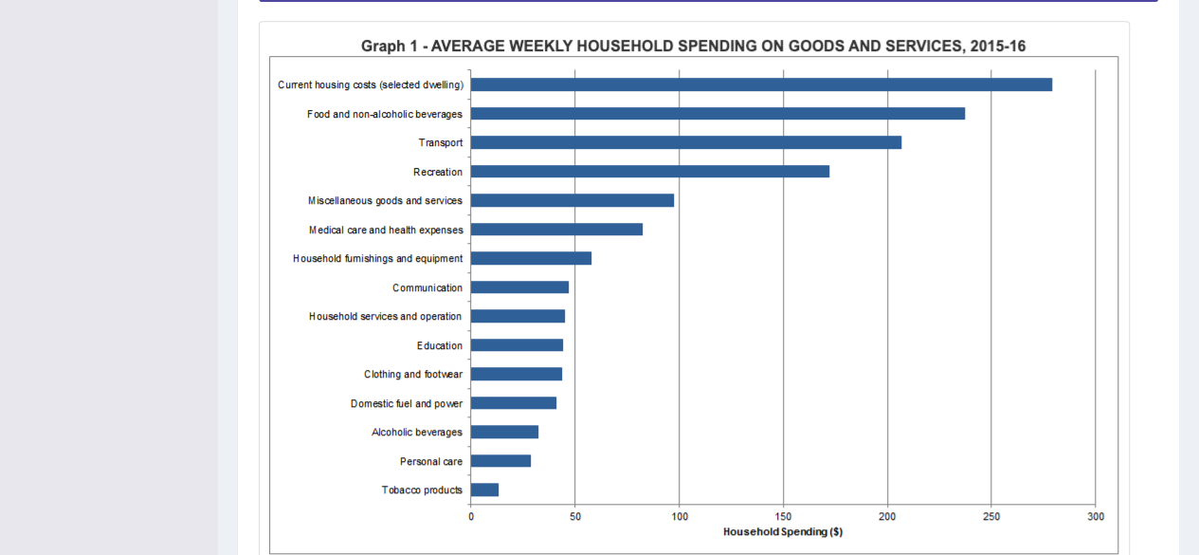
scroll to position [326, 0]
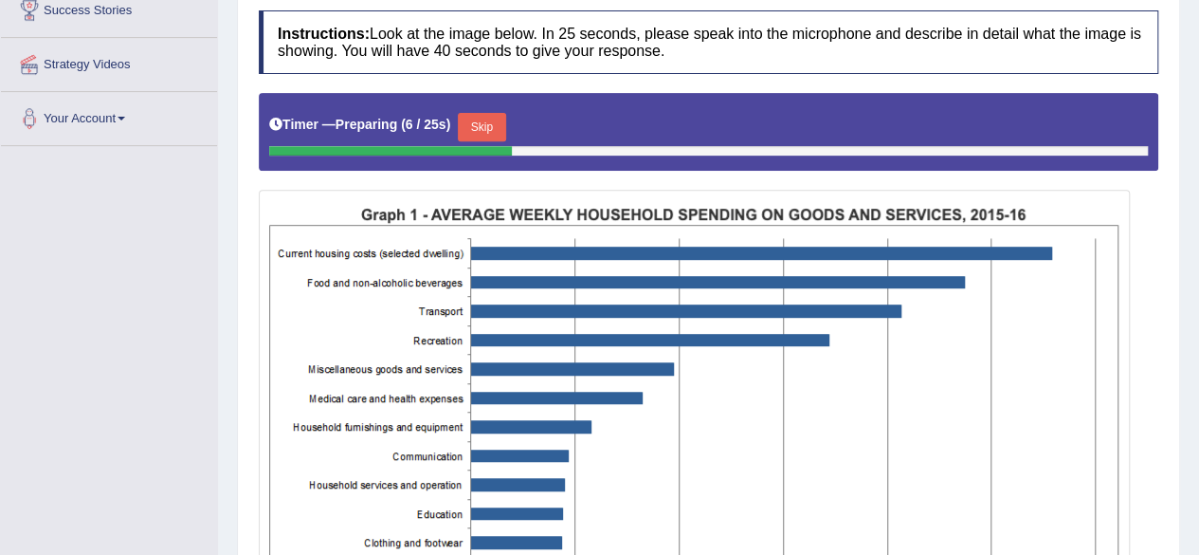
click at [483, 126] on button "Skip" at bounding box center [481, 127] width 47 height 28
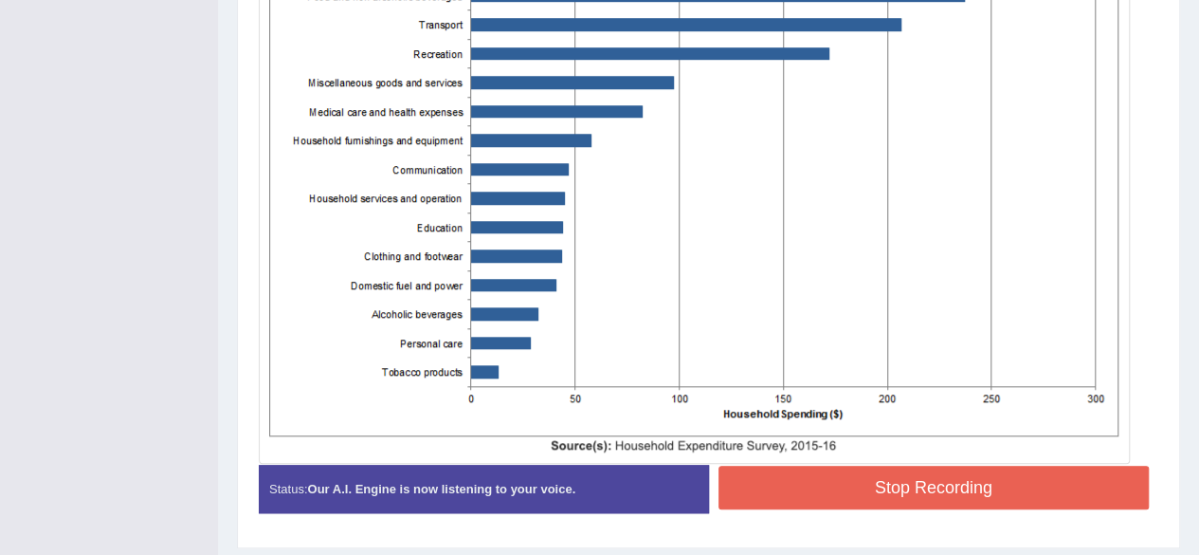
scroll to position [610, 0]
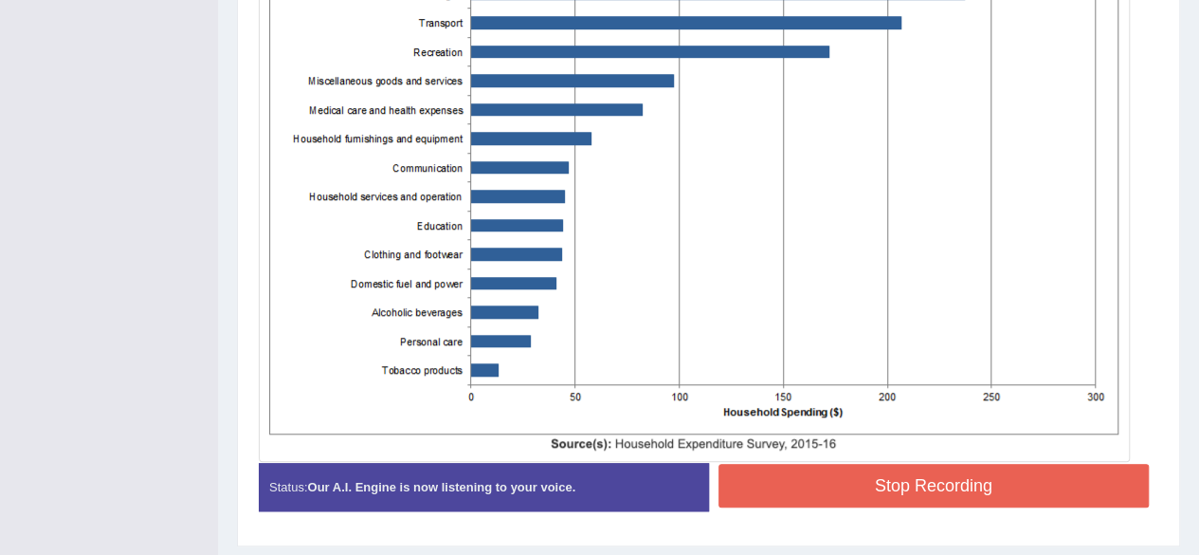
click at [1011, 470] on button "Stop Recording" at bounding box center [934, 486] width 431 height 44
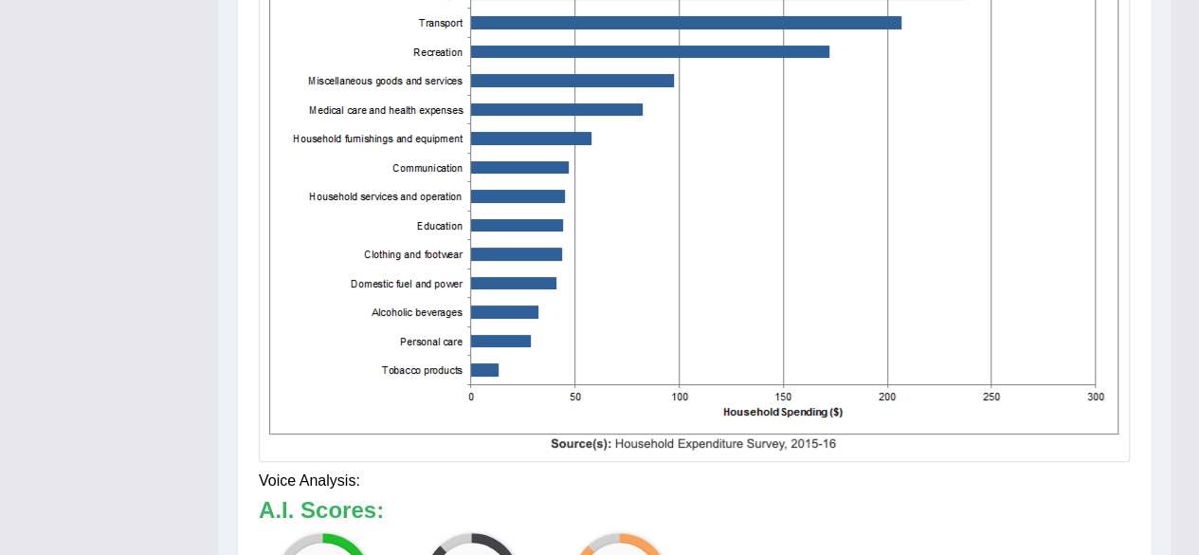
drag, startPoint x: 1212, startPoint y: 338, endPoint x: 1212, endPoint y: 357, distance: 19.0
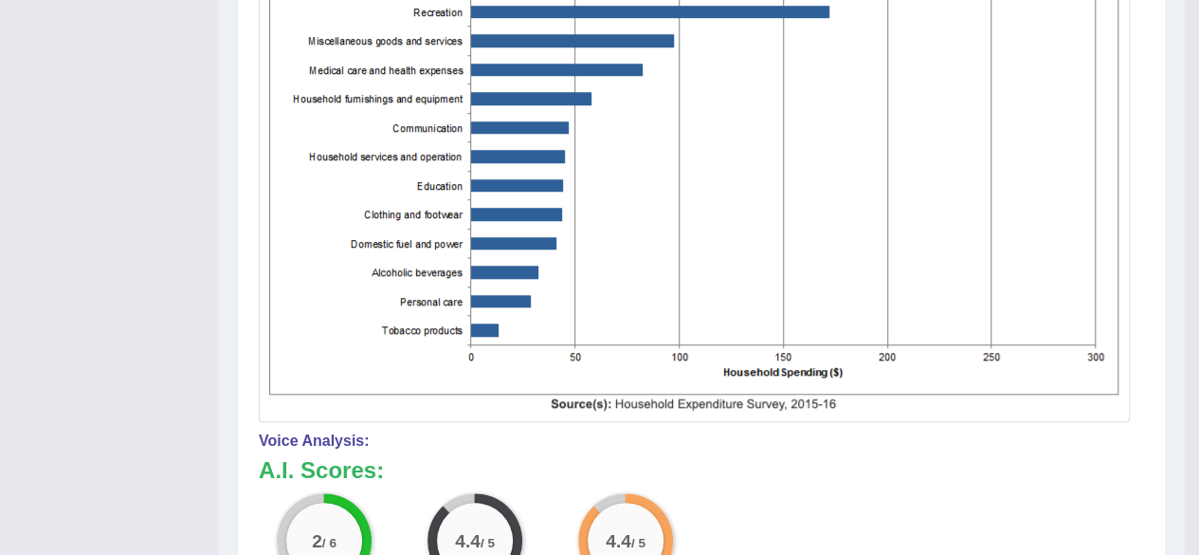
drag, startPoint x: 1212, startPoint y: 357, endPoint x: 1212, endPoint y: 422, distance: 64.5
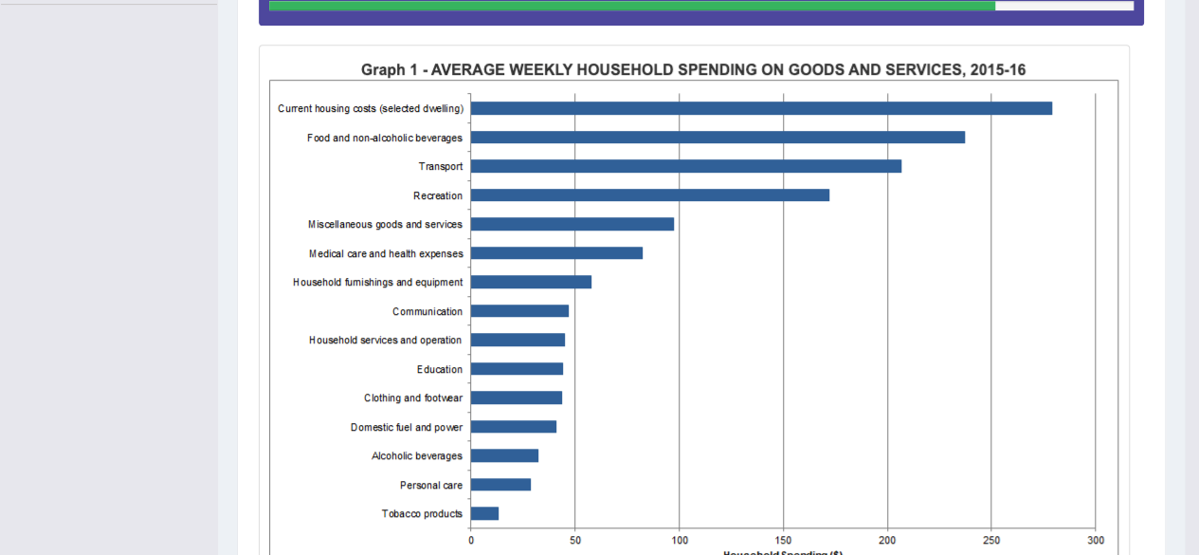
scroll to position [0, 0]
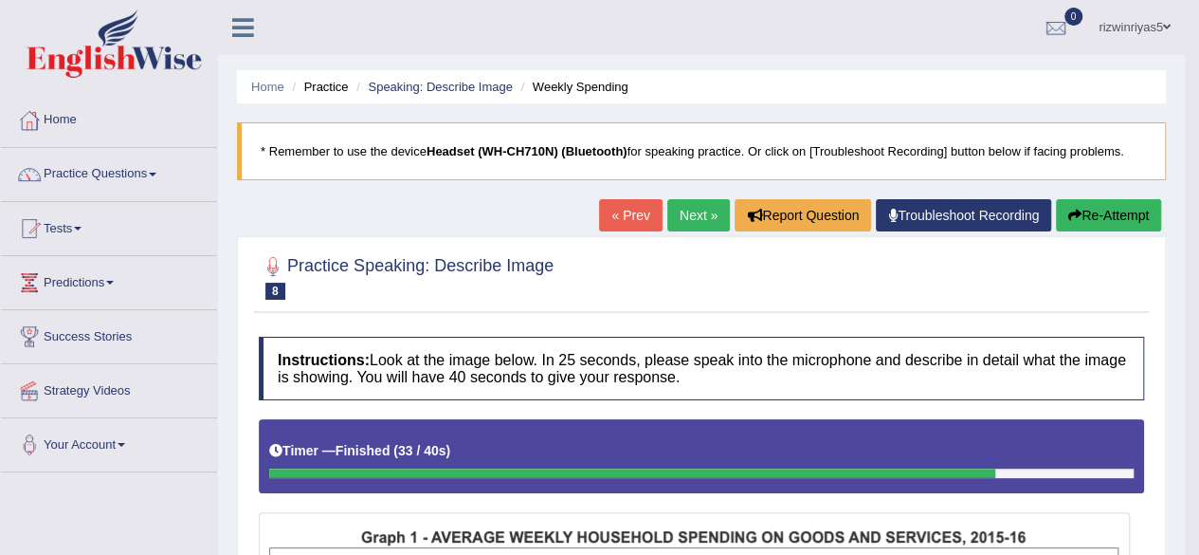
click at [1120, 212] on button "Re-Attempt" at bounding box center [1108, 215] width 105 height 32
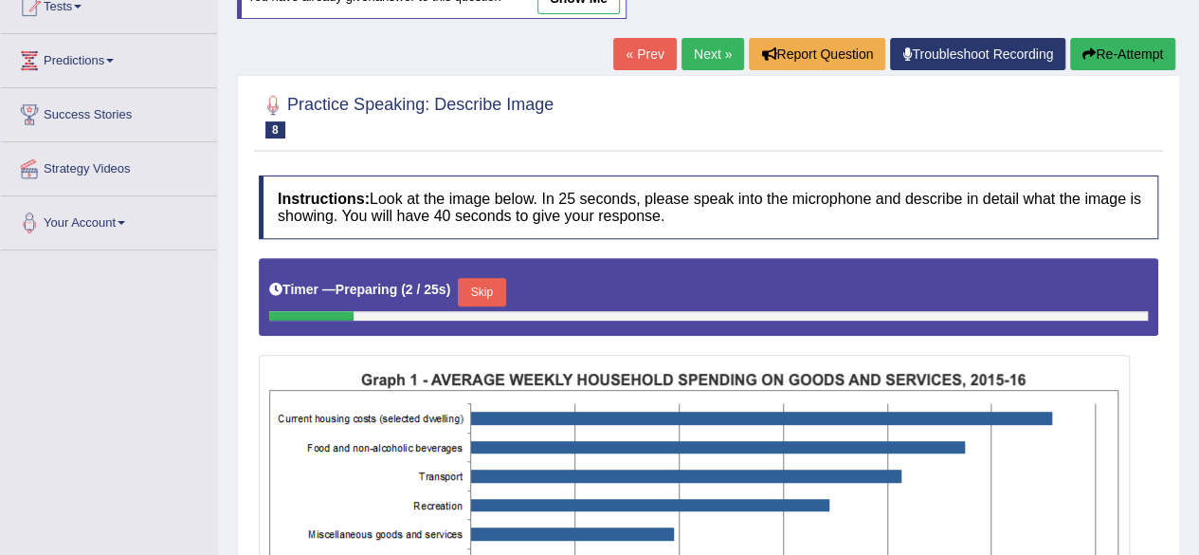
click at [481, 299] on button "Skip" at bounding box center [481, 292] width 47 height 28
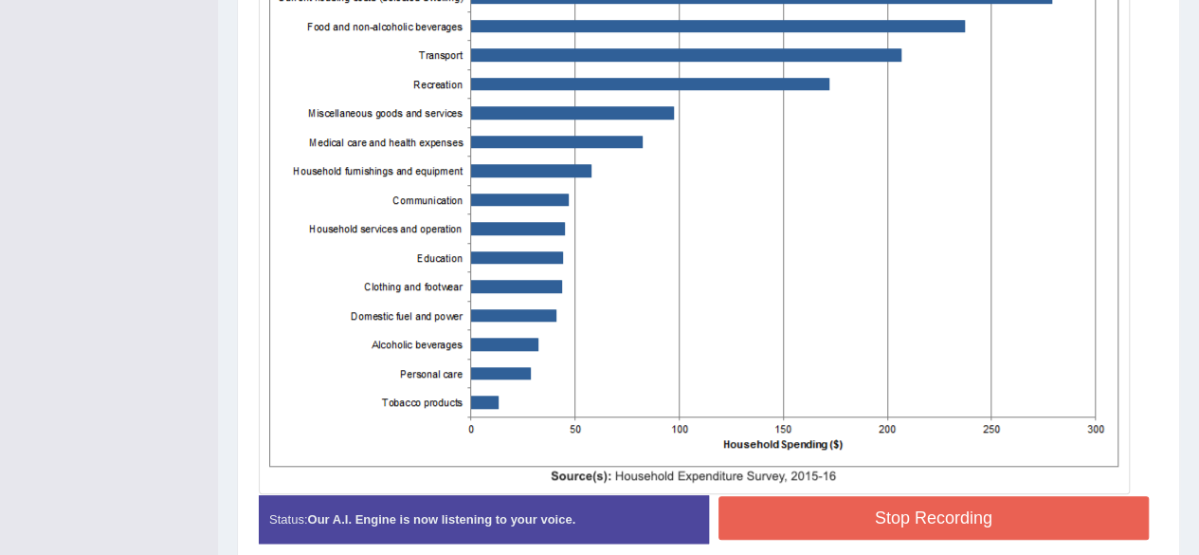
scroll to position [635, 0]
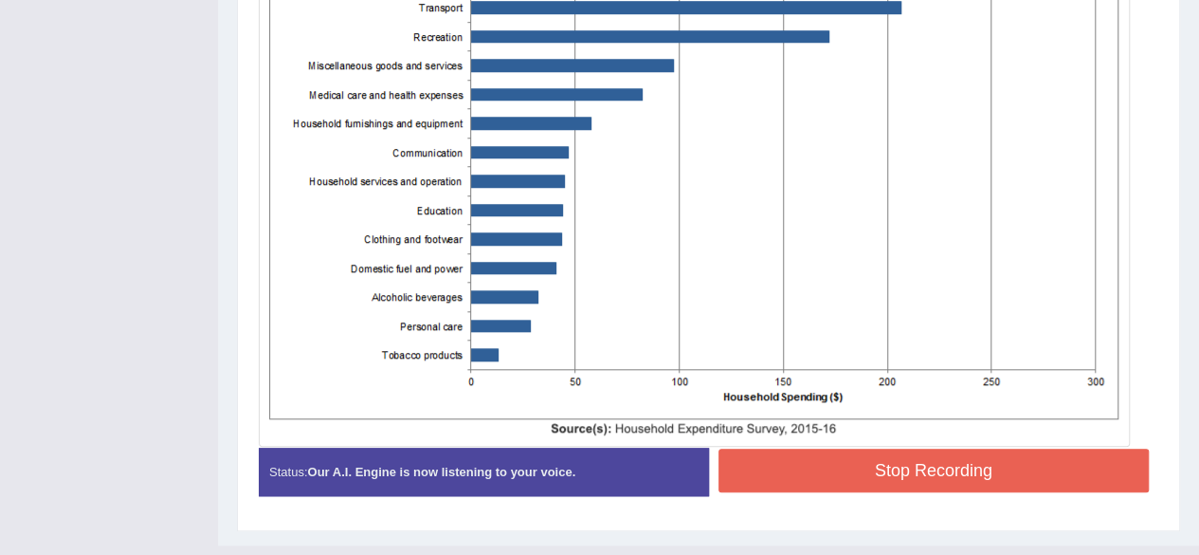
click at [946, 475] on button "Stop Recording" at bounding box center [934, 470] width 431 height 44
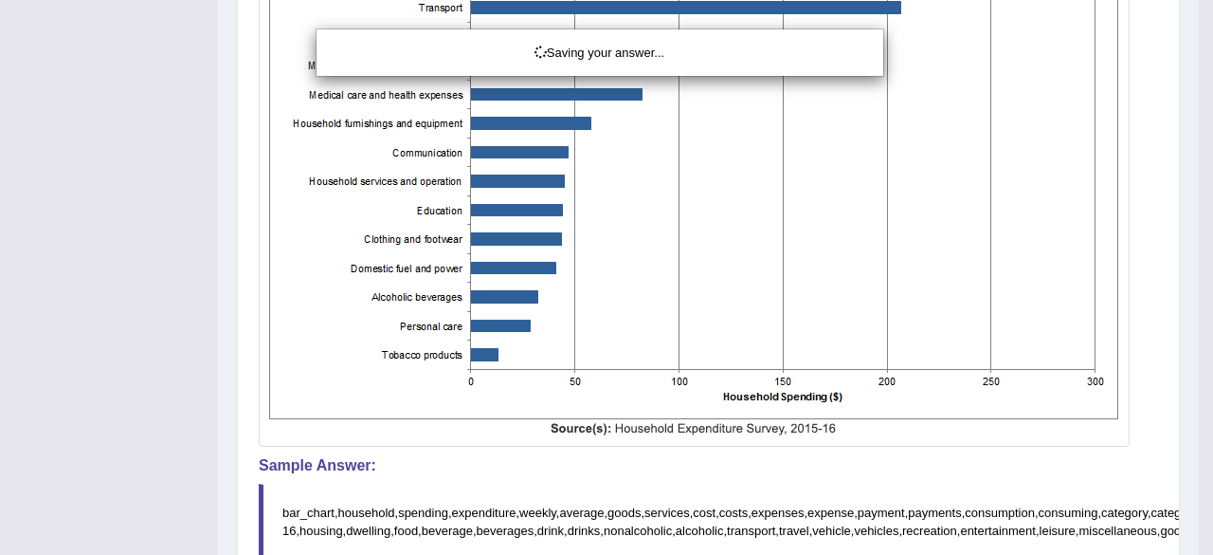
click at [1198, 379] on div "Saving your answer..." at bounding box center [606, 277] width 1213 height 555
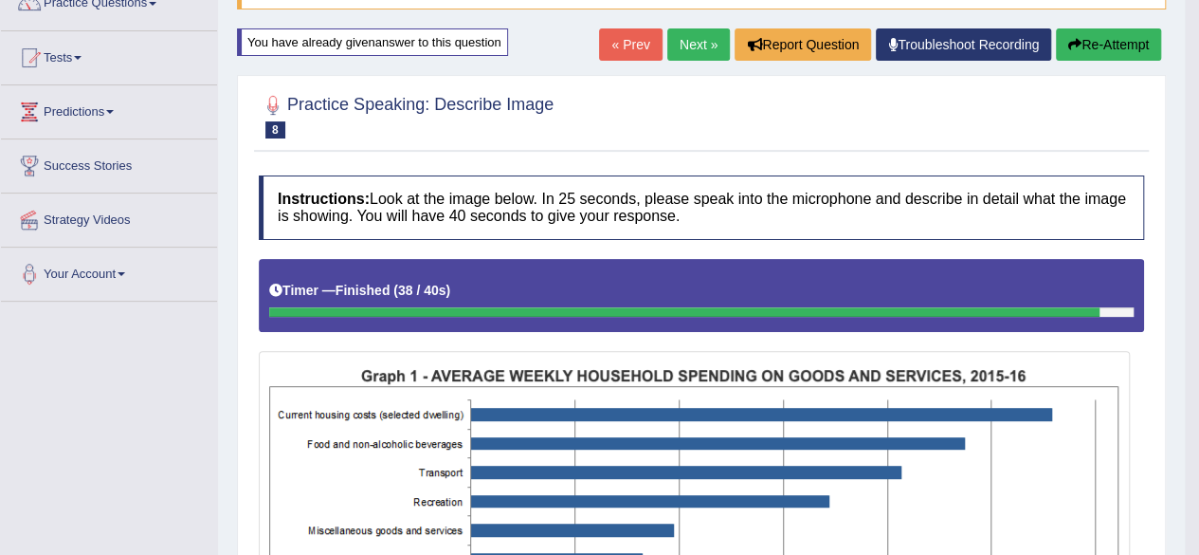
scroll to position [169, 0]
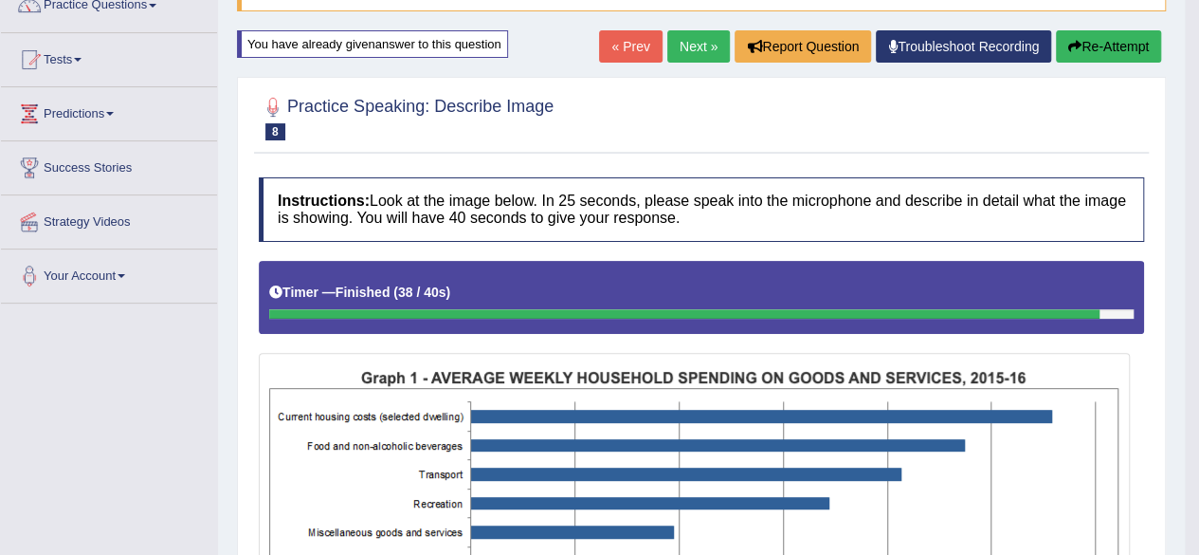
click at [1086, 44] on button "Re-Attempt" at bounding box center [1108, 46] width 105 height 32
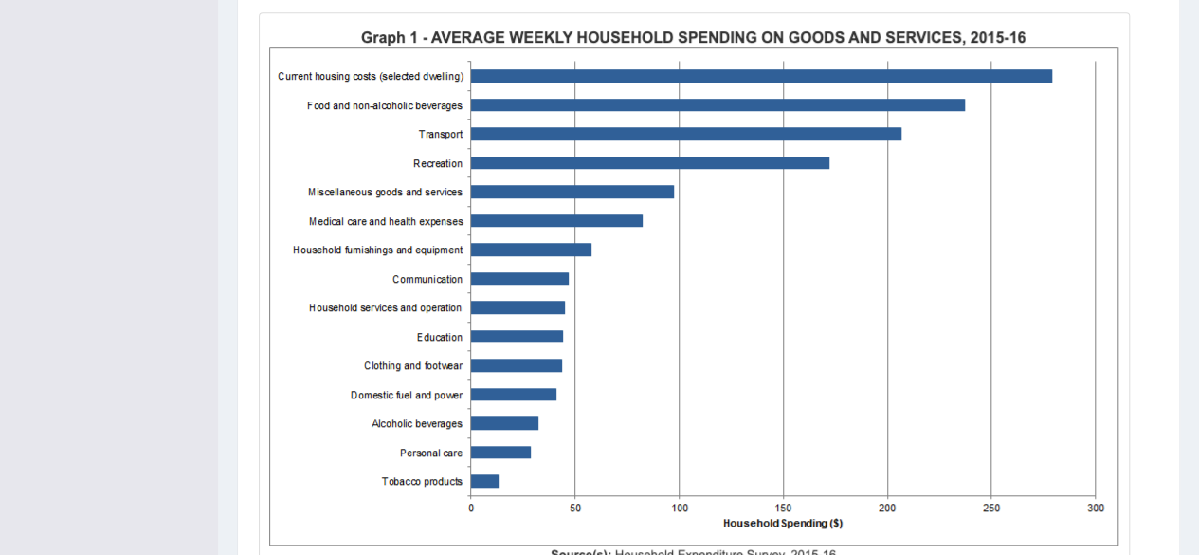
scroll to position [479, 0]
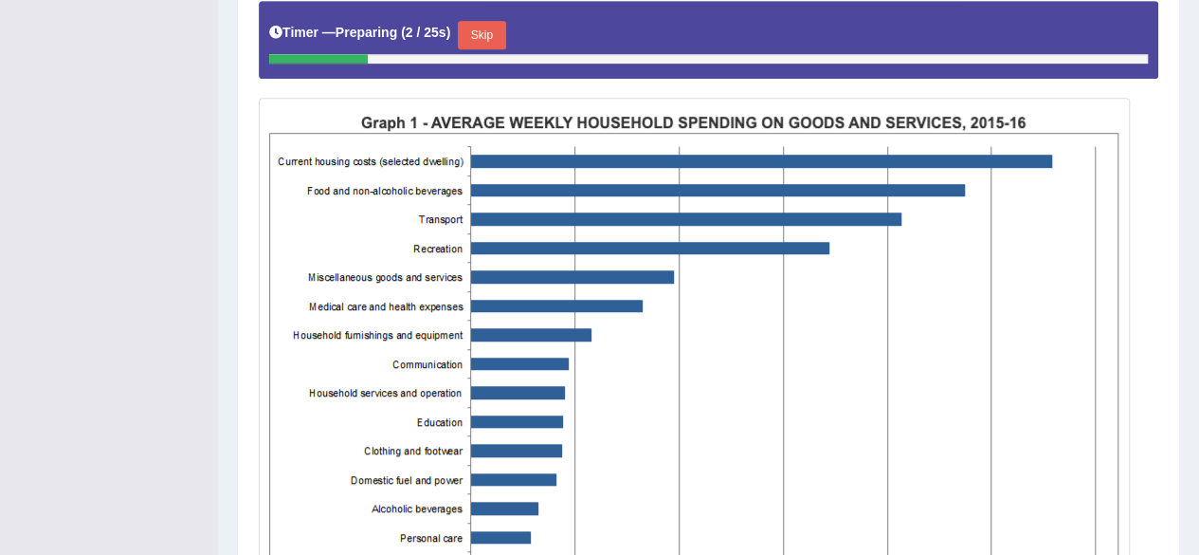
click at [470, 29] on button "Skip" at bounding box center [481, 35] width 47 height 28
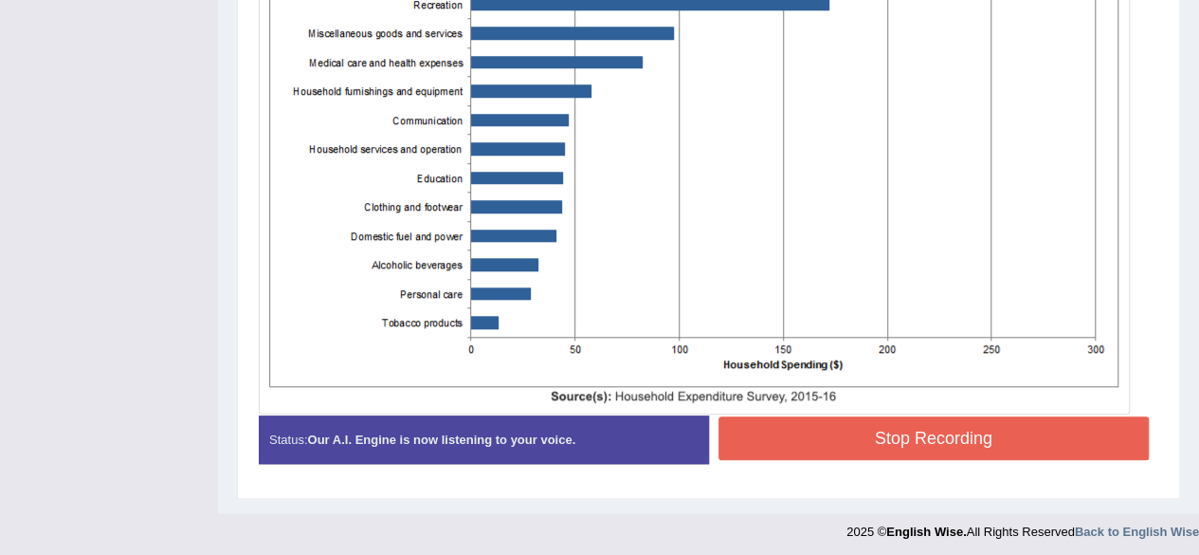
scroll to position [668, 0]
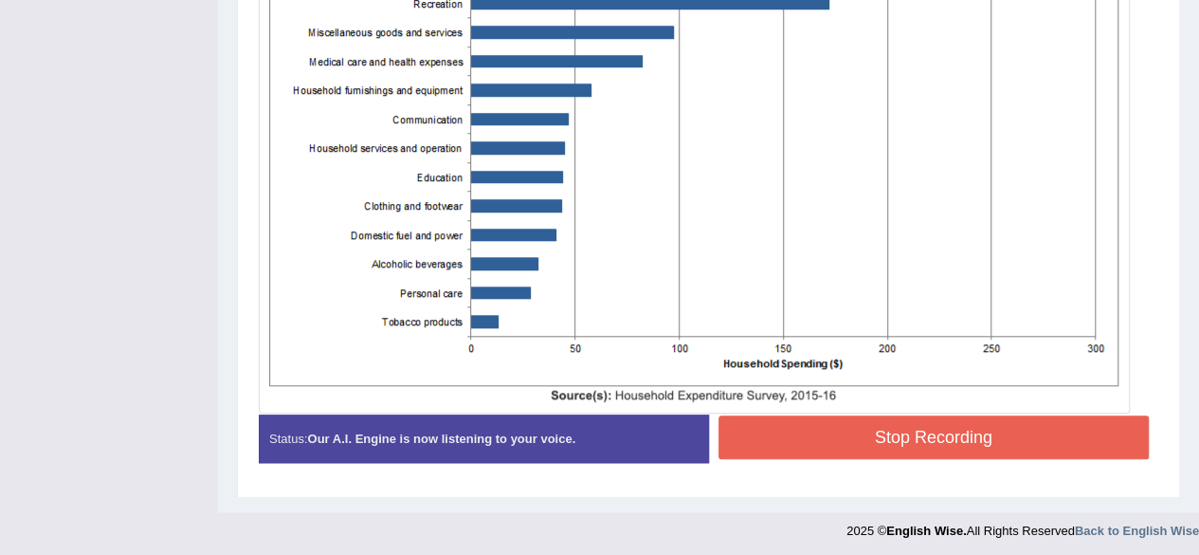
click at [906, 427] on button "Stop Recording" at bounding box center [934, 437] width 431 height 44
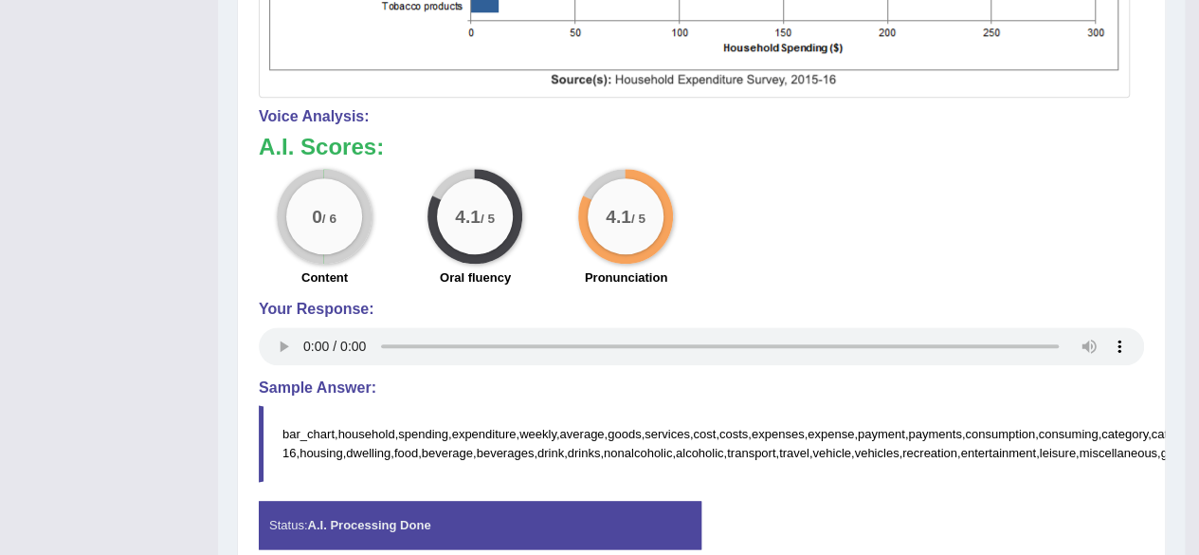
scroll to position [1069, 0]
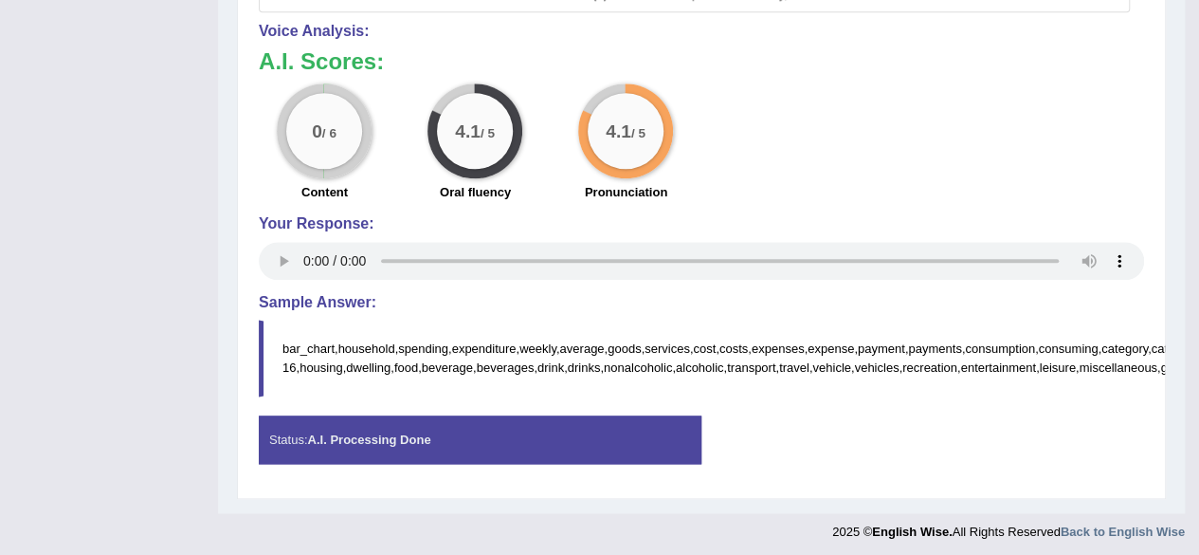
drag, startPoint x: 1149, startPoint y: 346, endPoint x: 1158, endPoint y: 458, distance: 112.3
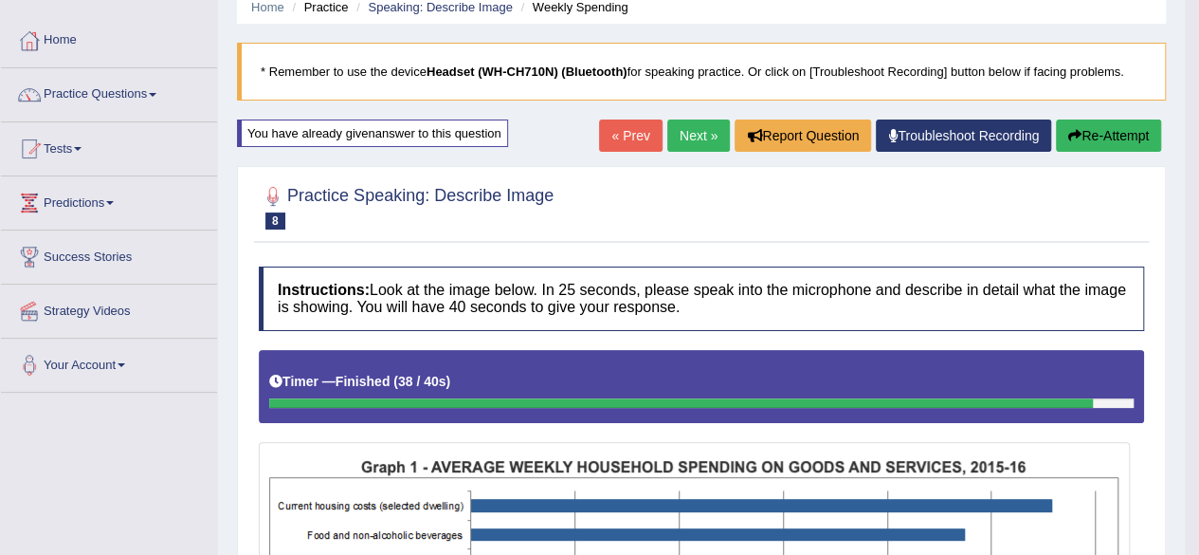
scroll to position [0, 0]
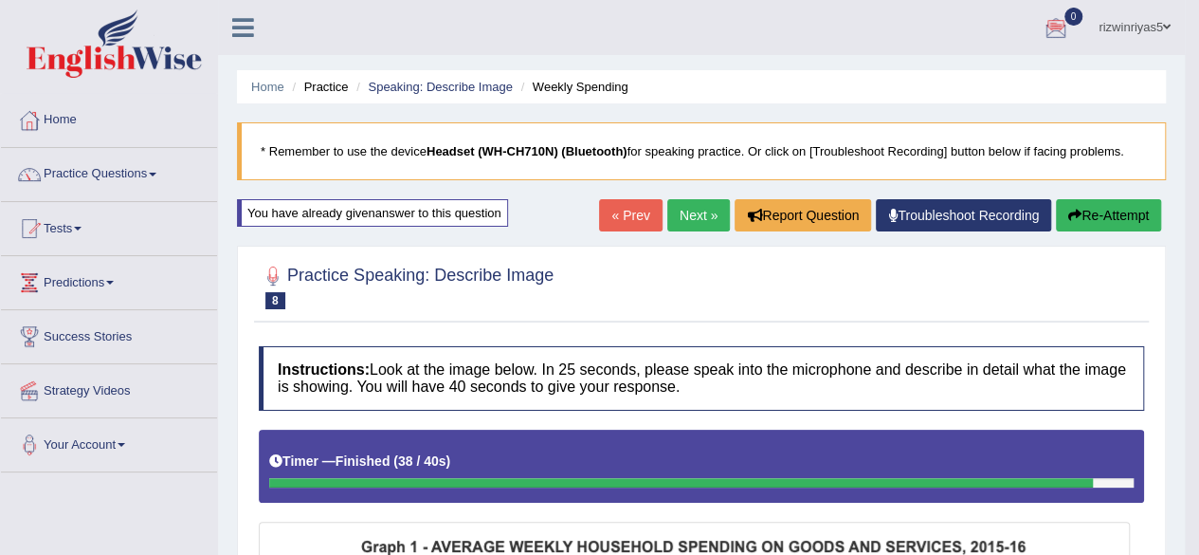
click at [698, 210] on link "Next »" at bounding box center [698, 215] width 63 height 32
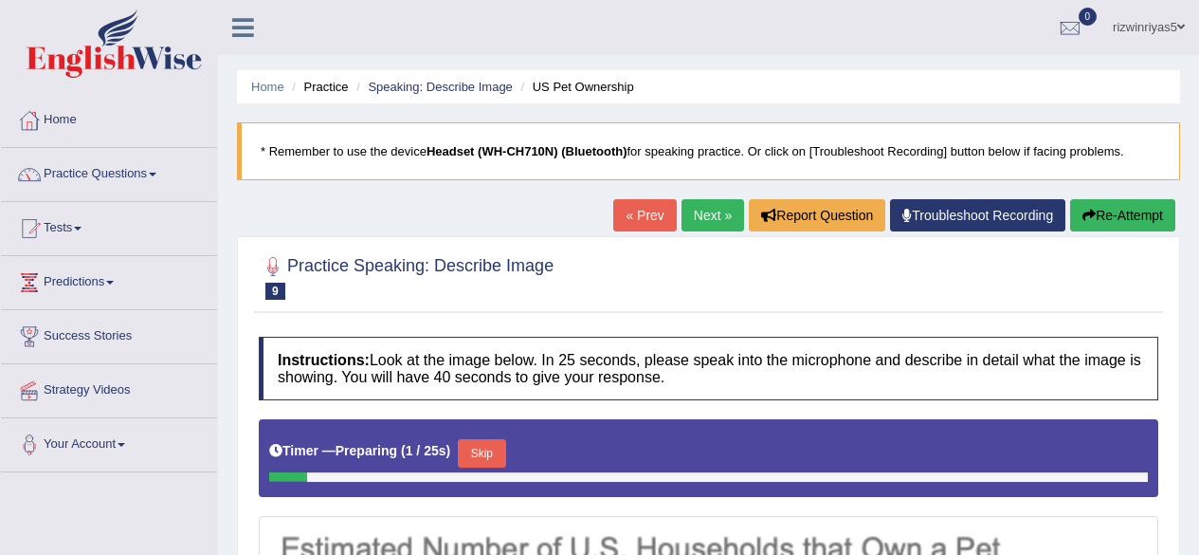
scroll to position [419, 0]
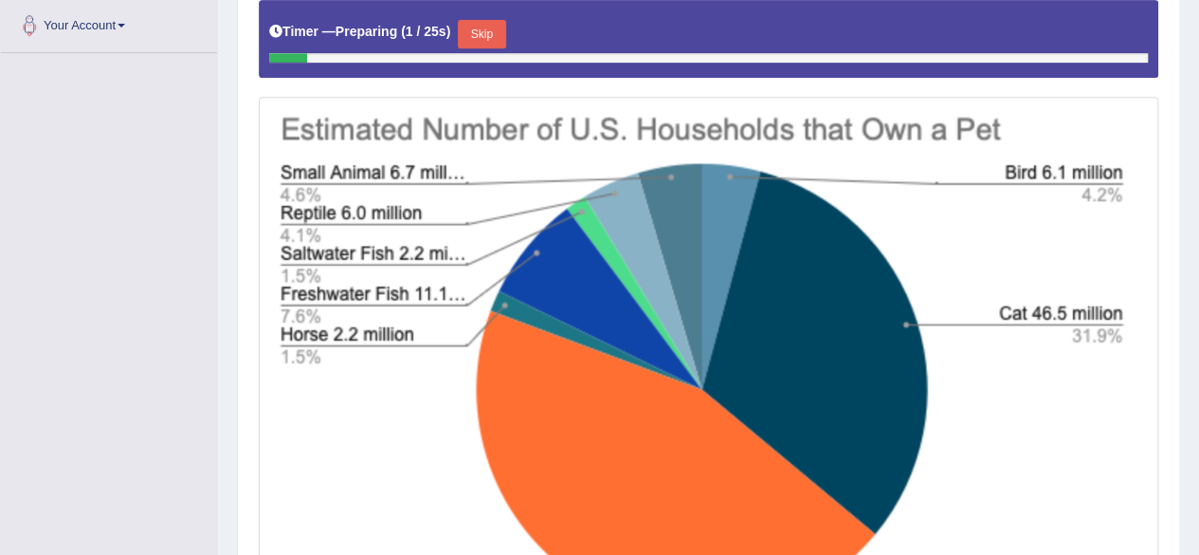
click at [495, 30] on button "Skip" at bounding box center [481, 34] width 47 height 28
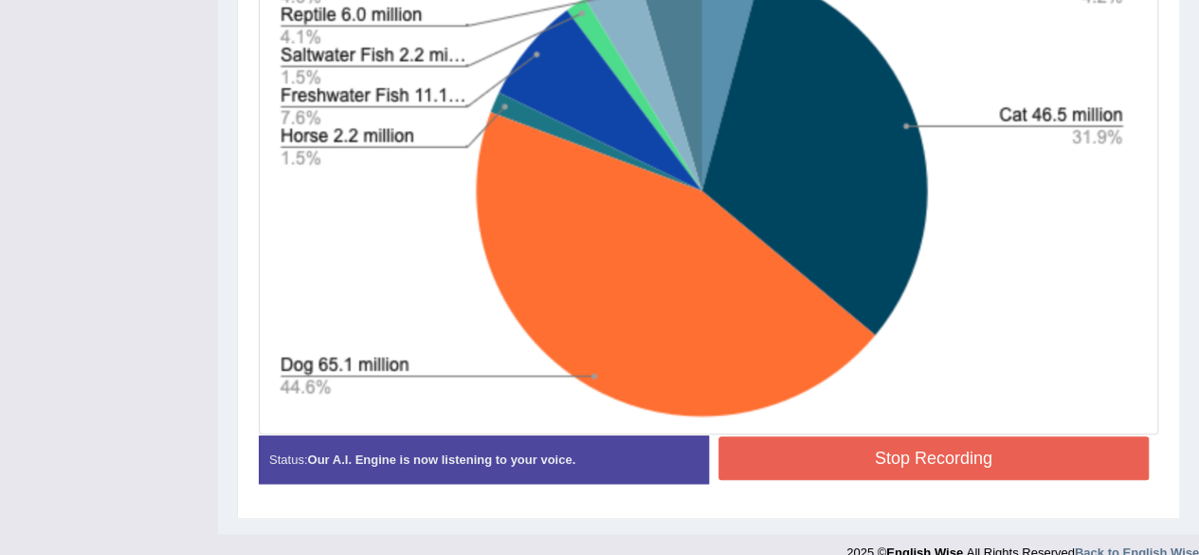
scroll to position [625, 0]
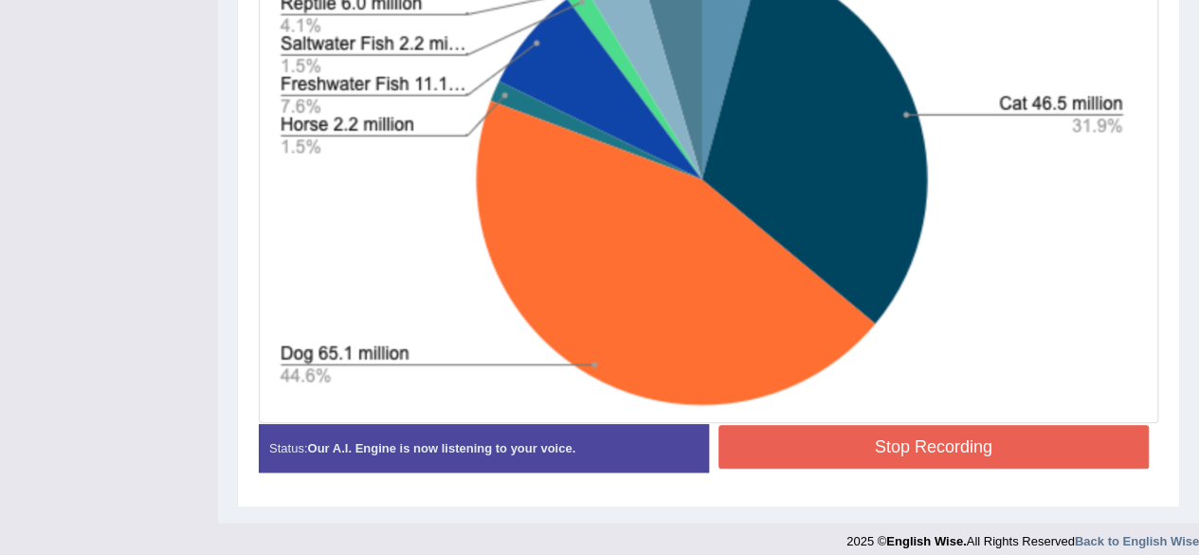
click at [993, 463] on button "Stop Recording" at bounding box center [934, 447] width 431 height 44
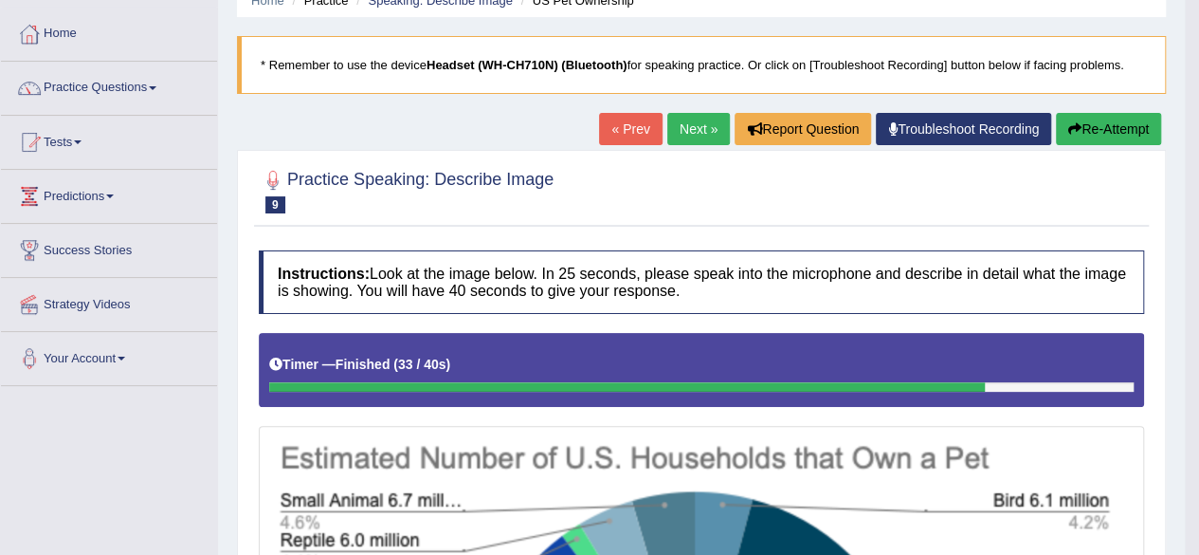
scroll to position [62, 0]
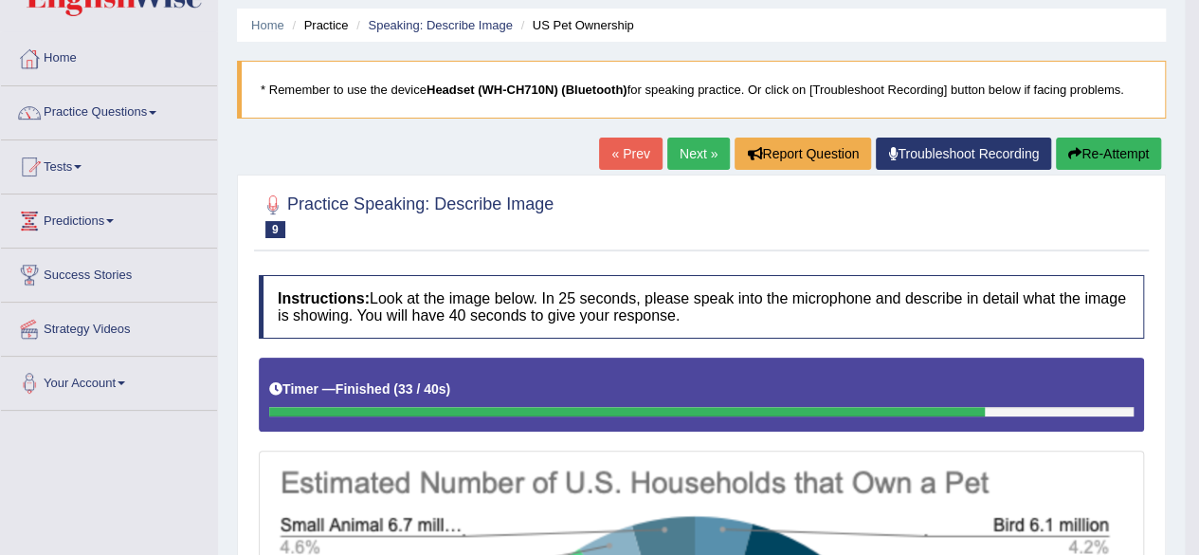
click at [697, 155] on link "Next »" at bounding box center [698, 153] width 63 height 32
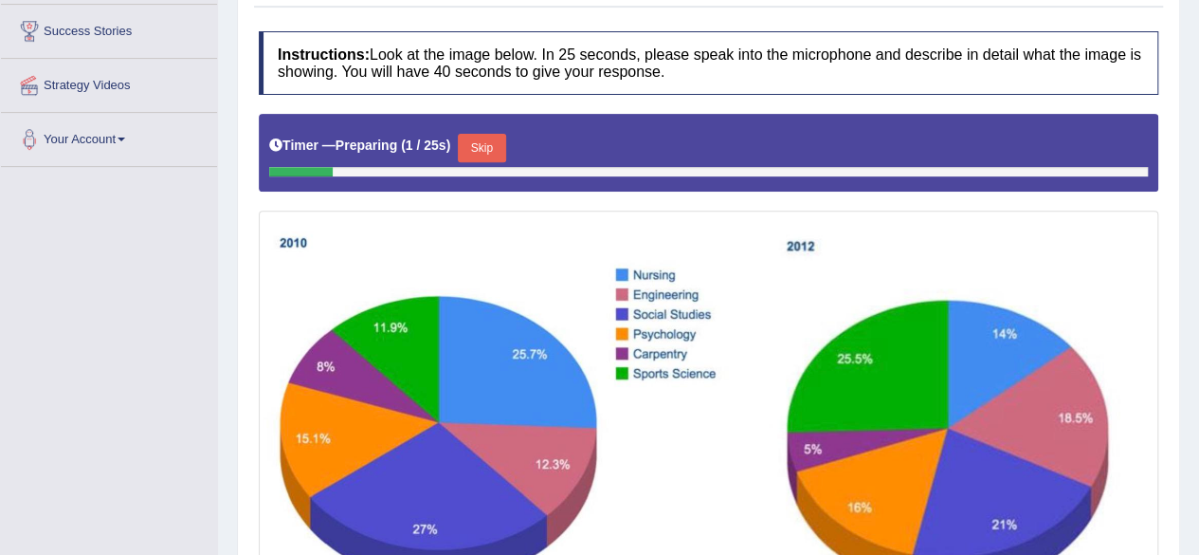
scroll to position [370, 0]
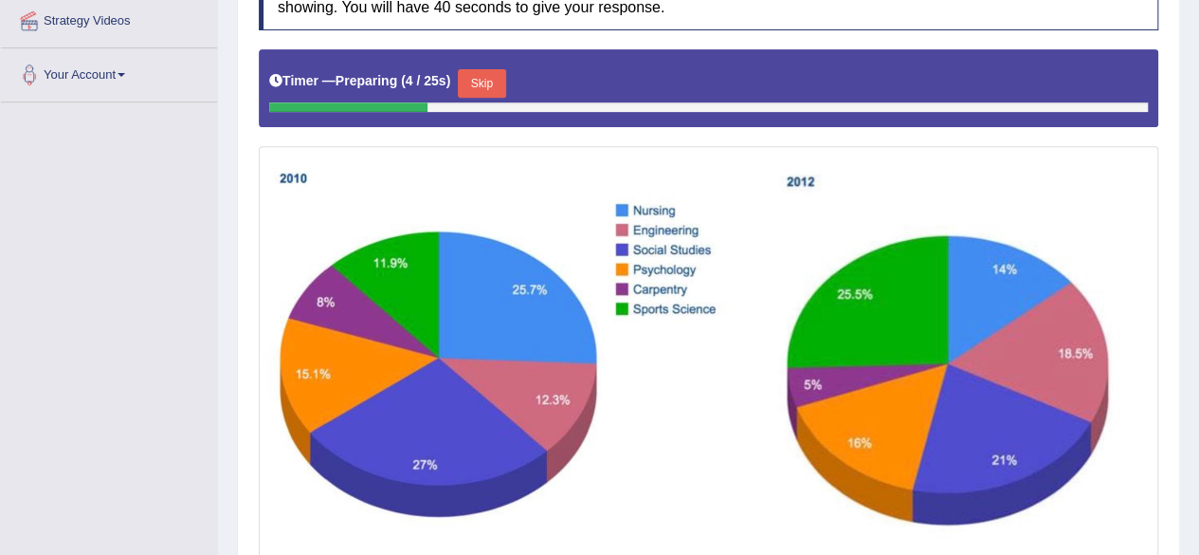
click at [497, 92] on button "Skip" at bounding box center [481, 83] width 47 height 28
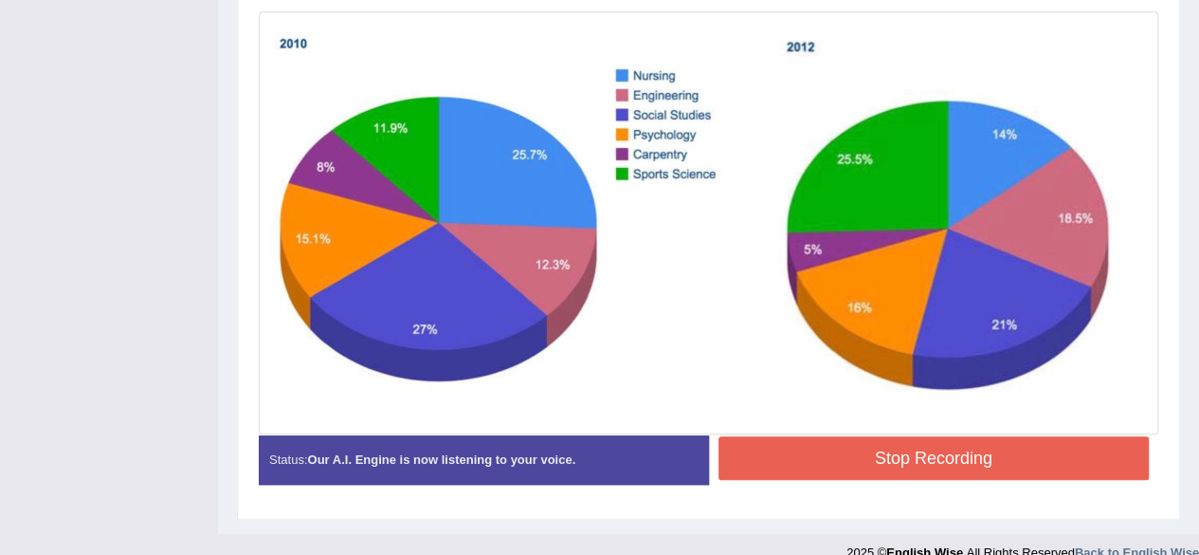
scroll to position [502, 0]
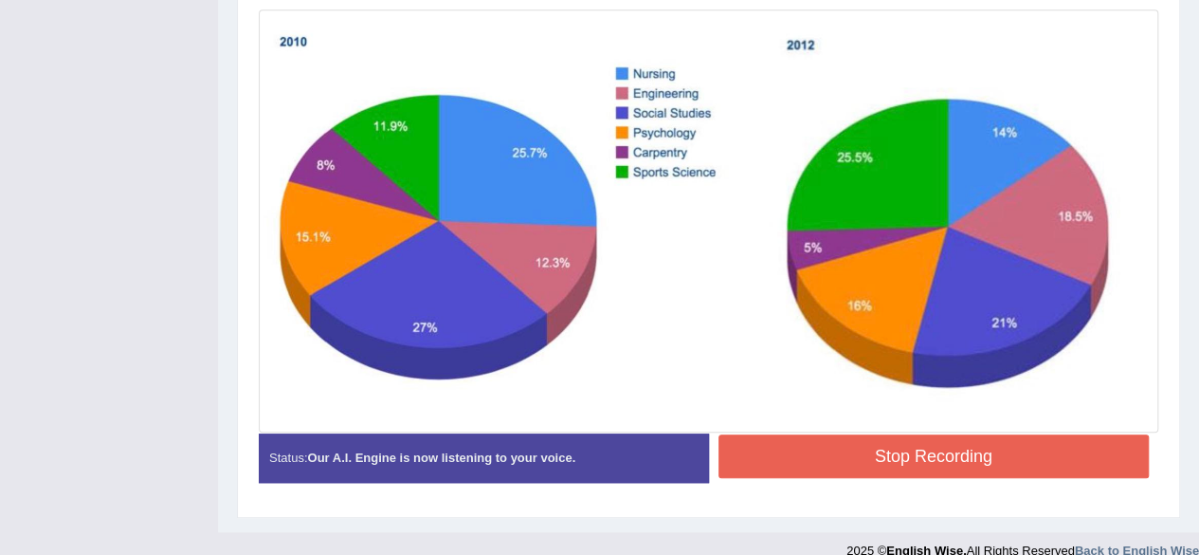
click at [1031, 467] on button "Stop Recording" at bounding box center [934, 456] width 431 height 44
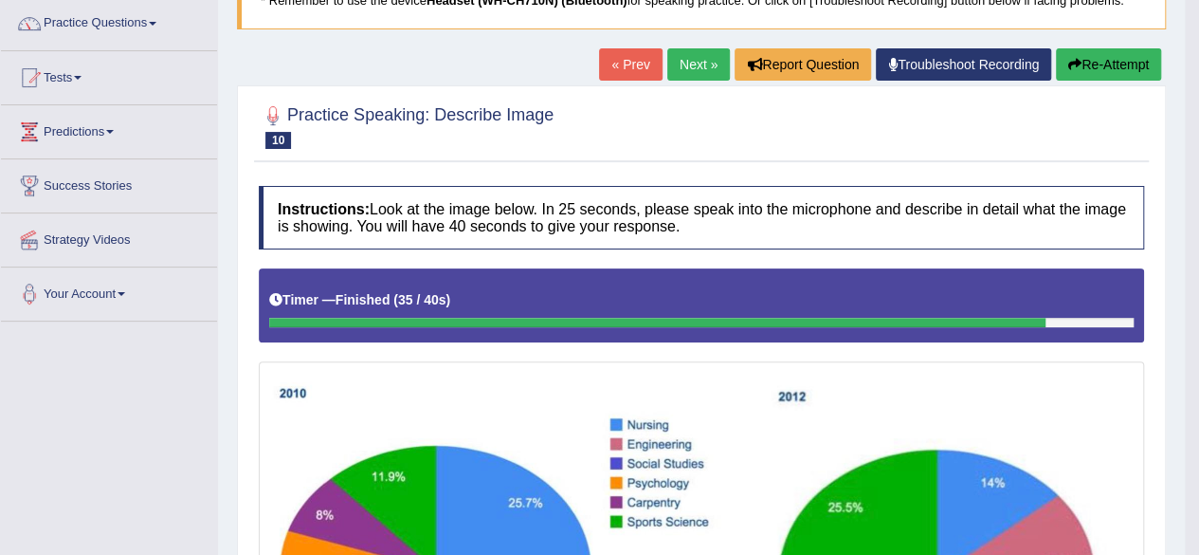
scroll to position [0, 0]
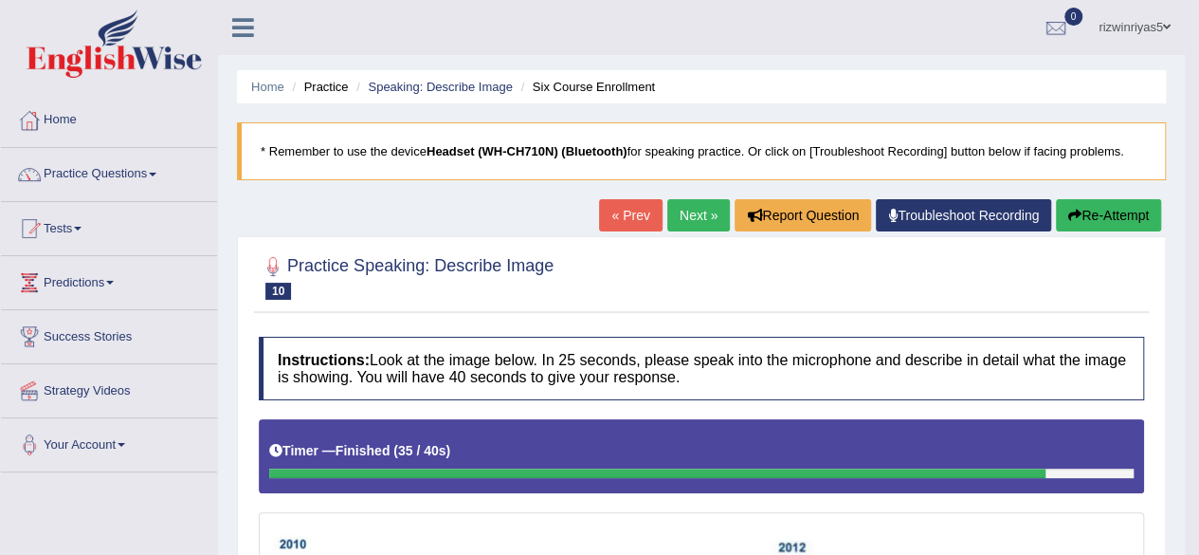
click at [693, 216] on link "Next »" at bounding box center [698, 215] width 63 height 32
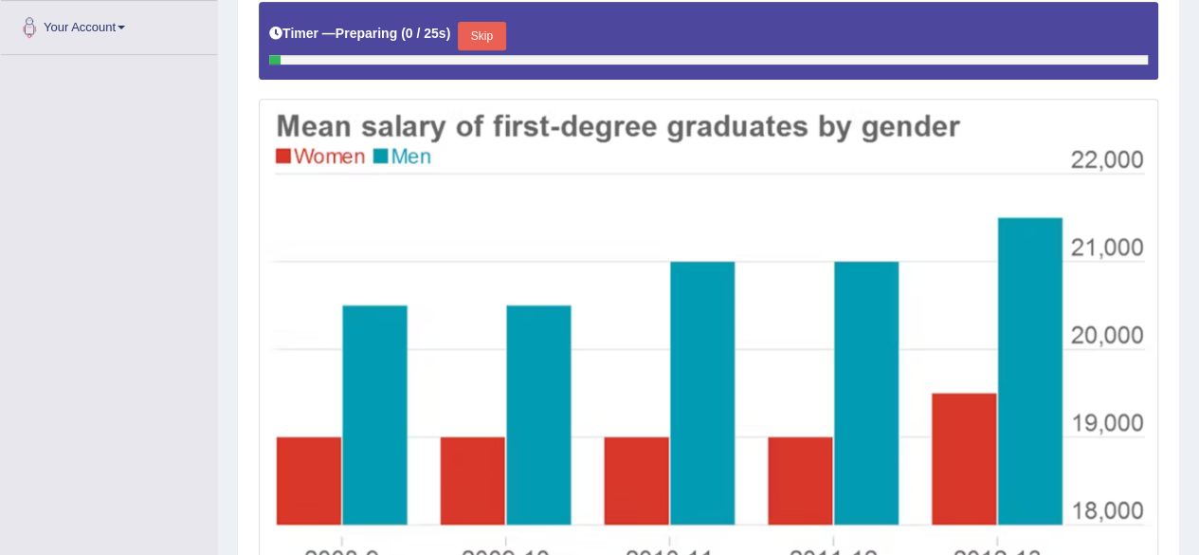
drag, startPoint x: 0, startPoint y: 0, endPoint x: 1212, endPoint y: 301, distance: 1249.4
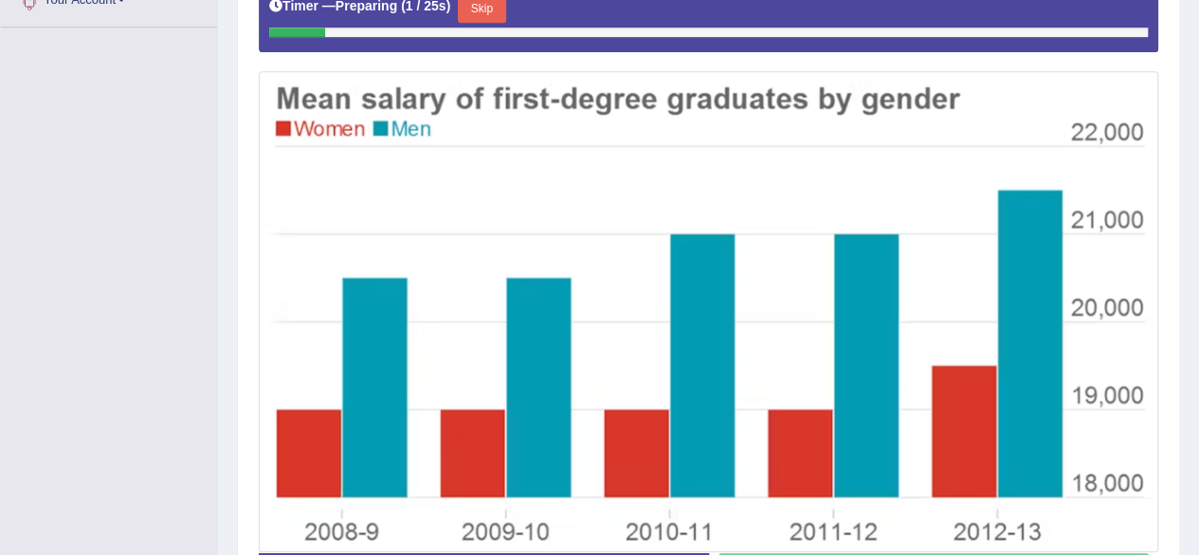
click at [504, 10] on button "Skip" at bounding box center [481, 8] width 47 height 28
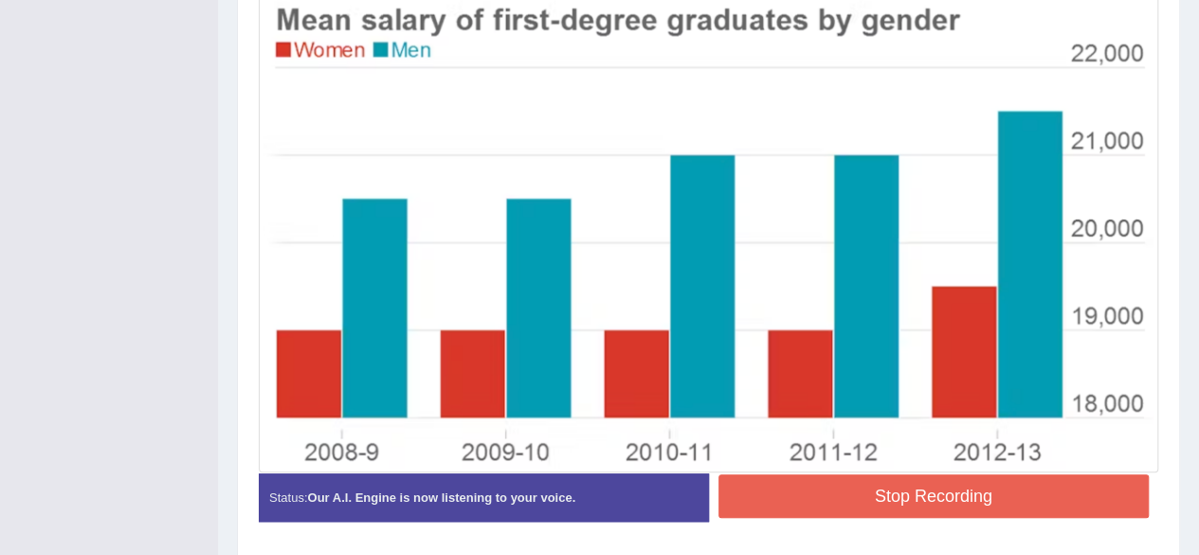
scroll to position [526, 0]
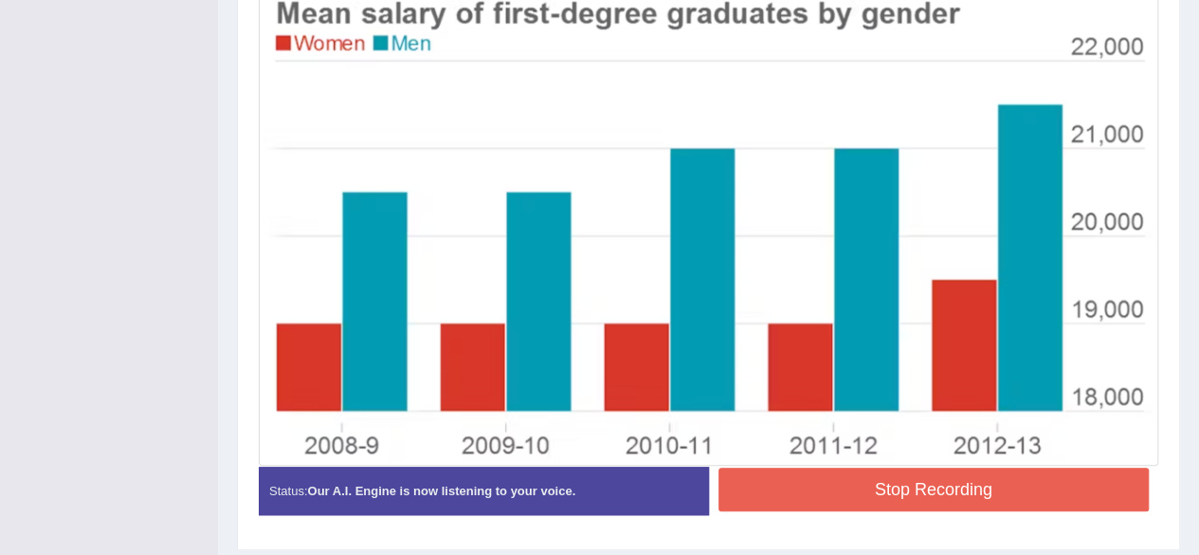
click at [984, 489] on button "Stop Recording" at bounding box center [934, 489] width 431 height 44
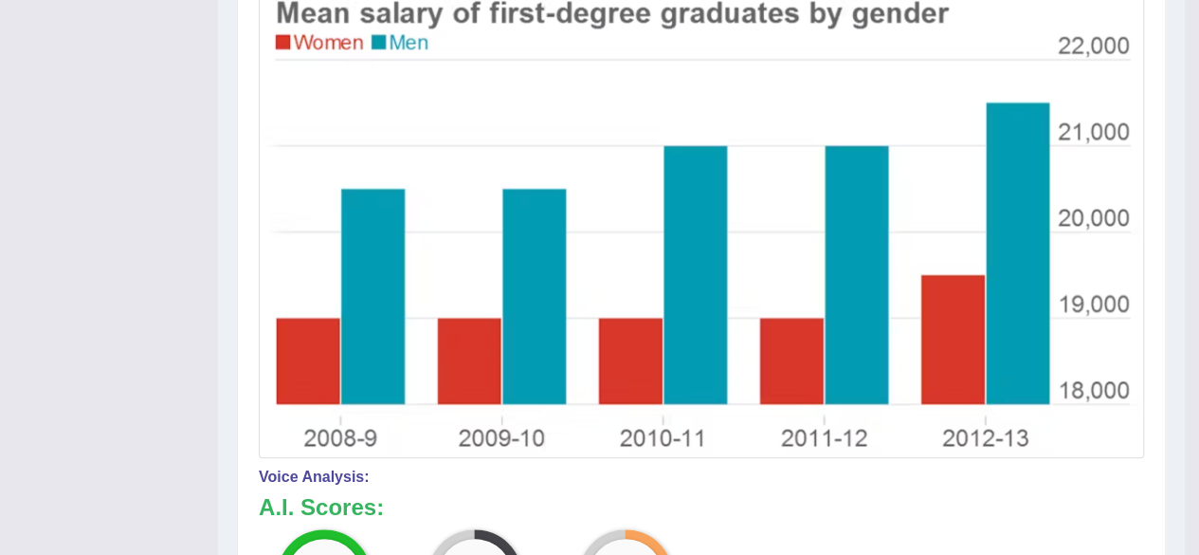
drag, startPoint x: 1212, startPoint y: 340, endPoint x: 1212, endPoint y: 407, distance: 66.4
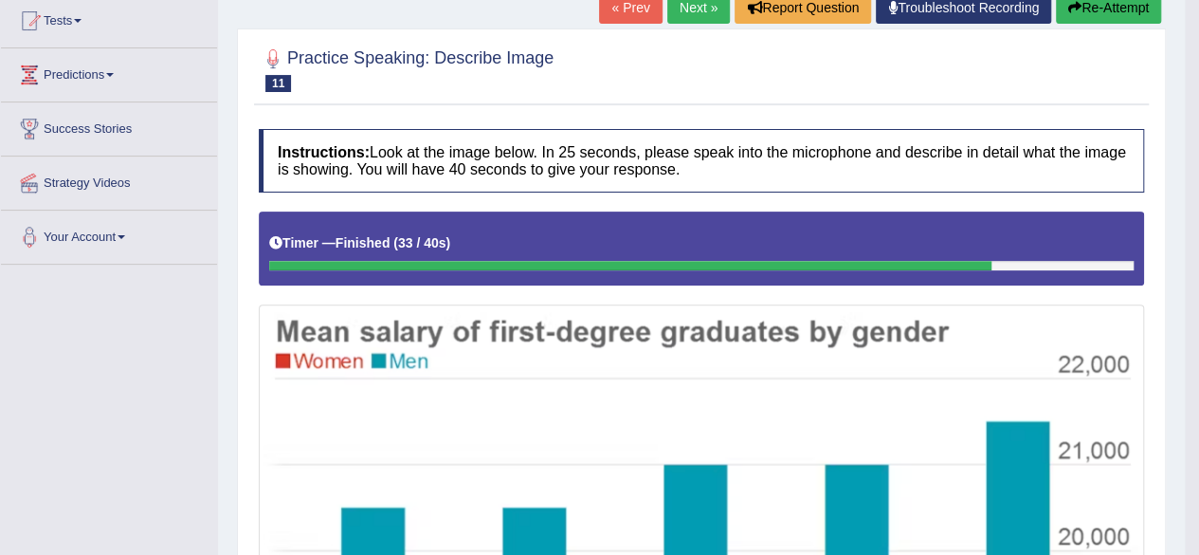
scroll to position [173, 0]
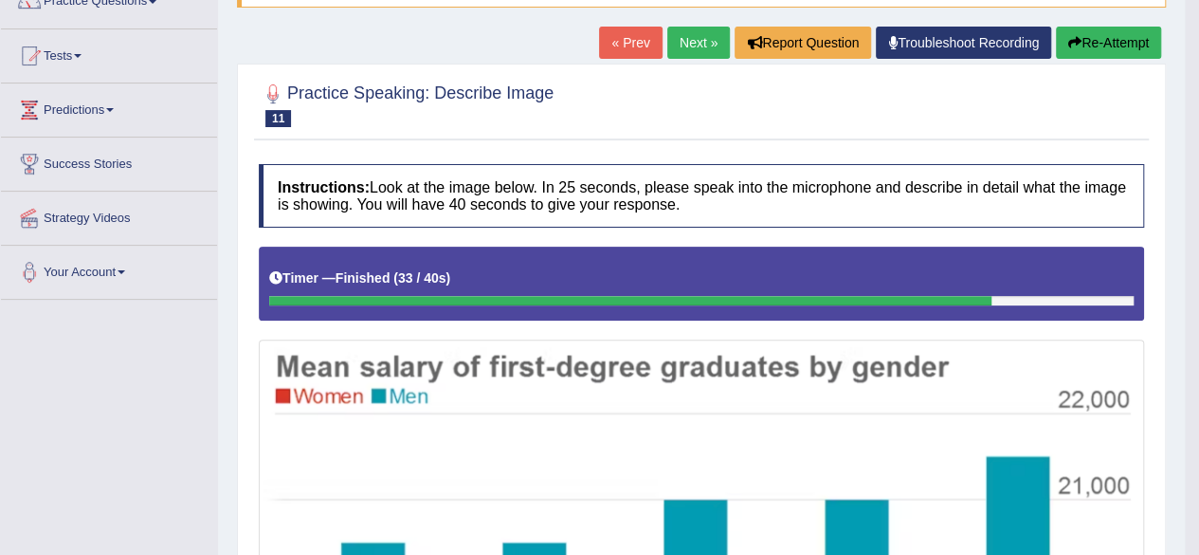
click at [715, 31] on link "Next »" at bounding box center [698, 43] width 63 height 32
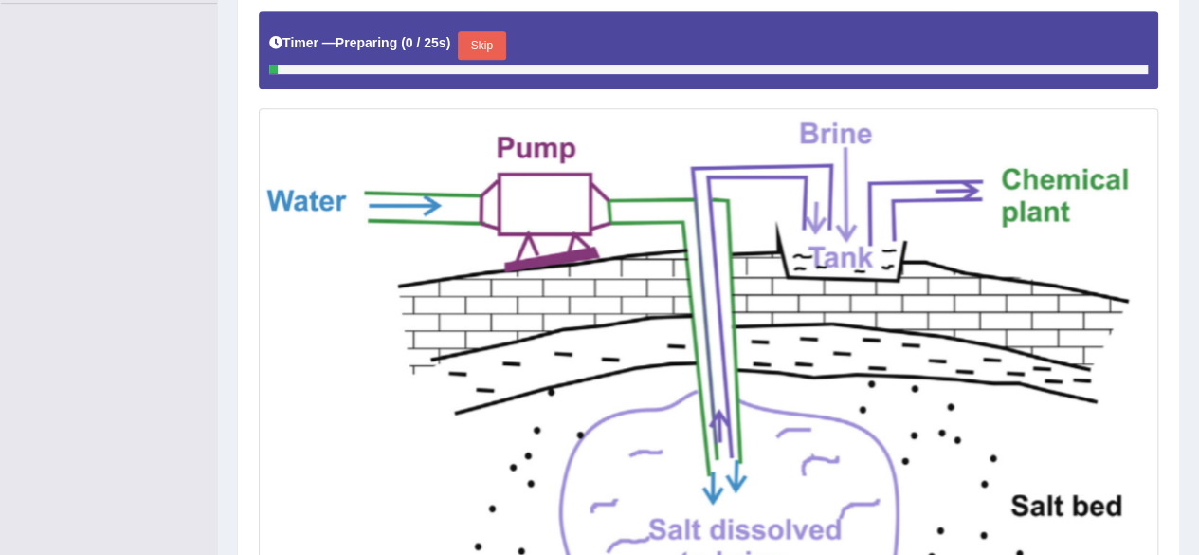
scroll to position [470, 0]
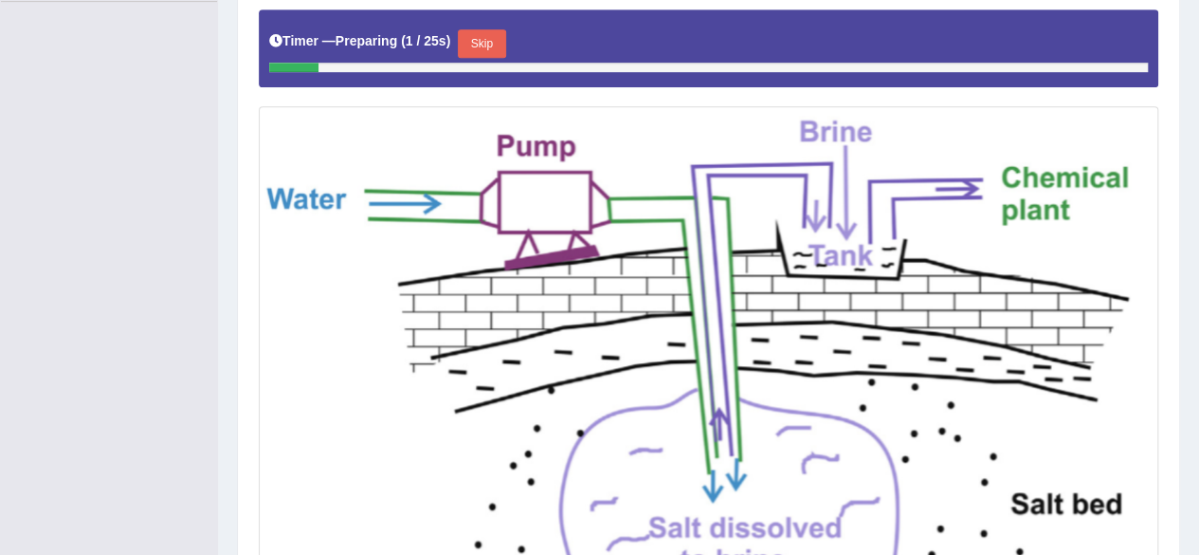
click at [490, 33] on button "Skip" at bounding box center [481, 43] width 47 height 28
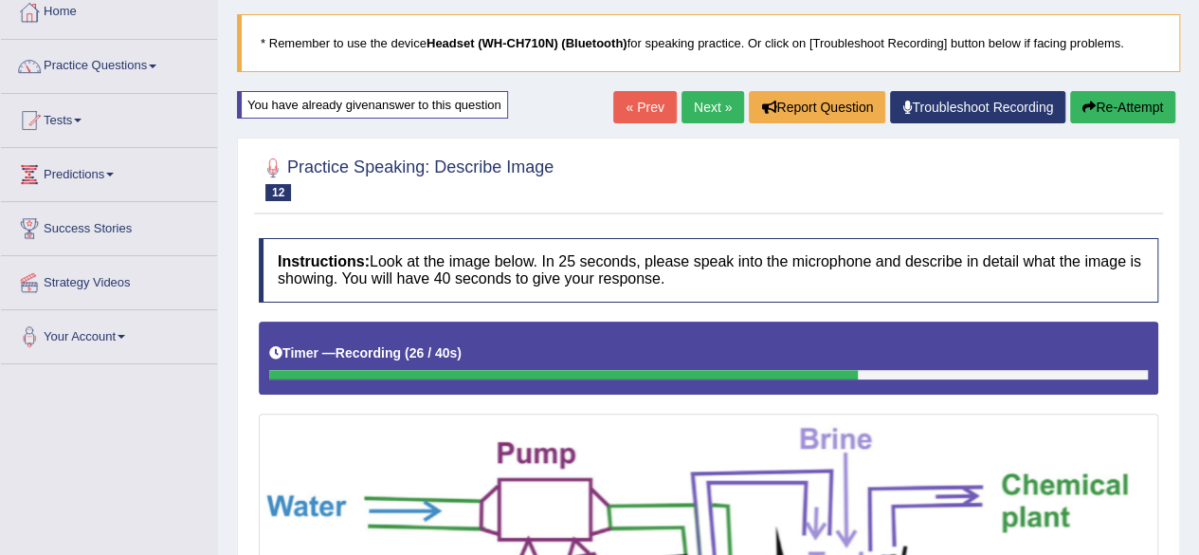
scroll to position [66, 0]
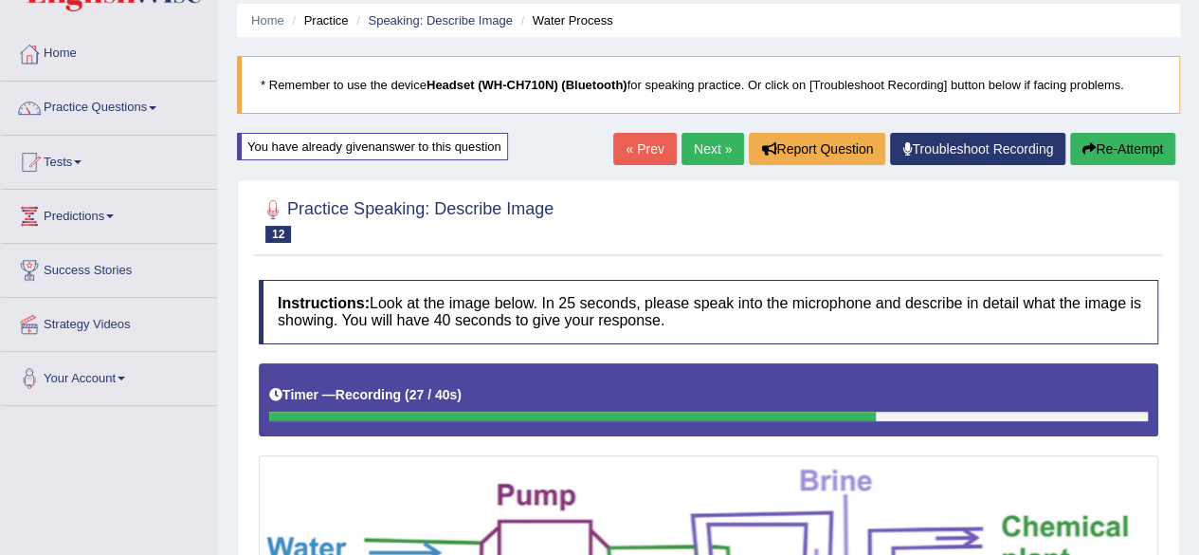
drag, startPoint x: 1194, startPoint y: 172, endPoint x: 1212, endPoint y: 232, distance: 63.3
click at [1198, 232] on html "Toggle navigation Home Practice Questions Speaking Practice Read Aloud Repeat S…" at bounding box center [599, 211] width 1199 height 555
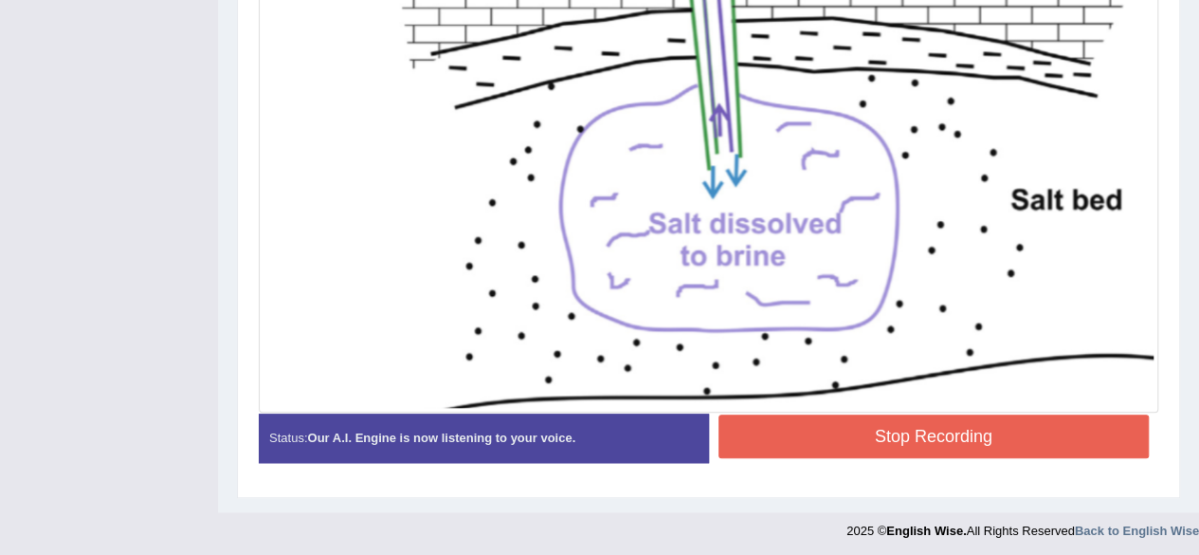
scroll to position [0, 0]
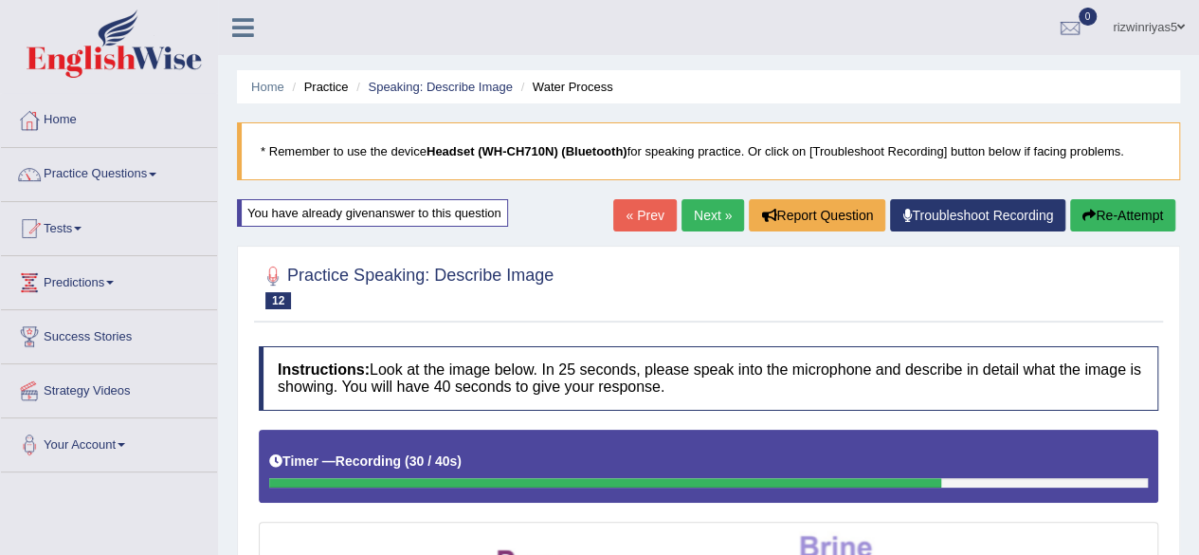
click at [1121, 211] on button "Re-Attempt" at bounding box center [1122, 215] width 105 height 32
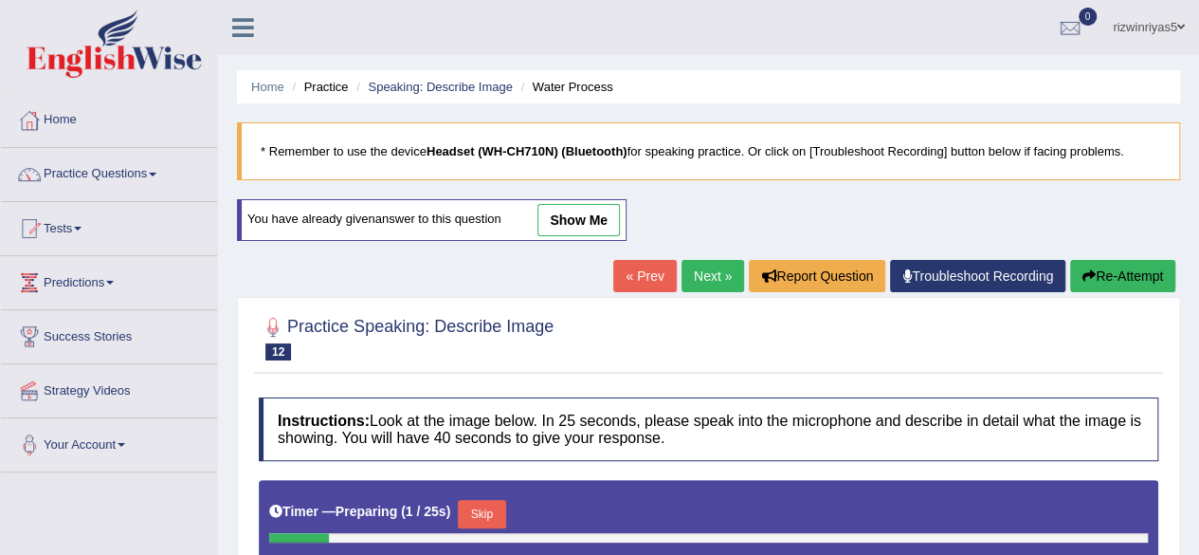
drag, startPoint x: 572, startPoint y: 202, endPoint x: 580, endPoint y: 210, distance: 11.4
click at [580, 210] on link "show me" at bounding box center [578, 220] width 82 height 32
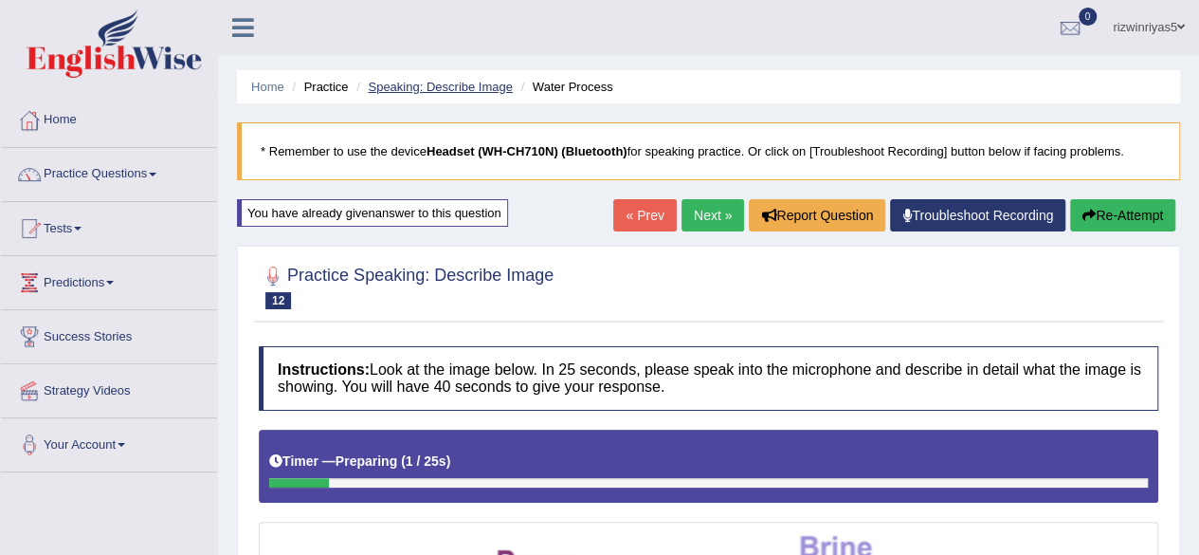
click at [419, 86] on link "Speaking: Describe Image" at bounding box center [440, 87] width 144 height 14
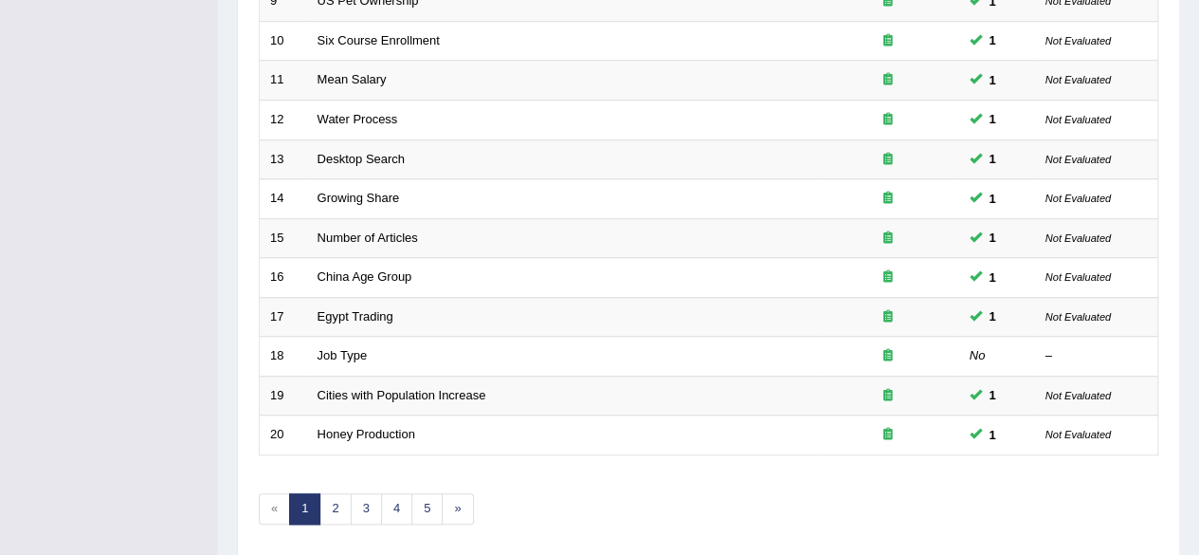
scroll to position [677, 0]
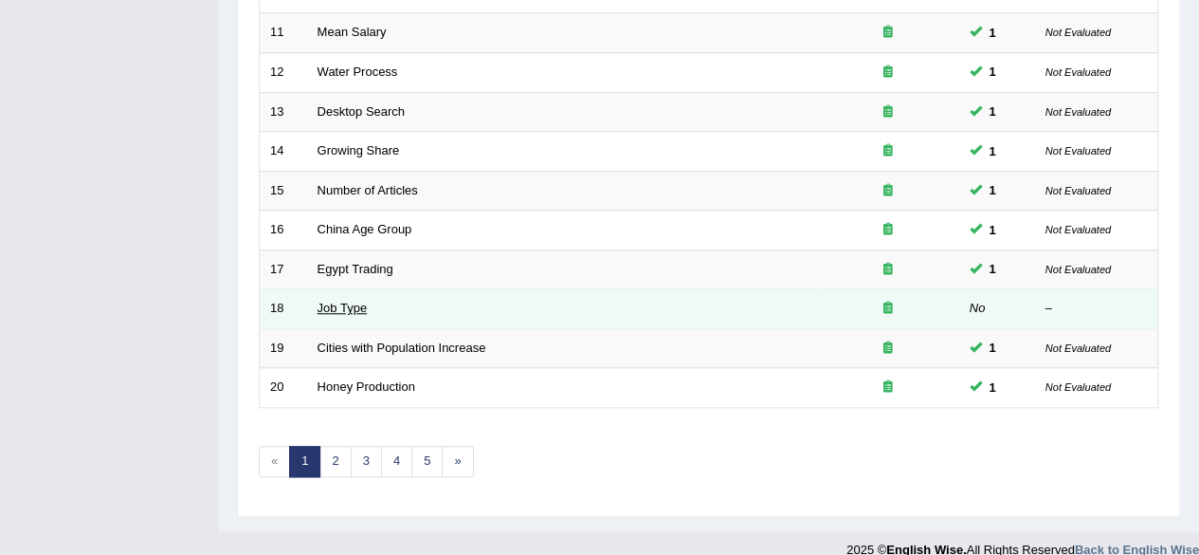
click at [336, 301] on link "Job Type" at bounding box center [343, 308] width 50 height 14
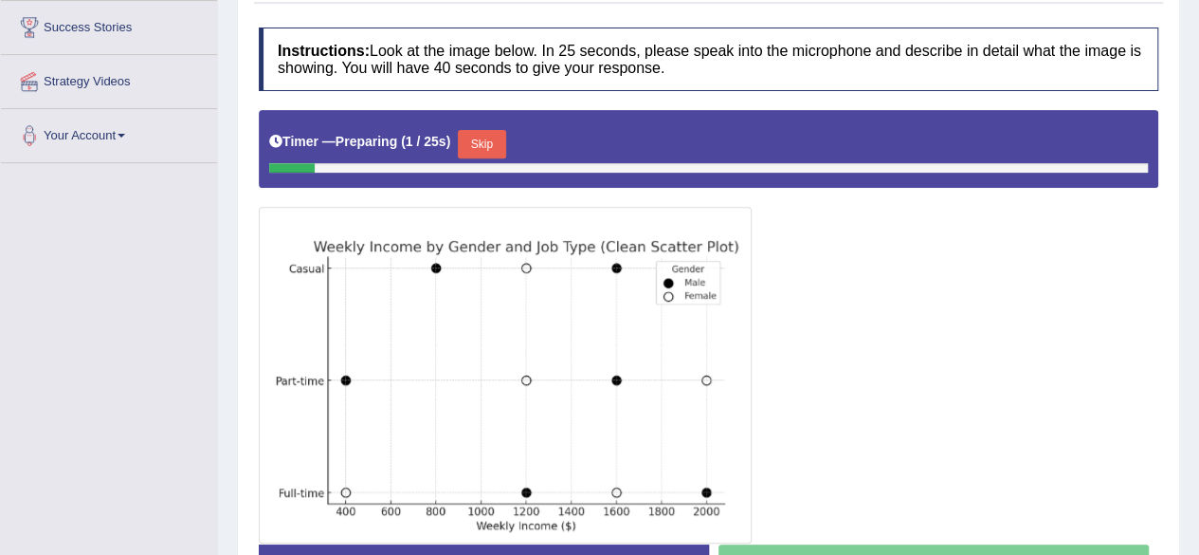
scroll to position [362, 0]
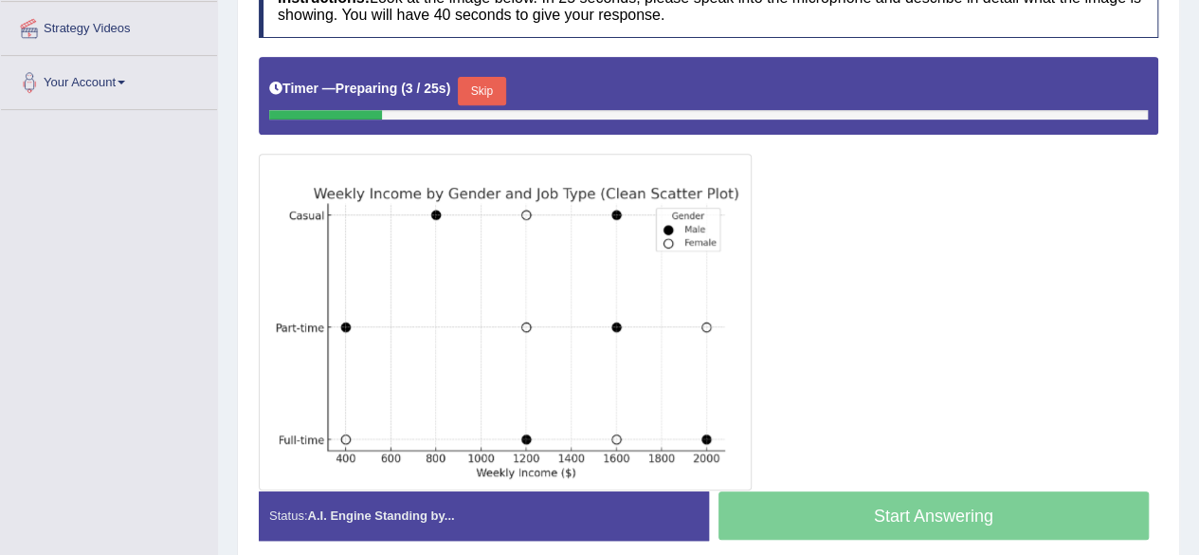
click at [490, 84] on button "Skip" at bounding box center [481, 91] width 47 height 28
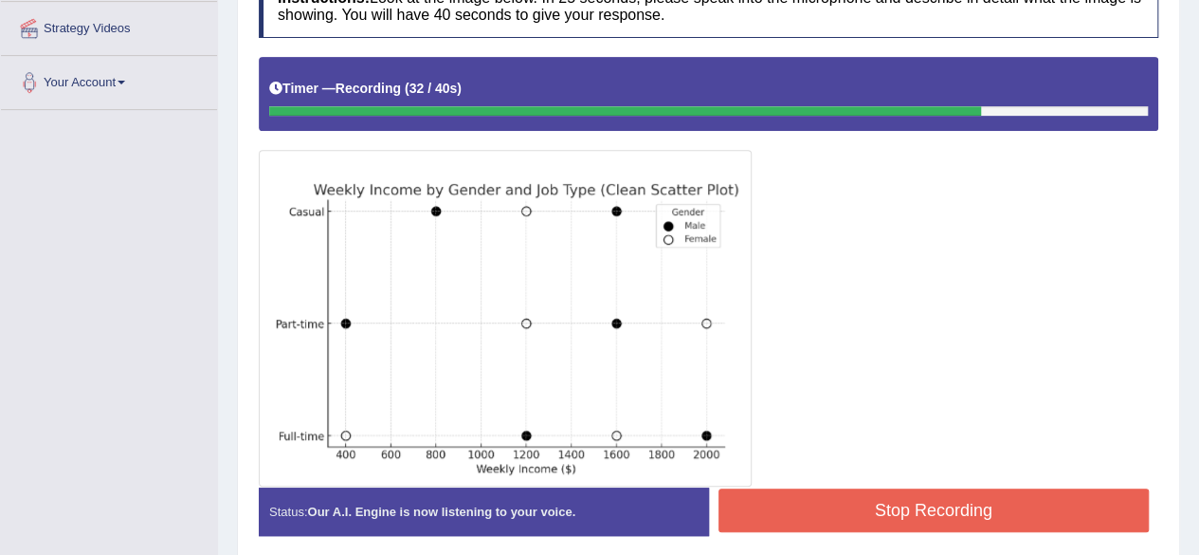
click at [912, 489] on button "Stop Recording" at bounding box center [934, 510] width 431 height 44
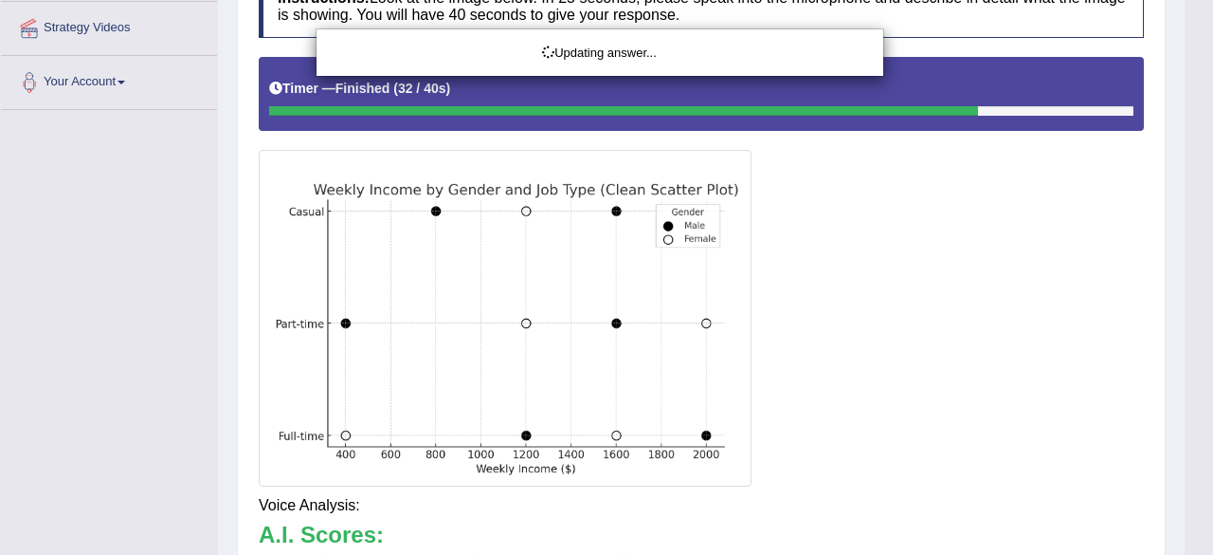
drag, startPoint x: 1212, startPoint y: 277, endPoint x: 1212, endPoint y: 381, distance: 104.3
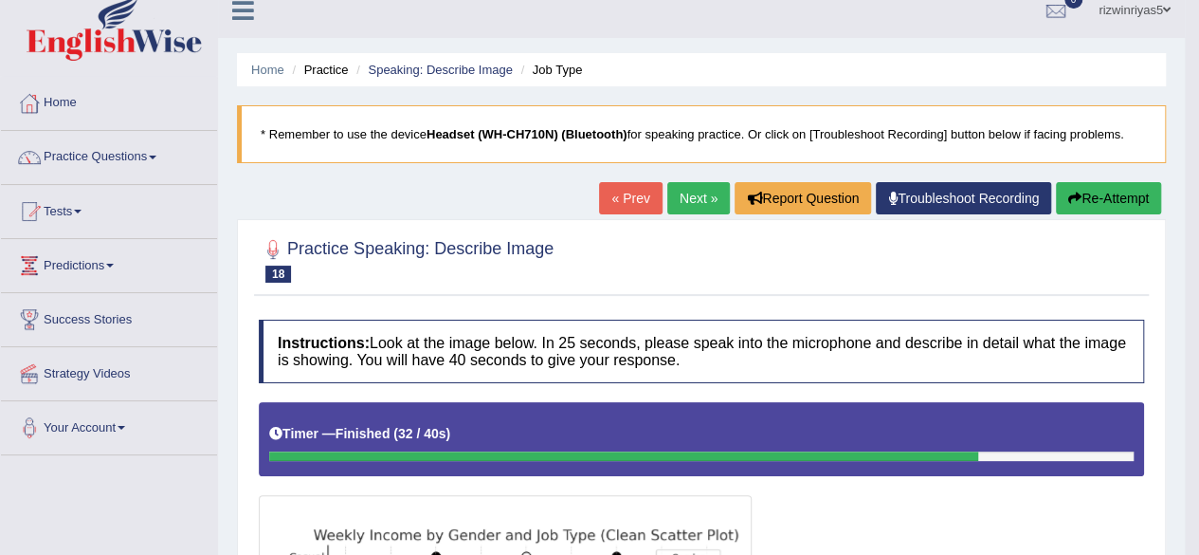
scroll to position [0, 0]
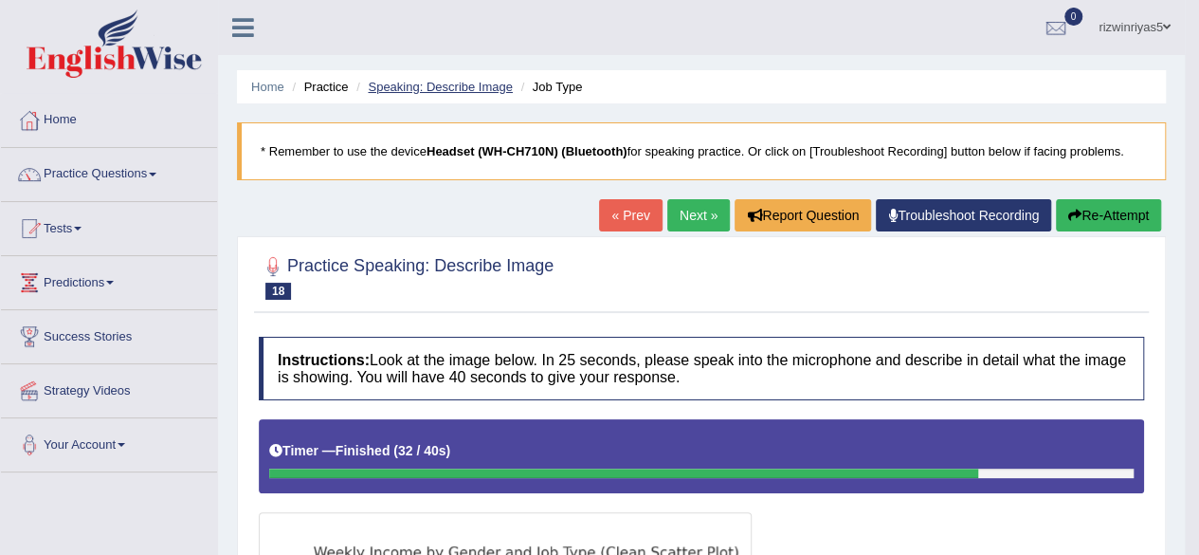
click at [478, 82] on link "Speaking: Describe Image" at bounding box center [440, 87] width 144 height 14
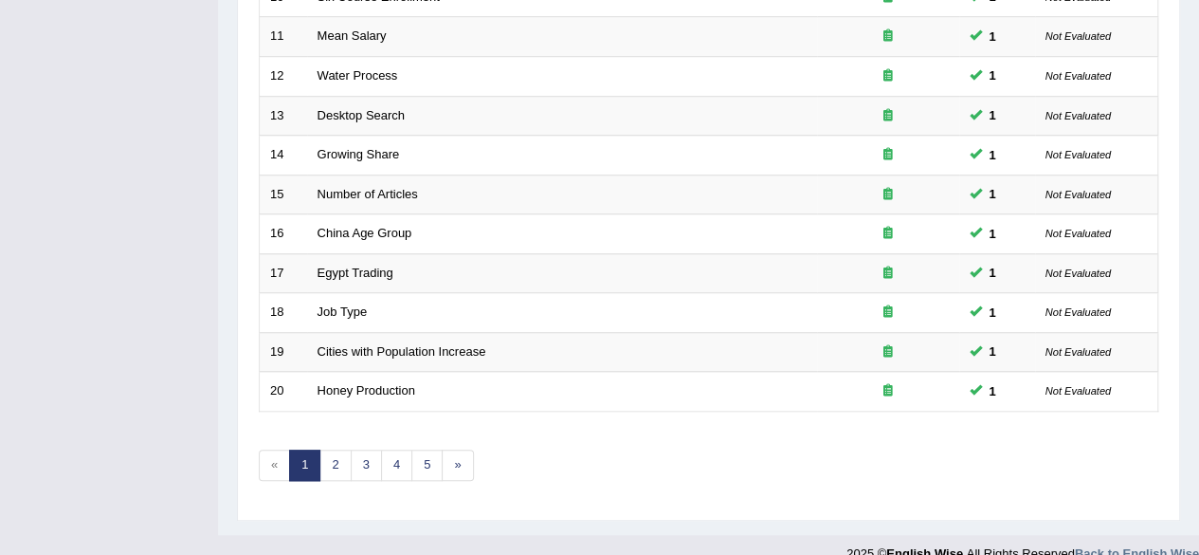
scroll to position [691, 0]
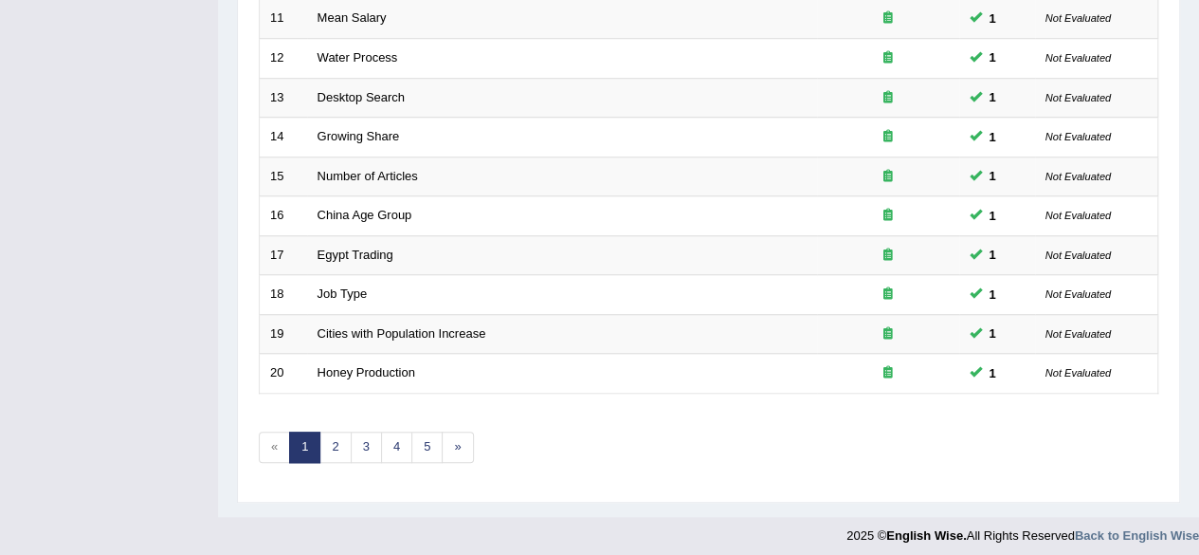
drag, startPoint x: 0, startPoint y: 0, endPoint x: 1212, endPoint y: 497, distance: 1310.3
click at [346, 432] on link "2" at bounding box center [334, 446] width 31 height 31
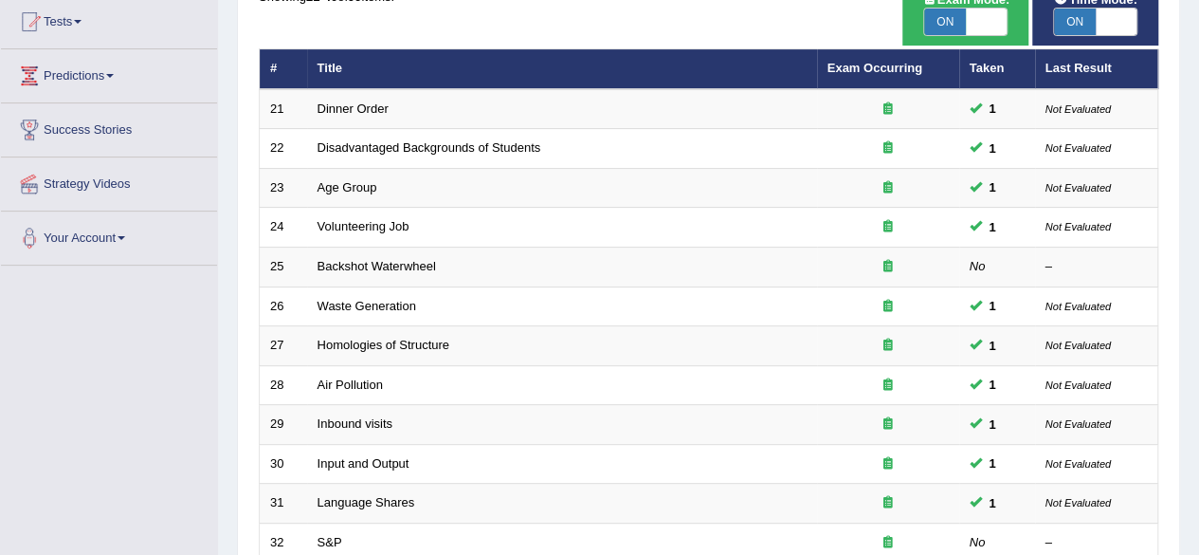
scroll to position [192, 0]
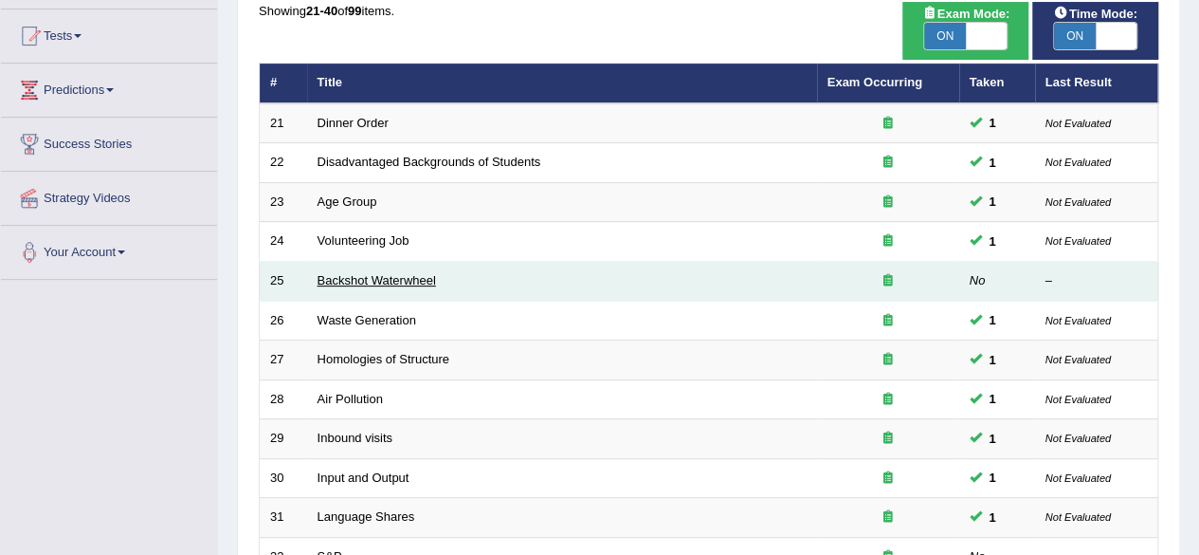
click at [411, 276] on link "Backshot Waterwheel" at bounding box center [377, 280] width 118 height 14
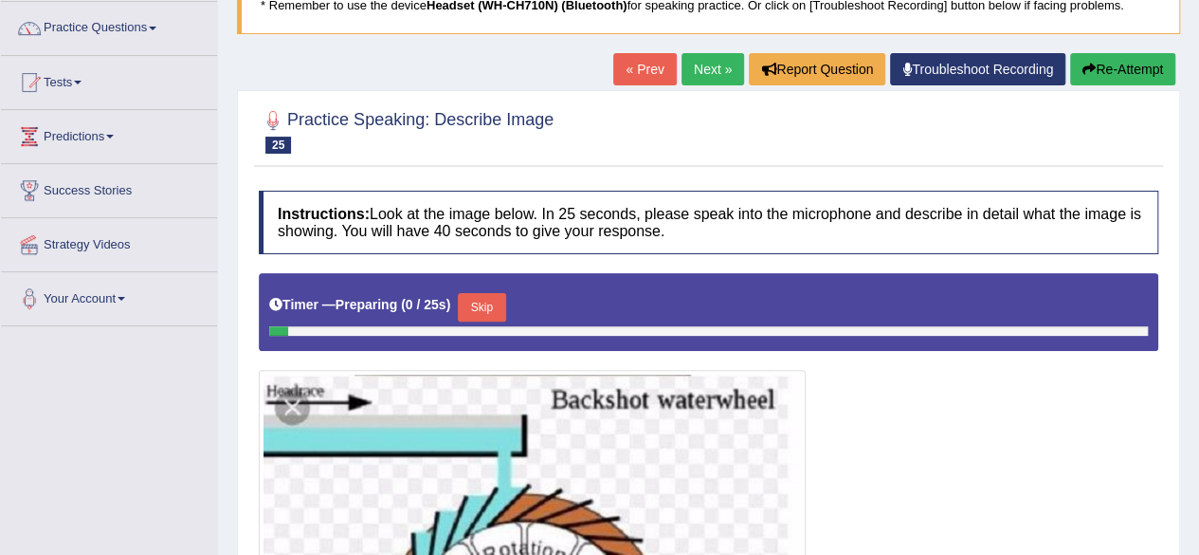
scroll to position [335, 0]
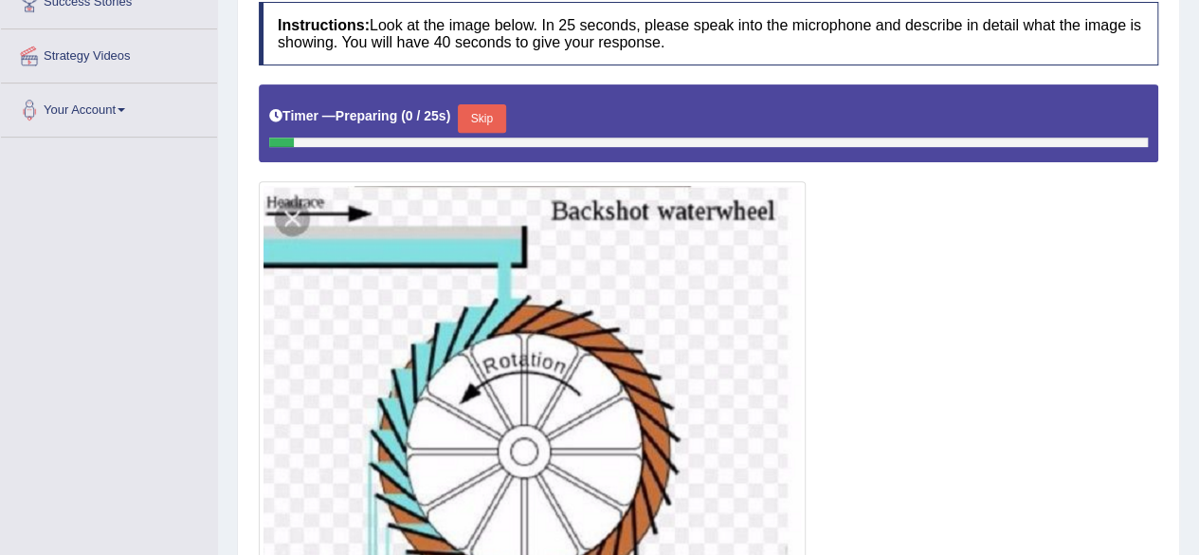
drag, startPoint x: 1212, startPoint y: 208, endPoint x: 1212, endPoint y: 359, distance: 151.7
click at [486, 112] on button "Skip" at bounding box center [481, 118] width 47 height 28
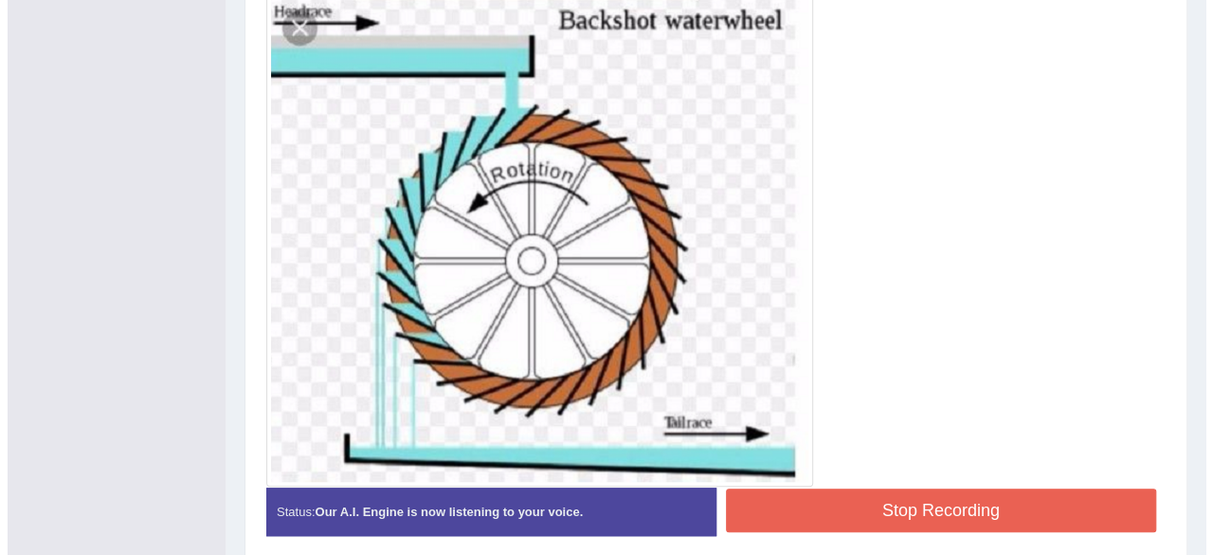
scroll to position [557, 0]
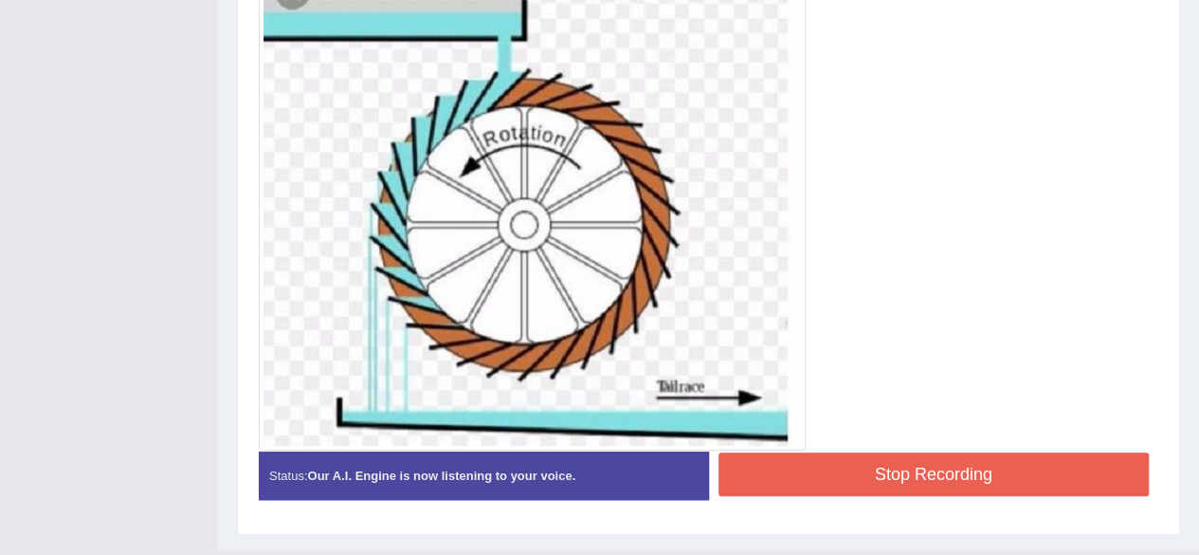
click at [916, 454] on button "Stop Recording" at bounding box center [934, 474] width 431 height 44
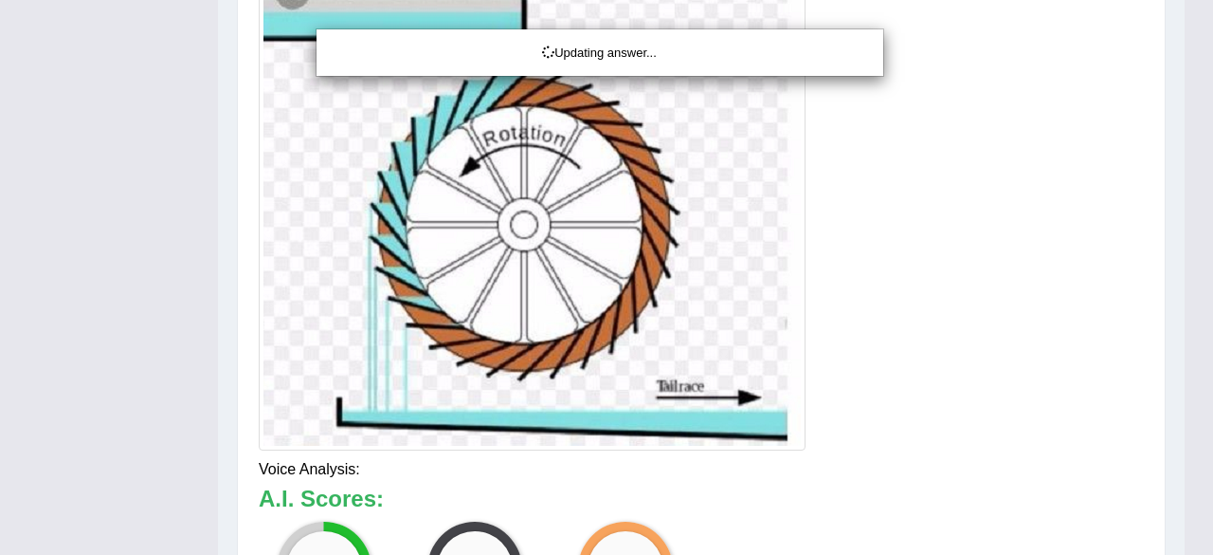
drag, startPoint x: 1212, startPoint y: 333, endPoint x: 1212, endPoint y: 382, distance: 49.3
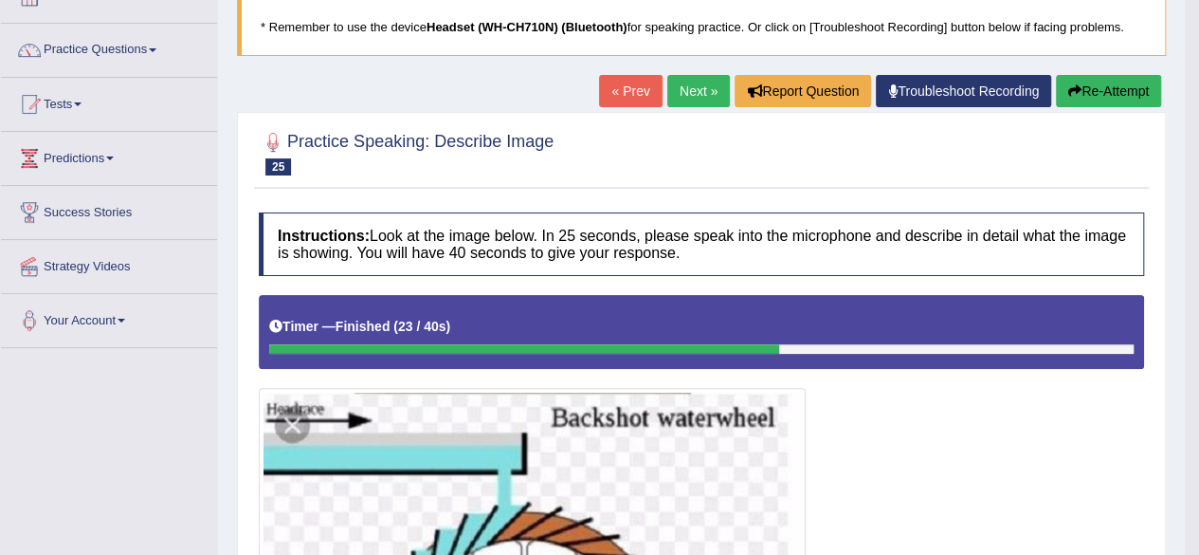
scroll to position [0, 0]
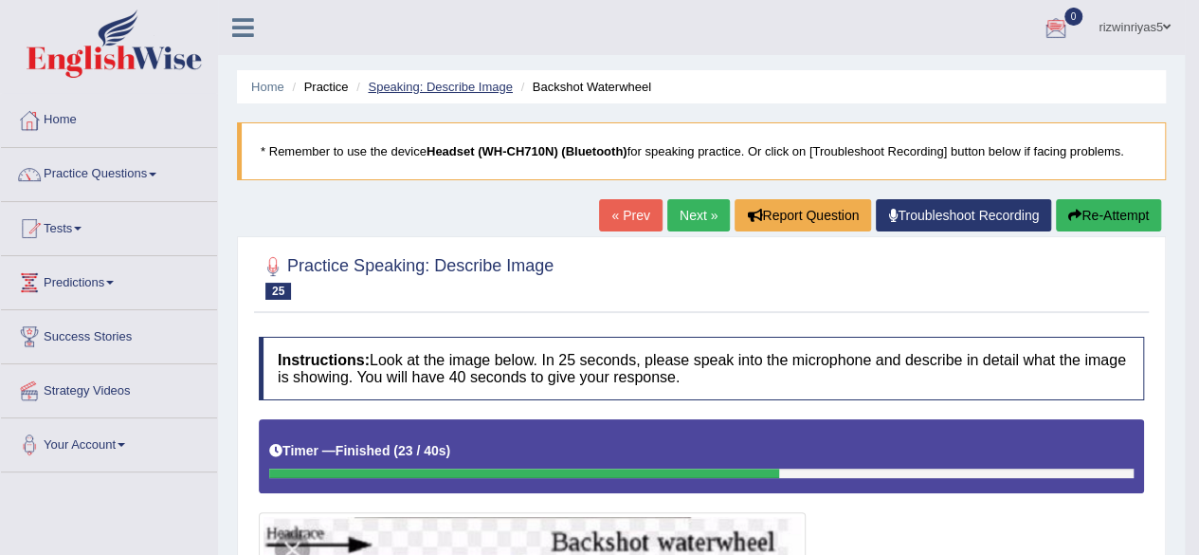
click at [476, 84] on link "Speaking: Describe Image" at bounding box center [440, 87] width 144 height 14
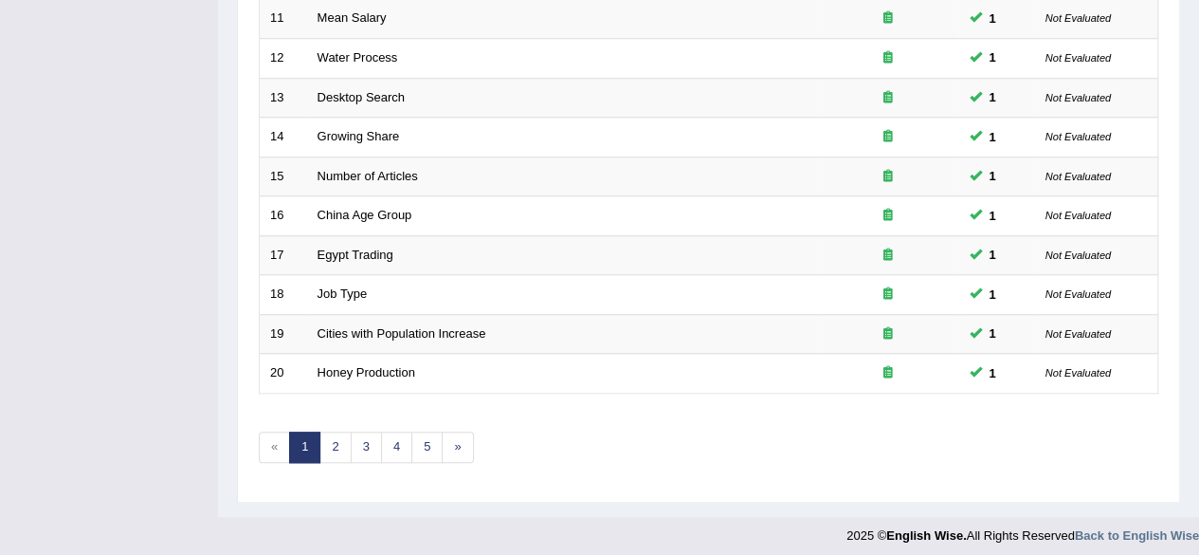
click at [334, 444] on link "2" at bounding box center [334, 446] width 31 height 31
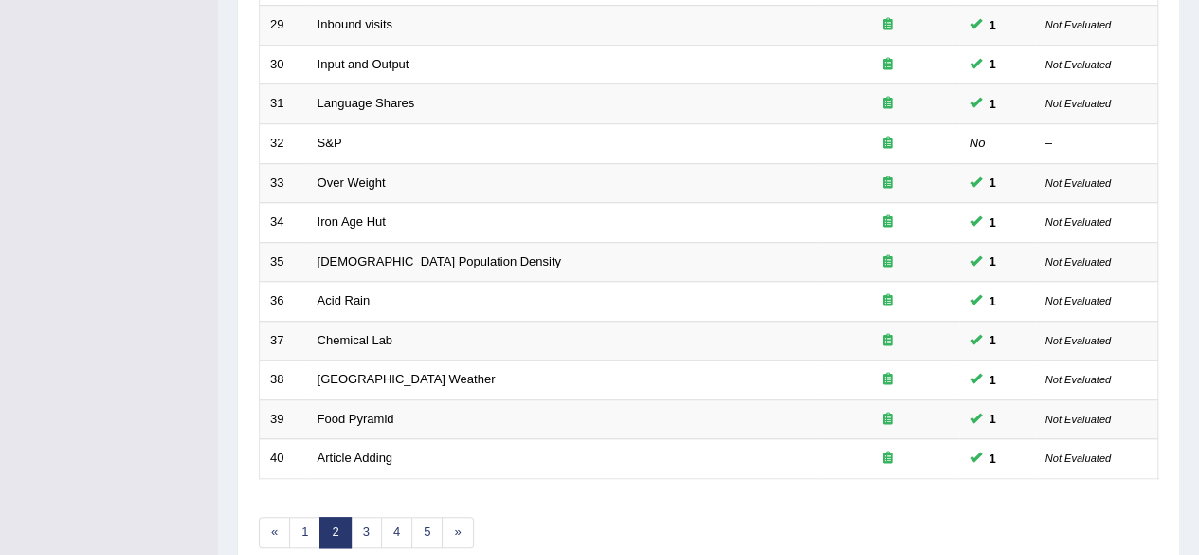
scroll to position [613, 0]
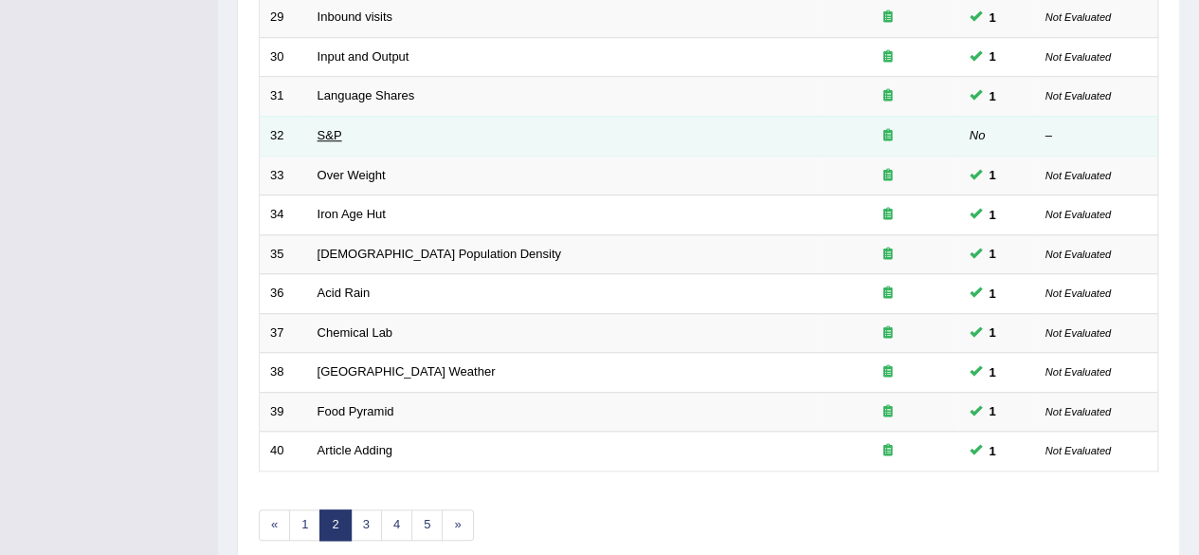
click at [333, 128] on link "S&P" at bounding box center [330, 135] width 25 height 14
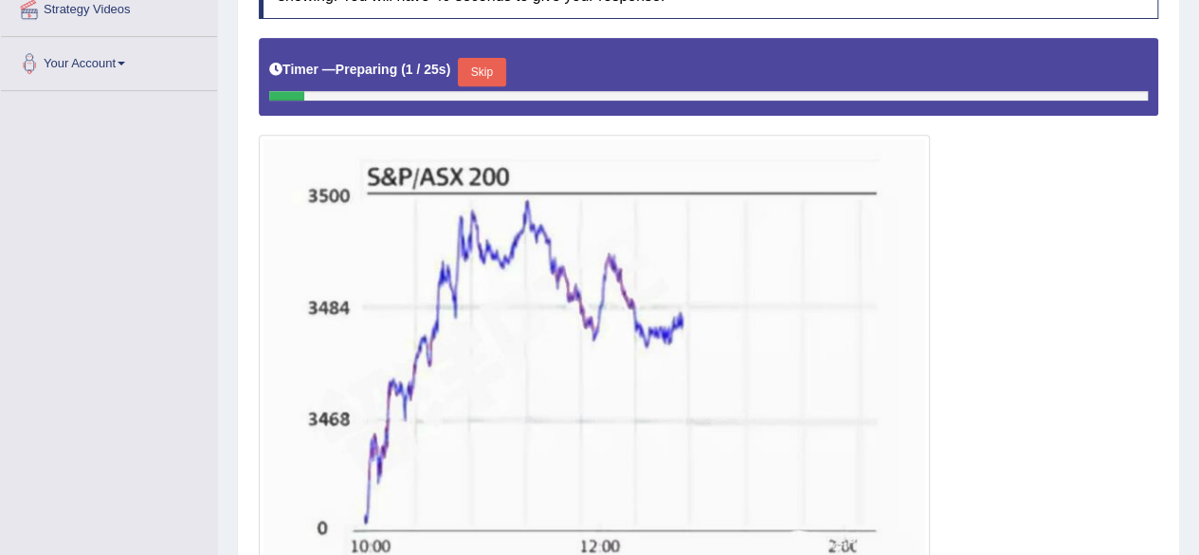
drag, startPoint x: 1212, startPoint y: 225, endPoint x: 1212, endPoint y: 410, distance: 185.8
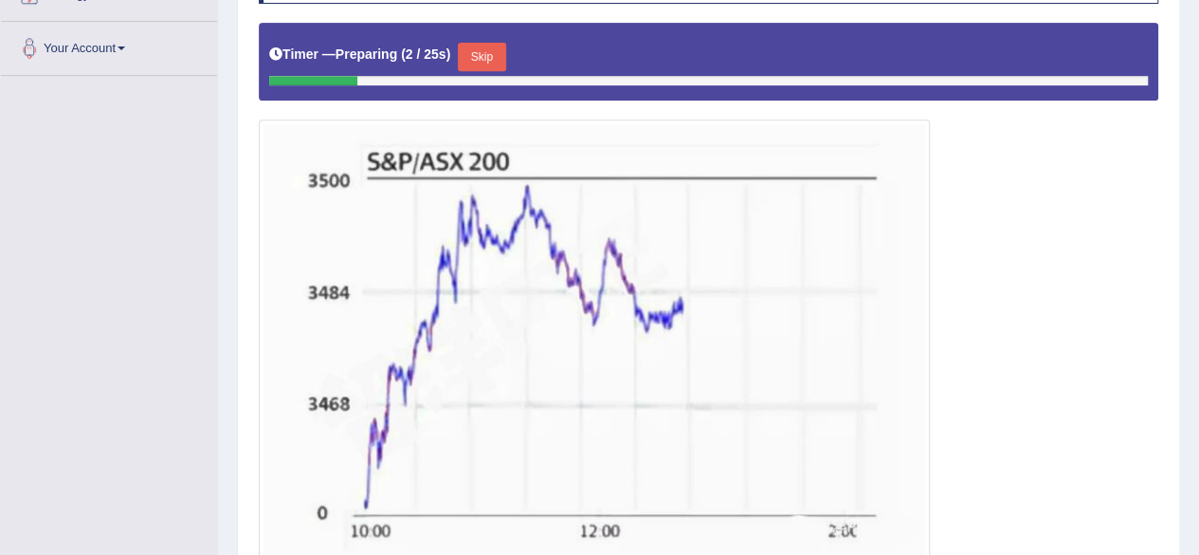
click at [493, 60] on button "Skip" at bounding box center [481, 57] width 47 height 28
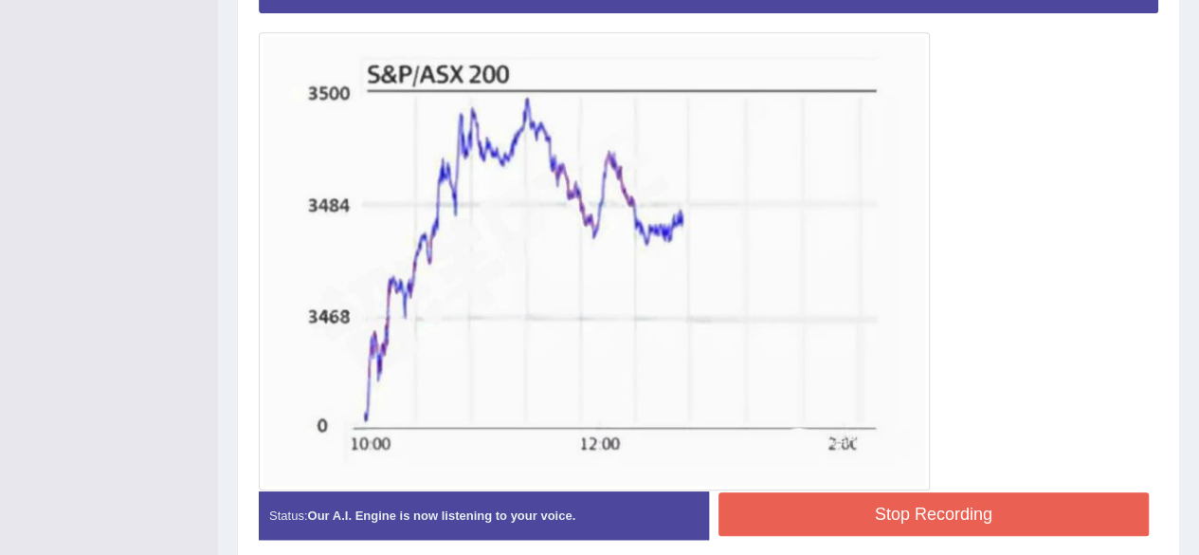
scroll to position [508, 0]
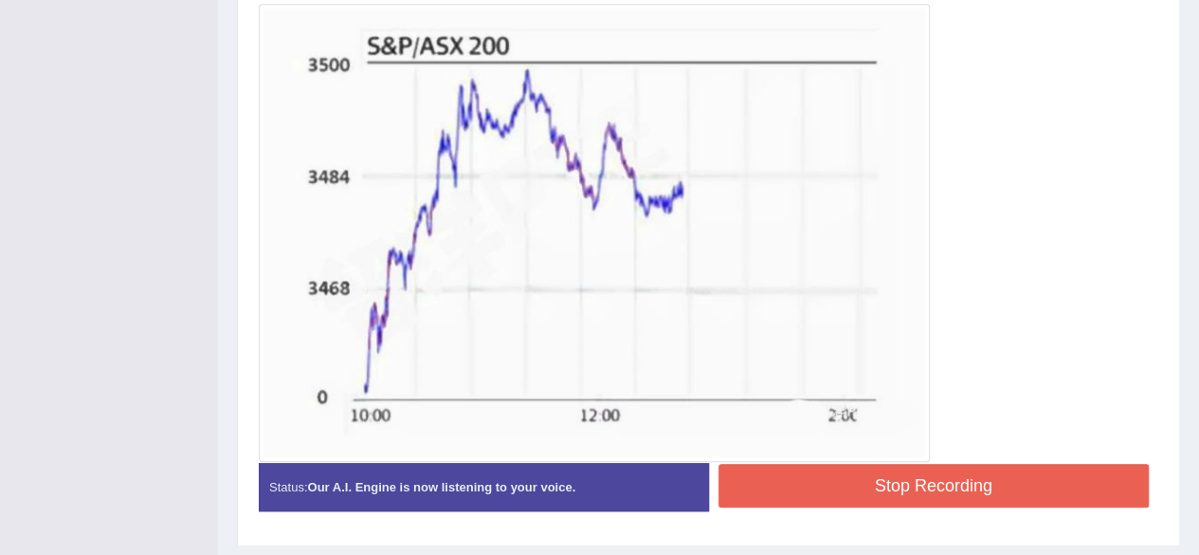
click at [1019, 475] on button "Stop Recording" at bounding box center [934, 486] width 431 height 44
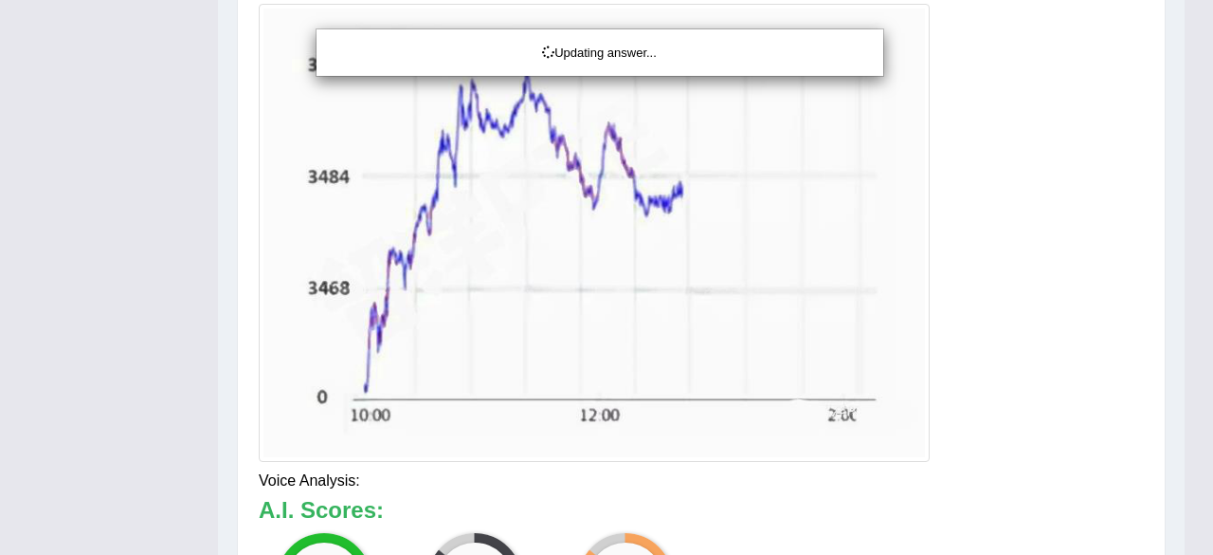
drag, startPoint x: 1212, startPoint y: 324, endPoint x: 1212, endPoint y: 410, distance: 86.3
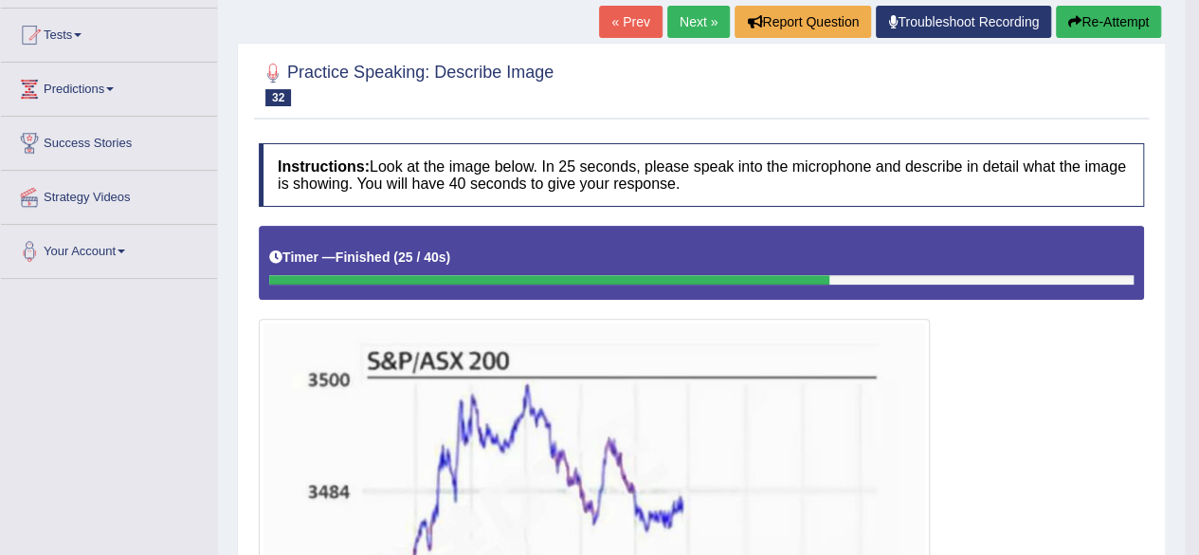
scroll to position [0, 0]
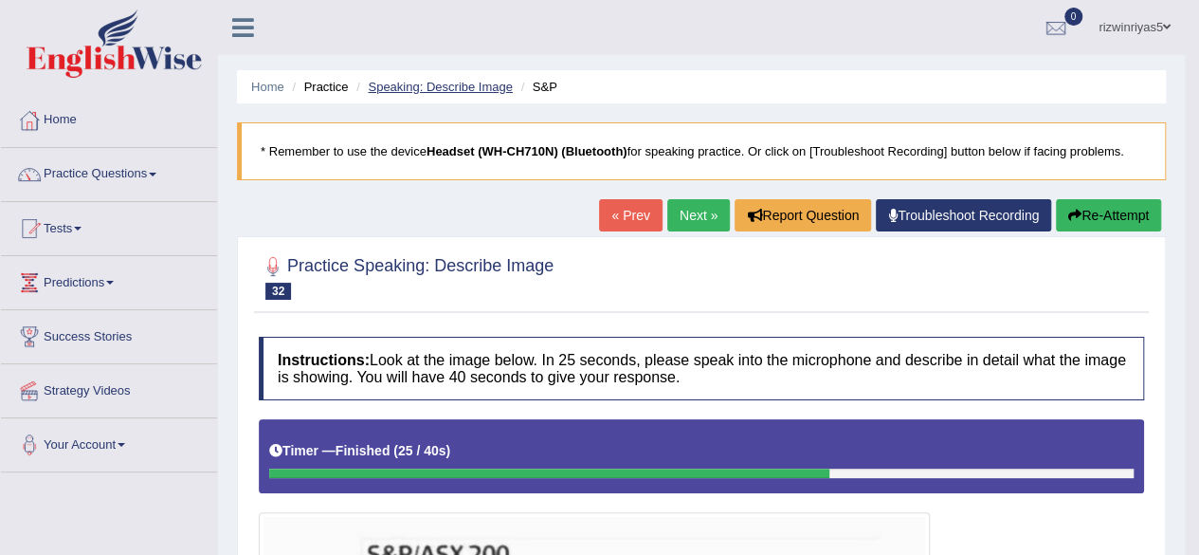
click at [423, 82] on link "Speaking: Describe Image" at bounding box center [440, 87] width 144 height 14
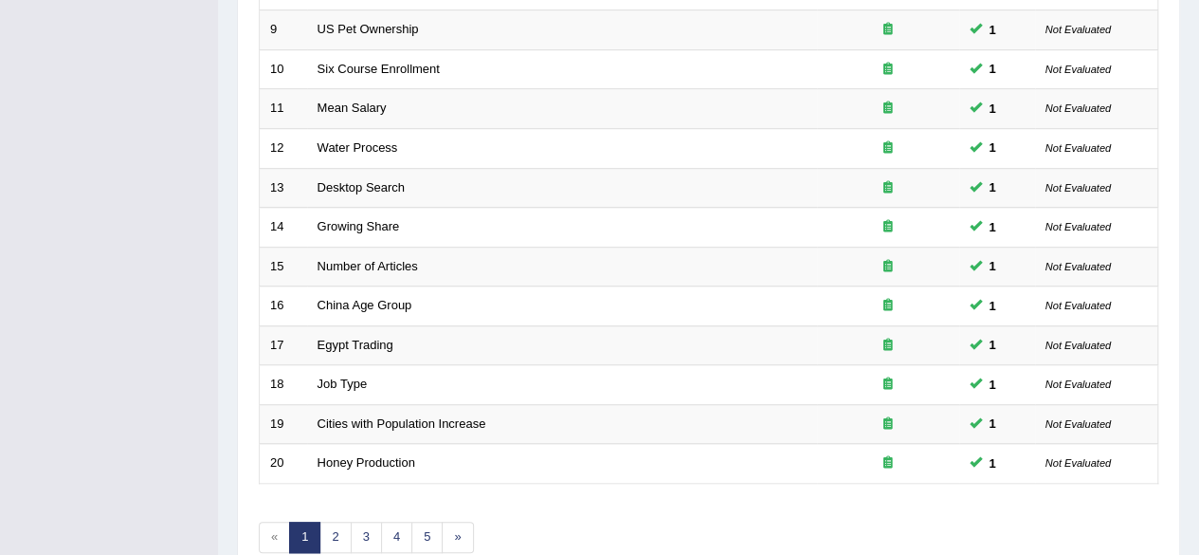
scroll to position [622, 0]
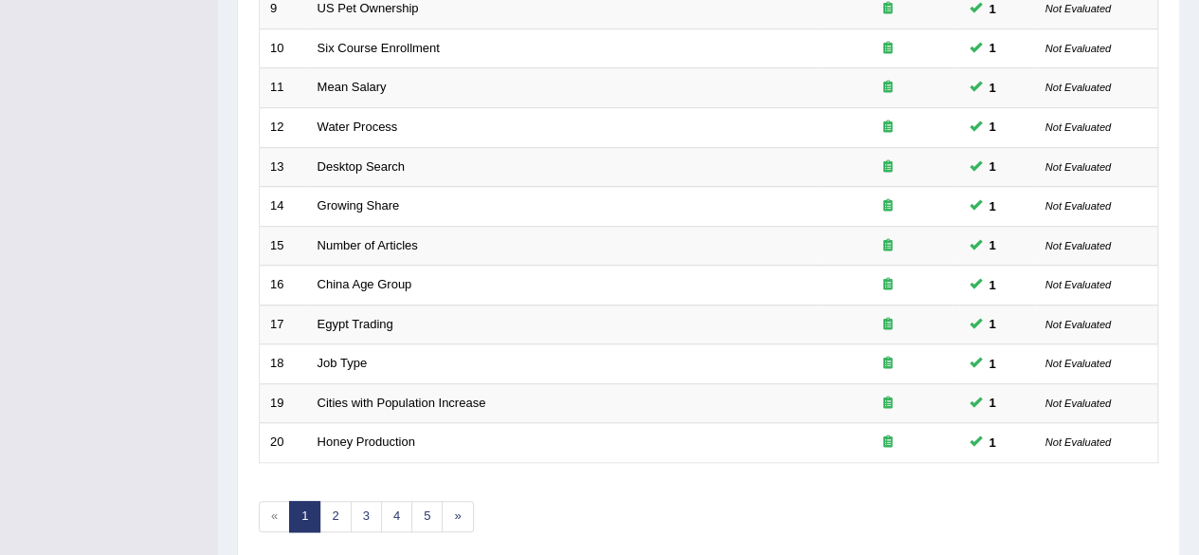
click at [358, 501] on link "3" at bounding box center [366, 516] width 31 height 31
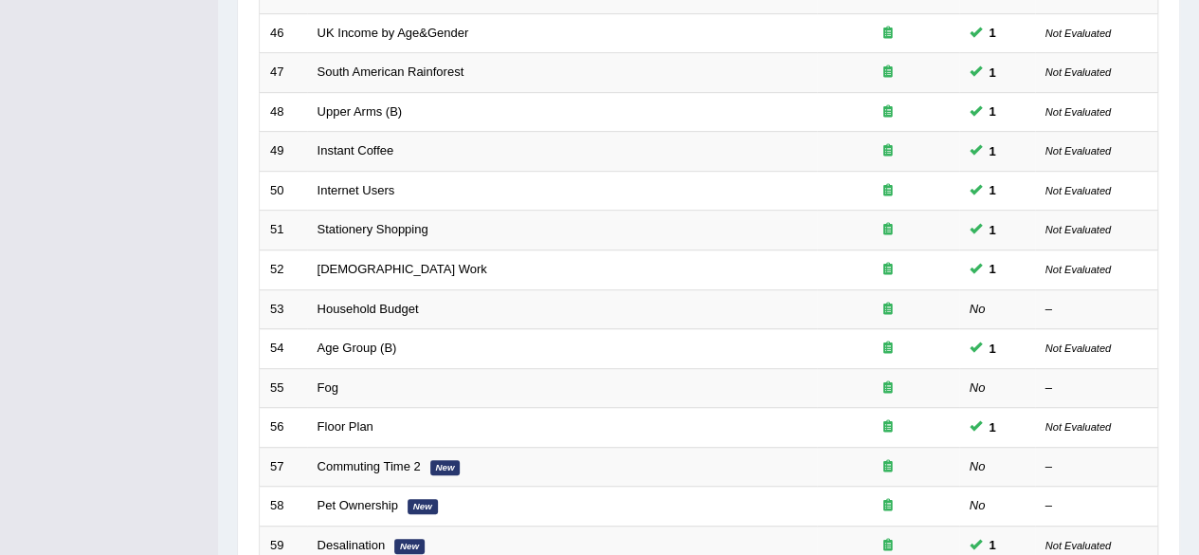
scroll to position [622, 0]
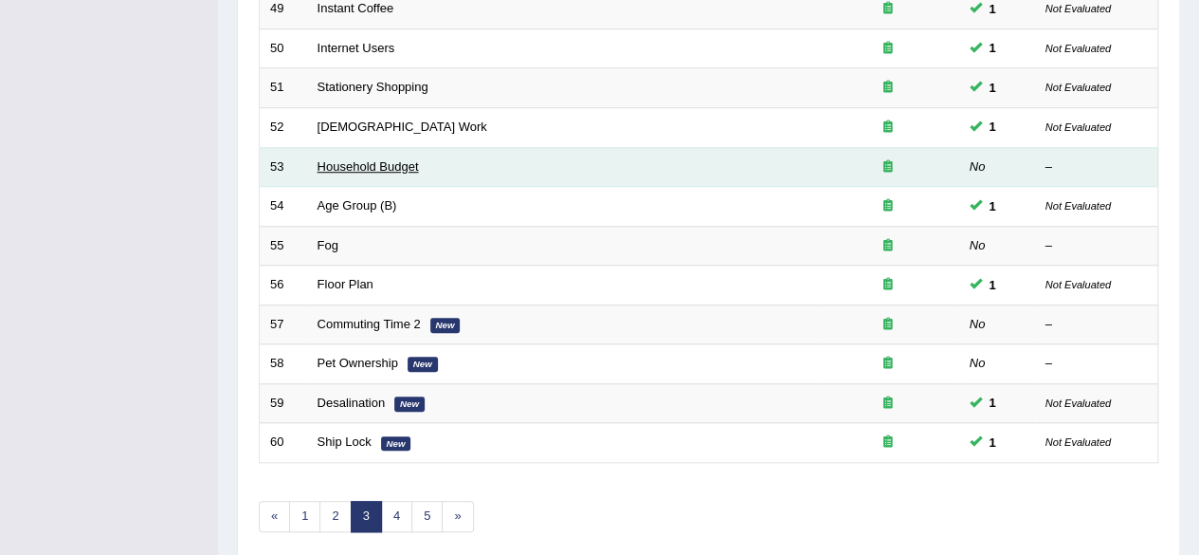
click at [377, 159] on link "Household Budget" at bounding box center [368, 166] width 101 height 14
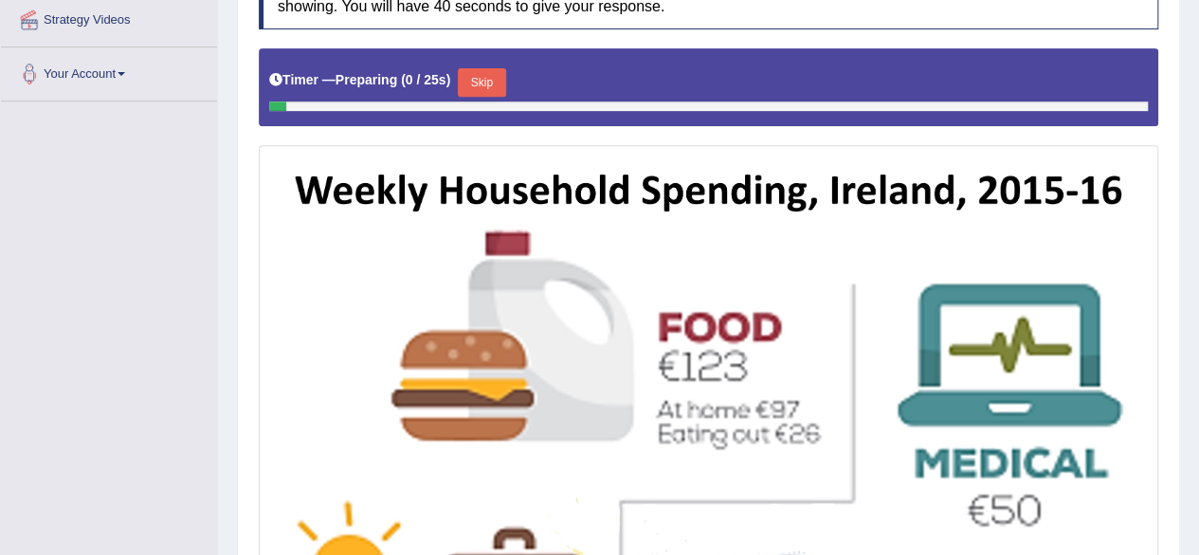
scroll to position [403, 0]
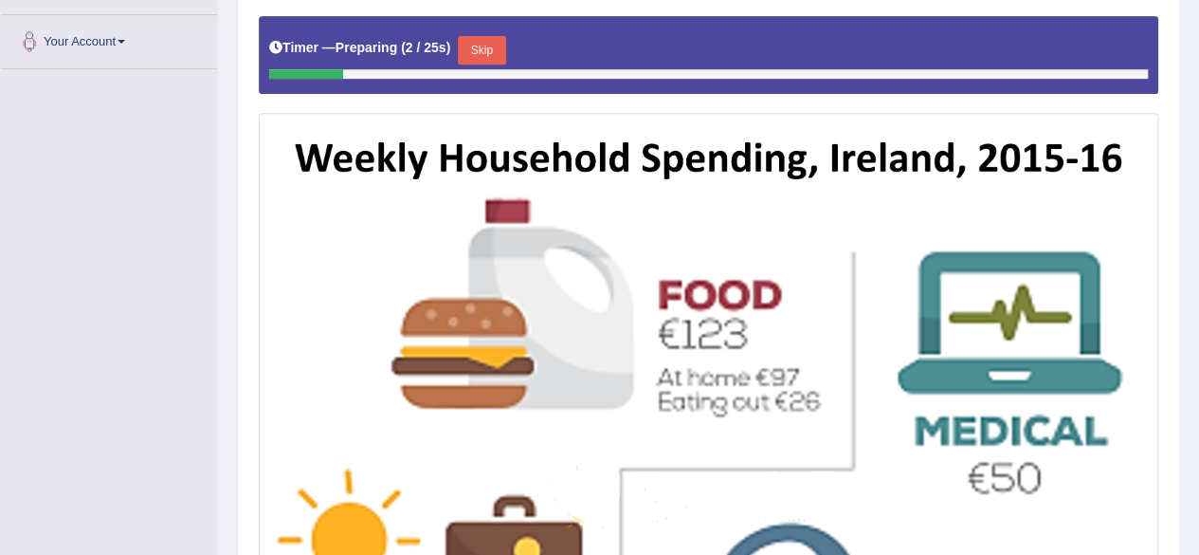
click at [488, 50] on button "Skip" at bounding box center [481, 50] width 47 height 28
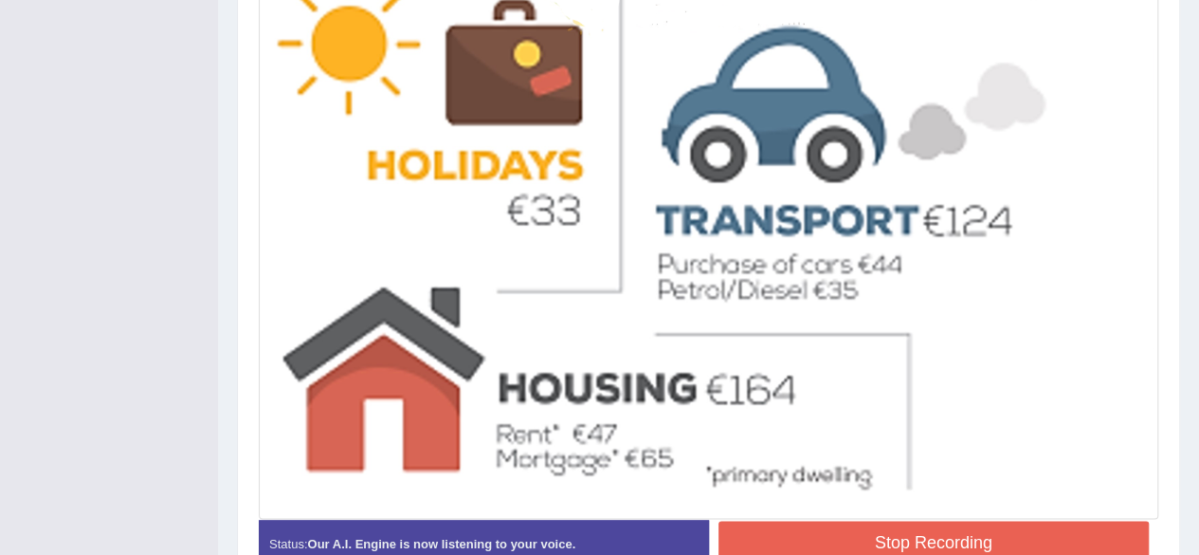
scroll to position [1001, 0]
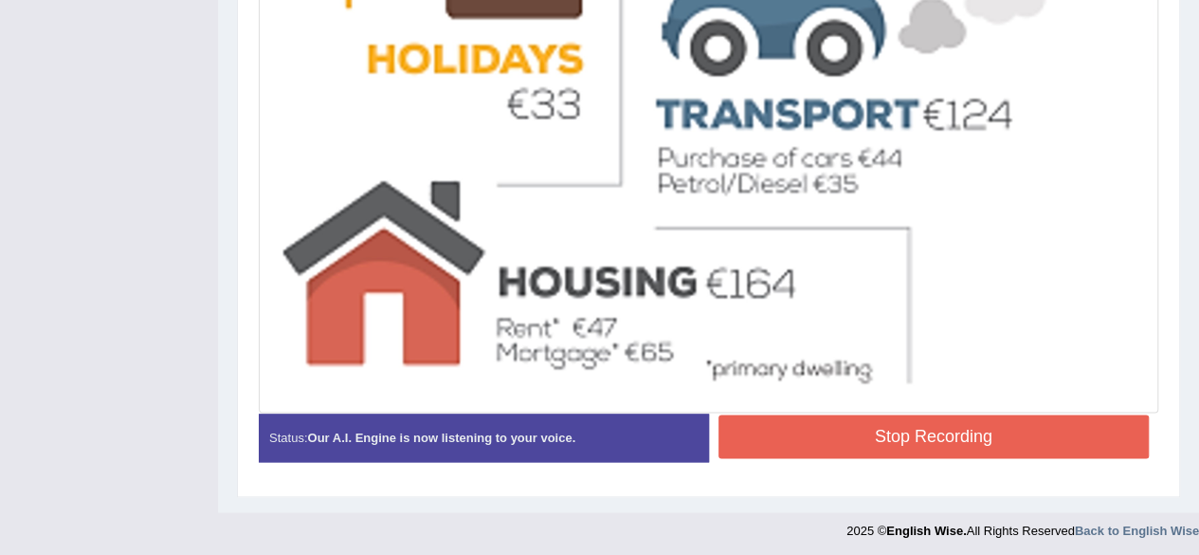
click at [928, 420] on button "Stop Recording" at bounding box center [934, 436] width 431 height 44
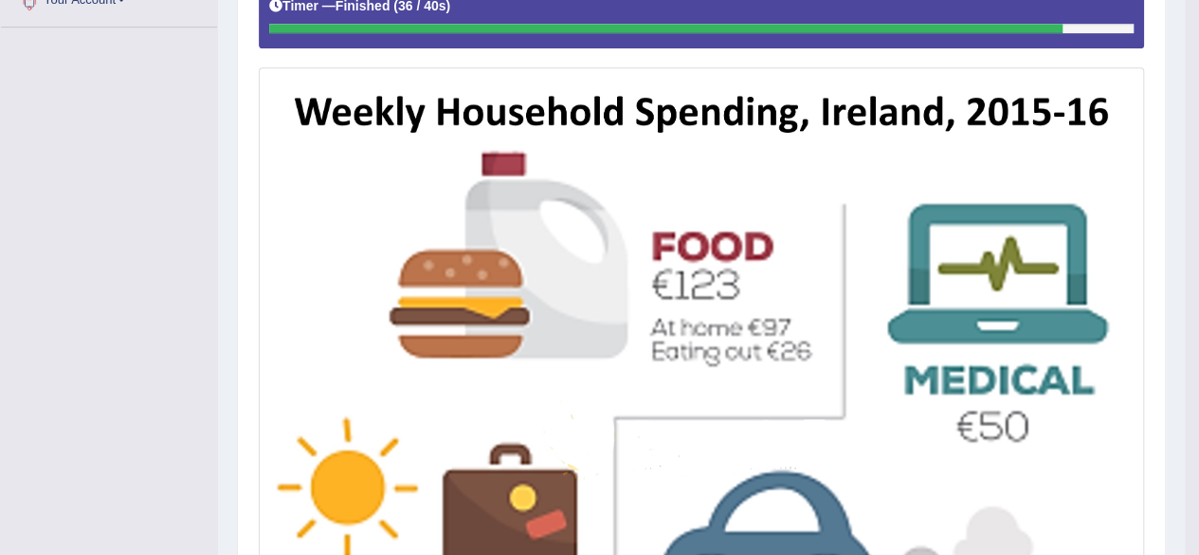
scroll to position [0, 0]
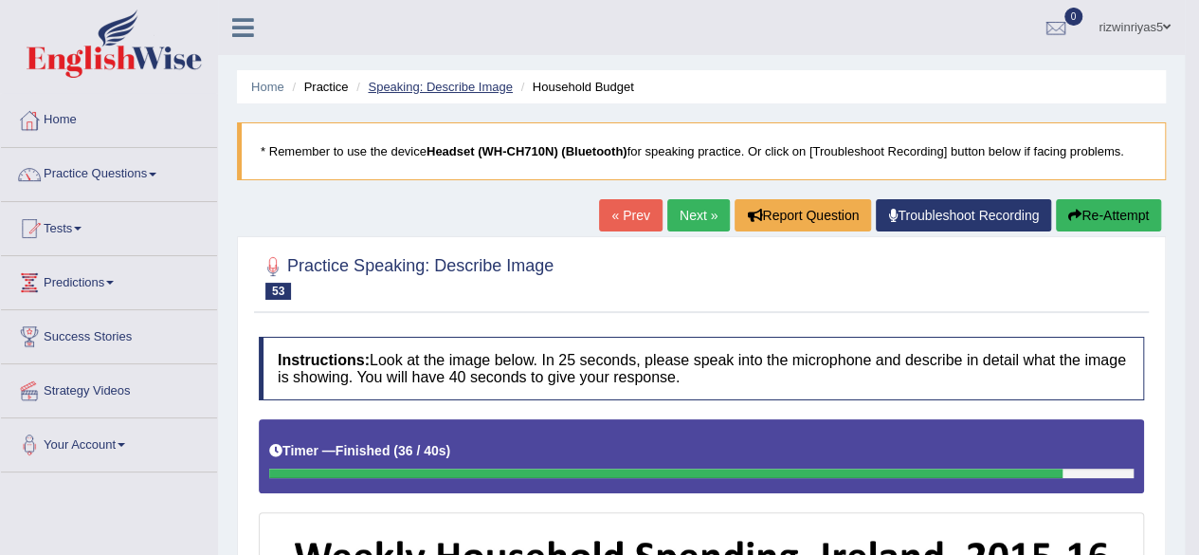
click at [477, 91] on link "Speaking: Describe Image" at bounding box center [440, 87] width 144 height 14
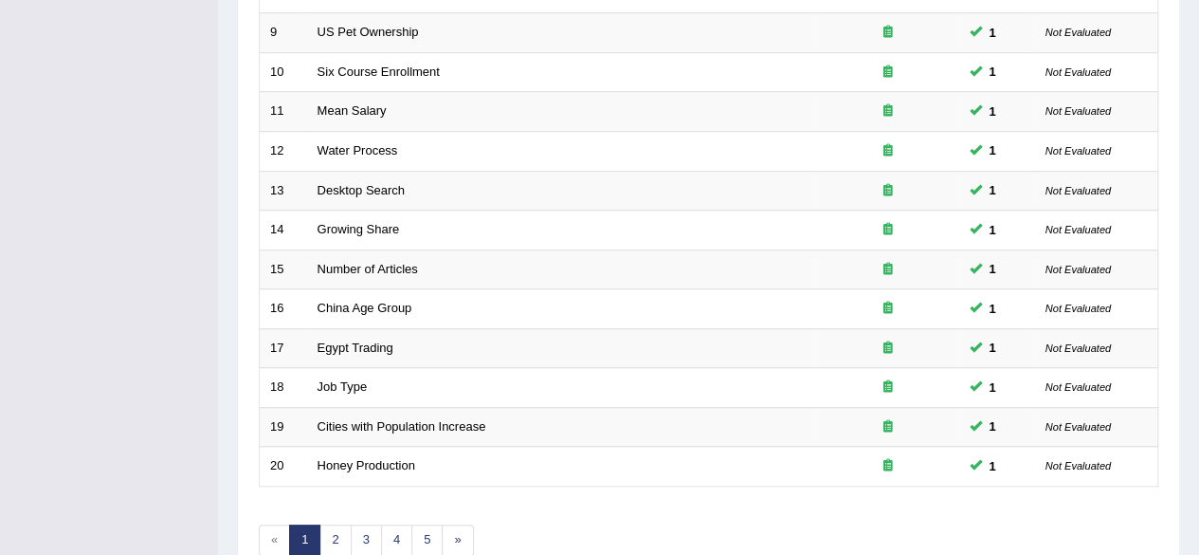
scroll to position [691, 0]
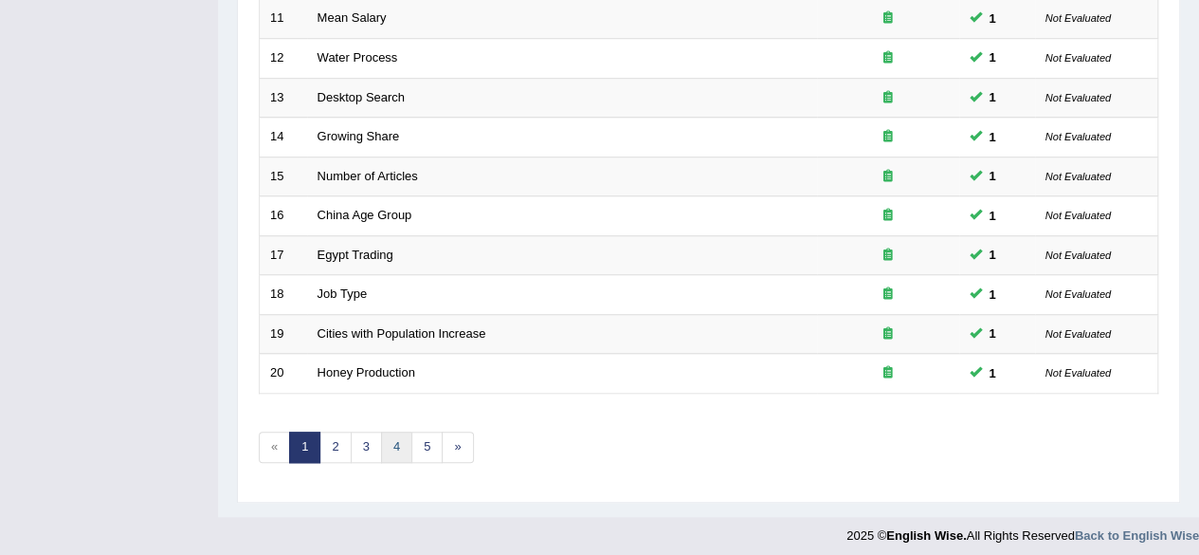
click at [393, 451] on link "4" at bounding box center [396, 446] width 31 height 31
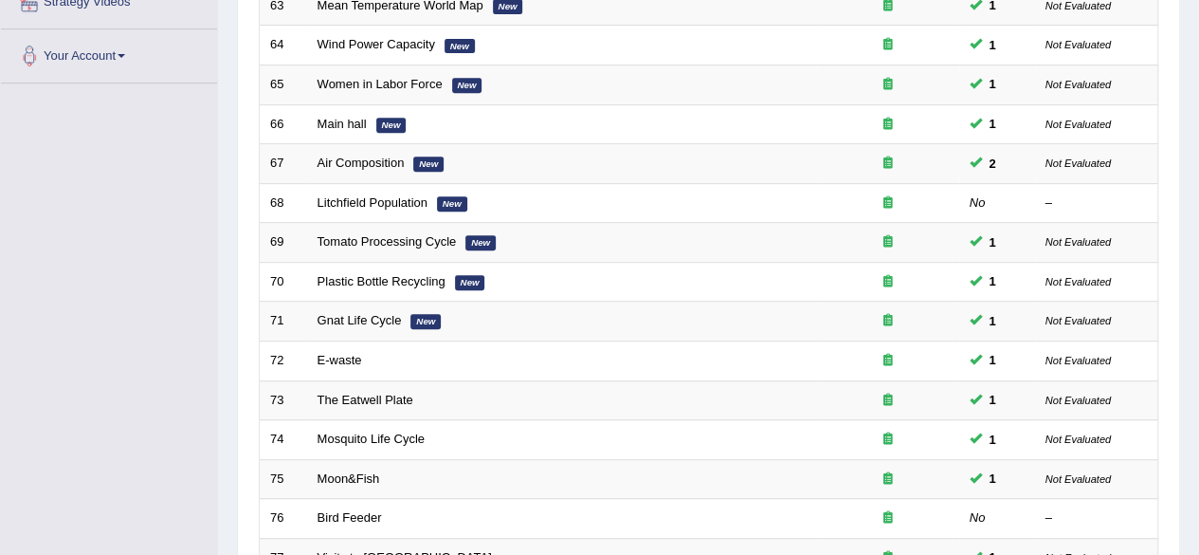
scroll to position [387, 0]
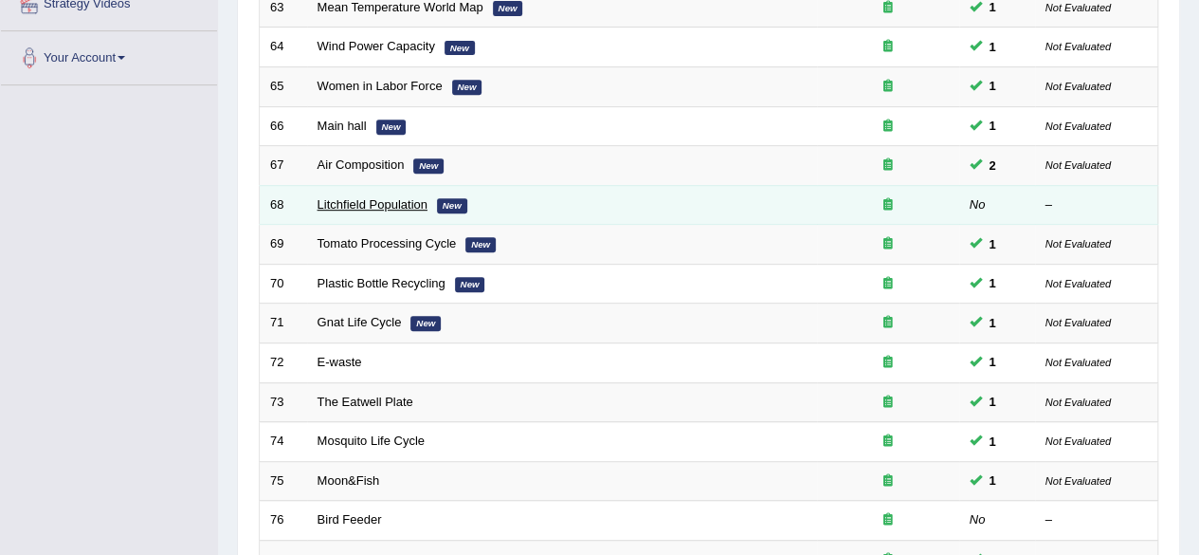
click at [409, 201] on link "Litchfield Population" at bounding box center [373, 204] width 110 height 14
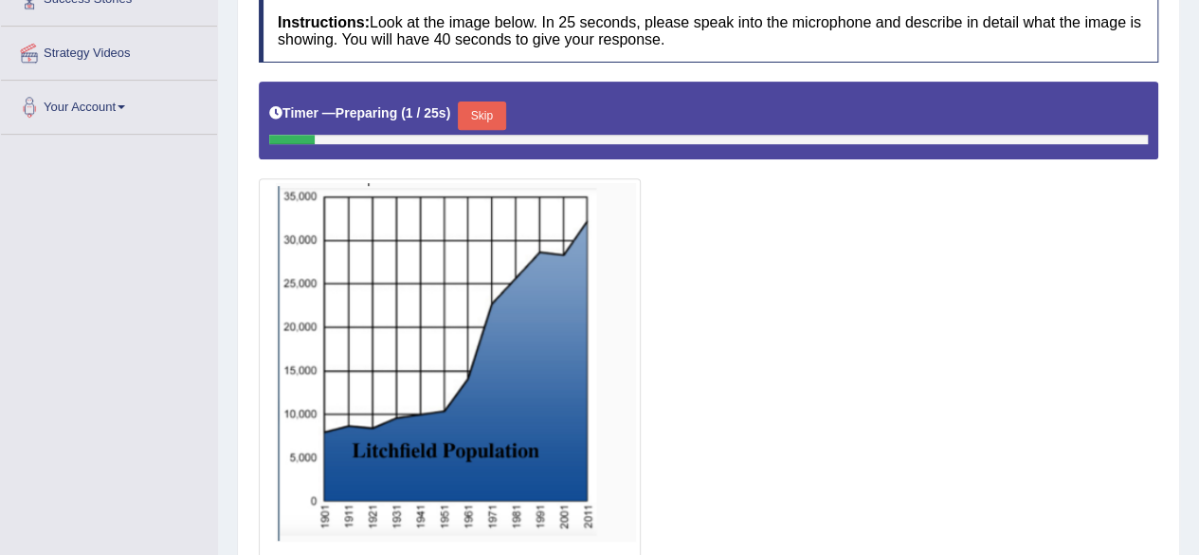
scroll to position [341, 0]
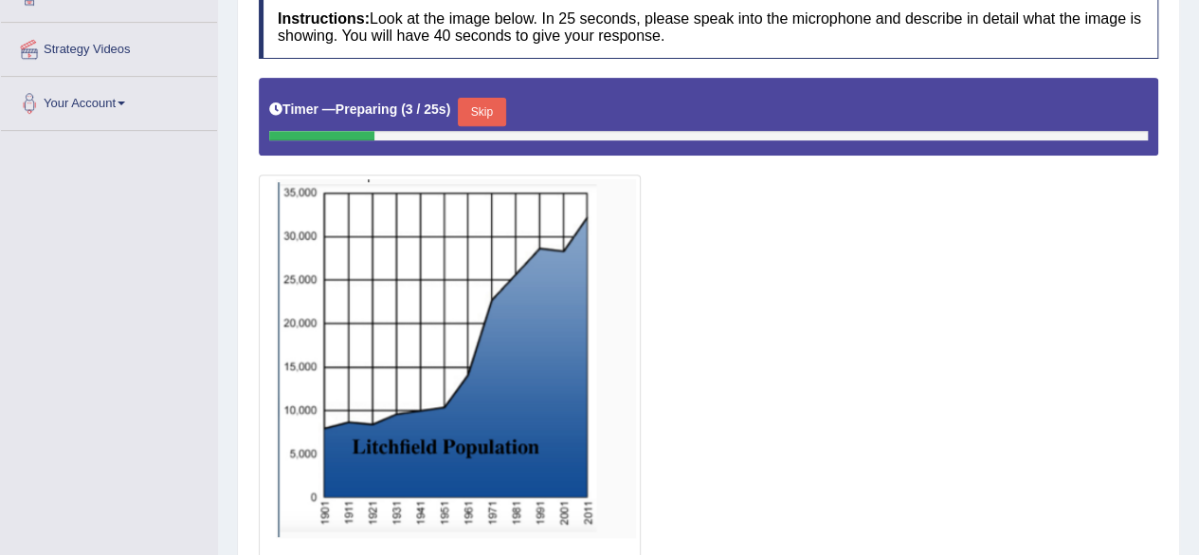
click at [494, 118] on button "Skip" at bounding box center [481, 112] width 47 height 28
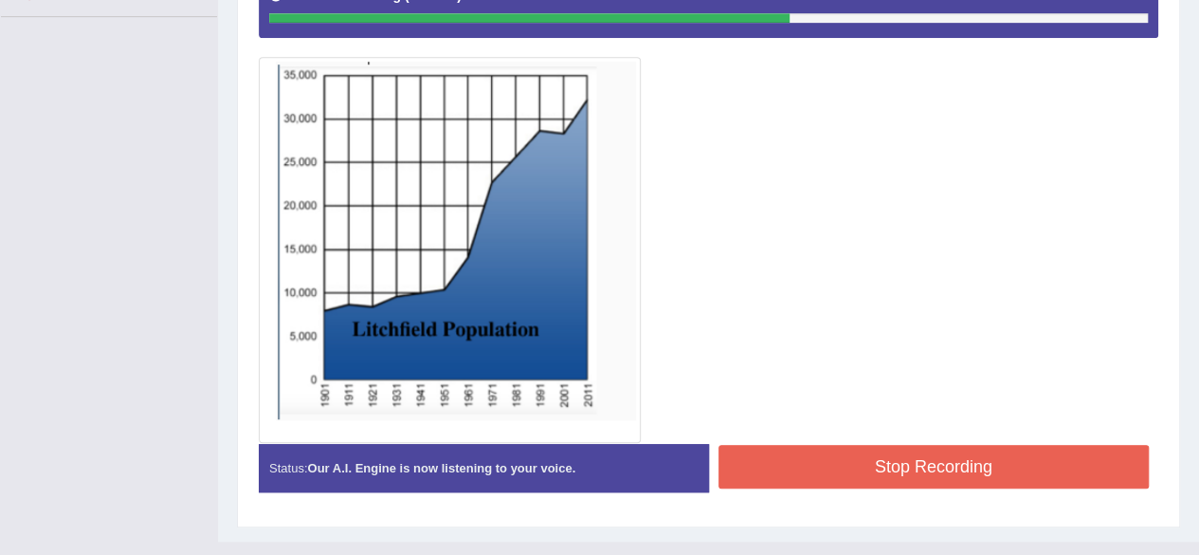
scroll to position [456, 0]
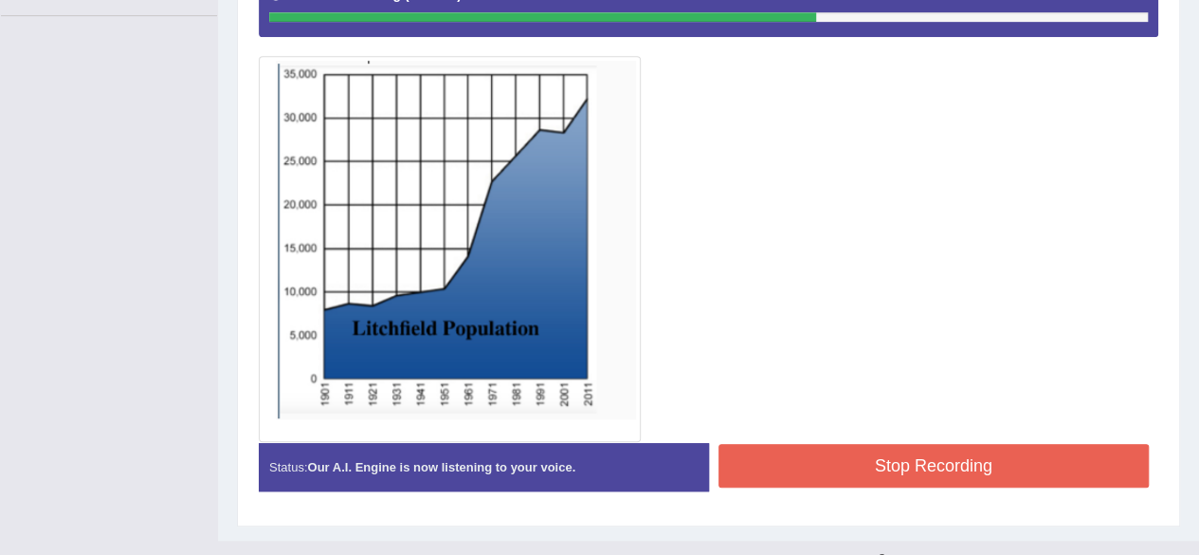
click at [1001, 445] on button "Stop Recording" at bounding box center [934, 466] width 431 height 44
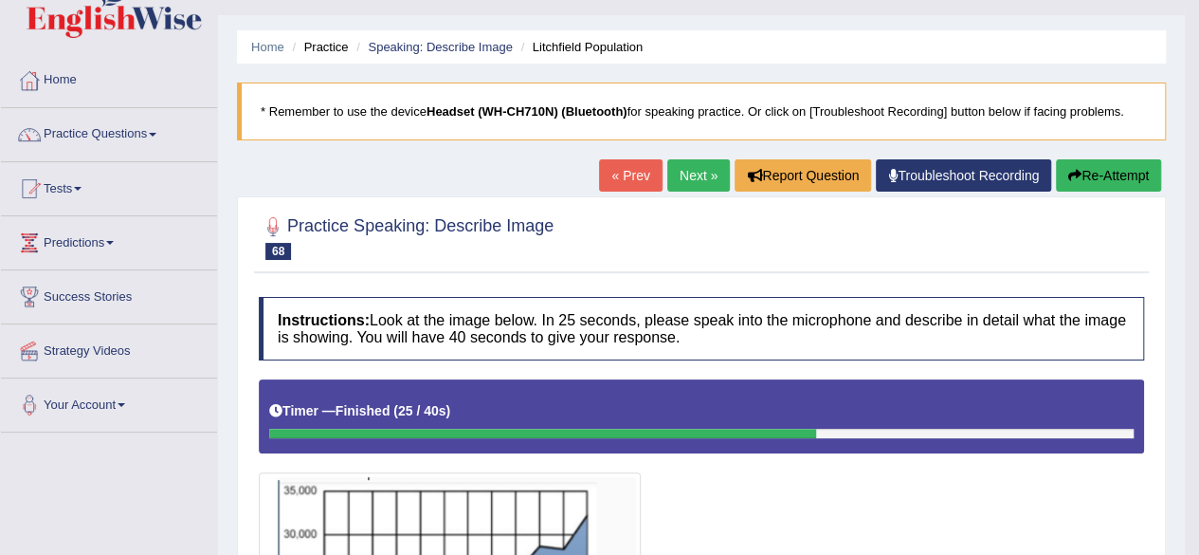
scroll to position [0, 0]
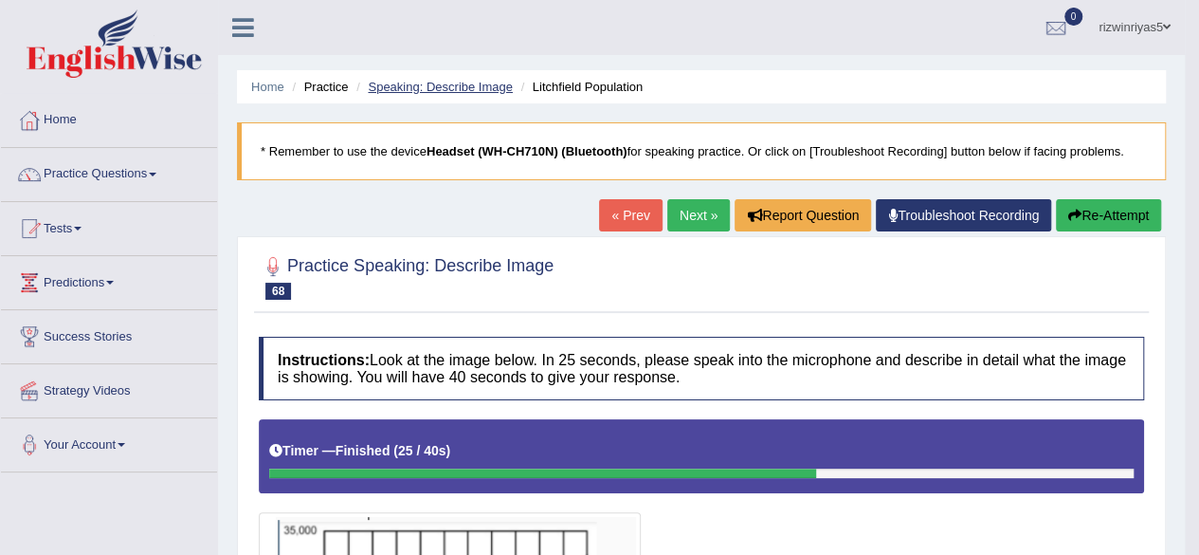
click at [486, 81] on link "Speaking: Describe Image" at bounding box center [440, 87] width 144 height 14
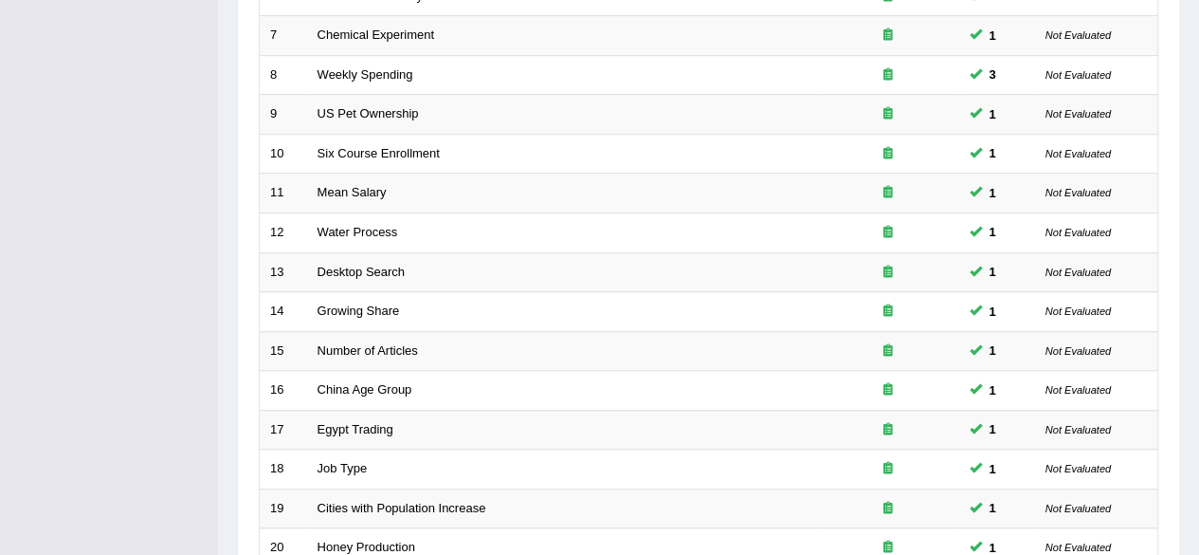
scroll to position [691, 0]
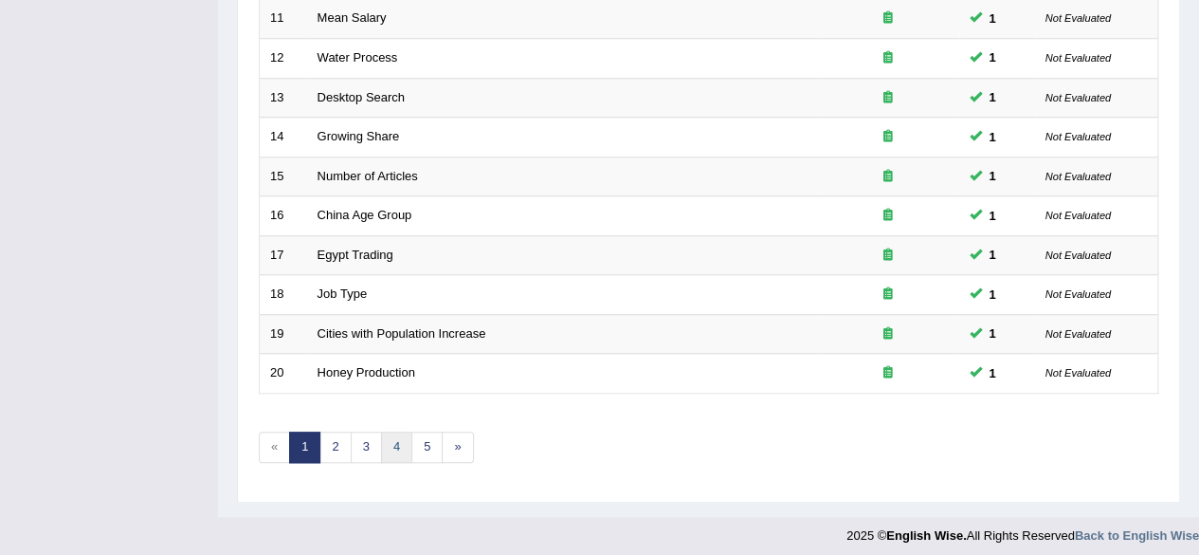
click at [403, 444] on link "4" at bounding box center [396, 446] width 31 height 31
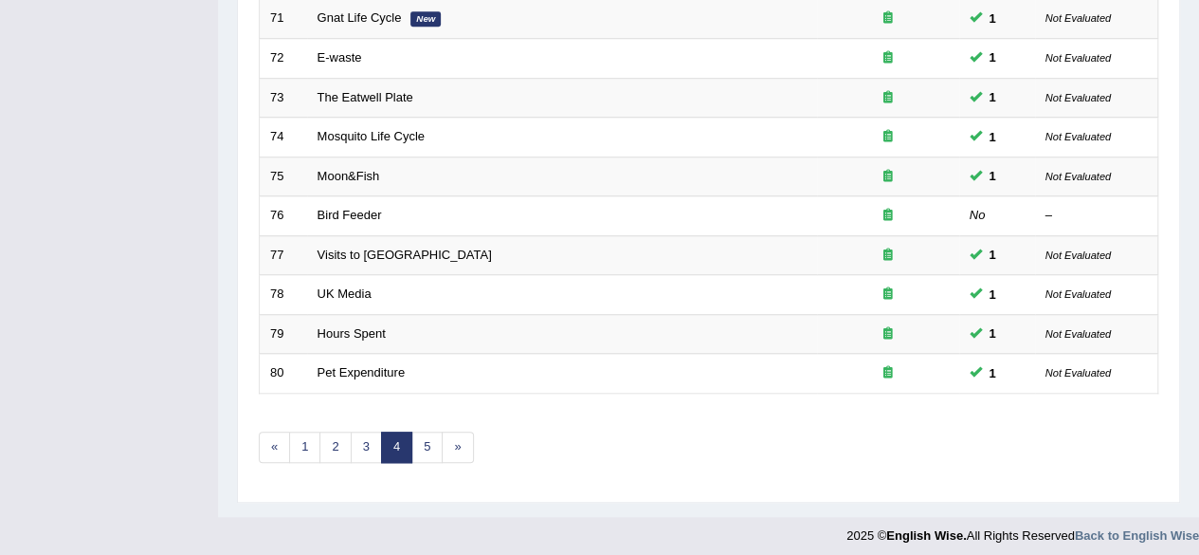
scroll to position [649, 0]
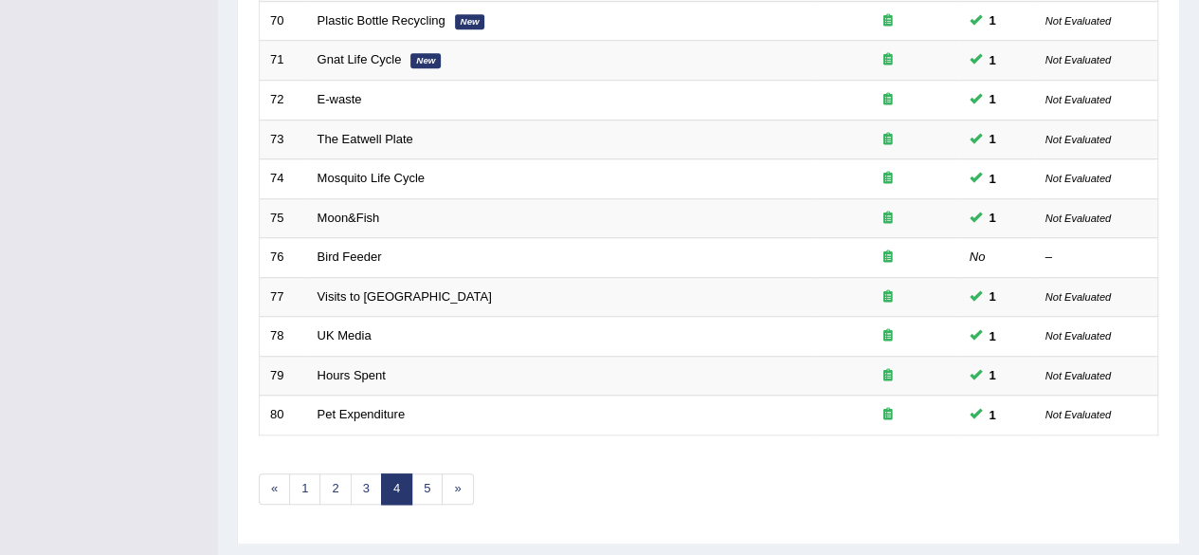
drag, startPoint x: 0, startPoint y: 0, endPoint x: 1206, endPoint y: 477, distance: 1296.7
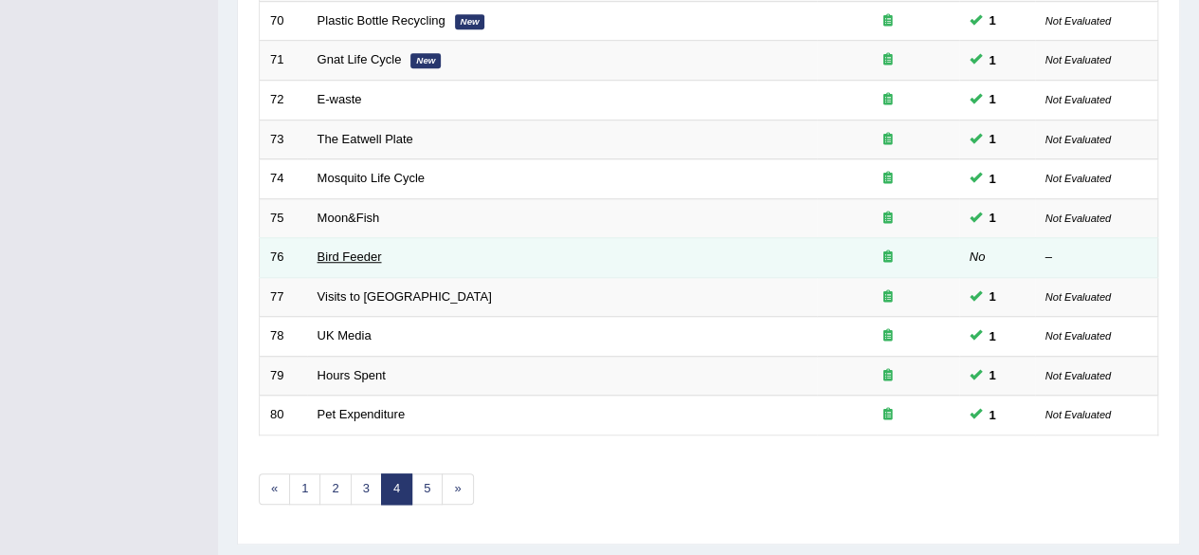
click at [369, 249] on td "Bird Feeder" at bounding box center [562, 258] width 510 height 40
click at [369, 249] on link "Bird Feeder" at bounding box center [350, 256] width 64 height 14
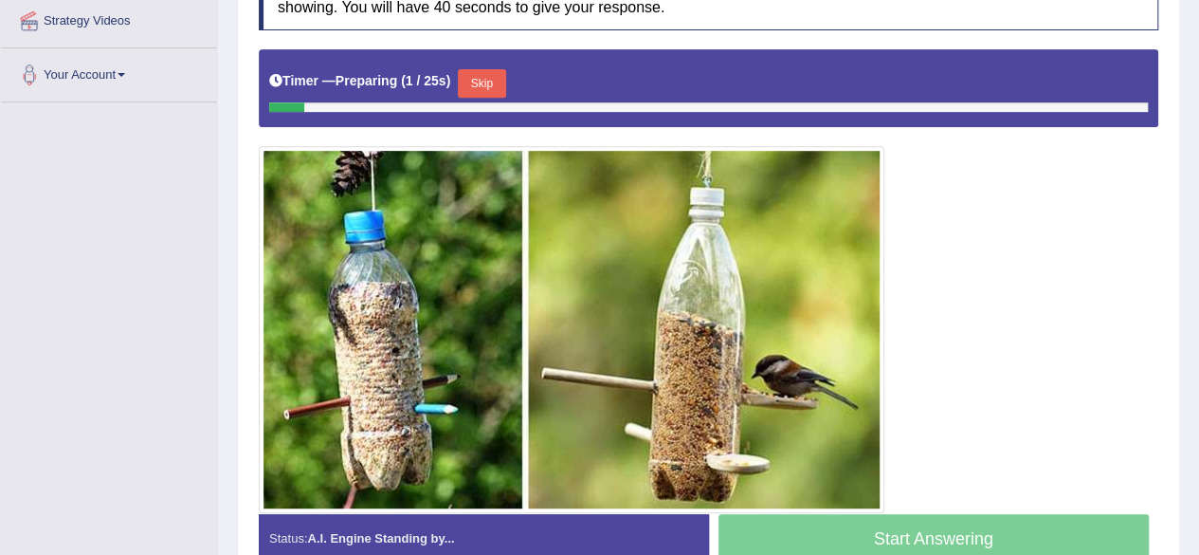
scroll to position [371, 0]
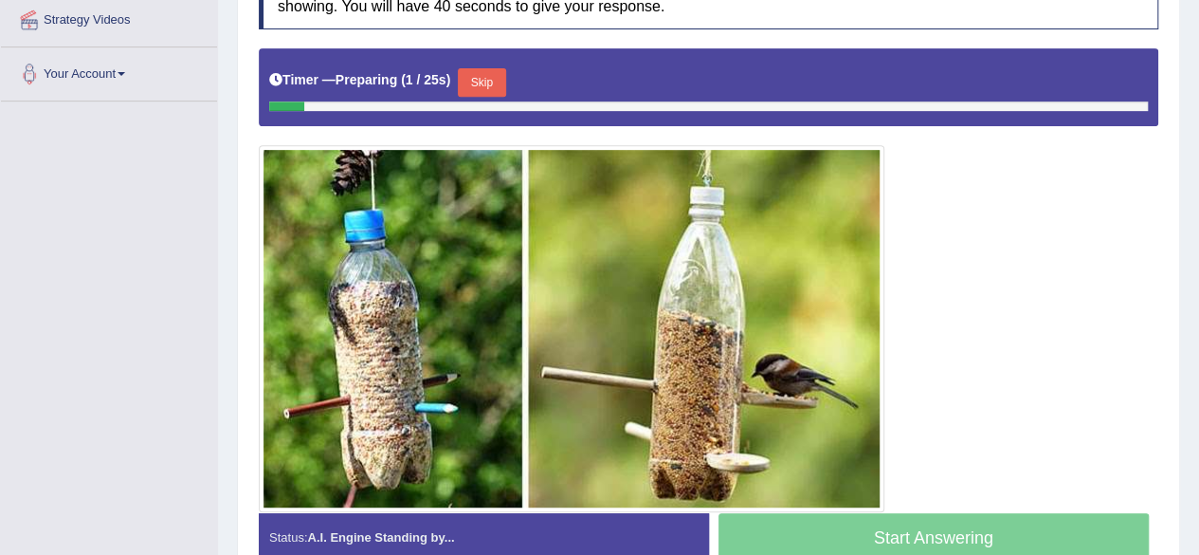
drag, startPoint x: 0, startPoint y: 0, endPoint x: 1212, endPoint y: 445, distance: 1291.4
click at [497, 75] on button "Skip" at bounding box center [481, 82] width 47 height 28
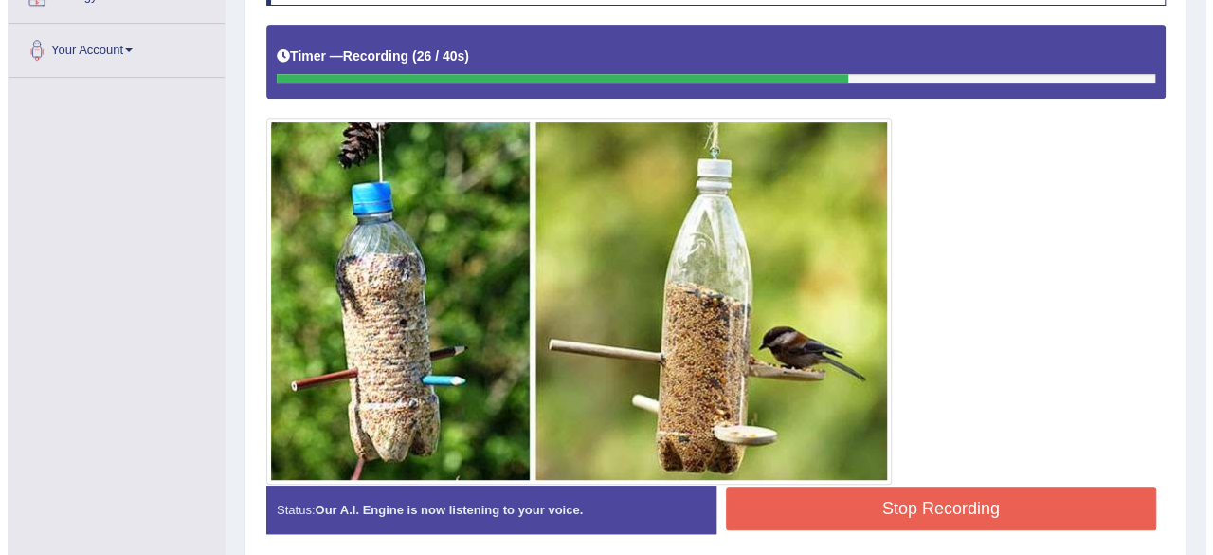
scroll to position [405, 0]
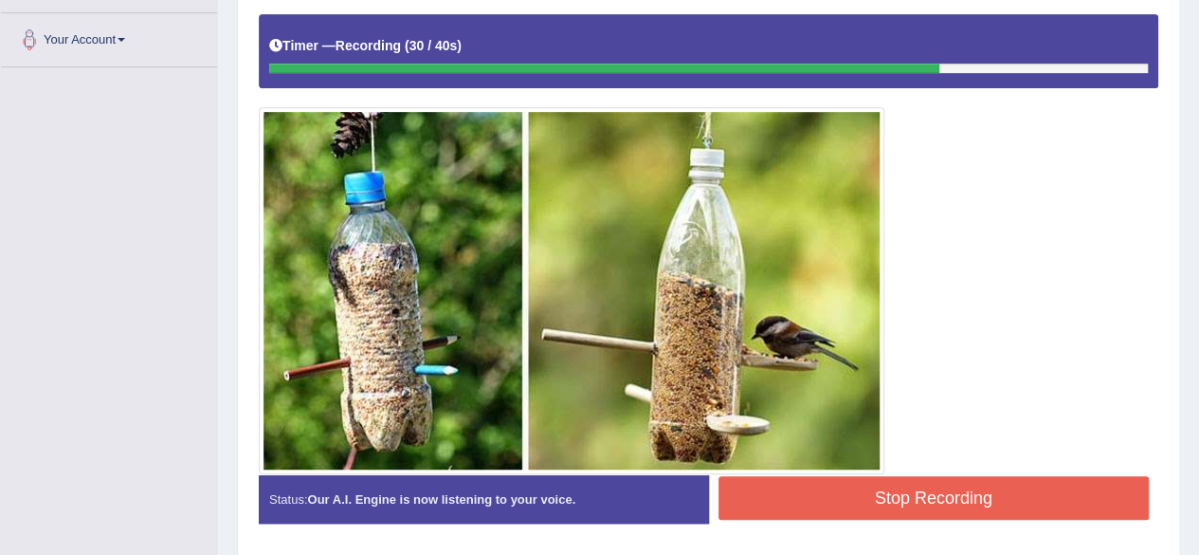
click at [921, 476] on button "Stop Recording" at bounding box center [934, 498] width 431 height 44
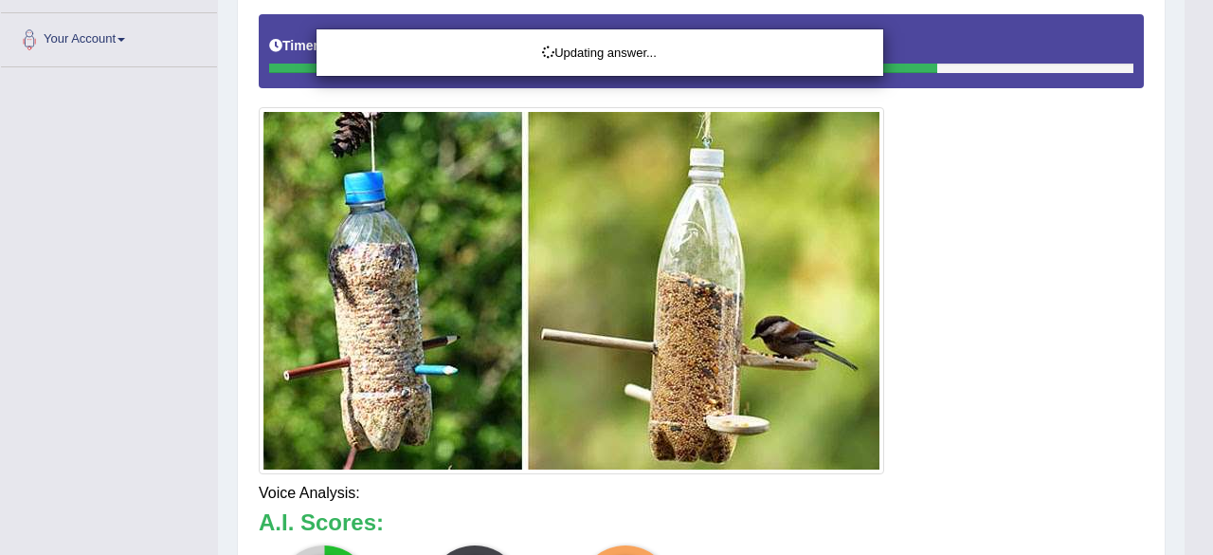
drag, startPoint x: 1212, startPoint y: 277, endPoint x: 1212, endPoint y: 369, distance: 92.0
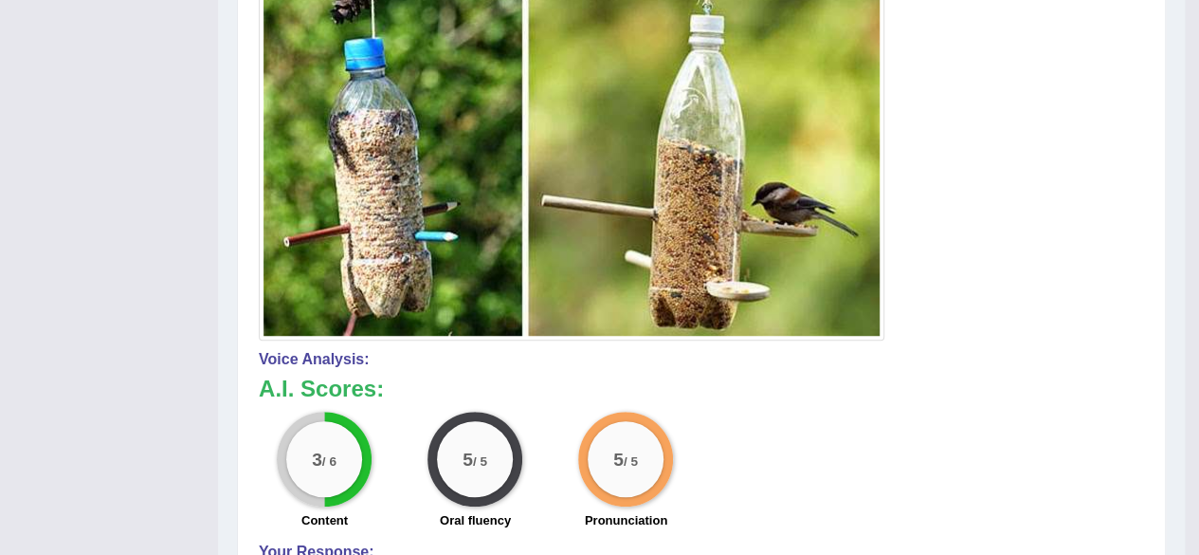
scroll to position [0, 0]
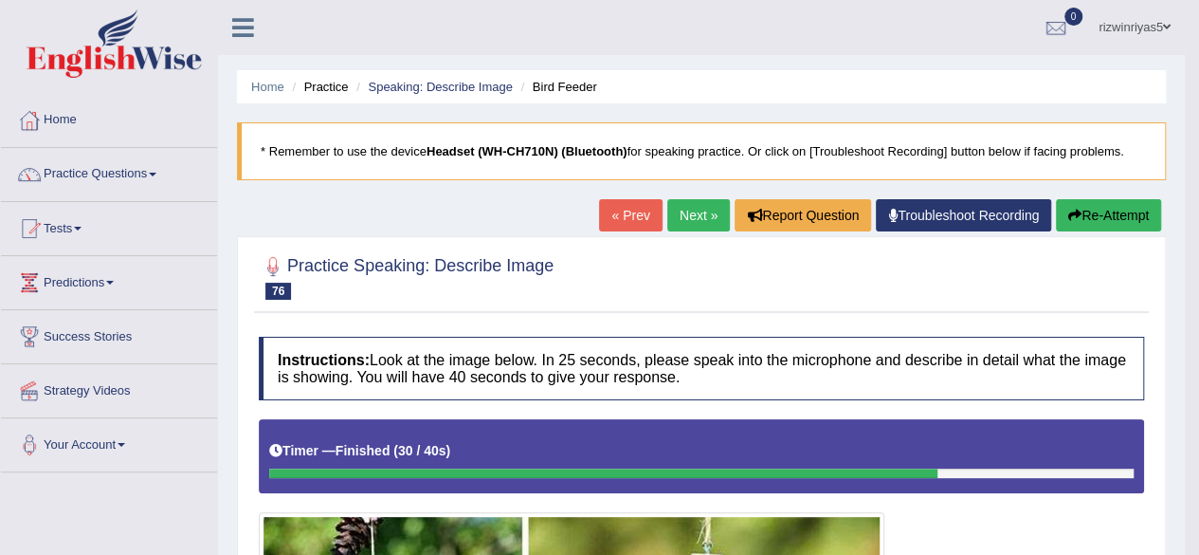
click at [1094, 220] on button "Re-Attempt" at bounding box center [1108, 215] width 105 height 32
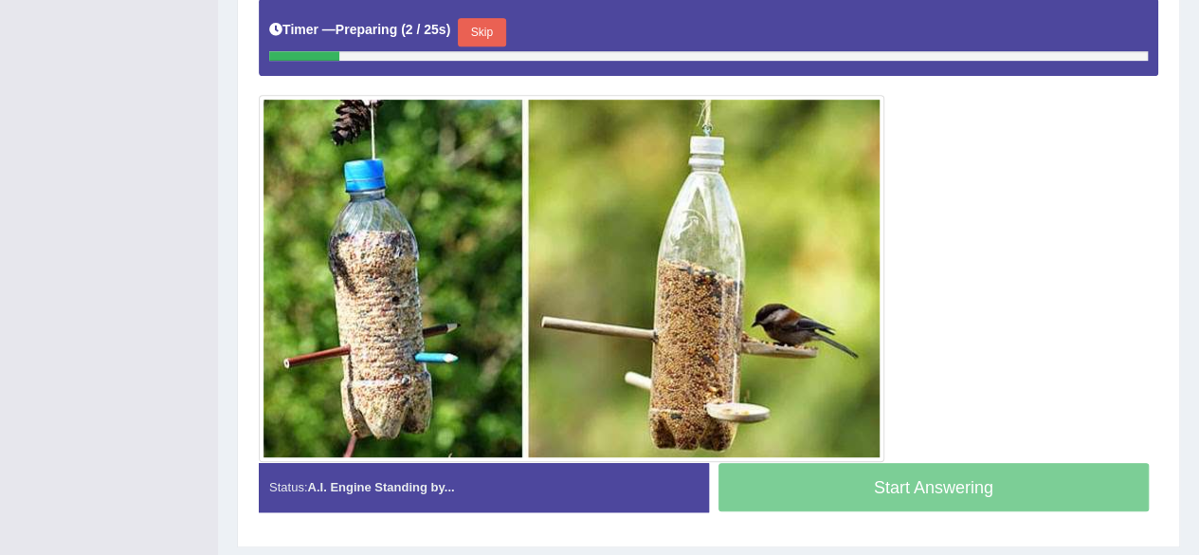
scroll to position [457, 0]
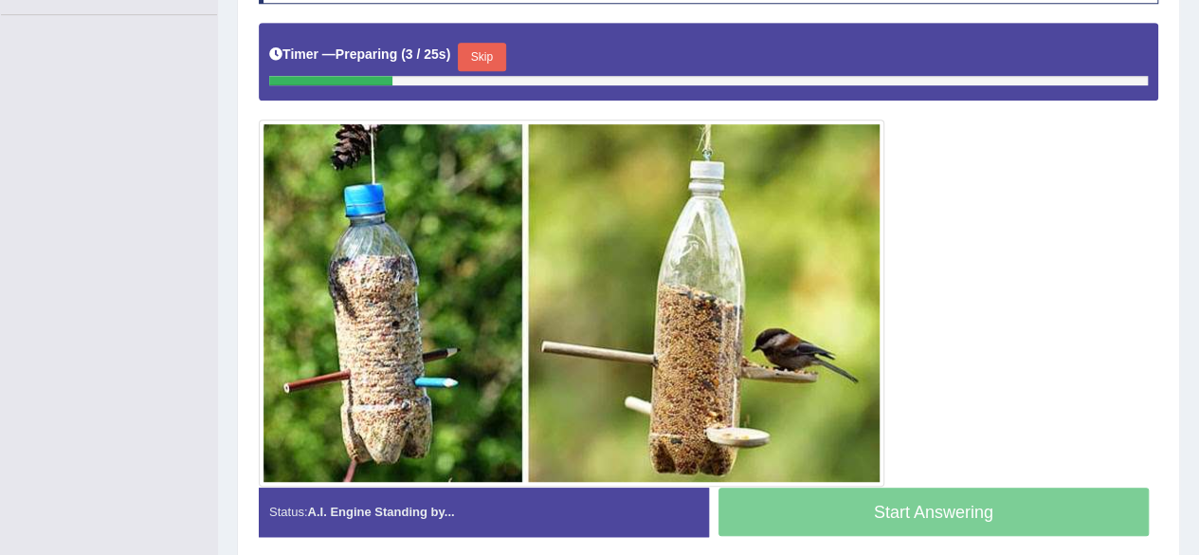
click at [476, 43] on button "Skip" at bounding box center [481, 57] width 47 height 28
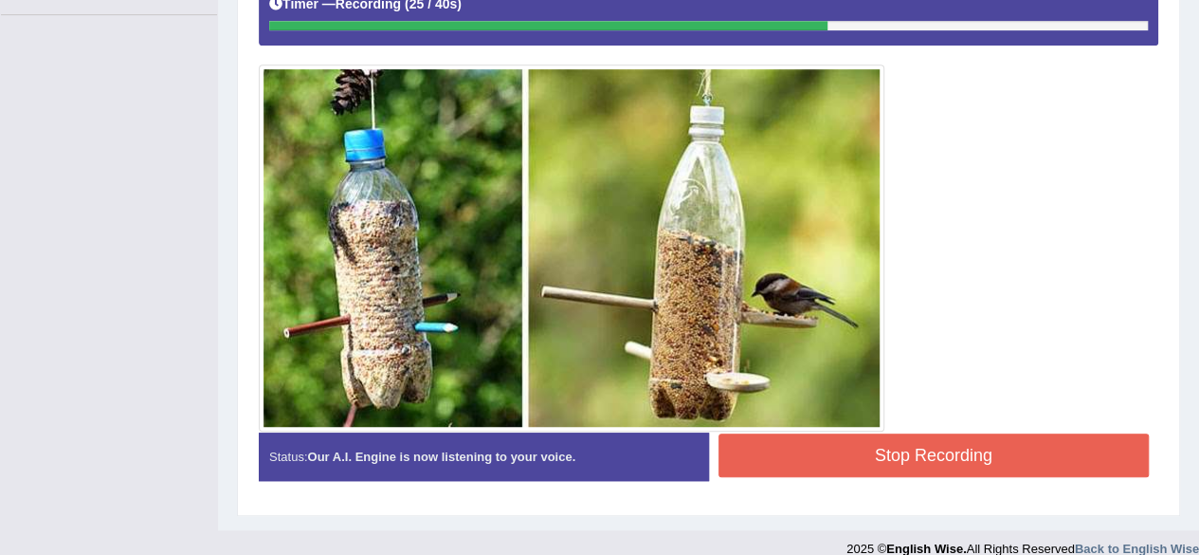
click at [965, 435] on button "Stop Recording" at bounding box center [934, 455] width 431 height 44
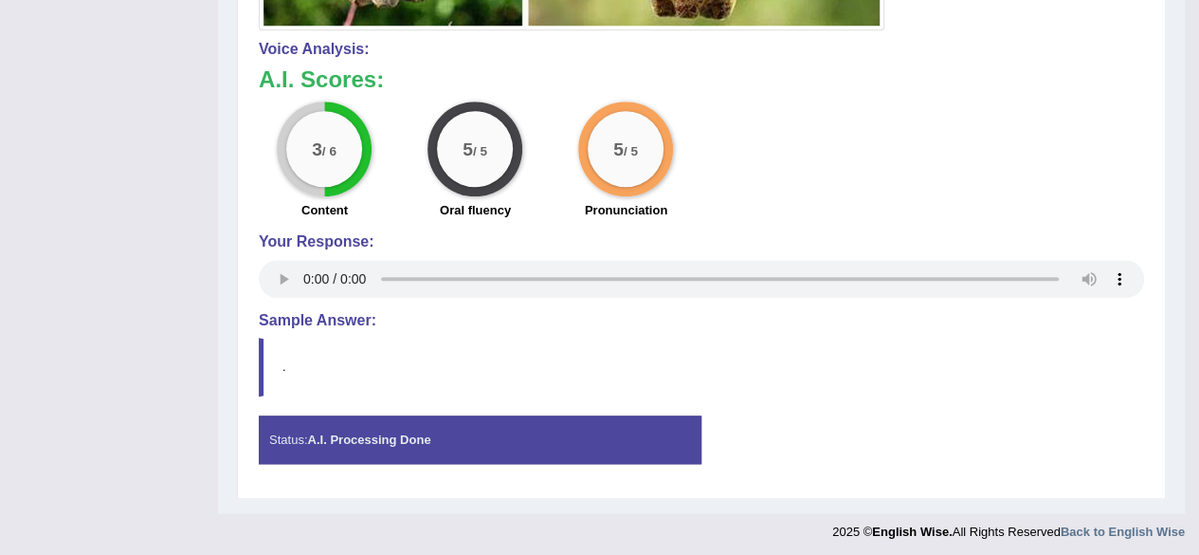
scroll to position [0, 0]
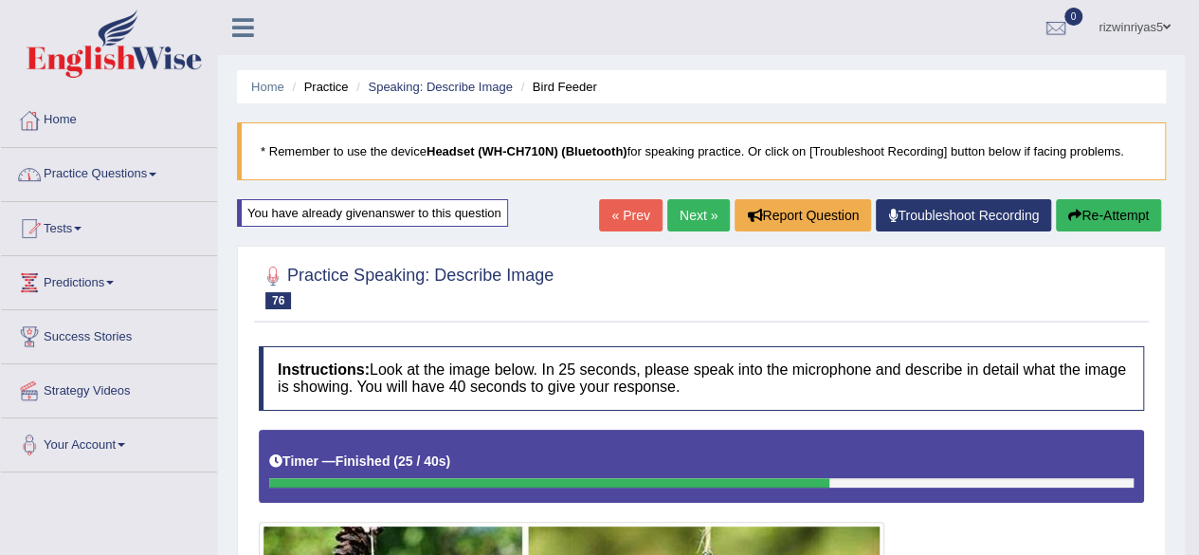
click at [123, 169] on link "Practice Questions" at bounding box center [109, 171] width 216 height 47
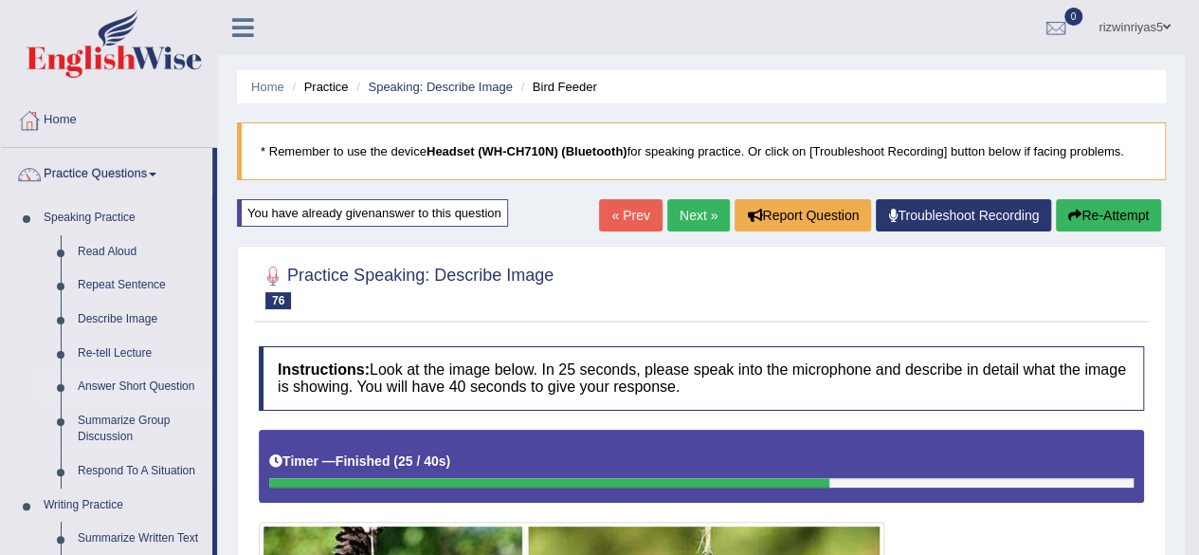
click at [137, 380] on link "Answer Short Question" at bounding box center [140, 387] width 143 height 34
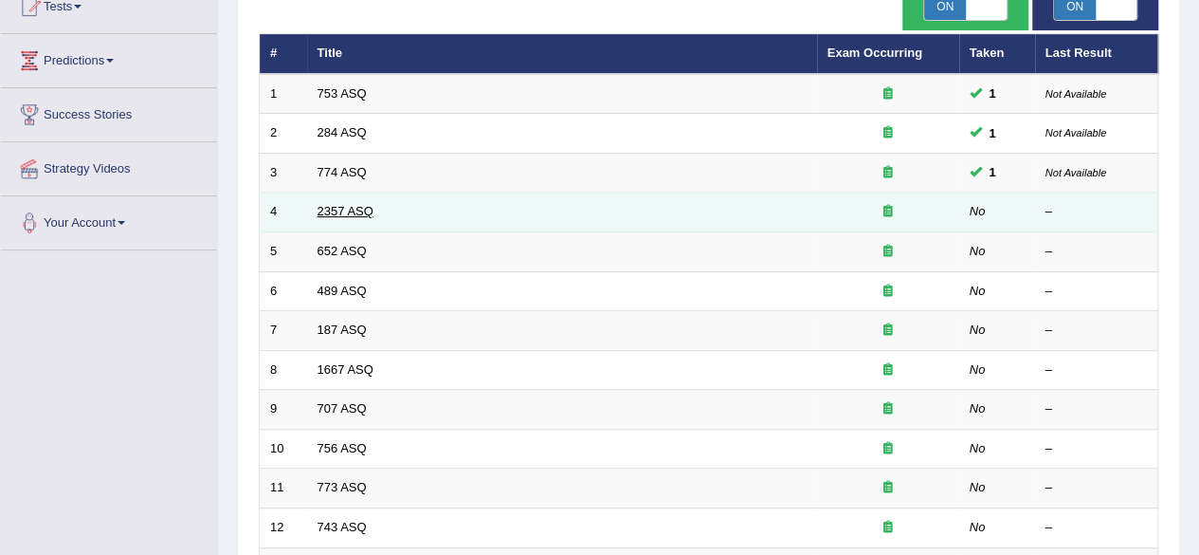
click at [336, 206] on link "2357 ASQ" at bounding box center [346, 211] width 56 height 14
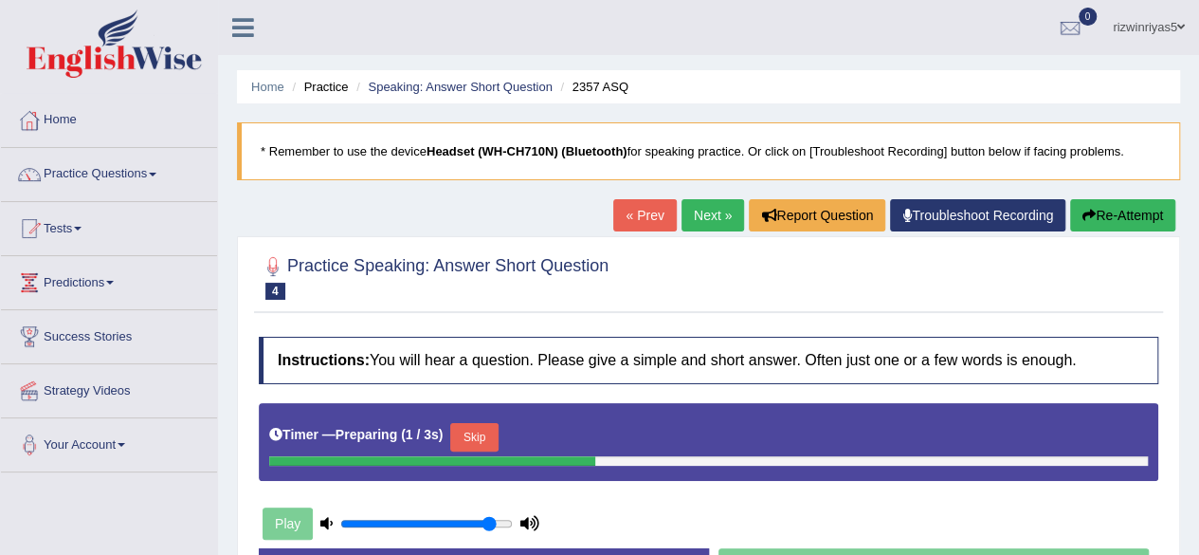
click at [478, 437] on button "Skip" at bounding box center [473, 437] width 47 height 28
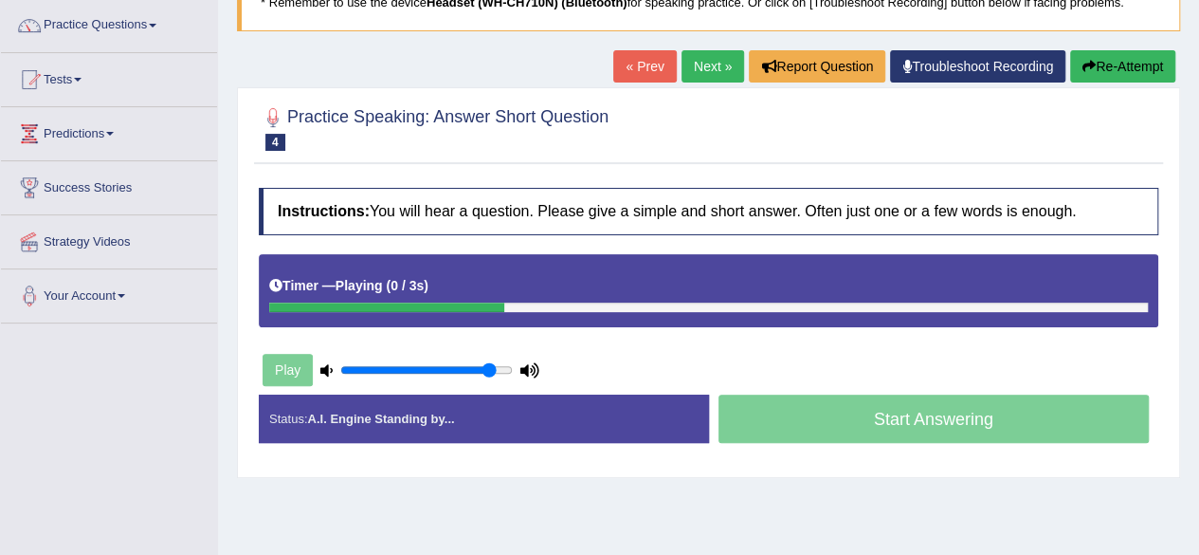
scroll to position [168, 0]
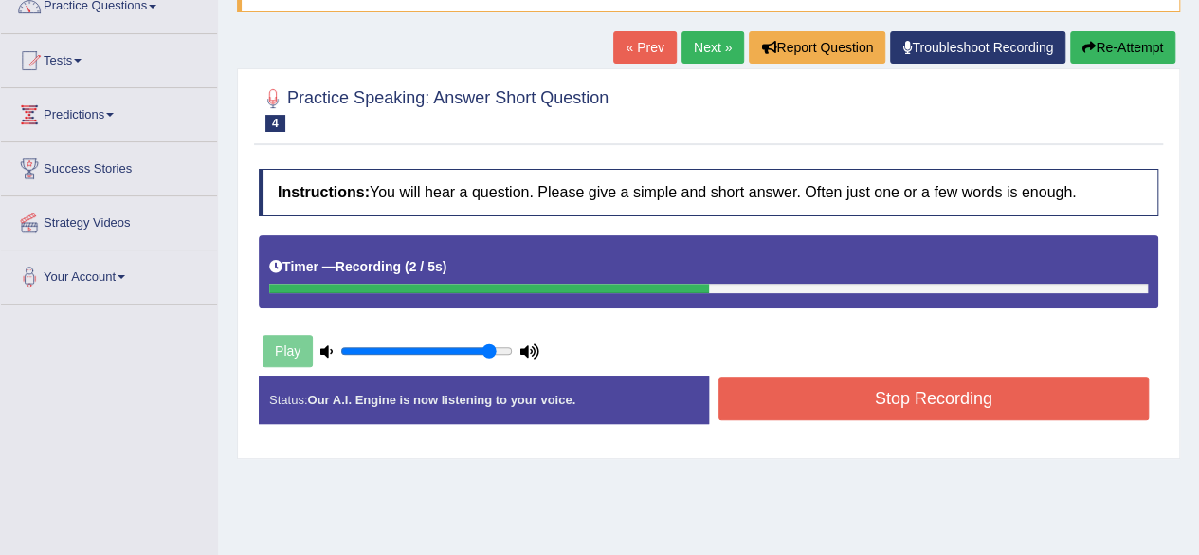
click at [963, 399] on button "Stop Recording" at bounding box center [934, 398] width 431 height 44
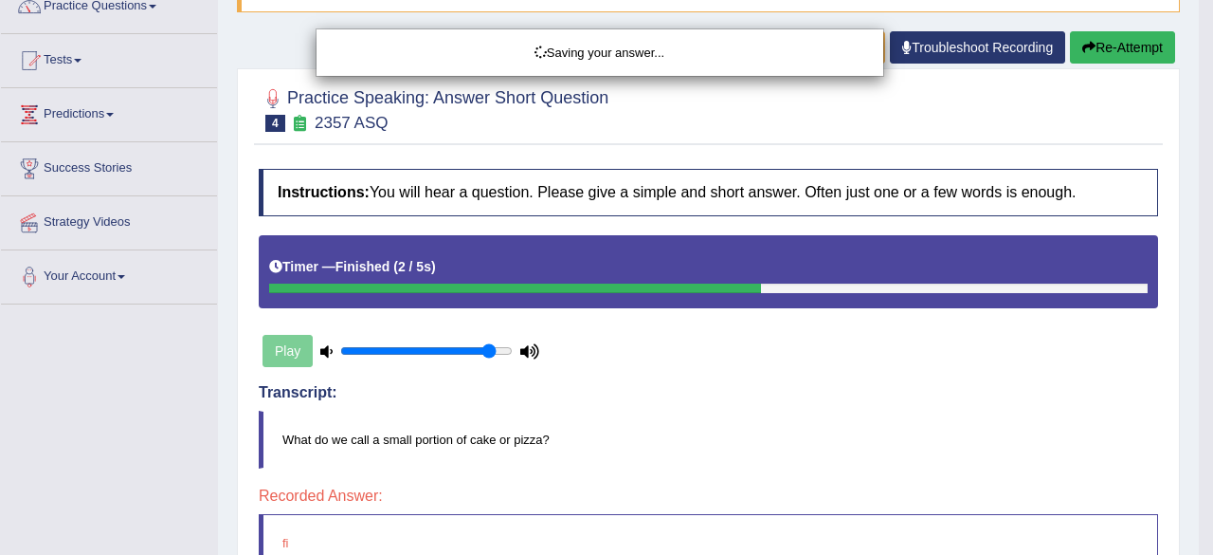
drag, startPoint x: 1212, startPoint y: 132, endPoint x: 1212, endPoint y: 189, distance: 56.9
click at [1198, 189] on div "Saving your answer..." at bounding box center [606, 277] width 1213 height 555
drag, startPoint x: 1212, startPoint y: 189, endPoint x: 1212, endPoint y: 217, distance: 28.4
click at [1198, 217] on div "Saving your answer..." at bounding box center [606, 277] width 1213 height 555
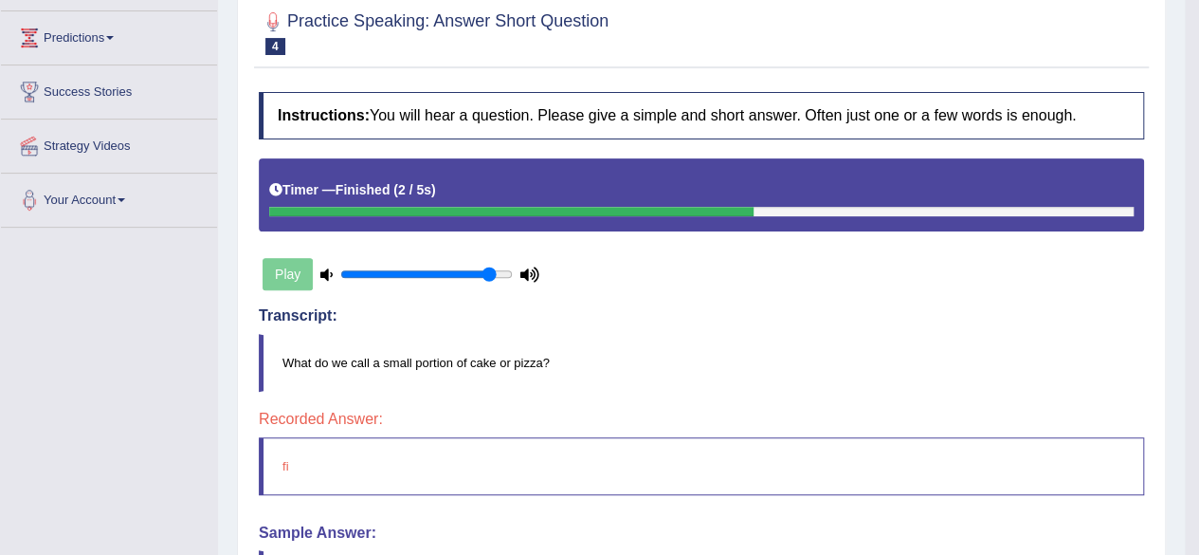
scroll to position [125, 0]
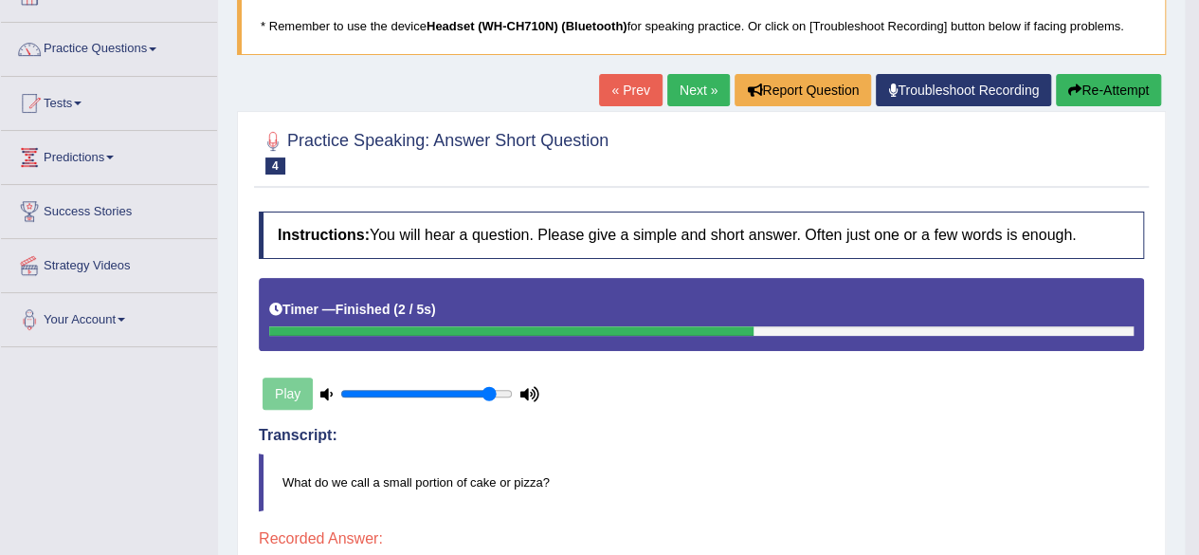
drag, startPoint x: 1172, startPoint y: 124, endPoint x: 668, endPoint y: 67, distance: 506.6
click at [668, 67] on div "Home Practice Speaking: Answer Short Question 2357 ASQ * Remember to use the de…" at bounding box center [701, 360] width 967 height 970
click at [688, 79] on link "Next »" at bounding box center [698, 90] width 63 height 32
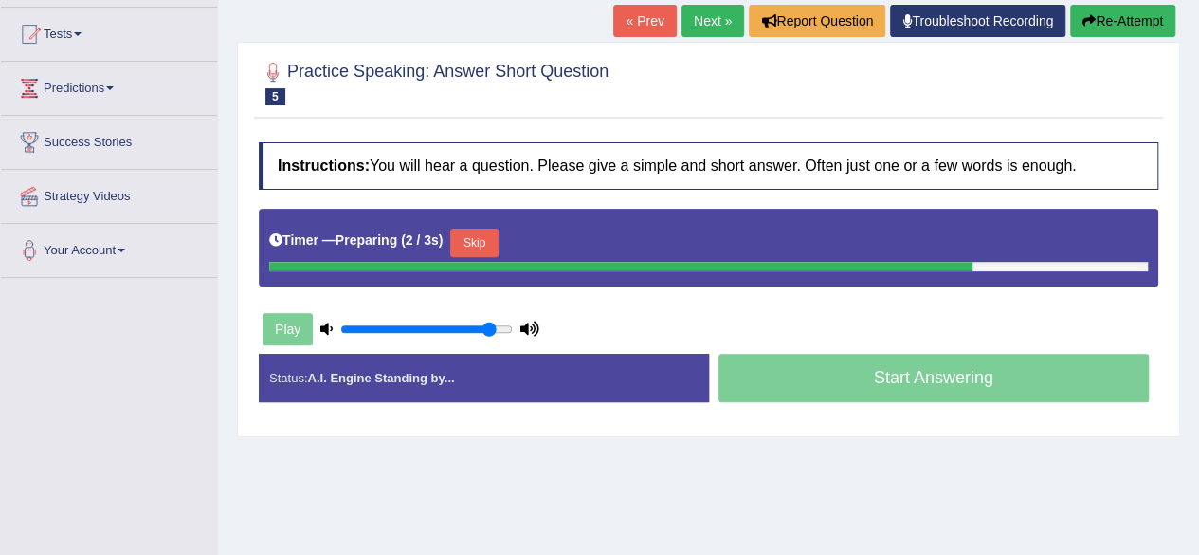
scroll to position [201, 0]
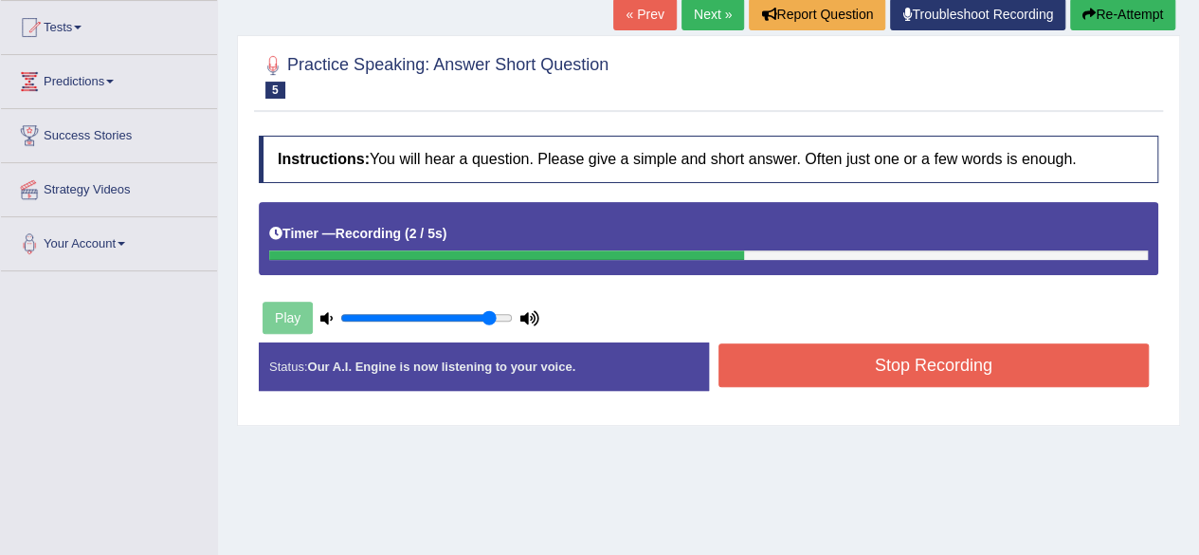
click at [1050, 359] on button "Stop Recording" at bounding box center [934, 365] width 431 height 44
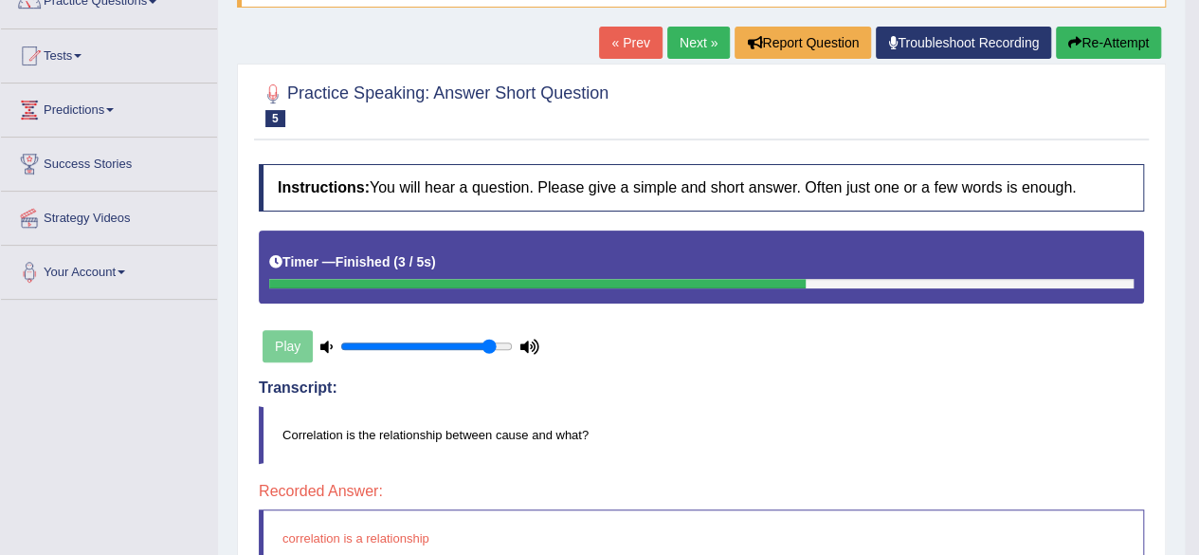
scroll to position [158, 0]
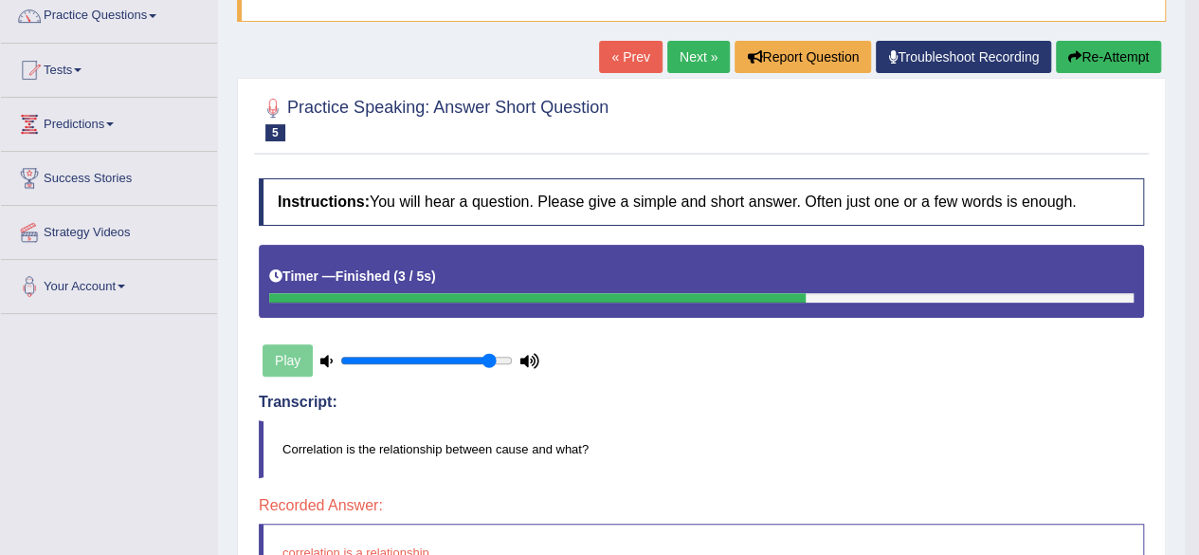
click at [684, 43] on link "Next »" at bounding box center [698, 57] width 63 height 32
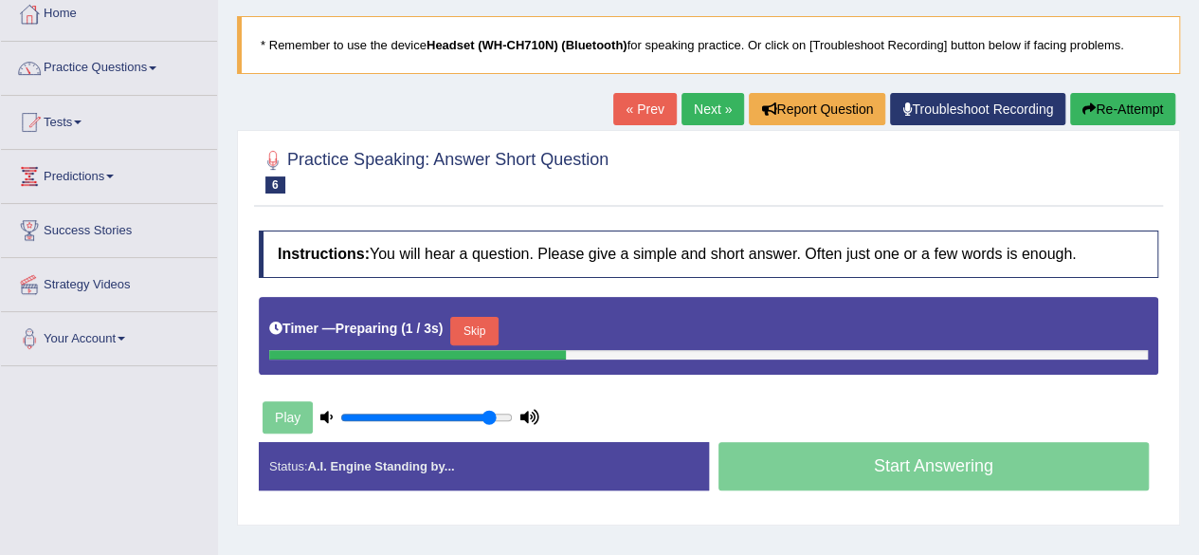
scroll to position [154, 0]
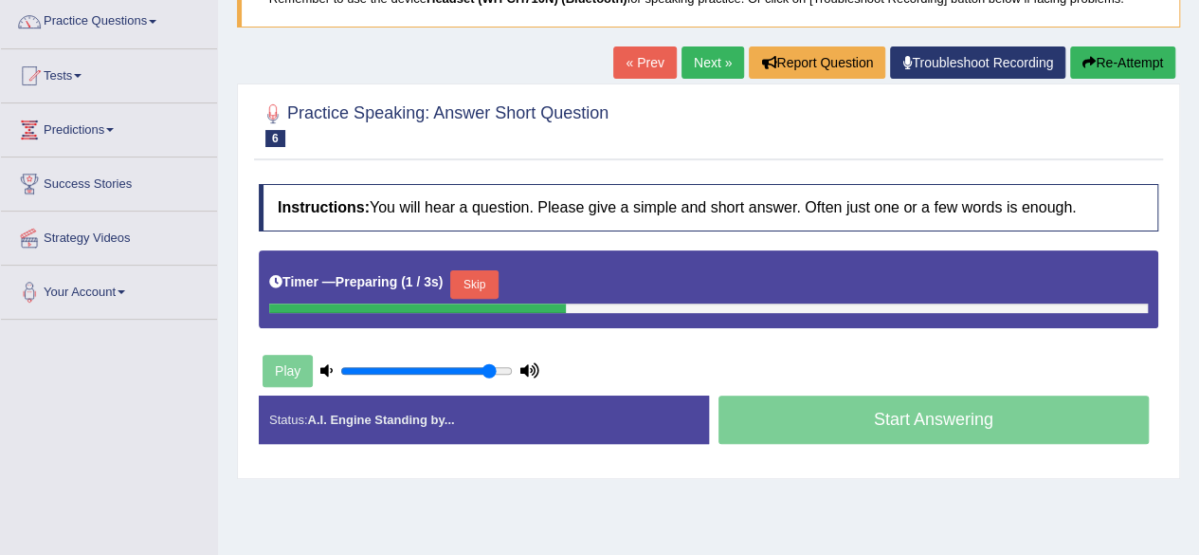
drag, startPoint x: 0, startPoint y: 0, endPoint x: 1212, endPoint y: 342, distance: 1259.8
click at [1198, 342] on html "Toggle navigation Home Practice Questions Speaking Practice Read Aloud Repeat S…" at bounding box center [599, 124] width 1199 height 555
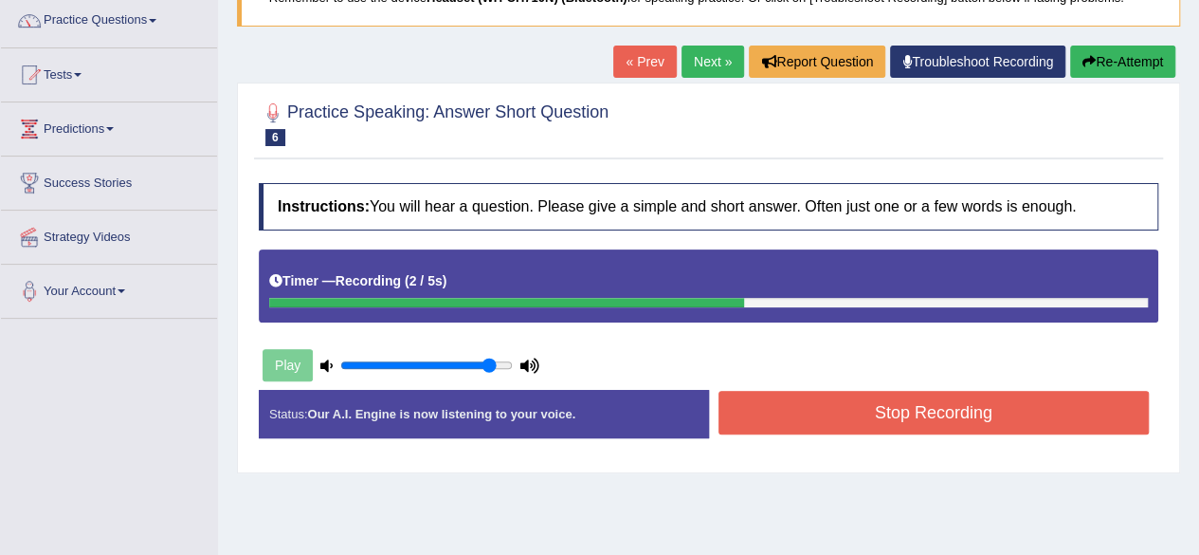
click at [1052, 416] on button "Stop Recording" at bounding box center [934, 413] width 431 height 44
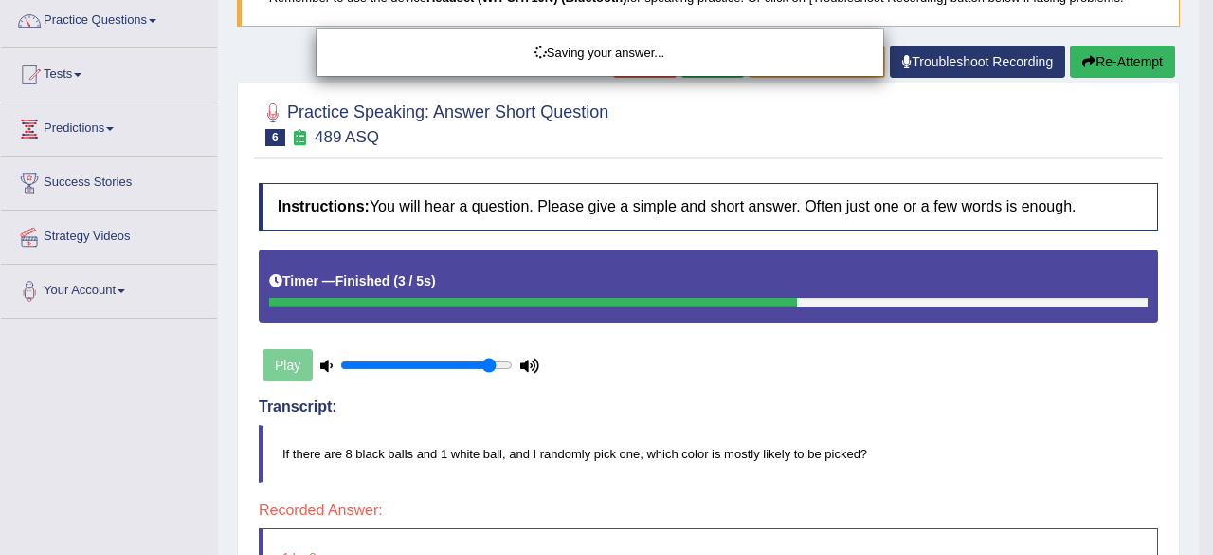
drag, startPoint x: 1212, startPoint y: 202, endPoint x: 1212, endPoint y: 262, distance: 59.7
click at [1198, 262] on div "Saving your answer..." at bounding box center [606, 277] width 1213 height 555
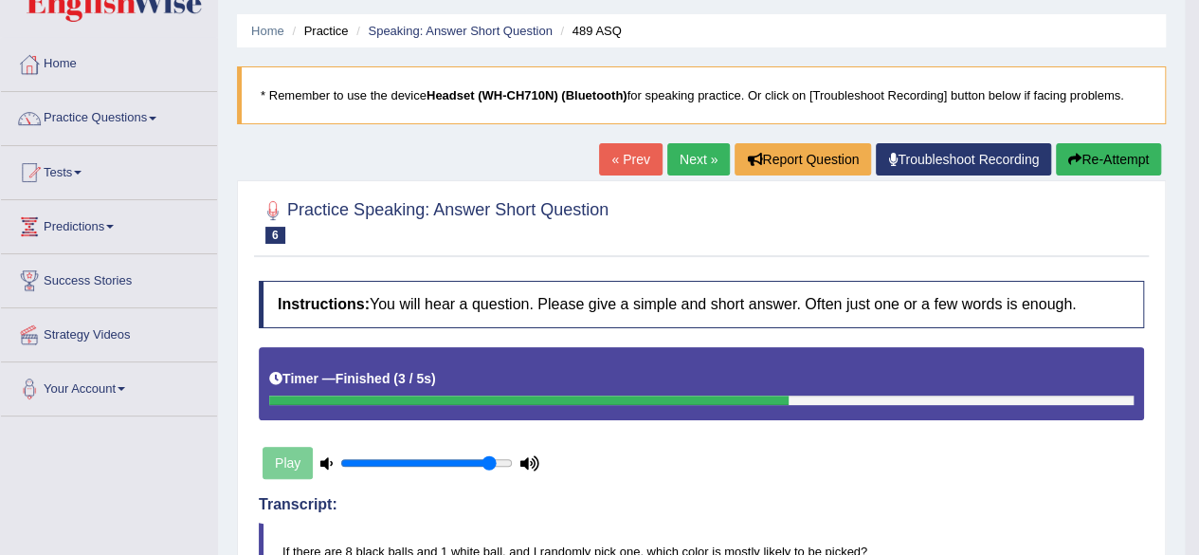
scroll to position [0, 0]
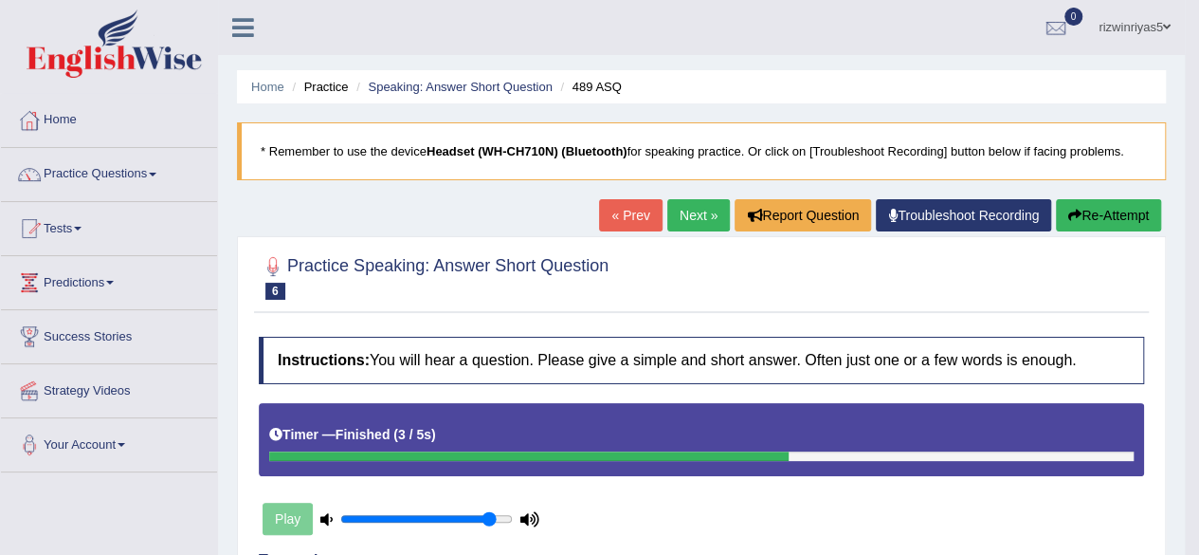
click at [710, 222] on link "Next »" at bounding box center [698, 215] width 63 height 32
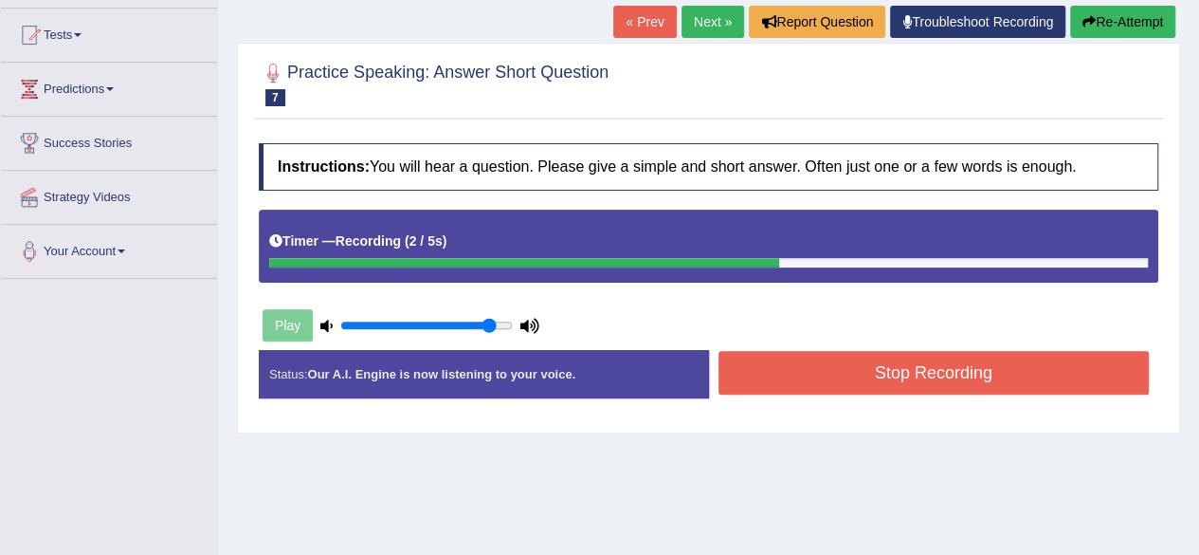
click at [975, 374] on button "Stop Recording" at bounding box center [934, 373] width 431 height 44
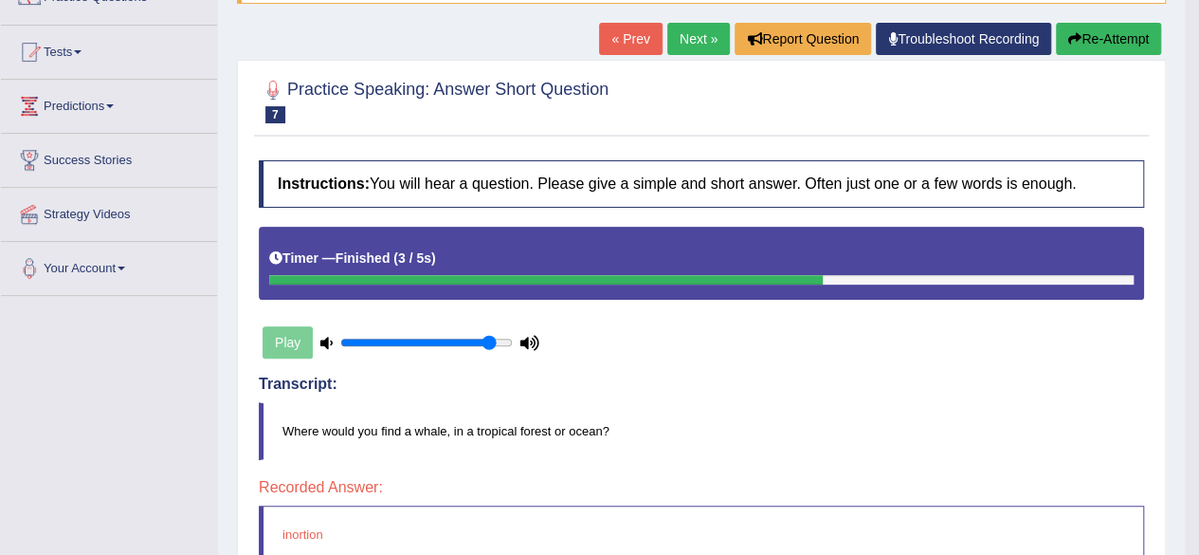
scroll to position [155, 0]
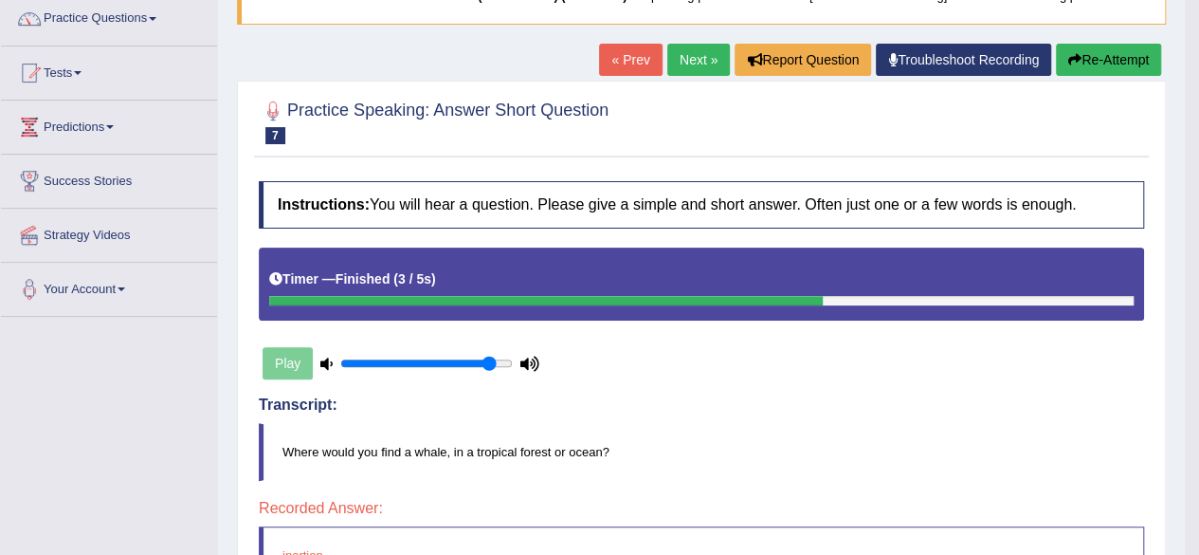
click at [695, 70] on link "Next »" at bounding box center [698, 60] width 63 height 32
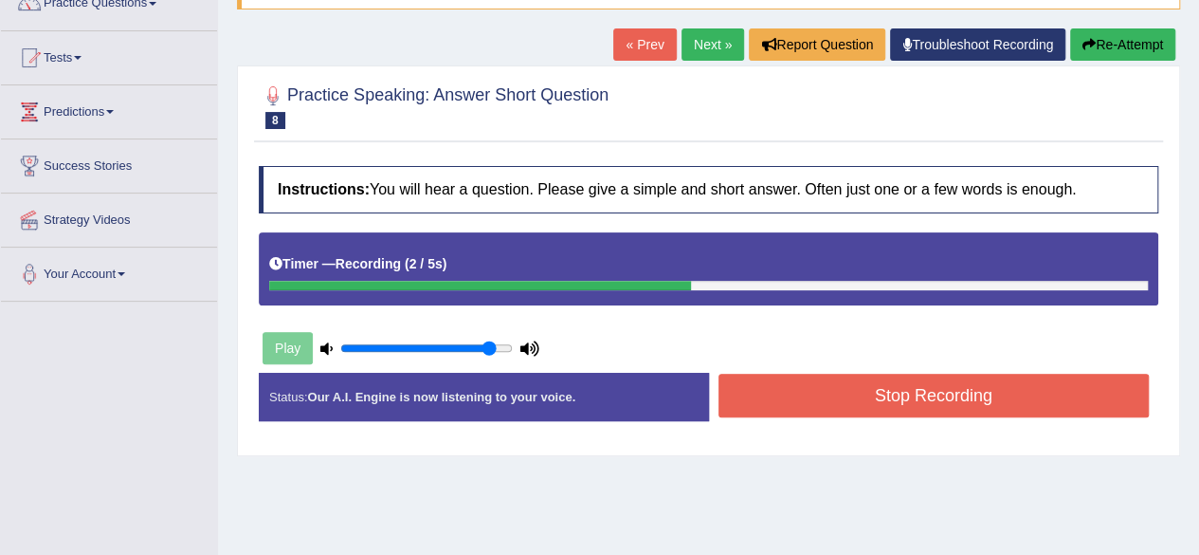
click at [830, 378] on button "Stop Recording" at bounding box center [934, 395] width 431 height 44
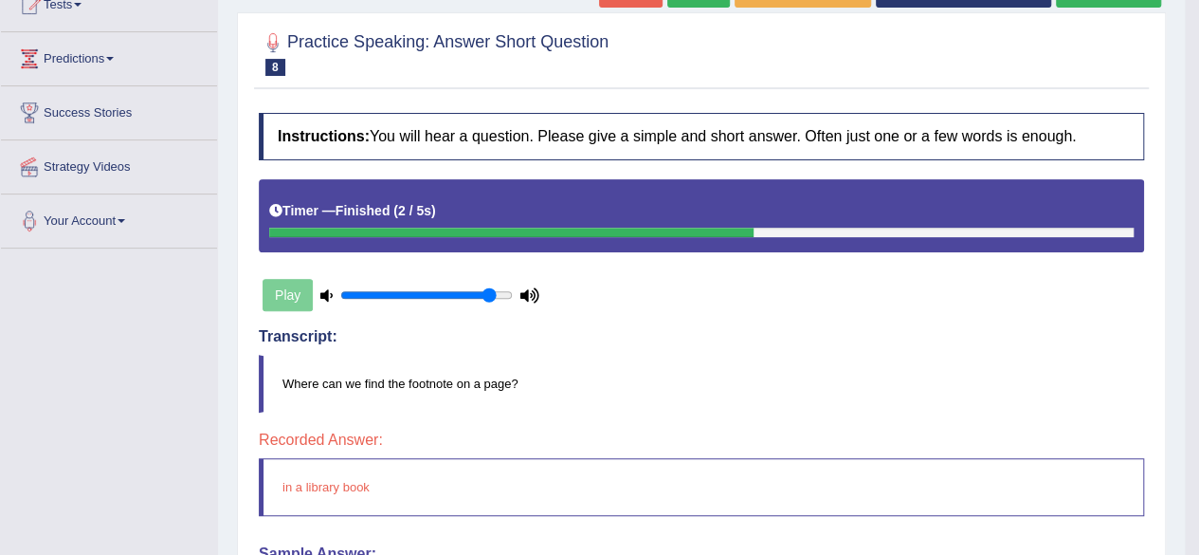
scroll to position [117, 0]
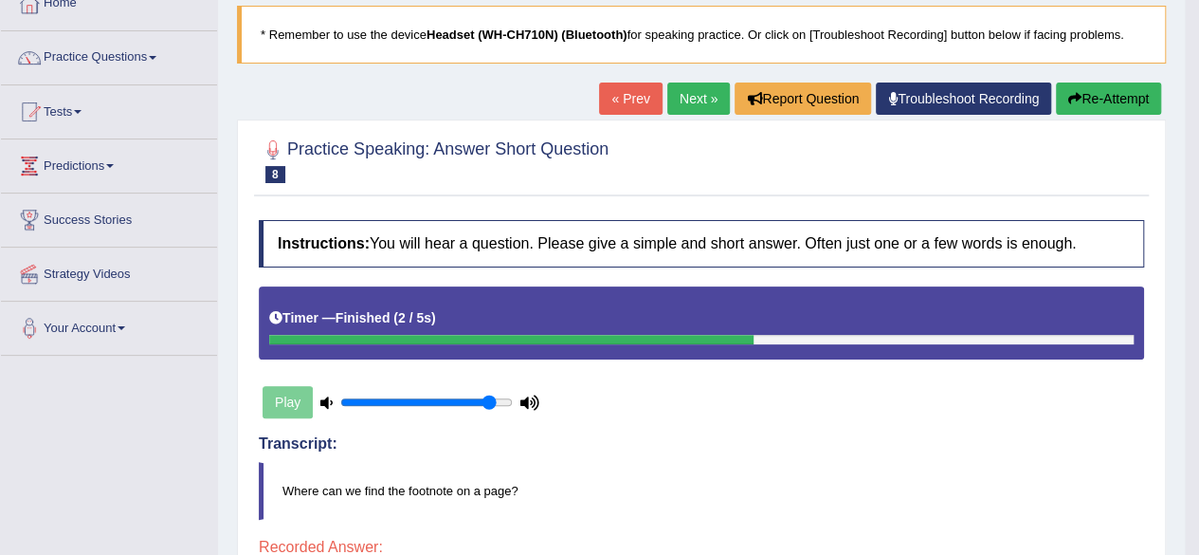
click at [681, 101] on link "Next »" at bounding box center [698, 98] width 63 height 32
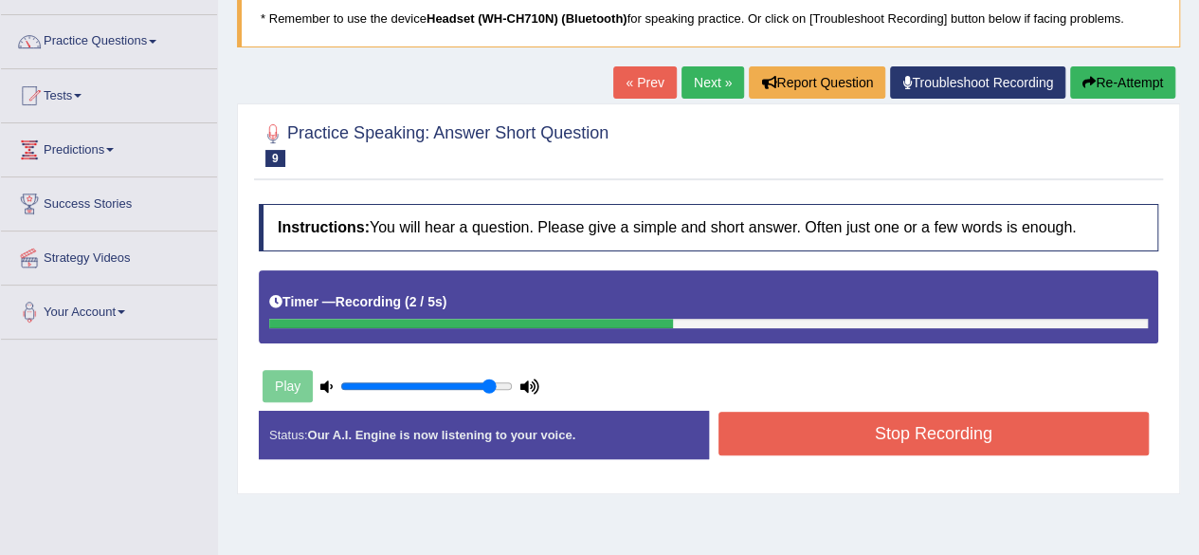
click at [950, 411] on button "Stop Recording" at bounding box center [934, 433] width 431 height 44
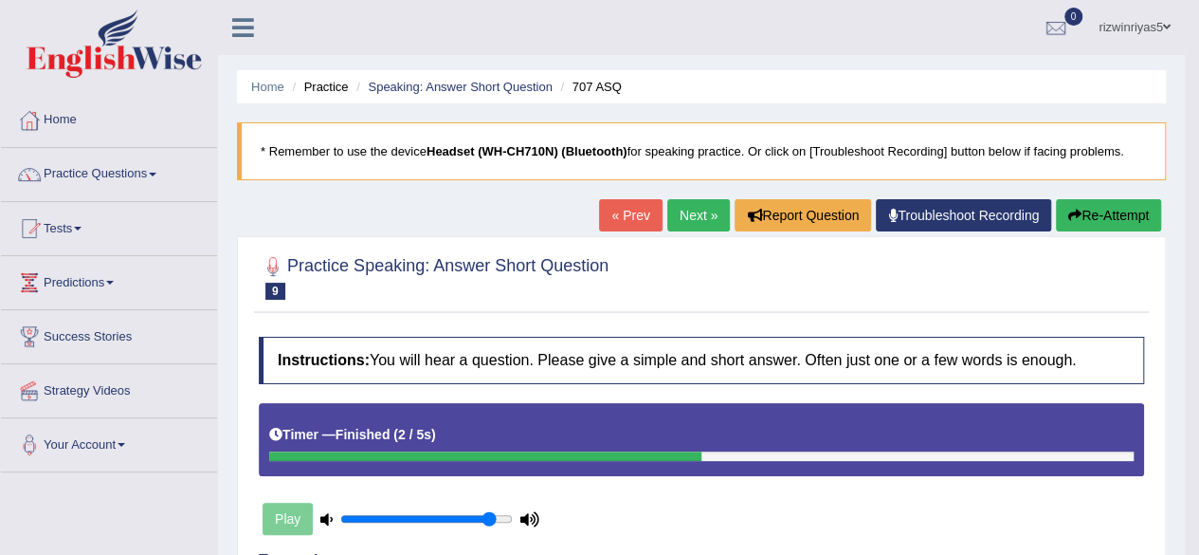
scroll to position [7, 0]
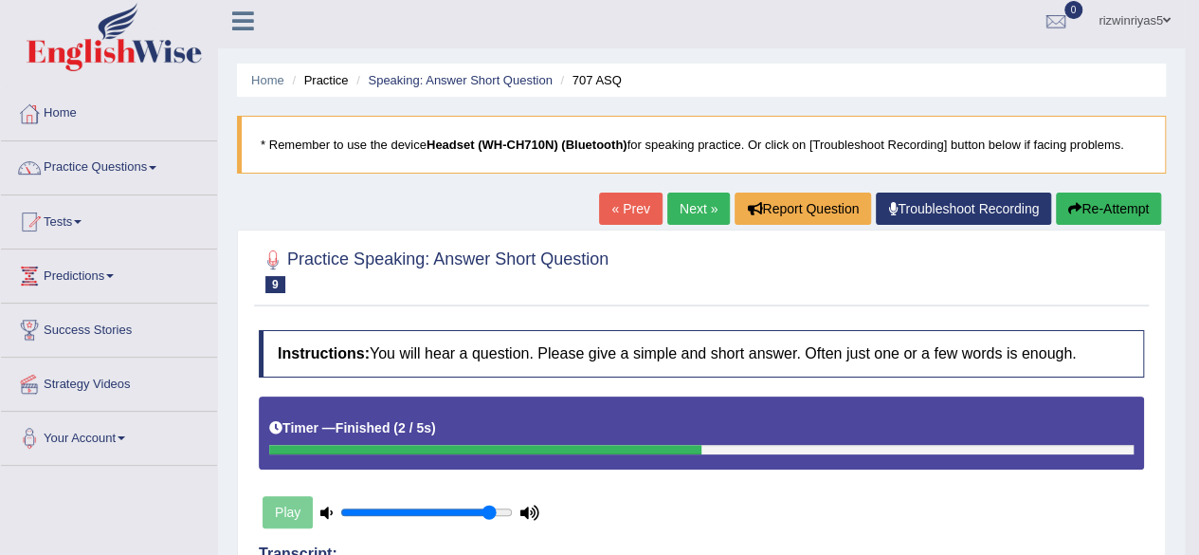
click at [686, 216] on link "Next »" at bounding box center [698, 208] width 63 height 32
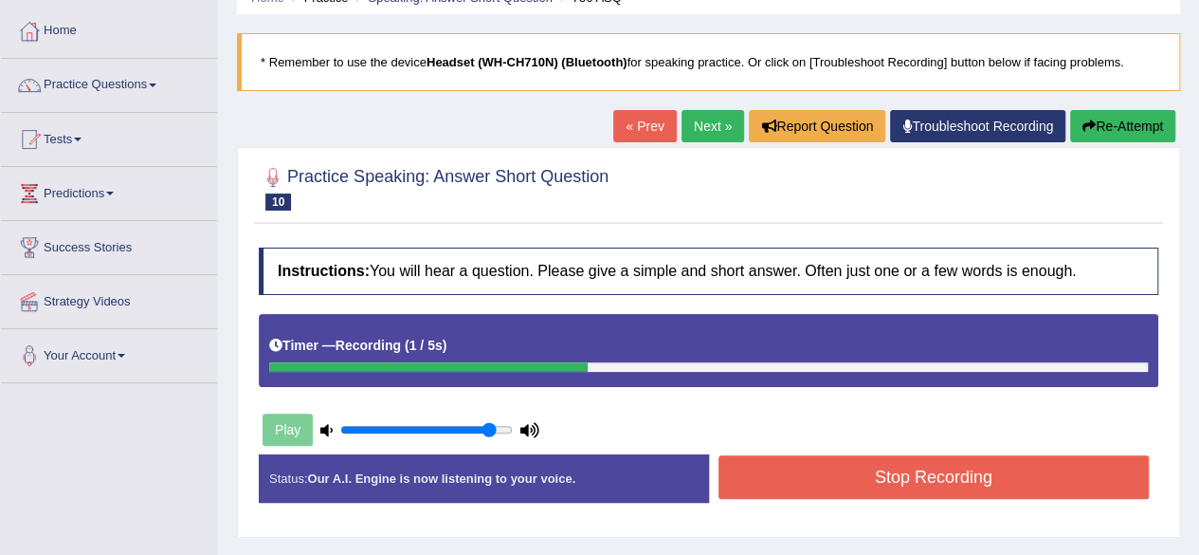
scroll to position [99, 0]
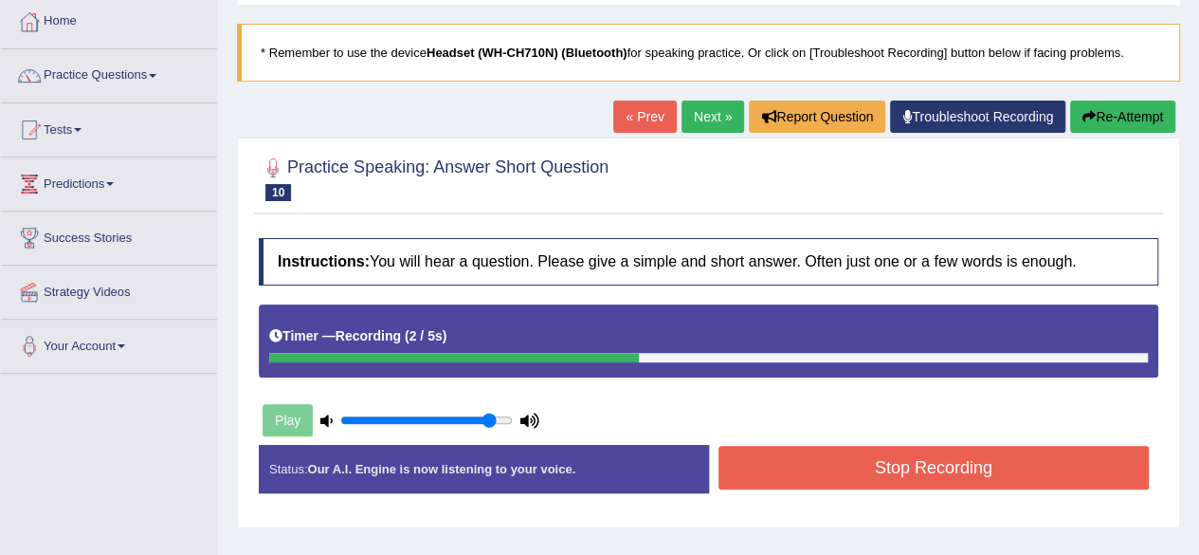
click at [851, 465] on button "Stop Recording" at bounding box center [934, 468] width 431 height 44
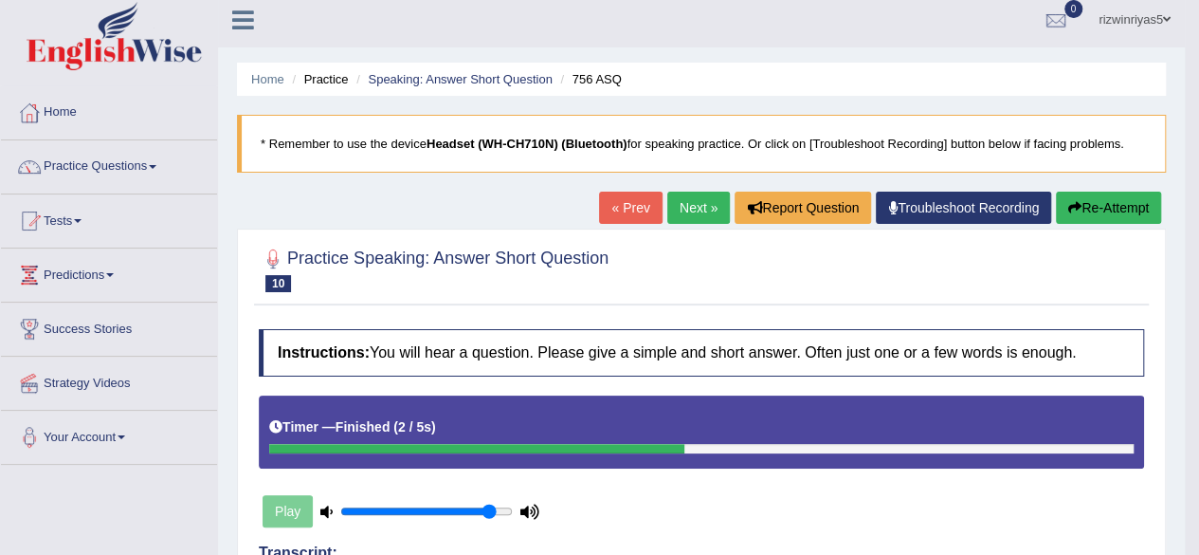
scroll to position [0, 0]
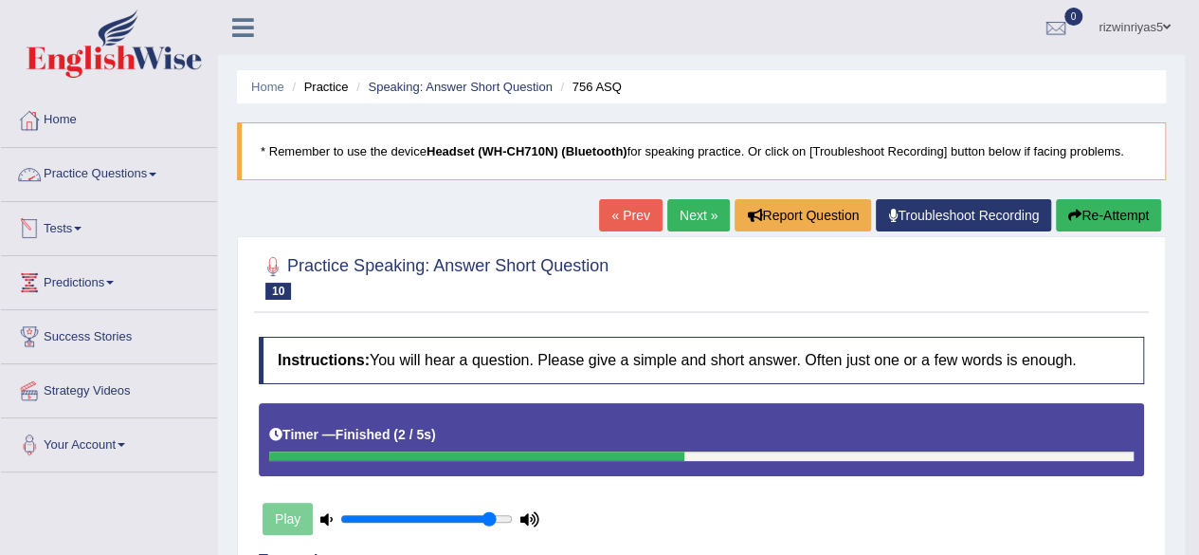
click at [140, 185] on link "Practice Questions" at bounding box center [109, 171] width 216 height 47
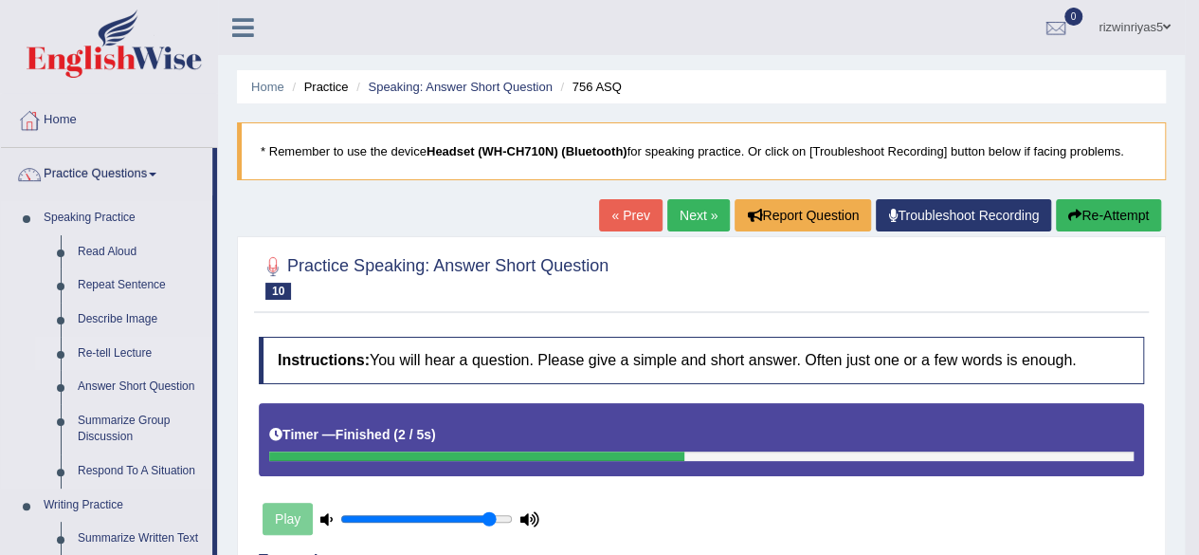
click at [129, 356] on link "Re-tell Lecture" at bounding box center [140, 354] width 143 height 34
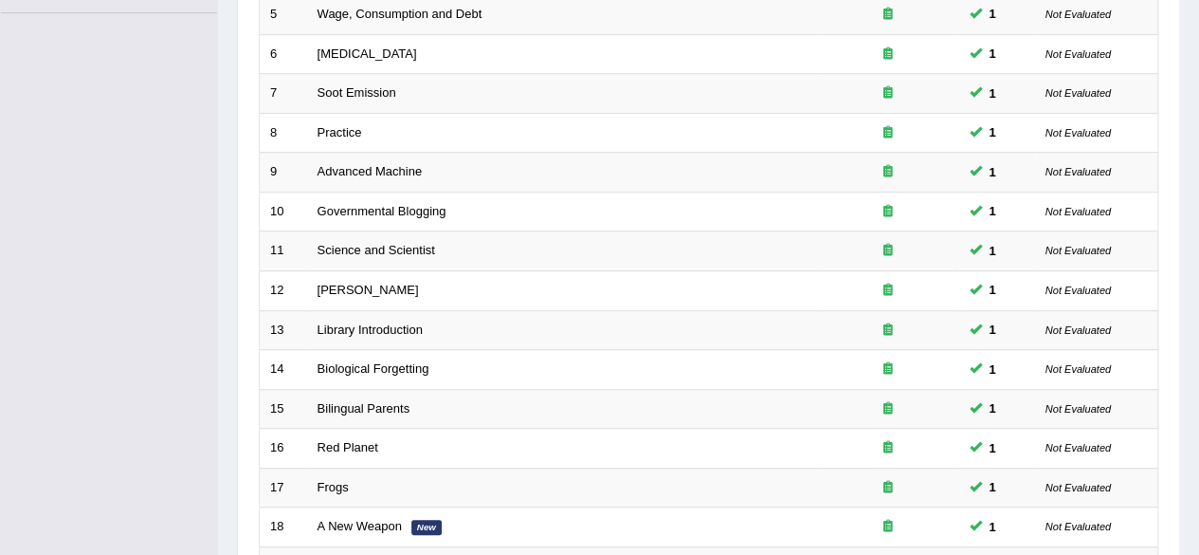
scroll to position [691, 0]
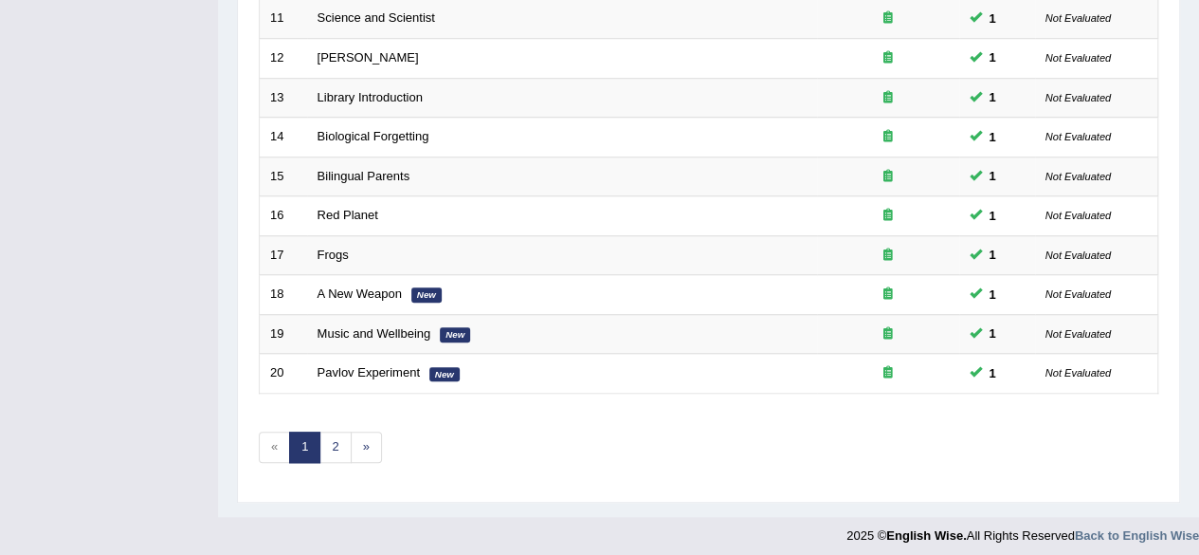
click at [347, 451] on link "2" at bounding box center [334, 446] width 31 height 31
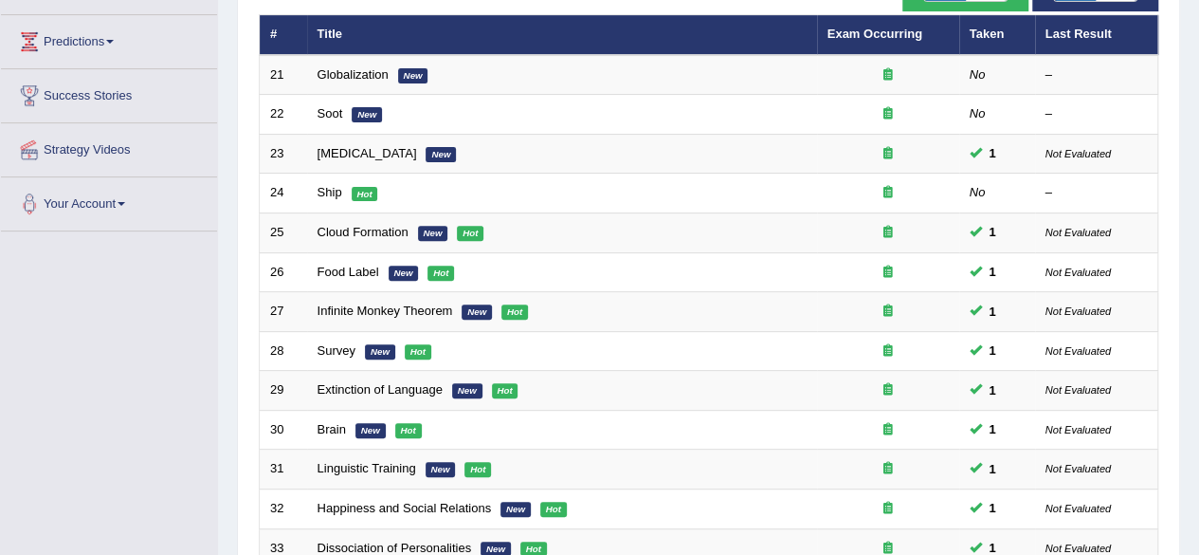
scroll to position [457, 0]
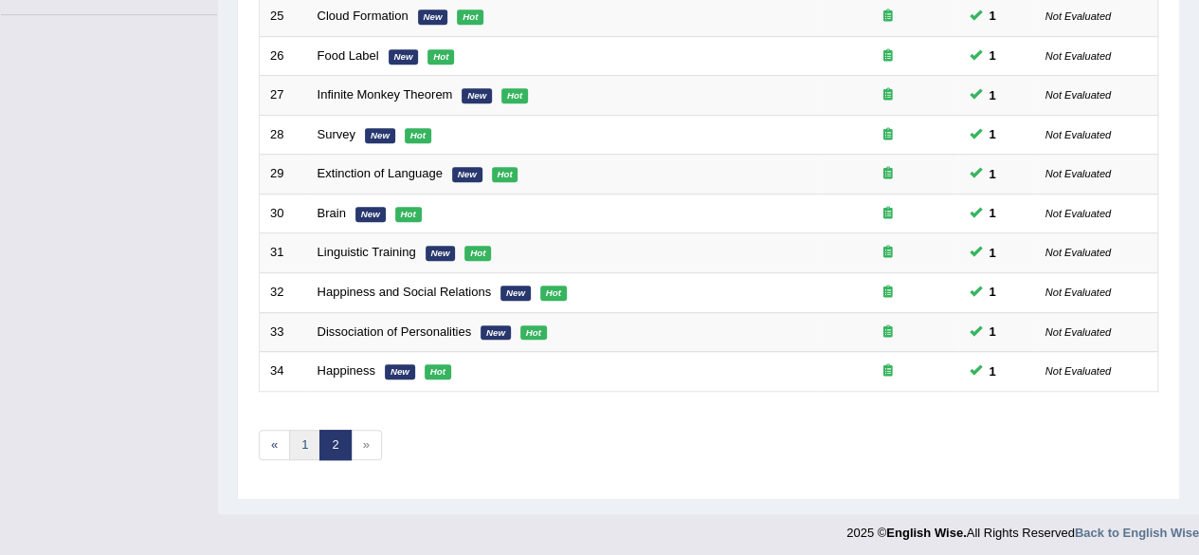
click at [289, 429] on link "1" at bounding box center [304, 444] width 31 height 31
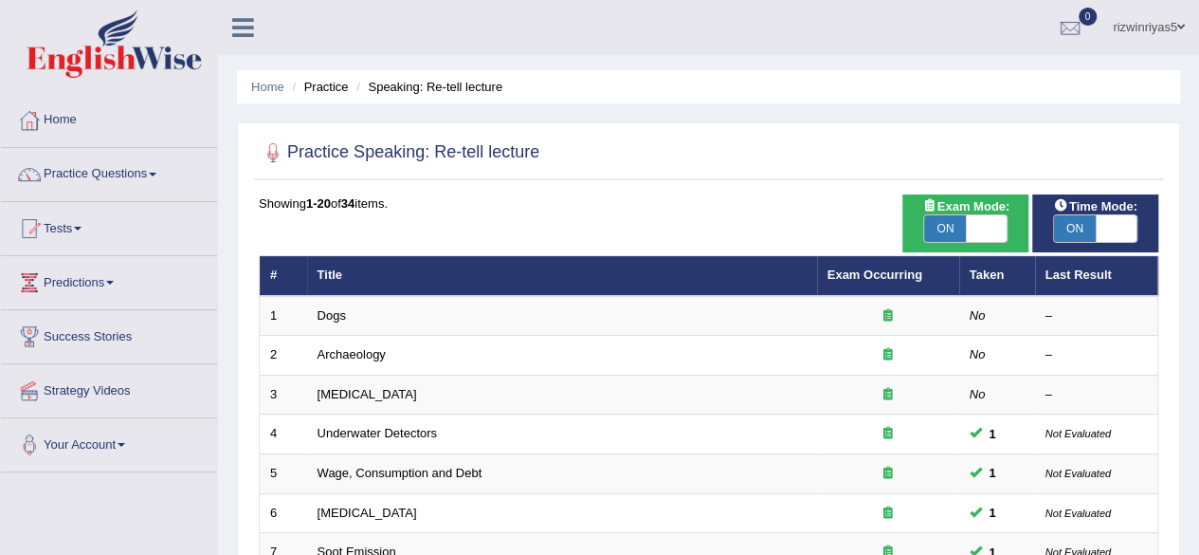
click at [1198, 221] on html "Toggle navigation Home Practice Questions Speaking Practice Read Aloud Repeat S…" at bounding box center [599, 277] width 1199 height 555
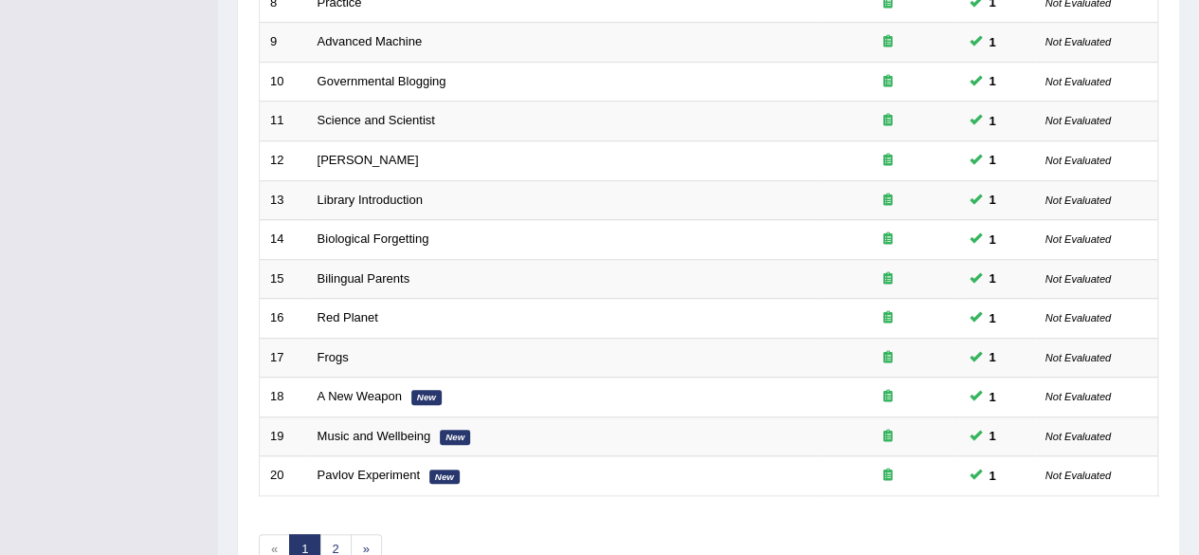
scroll to position [691, 0]
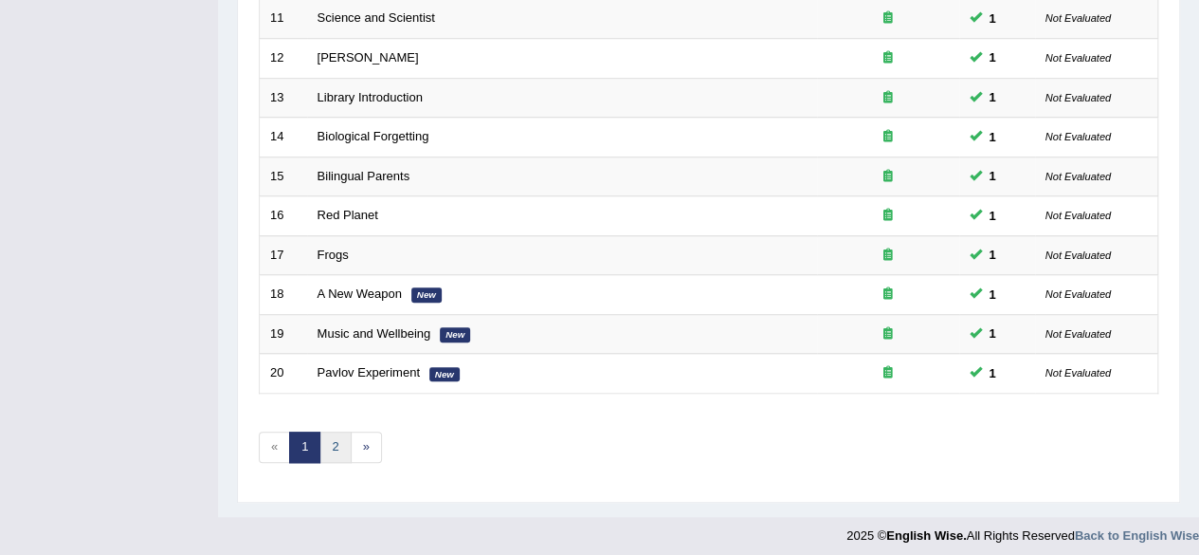
click at [330, 442] on link "2" at bounding box center [334, 446] width 31 height 31
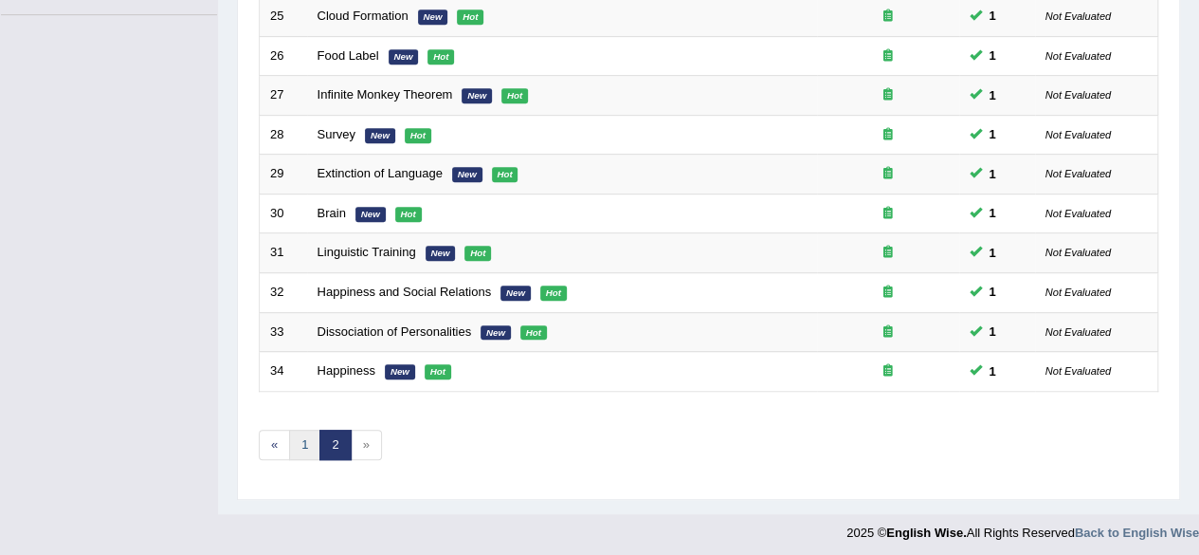
click at [302, 447] on link "1" at bounding box center [304, 444] width 31 height 31
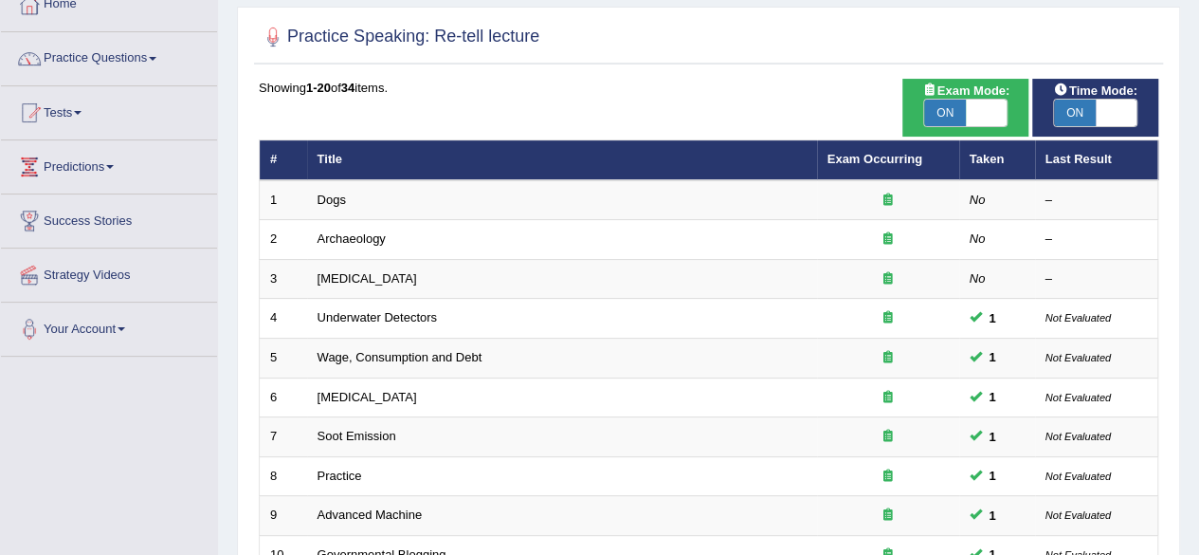
scroll to position [117, 0]
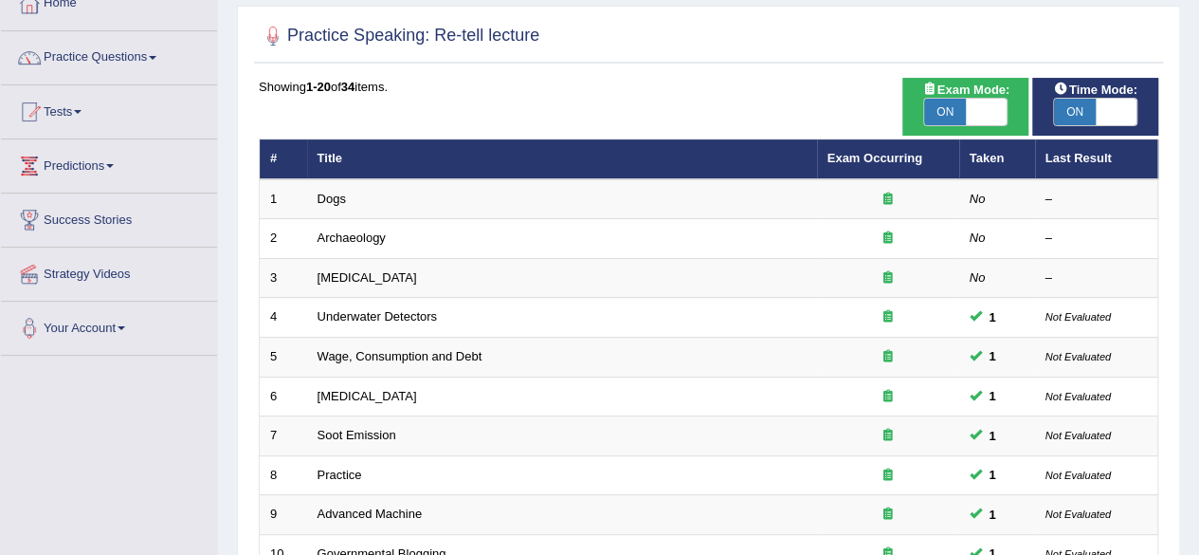
click at [1198, 181] on html "Toggle navigation Home Practice Questions Speaking Practice Read Aloud Repeat S…" at bounding box center [599, 160] width 1199 height 555
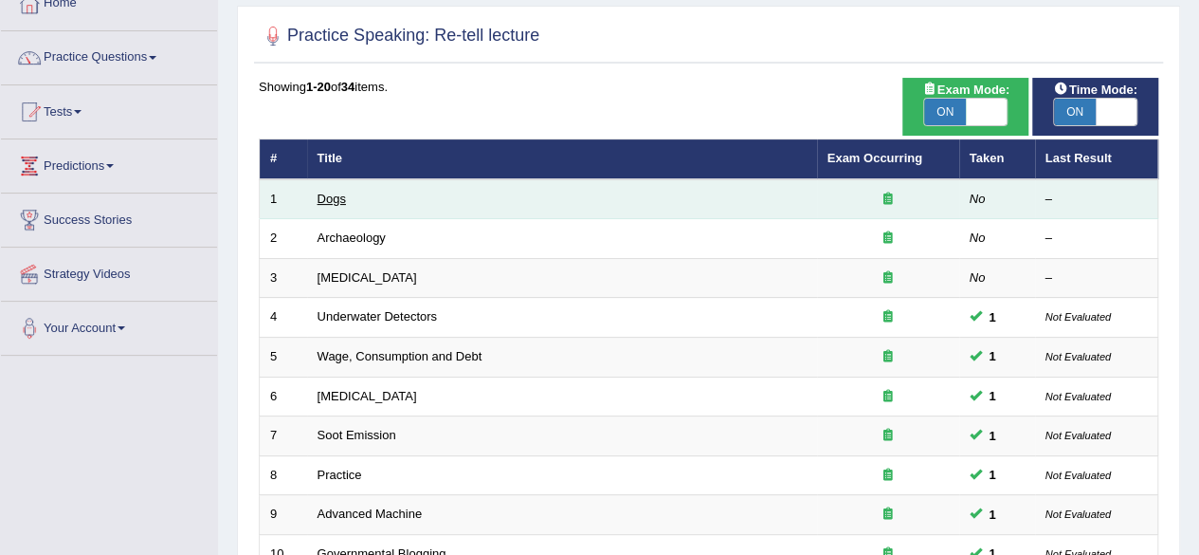
click at [327, 191] on link "Dogs" at bounding box center [332, 198] width 28 height 14
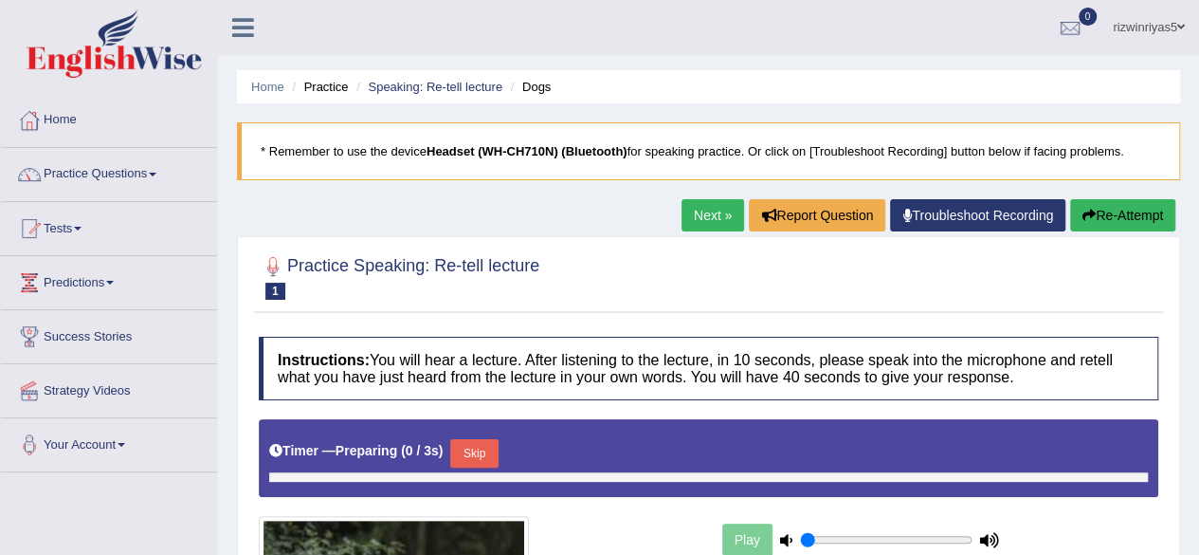
type input "0.9"
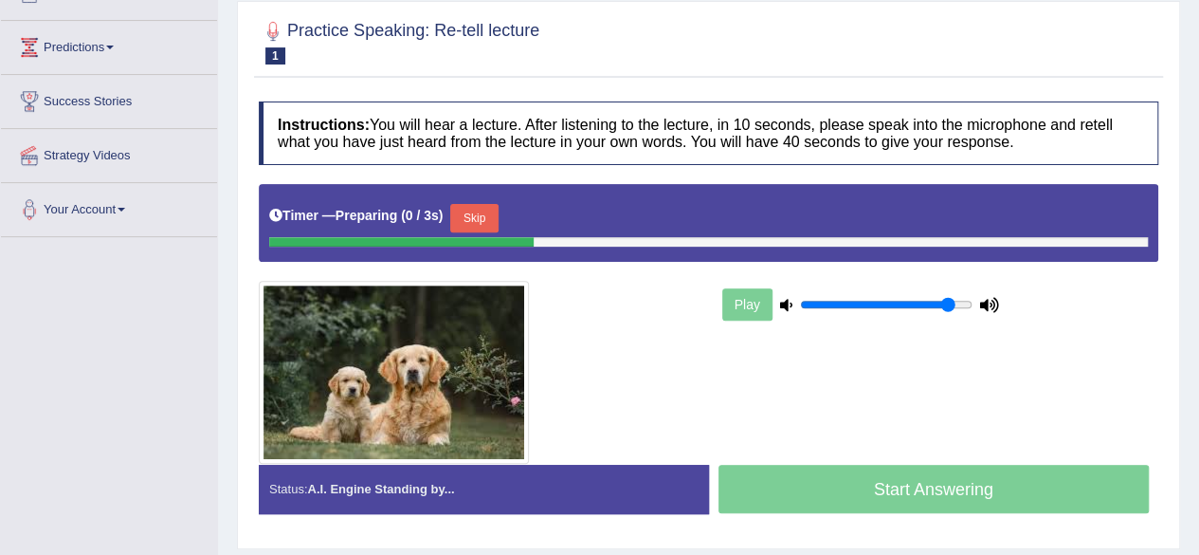
scroll to position [239, 0]
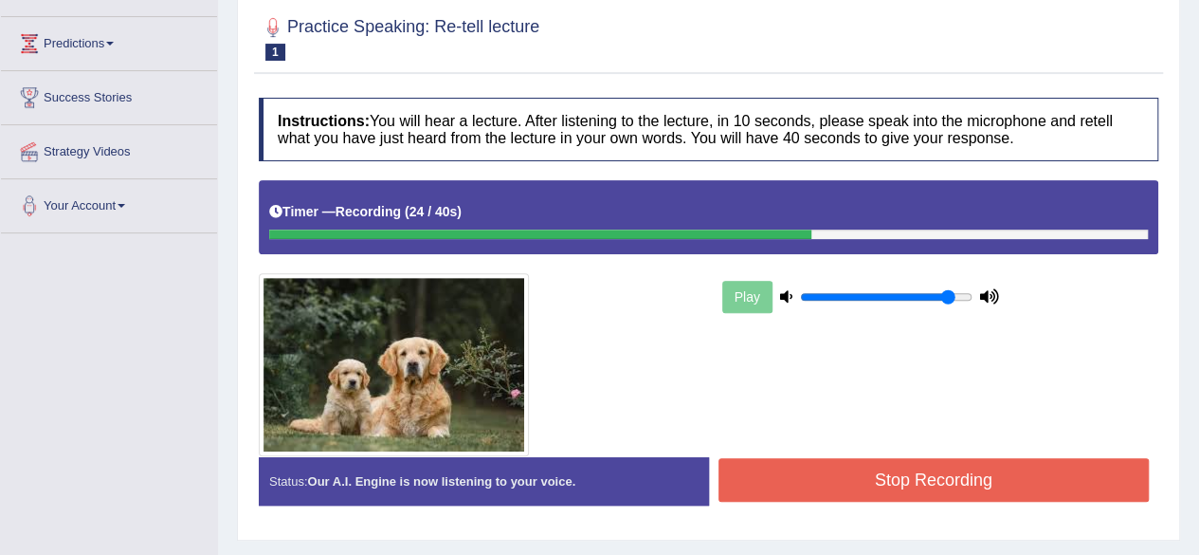
click at [935, 477] on button "Stop Recording" at bounding box center [934, 480] width 431 height 44
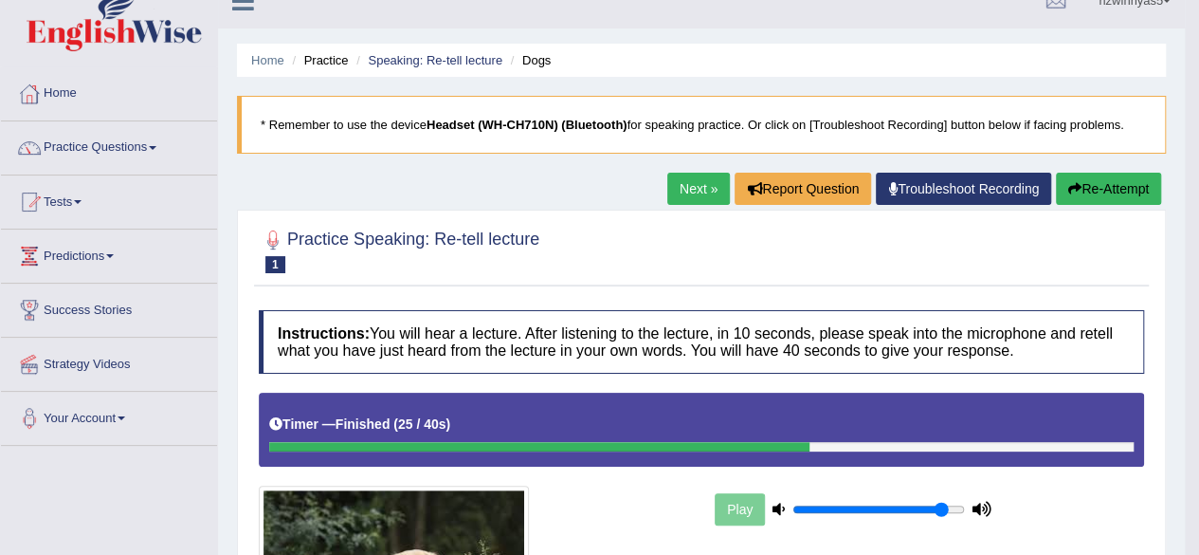
scroll to position [0, 0]
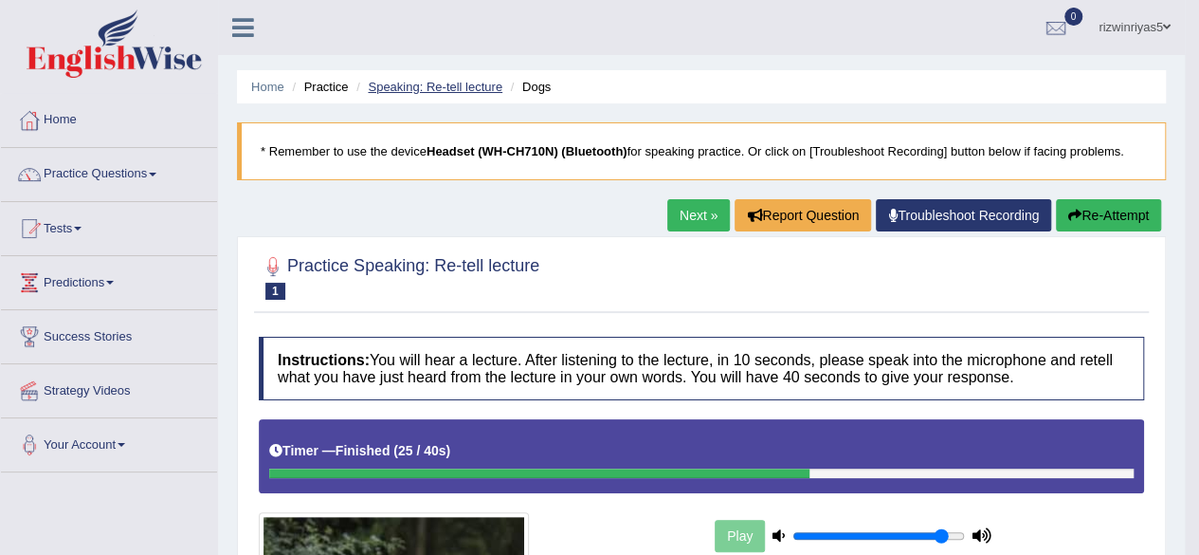
click at [478, 86] on link "Speaking: Re-tell lecture" at bounding box center [435, 87] width 135 height 14
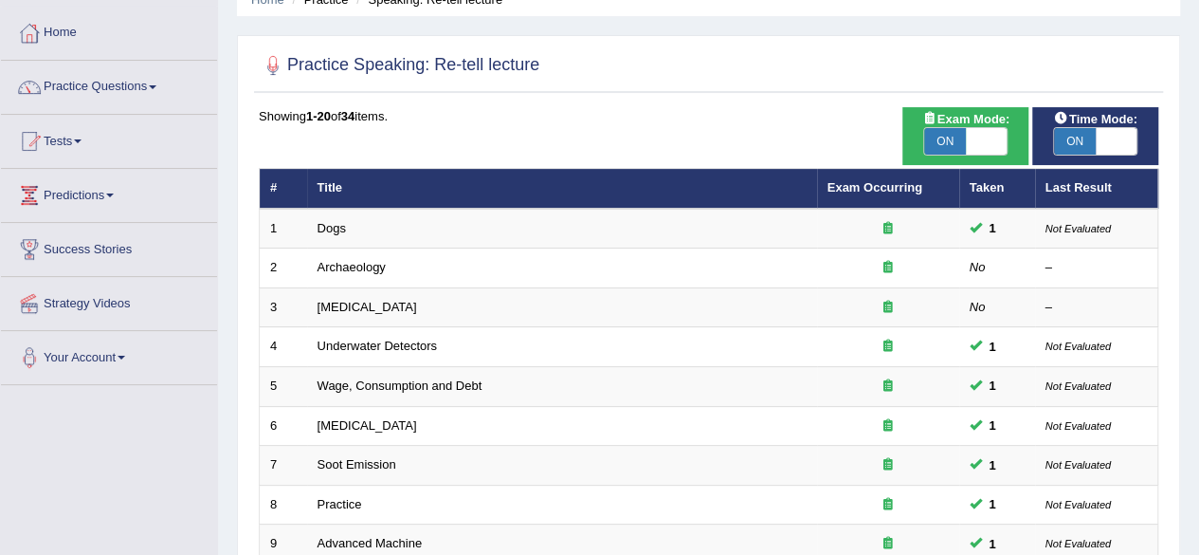
scroll to position [67, 0]
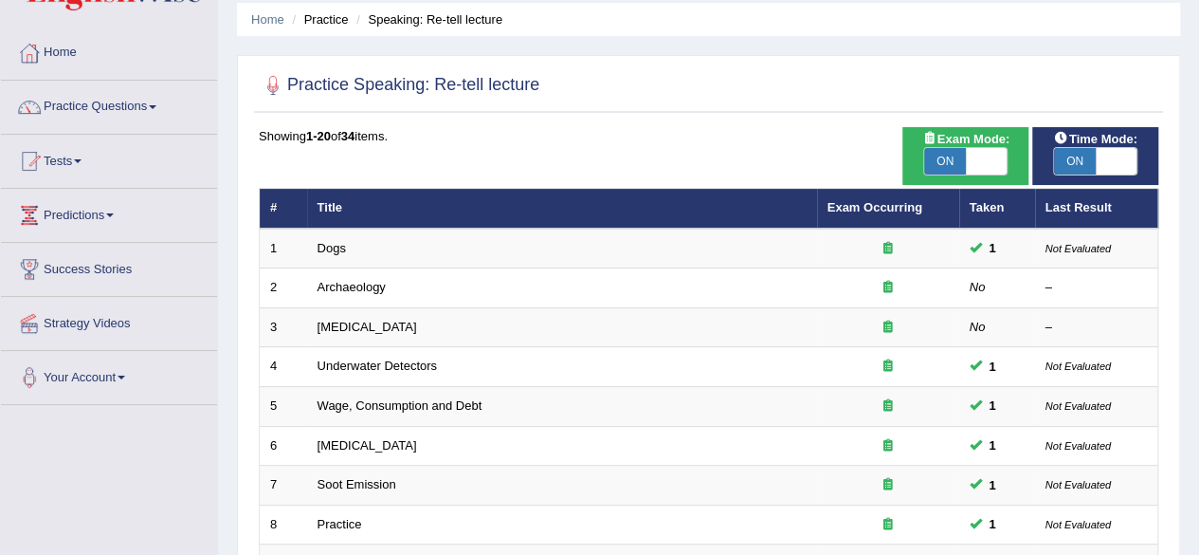
click at [1175, 170] on html "Toggle navigation Home Practice Questions Speaking Practice Read Aloud Repeat S…" at bounding box center [599, 210] width 1199 height 555
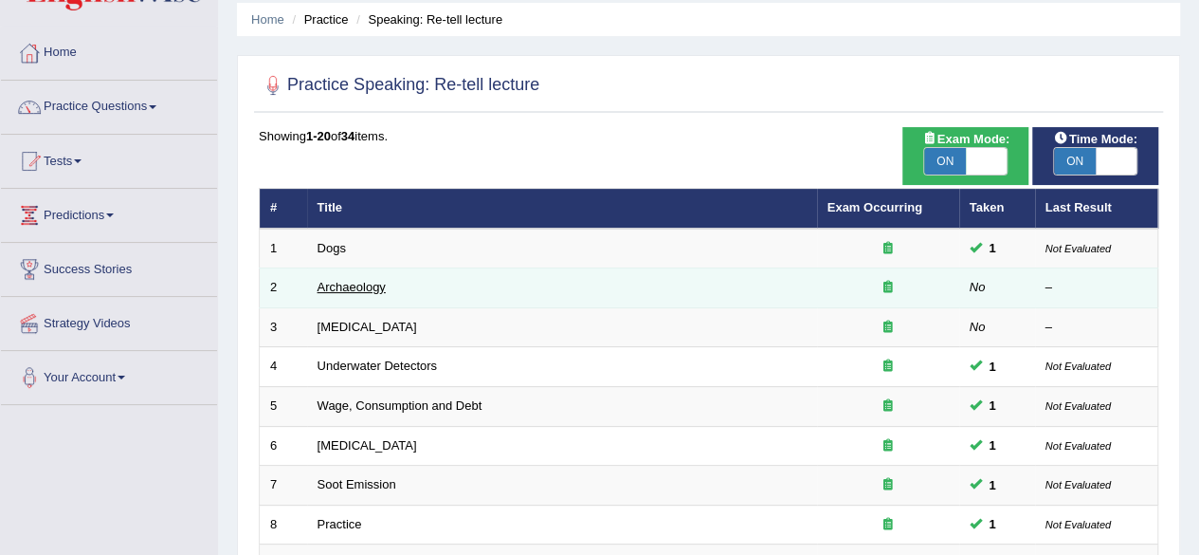
click at [355, 289] on link "Archaeology" at bounding box center [352, 287] width 68 height 14
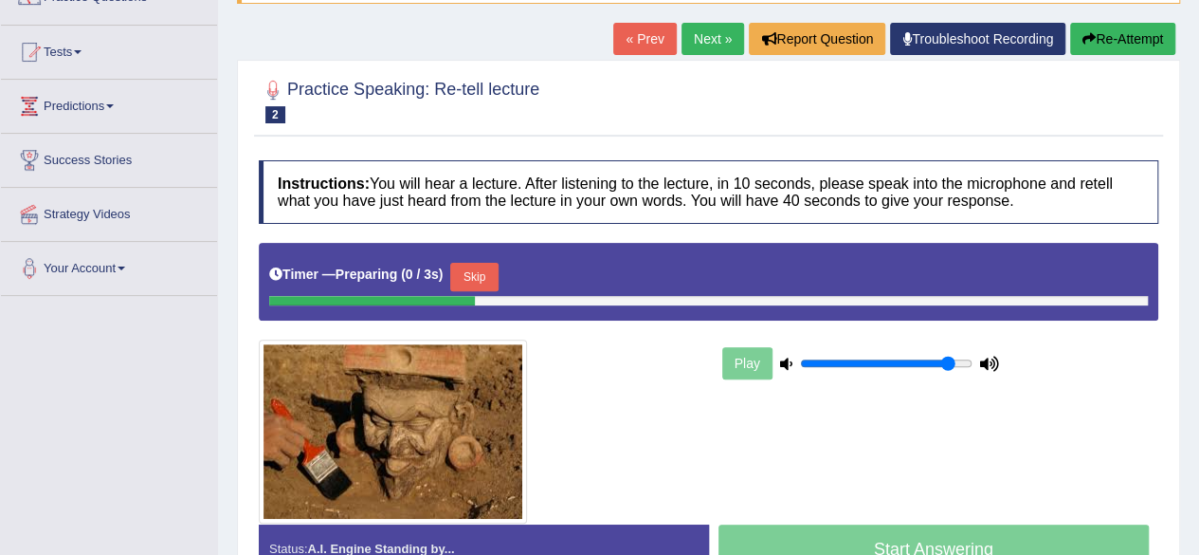
click at [1198, 246] on html "Toggle navigation Home Practice Questions Speaking Practice Read Aloud Repeat S…" at bounding box center [599, 101] width 1199 height 555
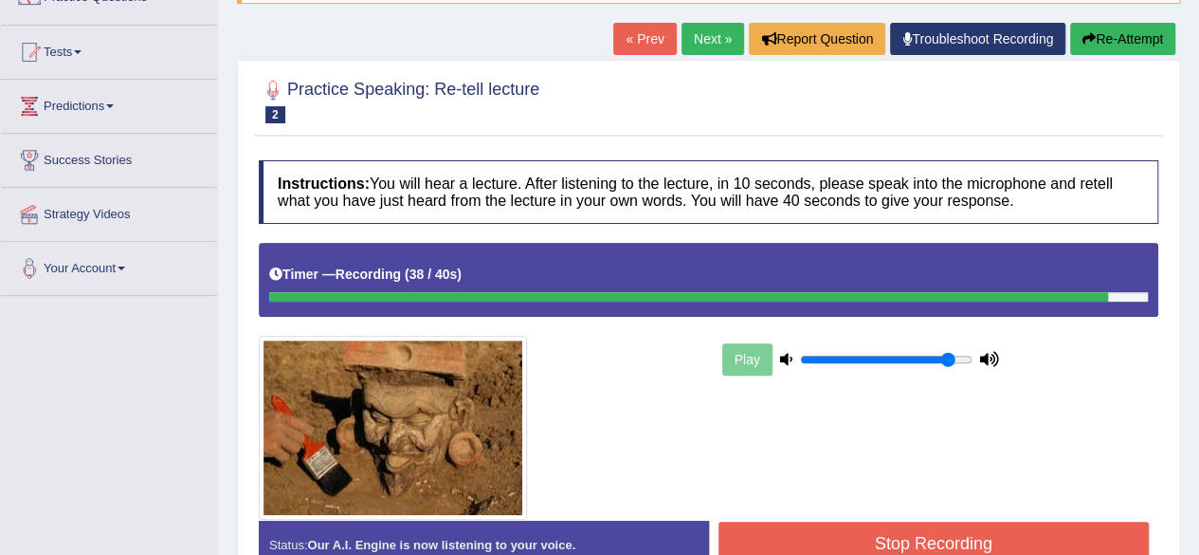
click at [1031, 537] on button "Stop Recording" at bounding box center [934, 543] width 431 height 44
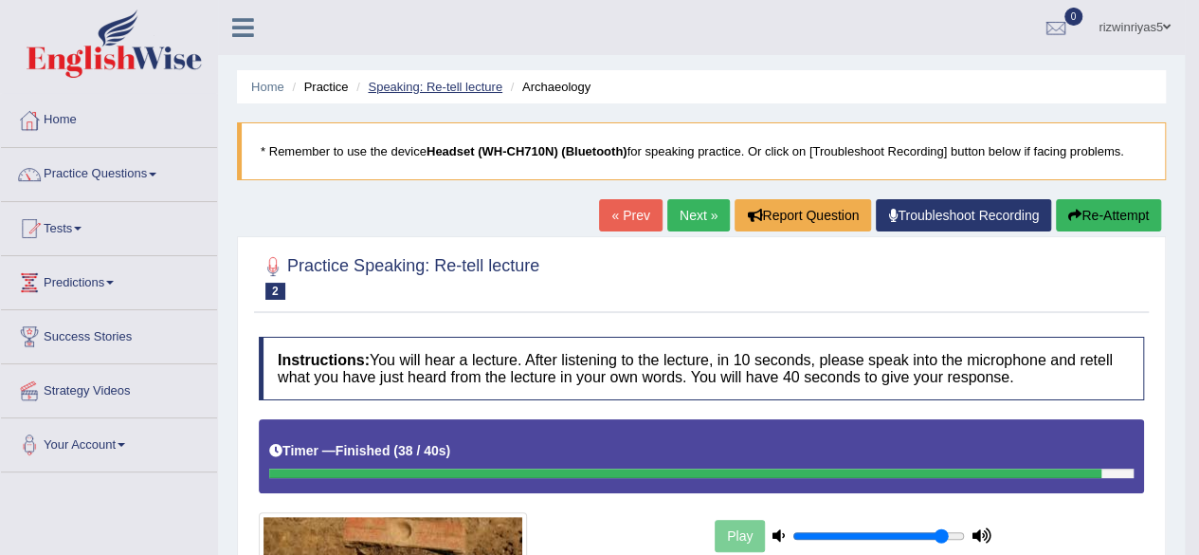
click at [451, 82] on link "Speaking: Re-tell lecture" at bounding box center [435, 87] width 135 height 14
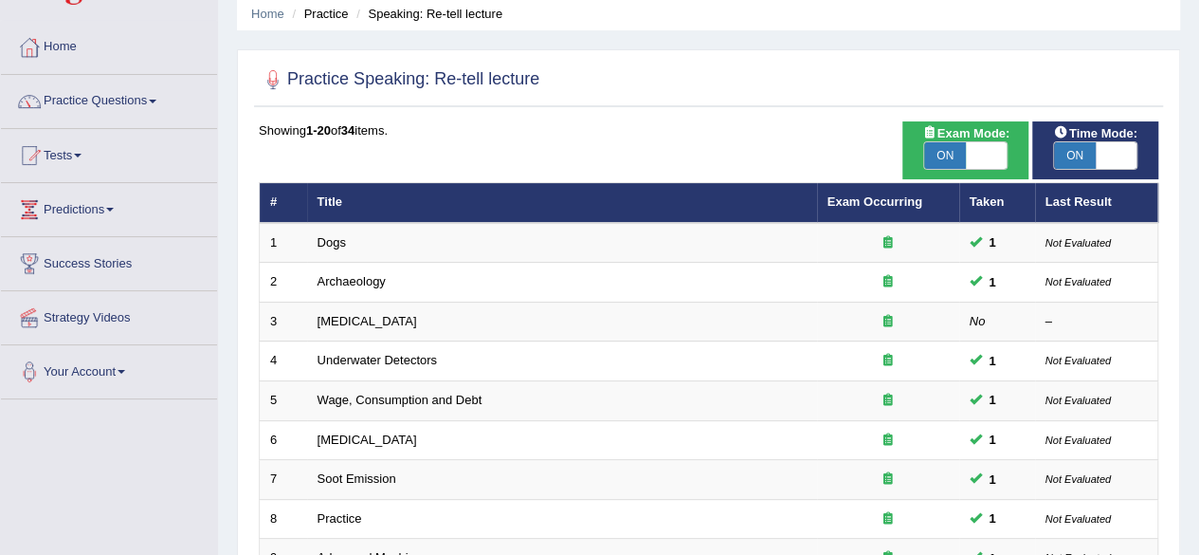
scroll to position [245, 0]
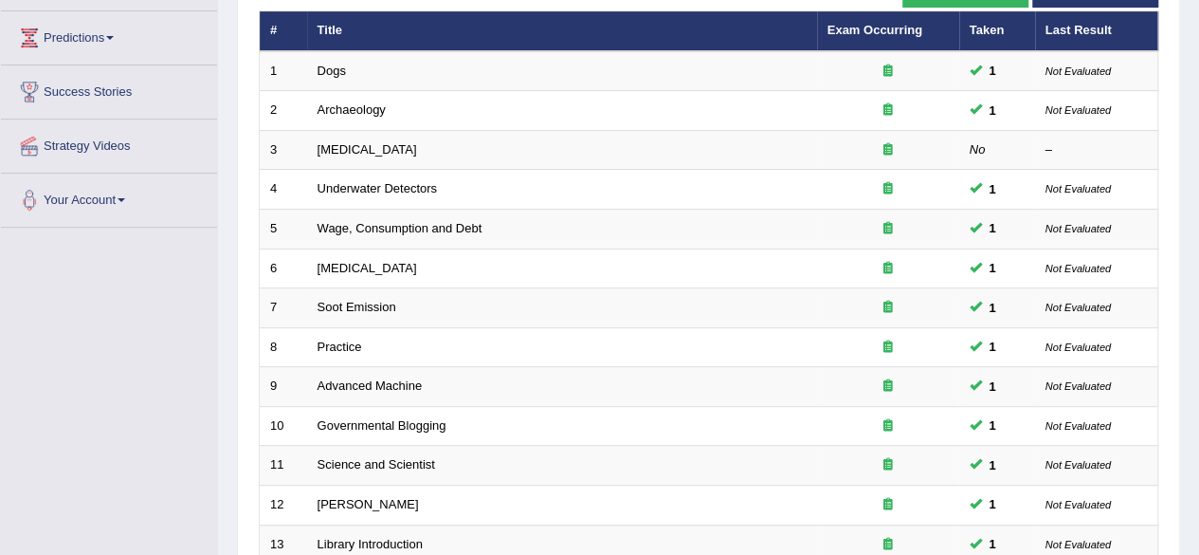
click at [1198, 268] on html "Toggle navigation Home Practice Questions Speaking Practice Read Aloud Repeat S…" at bounding box center [599, 32] width 1199 height 555
